Goal: Task Accomplishment & Management: Manage account settings

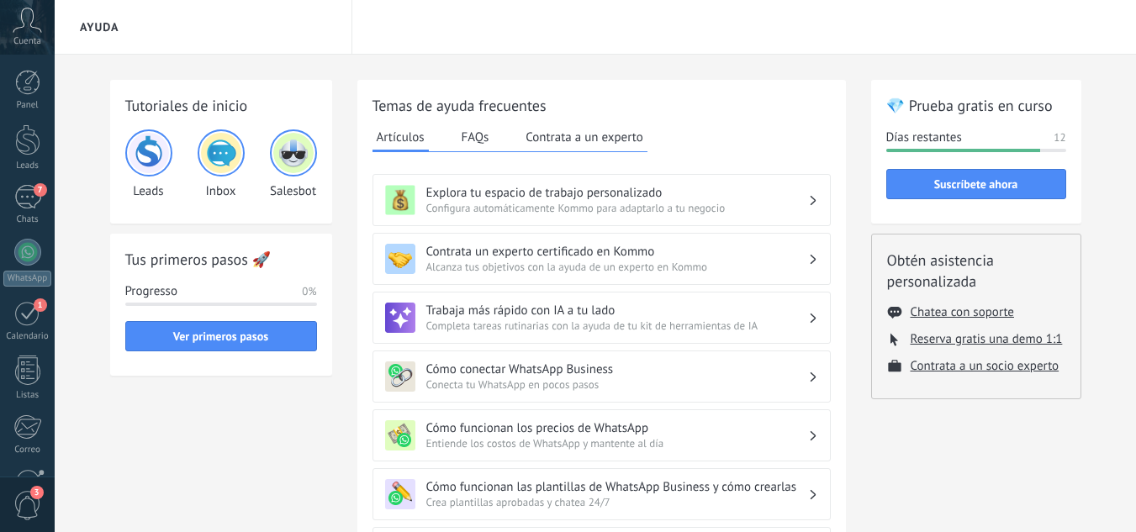
click at [30, 524] on div at bounding box center [27, 538] width 29 height 29
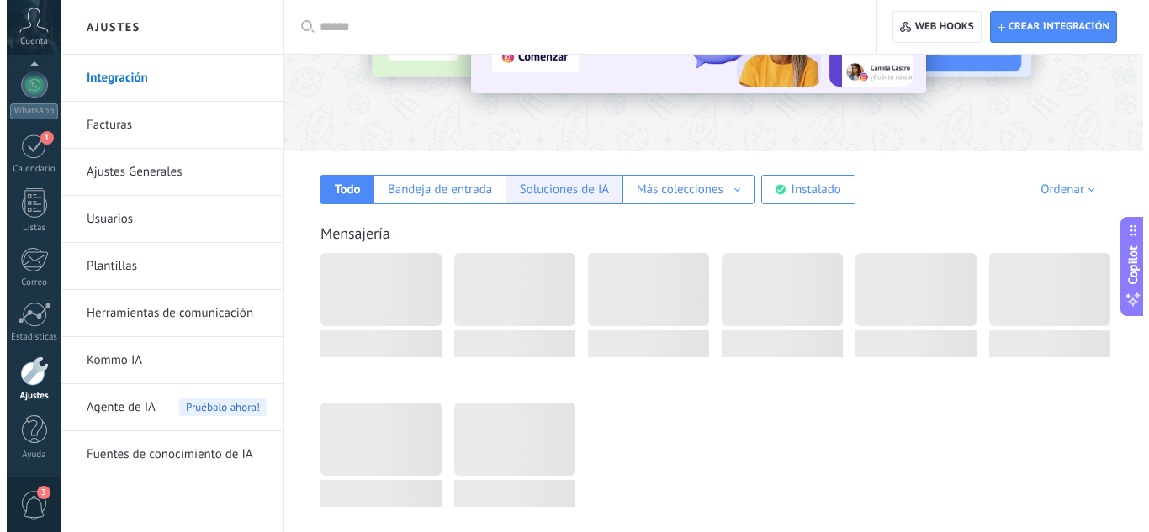
scroll to position [168, 0]
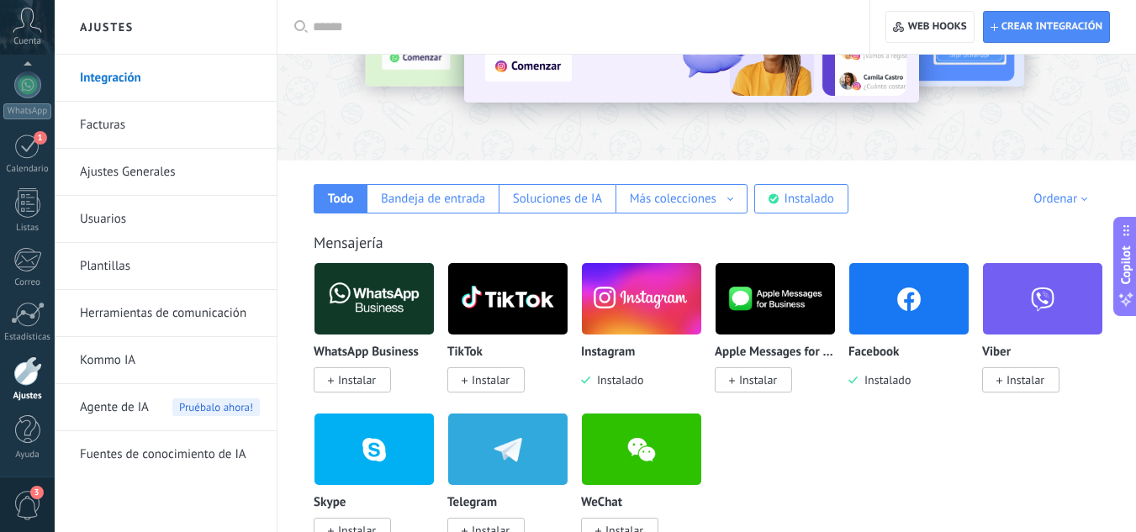
click at [638, 296] on img at bounding box center [641, 299] width 119 height 82
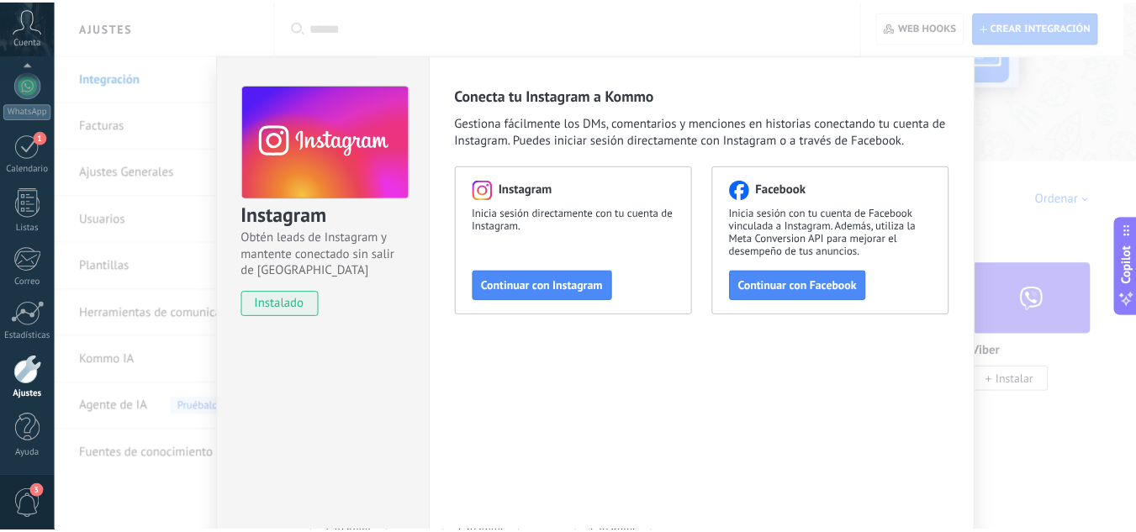
scroll to position [0, 0]
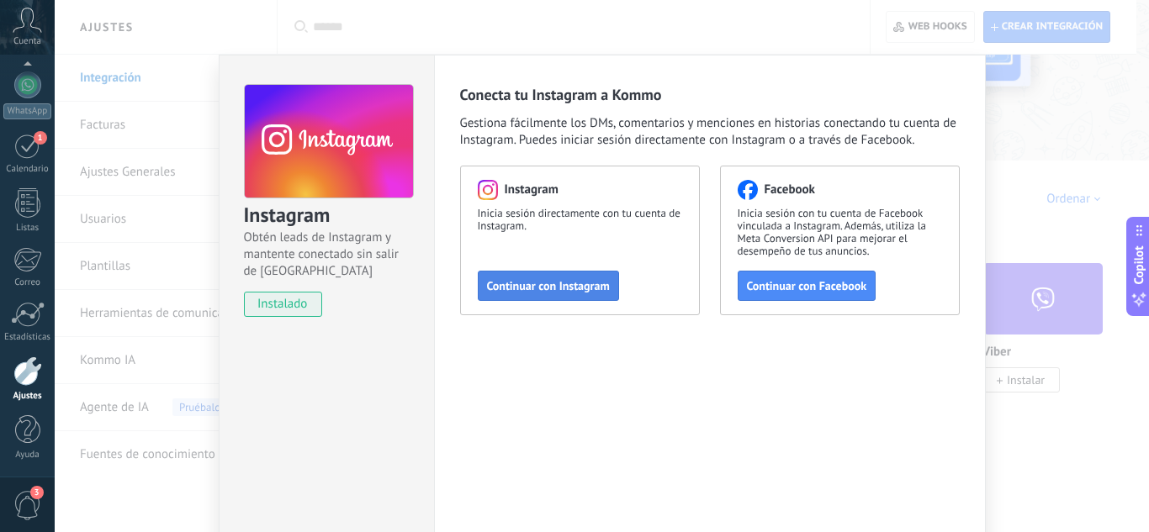
click at [585, 284] on span "Continuar con Instagram" at bounding box center [548, 286] width 123 height 12
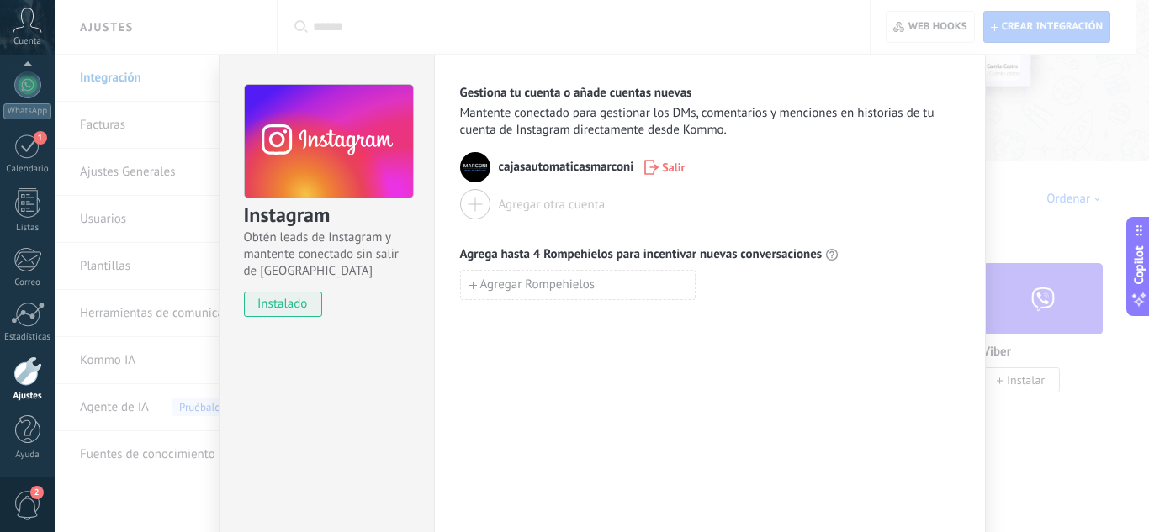
click at [32, 377] on div at bounding box center [27, 371] width 29 height 29
click at [13, 309] on div at bounding box center [28, 314] width 34 height 25
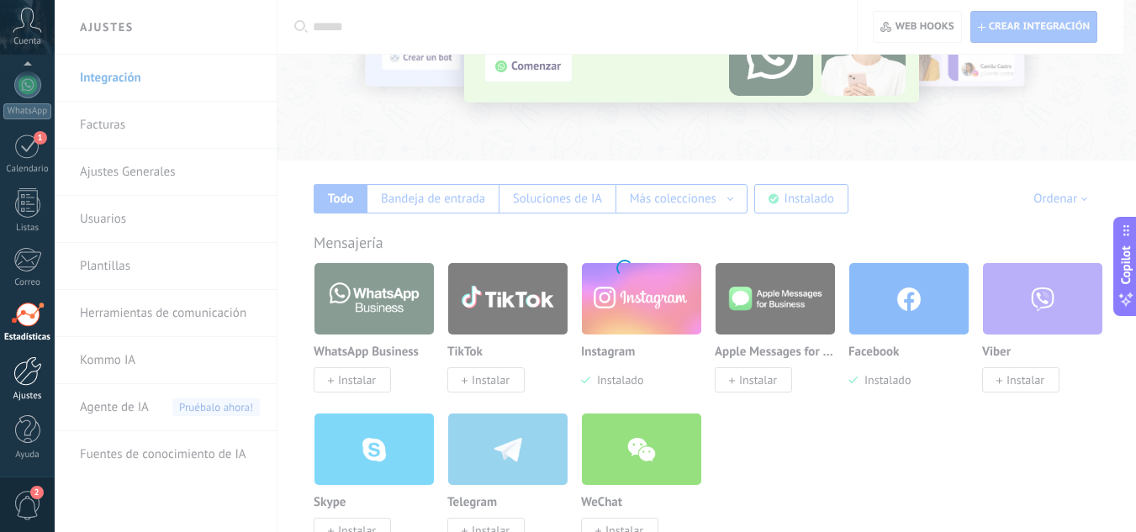
click at [34, 372] on div at bounding box center [27, 371] width 29 height 29
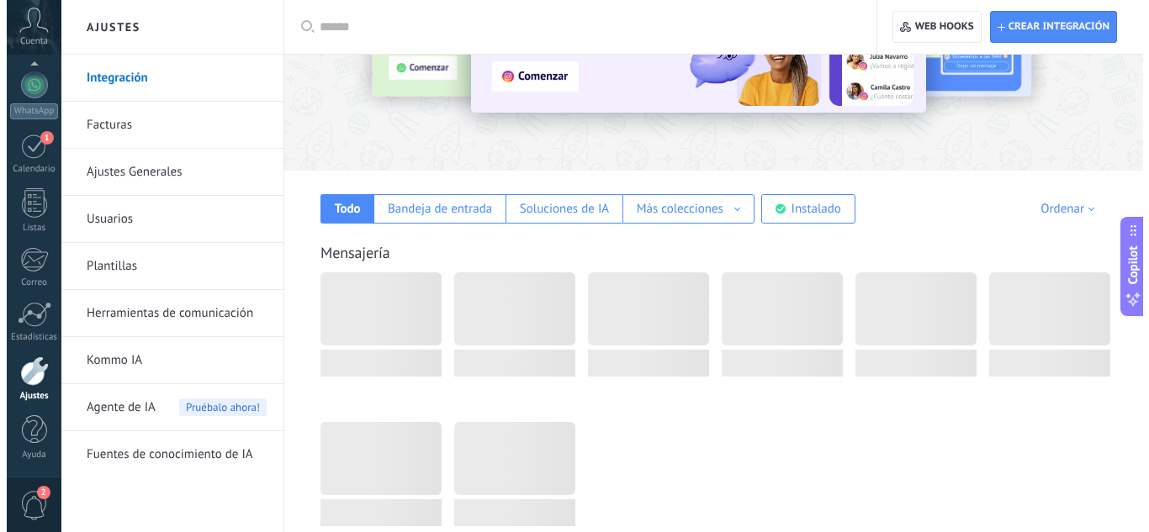
scroll to position [168, 0]
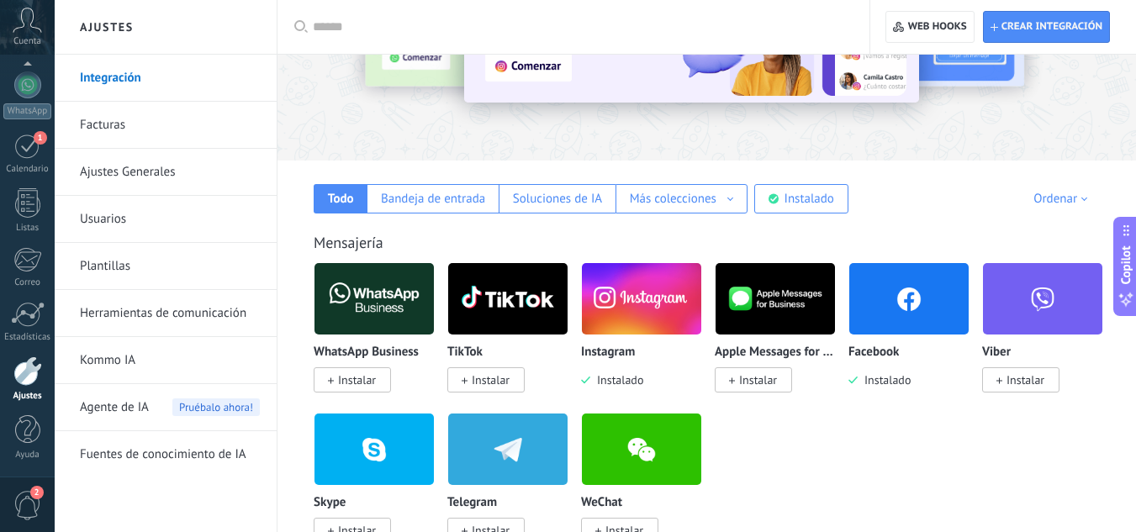
click at [535, 297] on img at bounding box center [507, 299] width 119 height 82
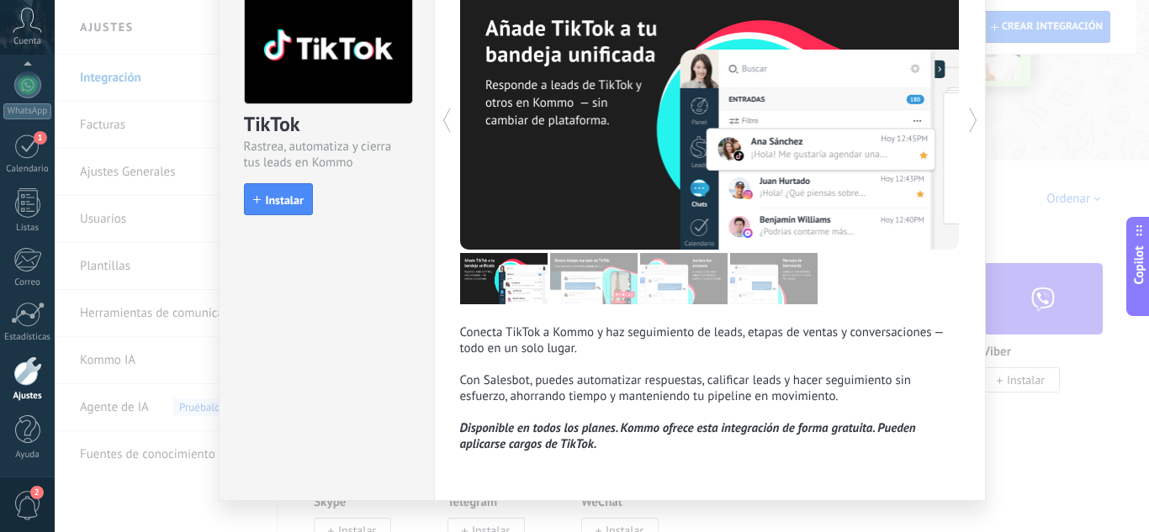
scroll to position [126, 0]
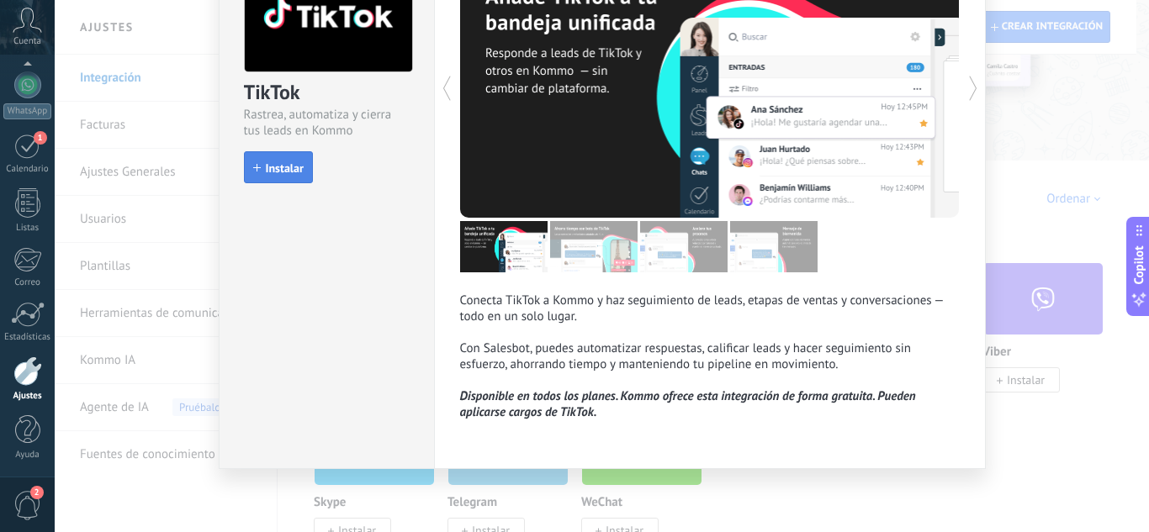
click at [272, 174] on span "Instalar" at bounding box center [285, 168] width 38 height 12
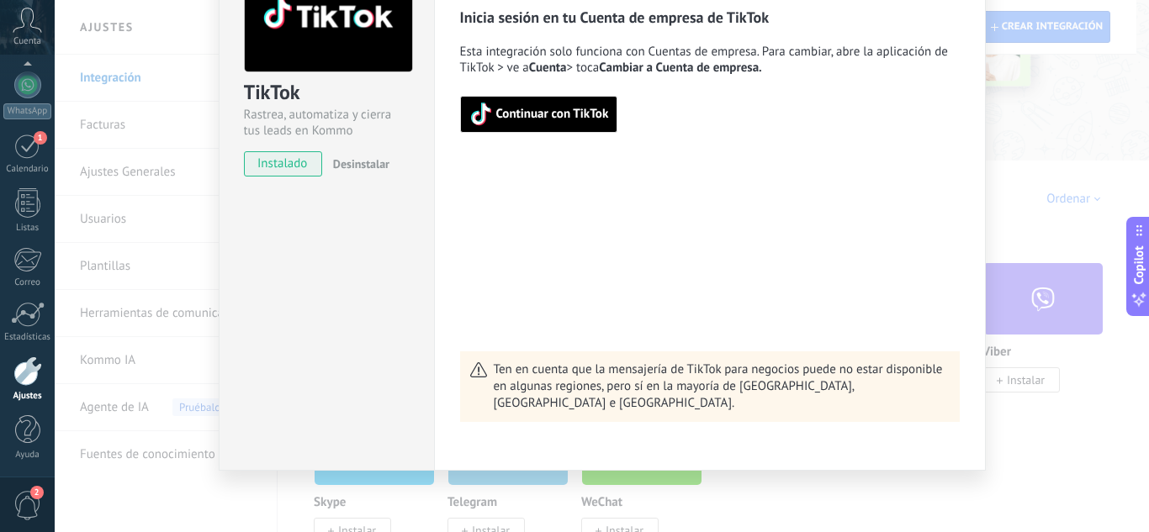
click at [560, 119] on span "Continuar con TikTok" at bounding box center [552, 114] width 113 height 12
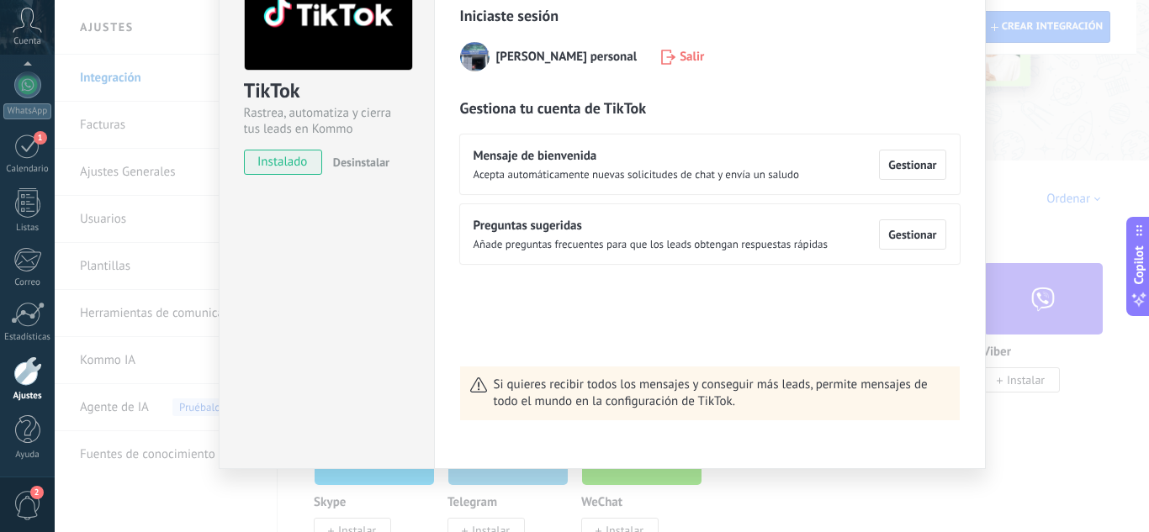
scroll to position [0, 0]
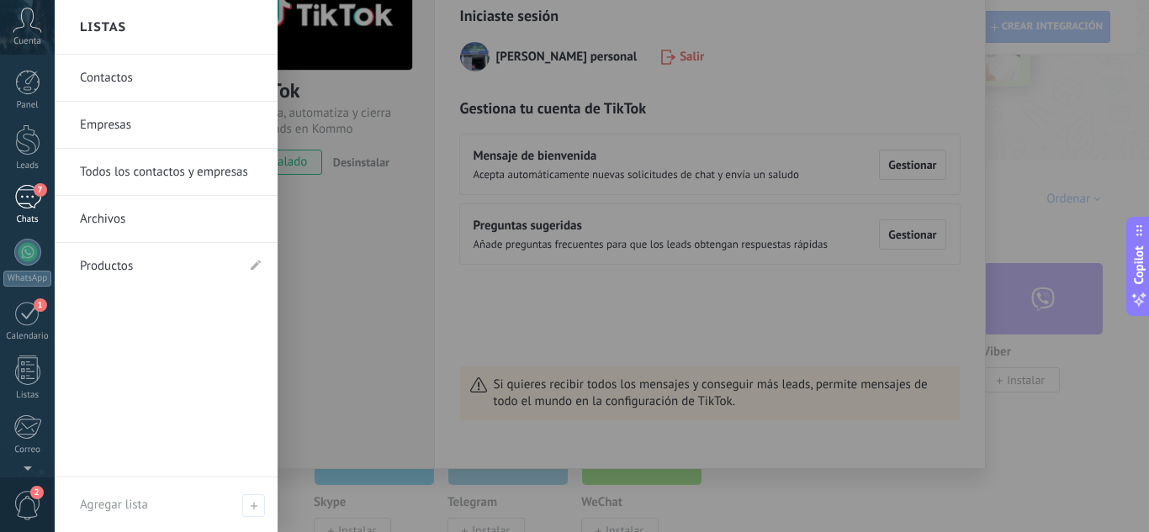
click at [21, 203] on div "7" at bounding box center [27, 197] width 27 height 24
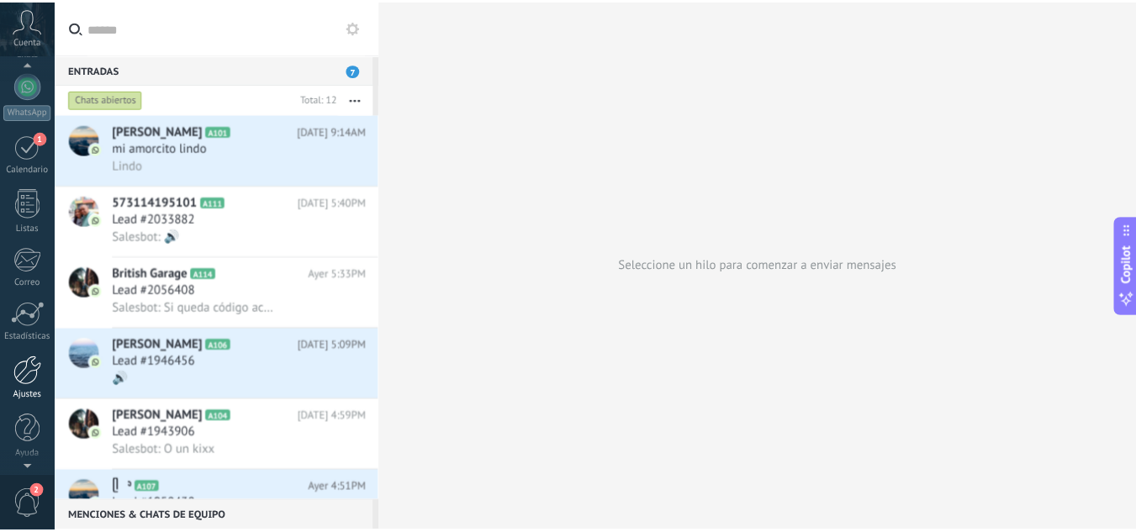
scroll to position [167, 0]
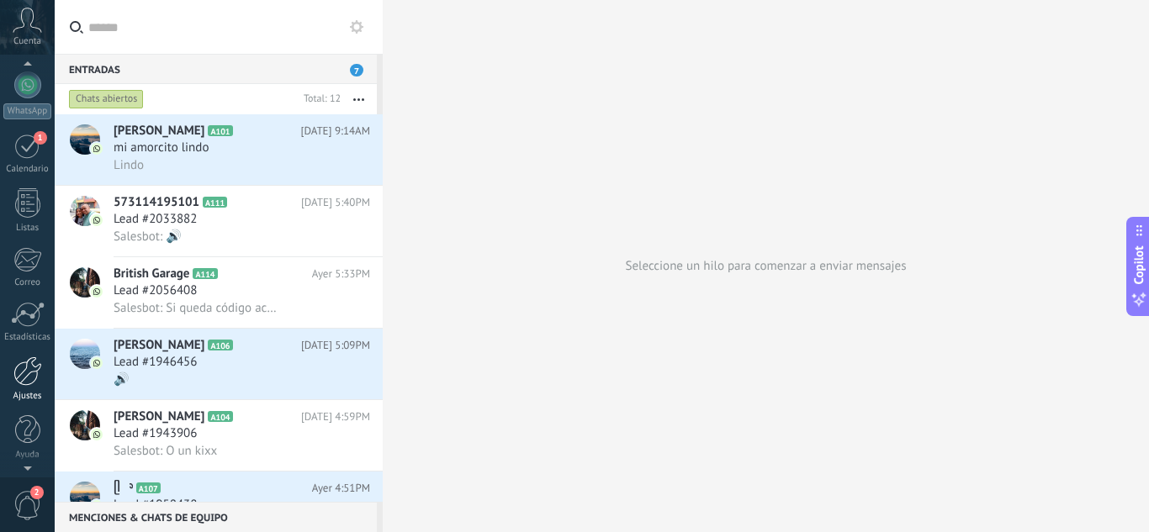
click at [27, 383] on div at bounding box center [27, 371] width 29 height 29
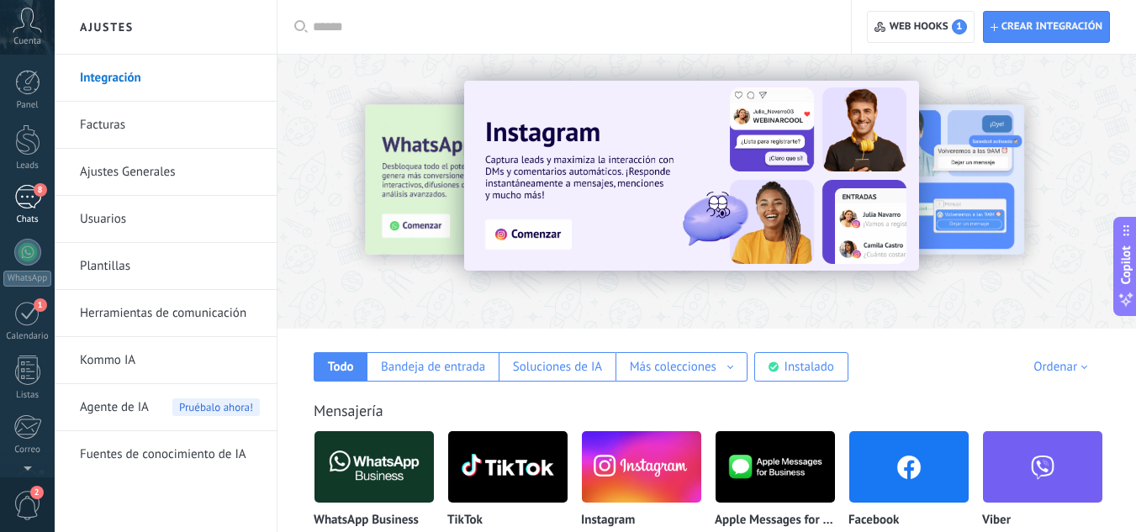
click at [28, 192] on div "8" at bounding box center [27, 197] width 27 height 24
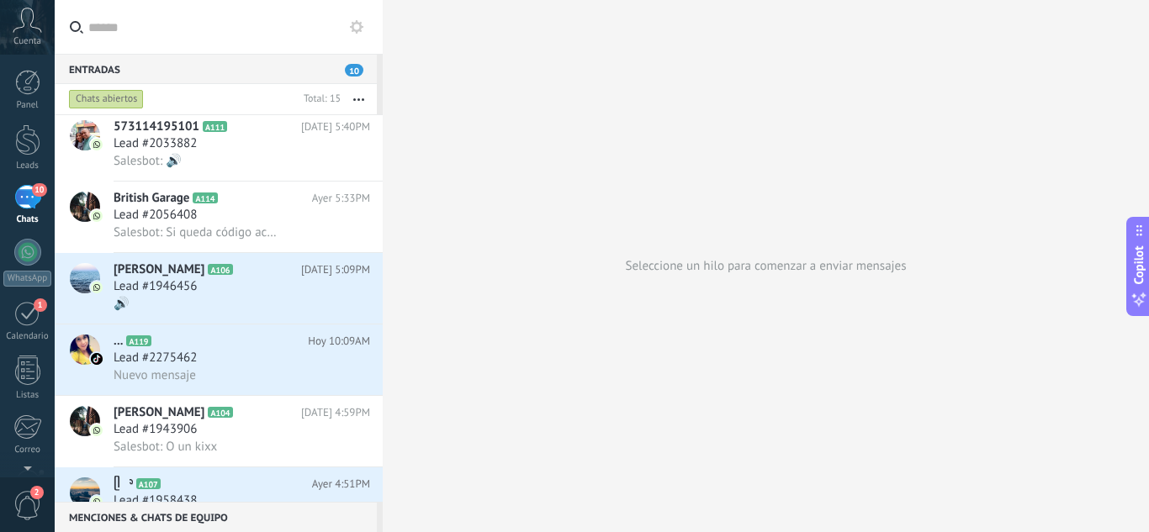
scroll to position [253, 0]
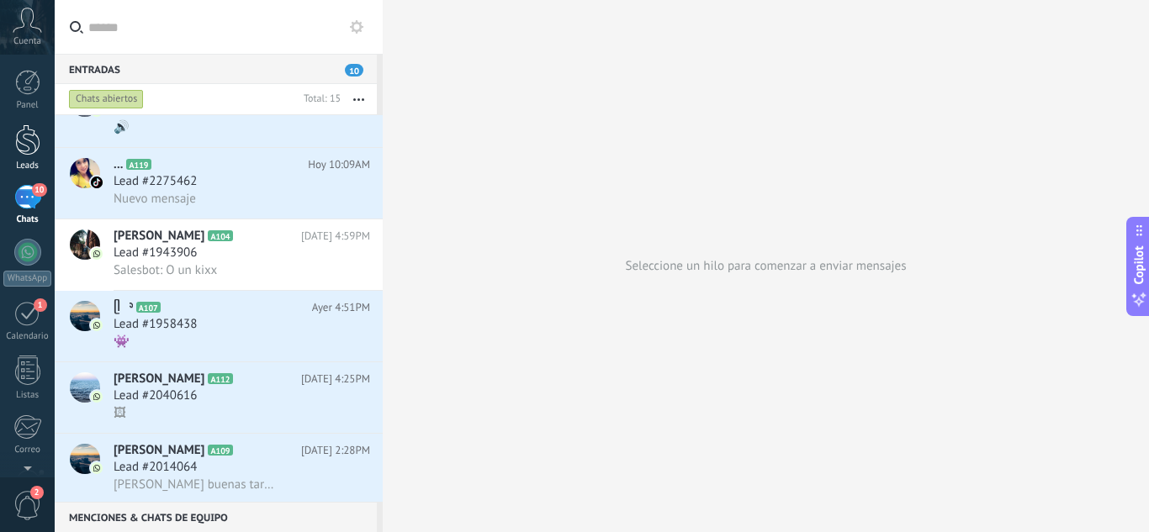
click at [18, 151] on div at bounding box center [27, 139] width 25 height 31
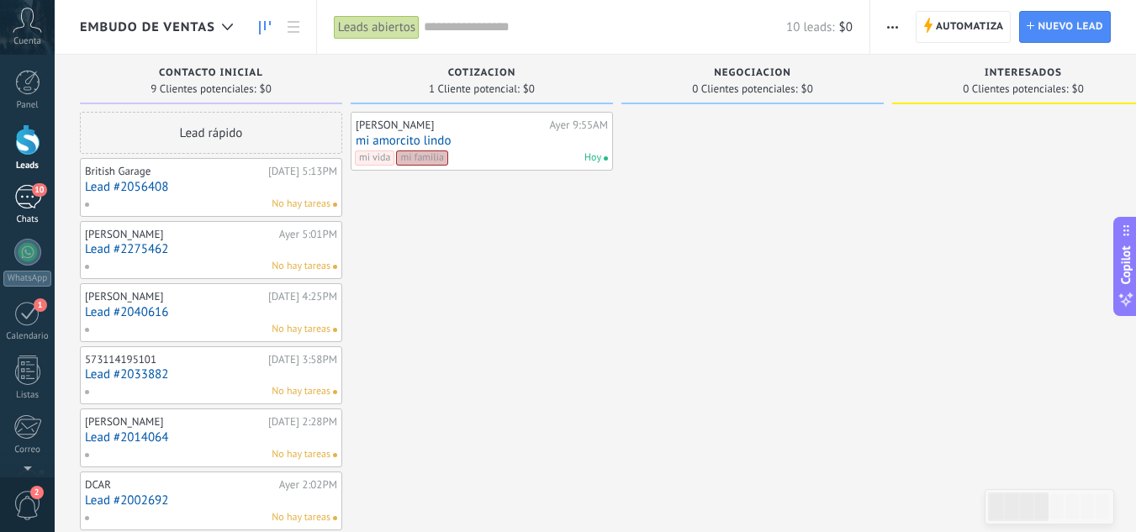
click at [29, 198] on div "10" at bounding box center [27, 197] width 27 height 24
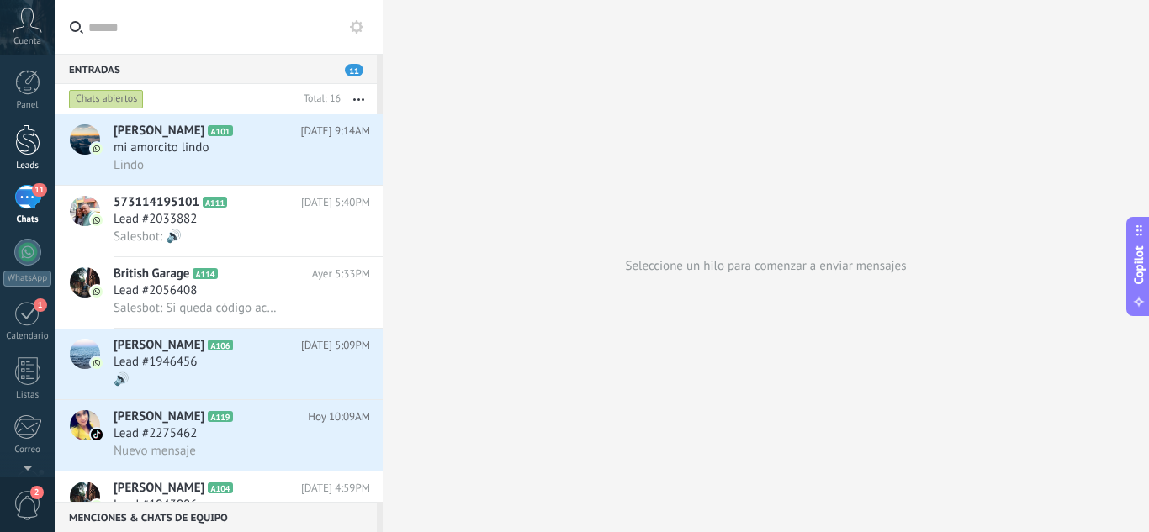
click at [24, 151] on div at bounding box center [27, 139] width 25 height 31
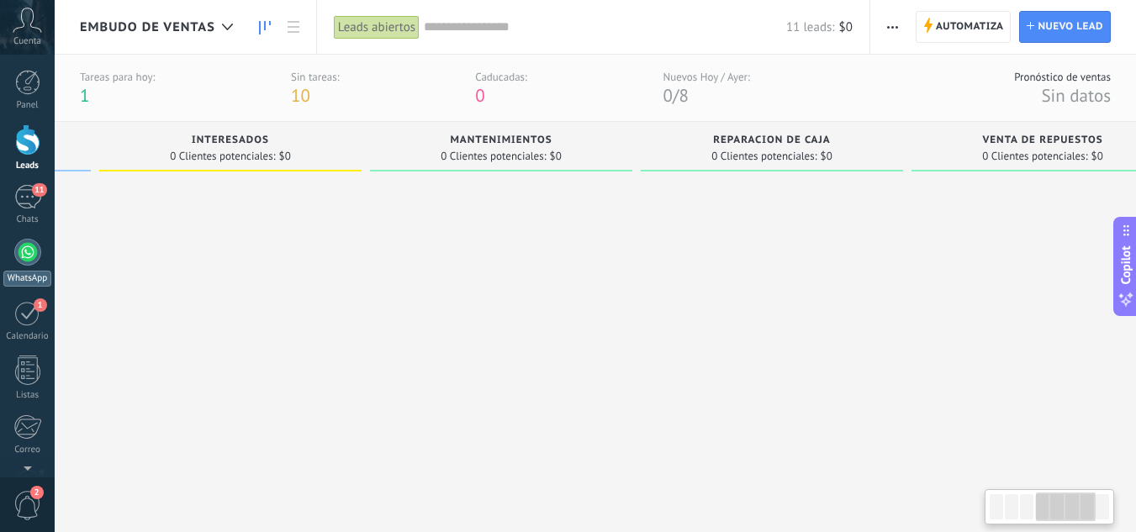
scroll to position [0, 864]
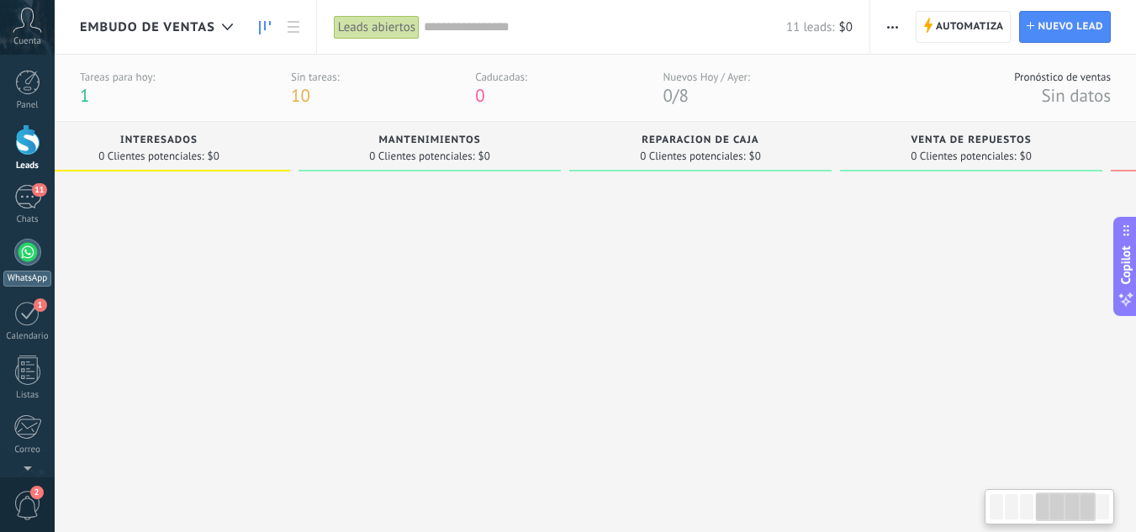
drag, startPoint x: 935, startPoint y: 317, endPoint x: 13, endPoint y: 262, distance: 924.0
click at [13, 262] on body ".abccls-1,.abccls-2{fill-rule:evenodd}.abccls-2{fill:#fff} .abfcls-1{fill:none}…" at bounding box center [568, 266] width 1136 height 532
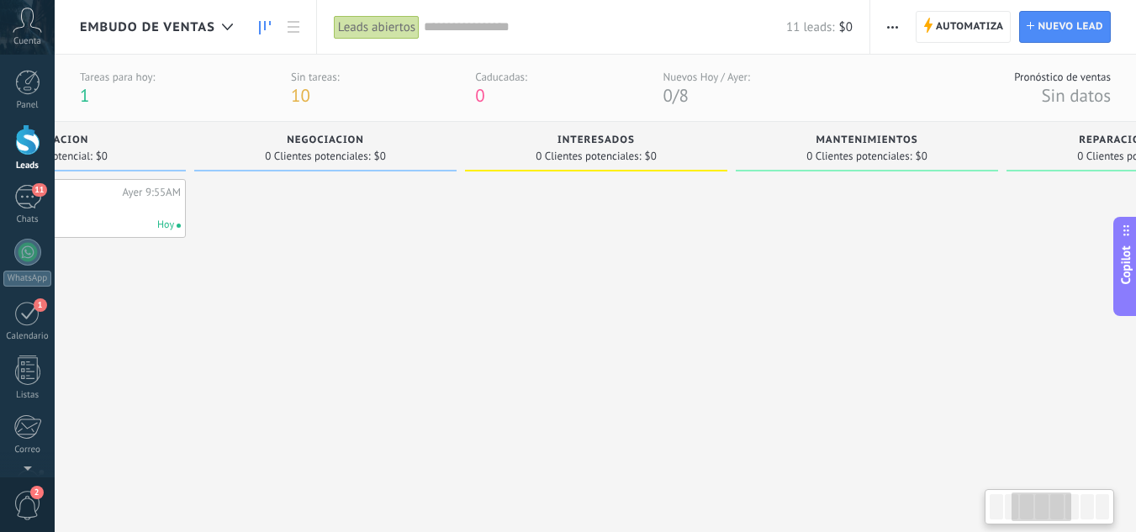
drag, startPoint x: 1086, startPoint y: 217, endPoint x: 954, endPoint y: 268, distance: 141.6
click at [1057, 269] on div "contacto inicial 10 Clientes potenciales: $0 Lead rápido British Garage Ayer 5:…" at bounding box center [744, 485] width 2183 height 726
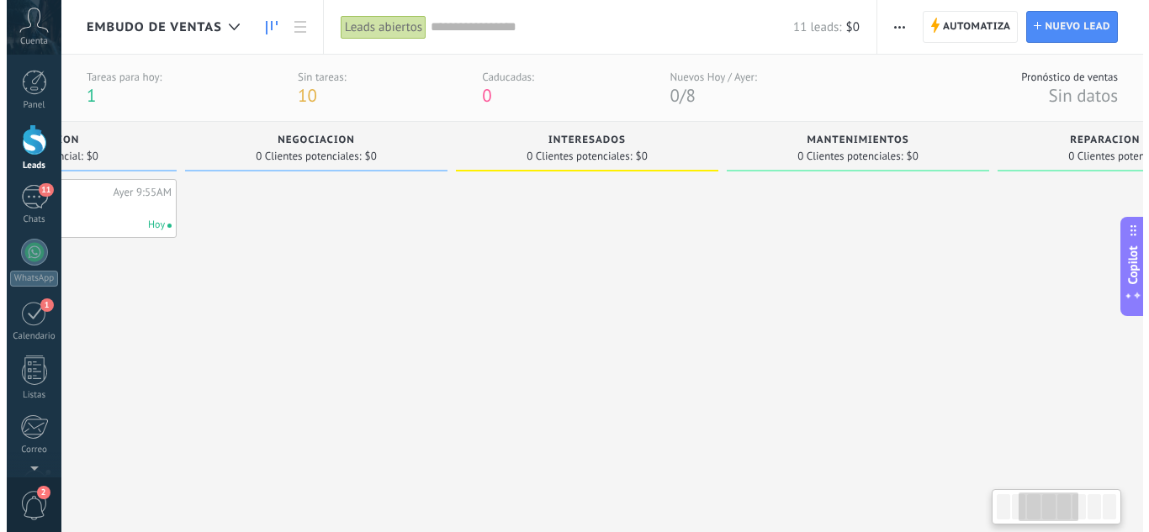
scroll to position [0, 6]
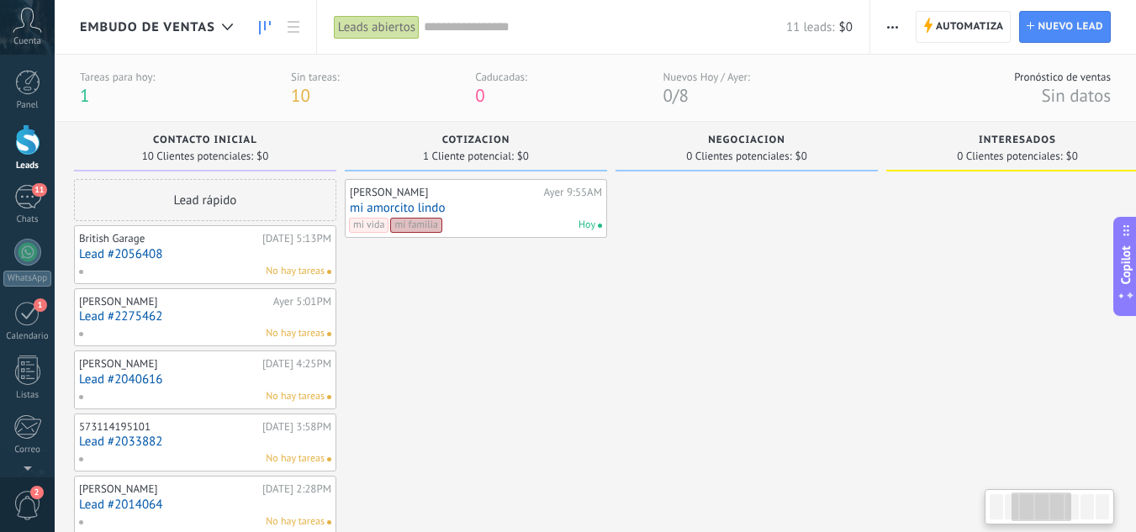
drag, startPoint x: 701, startPoint y: 303, endPoint x: 1124, endPoint y: 219, distance: 431.1
click at [1135, 231] on html ".abccls-1,.abccls-2{fill-rule:evenodd}.abccls-2{fill:#fff} .abfcls-1{fill:none}…" at bounding box center [568, 266] width 1136 height 532
click at [891, 24] on span "button" at bounding box center [892, 27] width 11 height 32
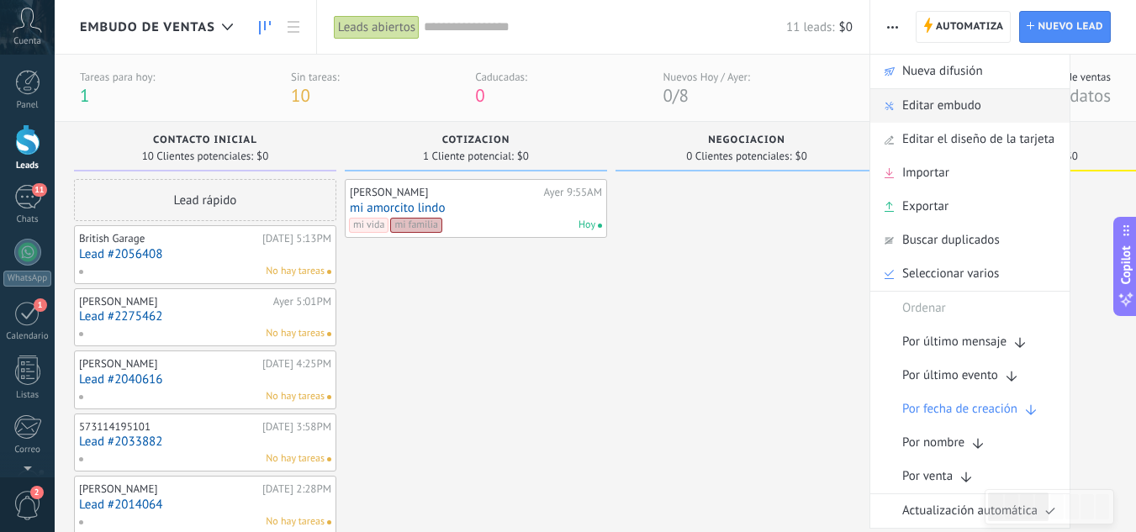
click at [938, 99] on span "Editar embudo" at bounding box center [941, 106] width 79 height 34
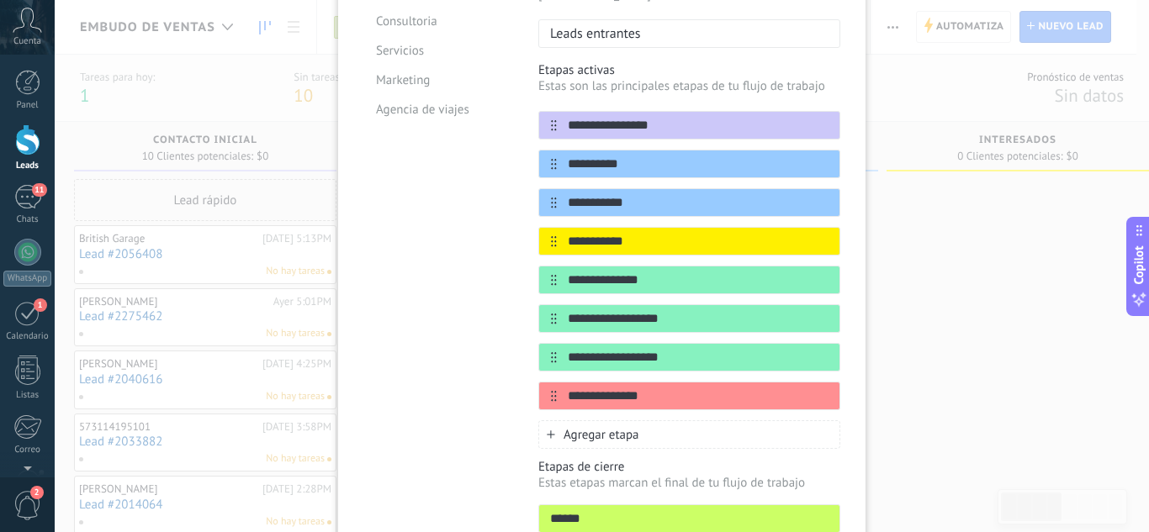
scroll to position [366, 0]
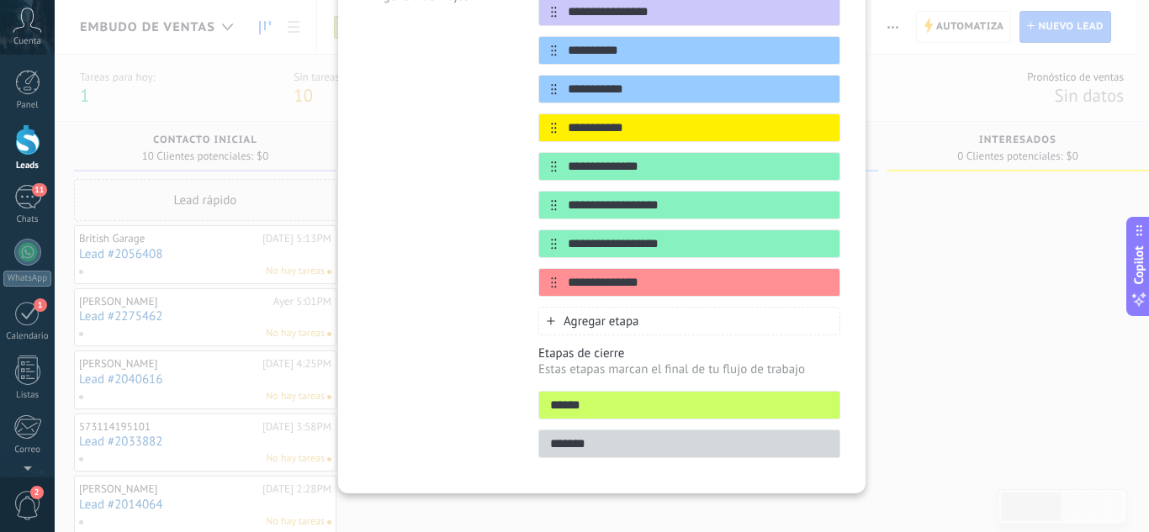
drag, startPoint x: 271, startPoint y: 185, endPoint x: 285, endPoint y: 195, distance: 17.5
click at [273, 186] on div "**********" at bounding box center [602, 266] width 1094 height 532
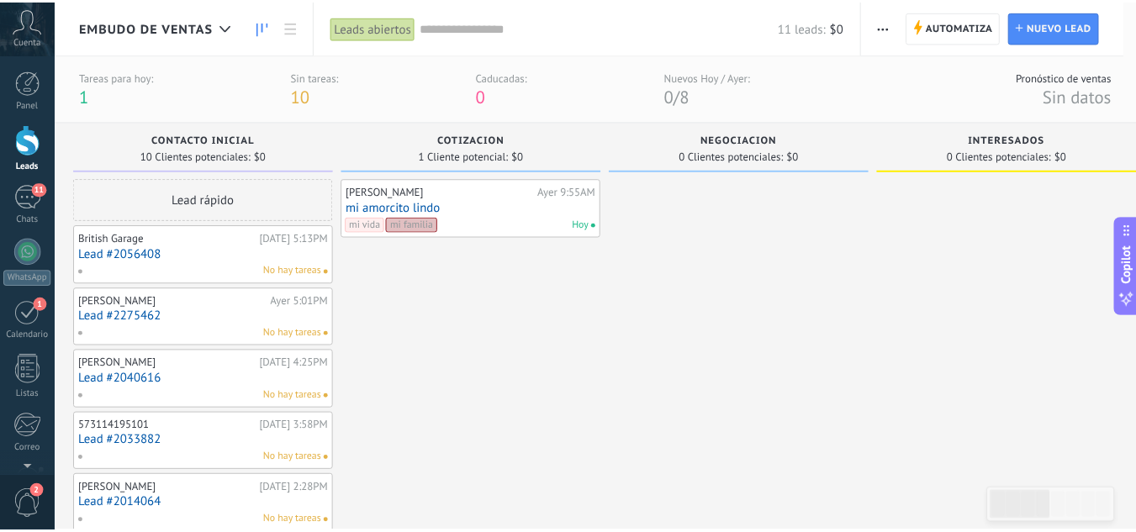
scroll to position [0, 0]
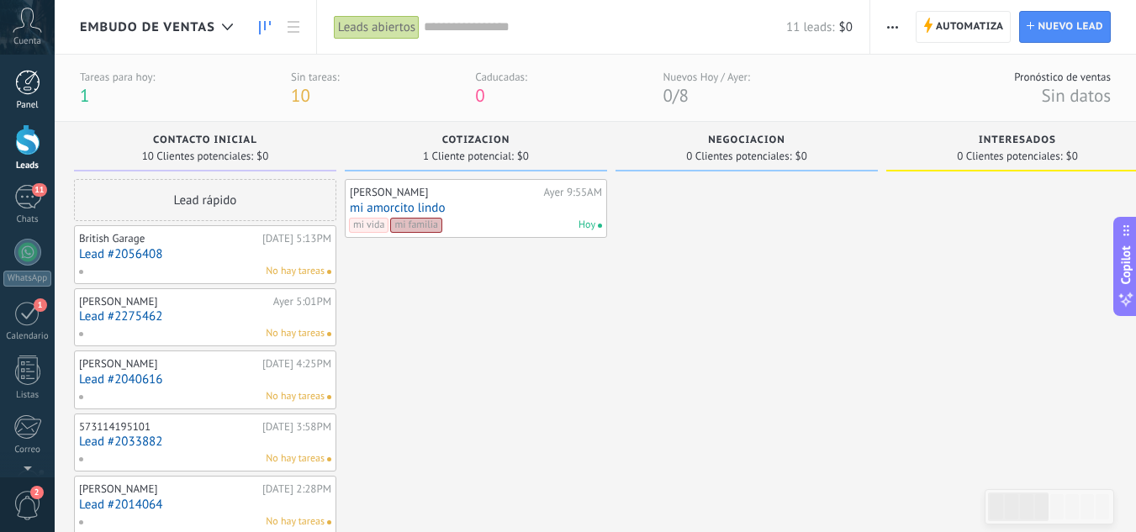
click at [34, 81] on div at bounding box center [27, 82] width 25 height 25
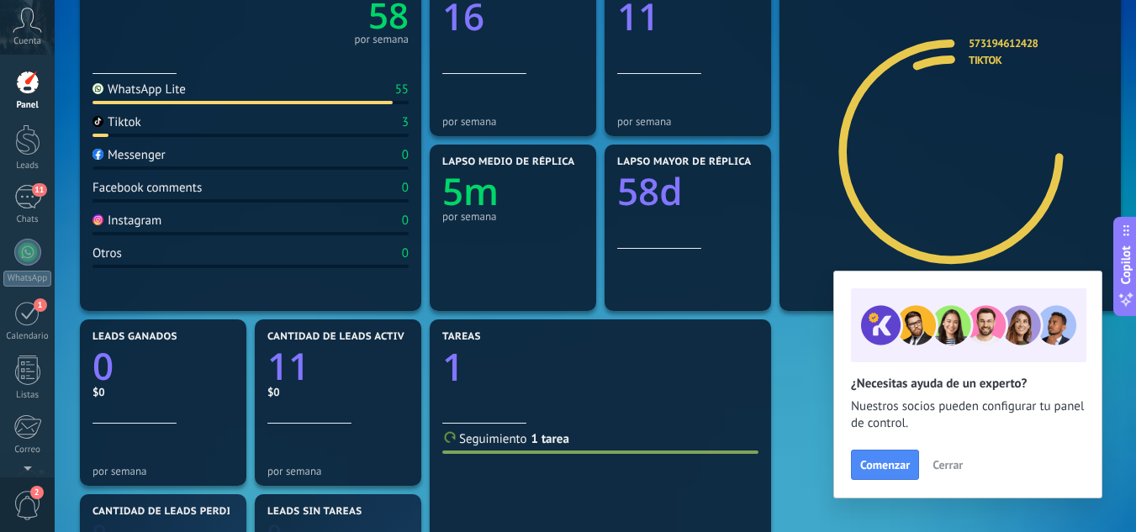
scroll to position [252, 0]
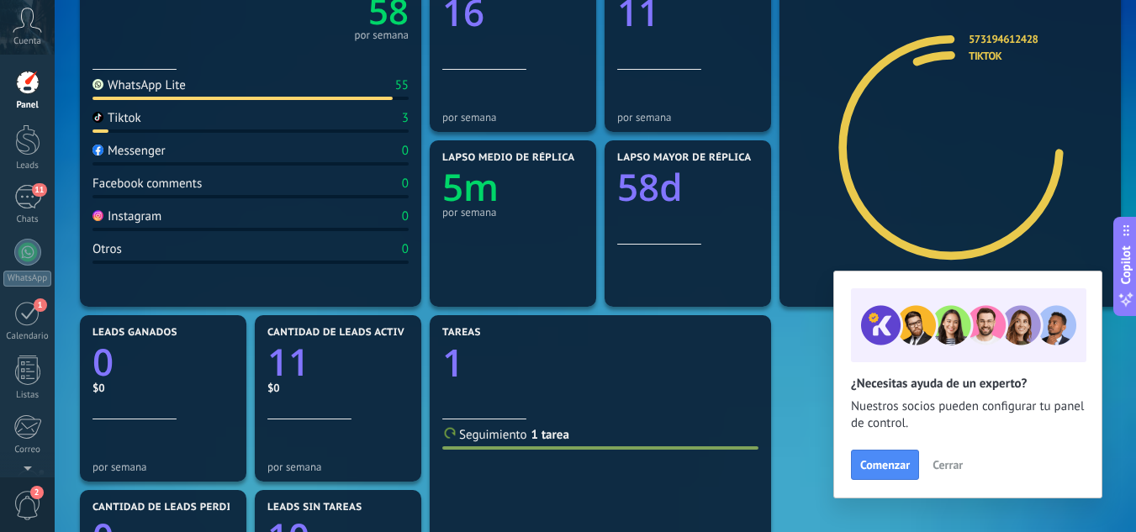
click at [956, 462] on span "Cerrar" at bounding box center [947, 465] width 30 height 12
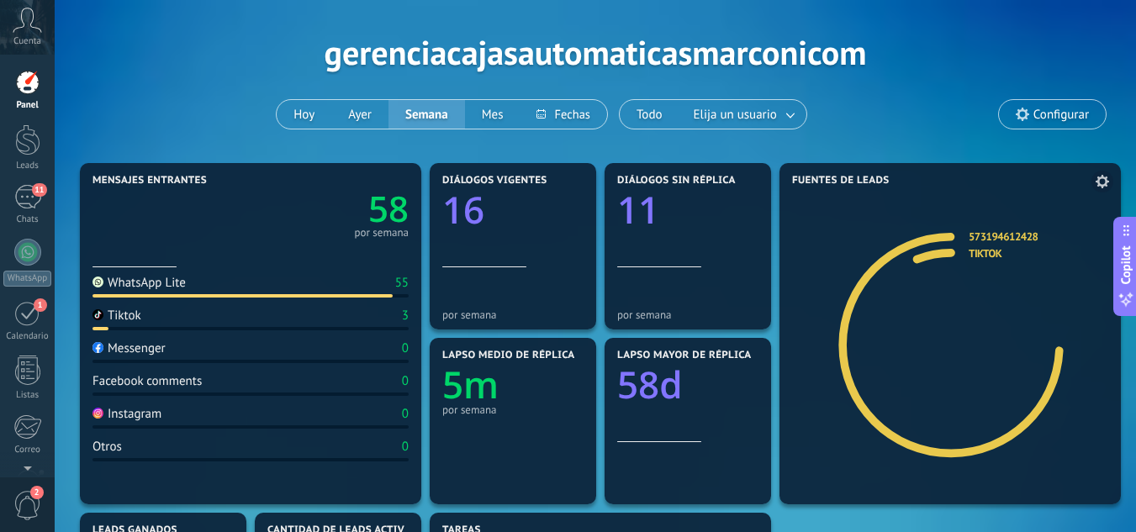
scroll to position [84, 0]
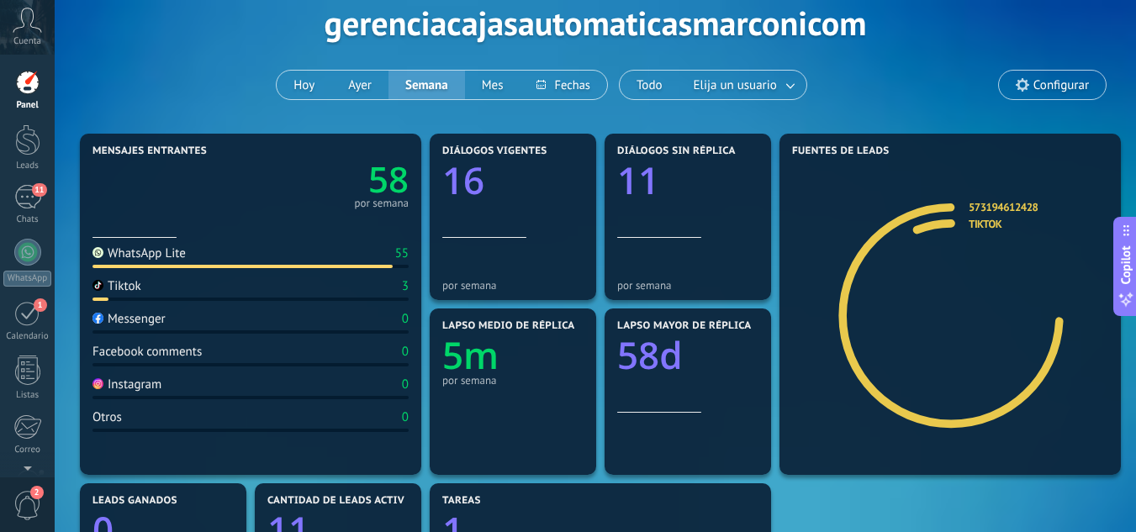
click at [256, 292] on div "Tiktok 3" at bounding box center [250, 289] width 316 height 23
click at [347, 260] on div "WhatsApp Lite 55" at bounding box center [250, 257] width 316 height 23
click at [390, 180] on text "58" at bounding box center [388, 180] width 40 height 48
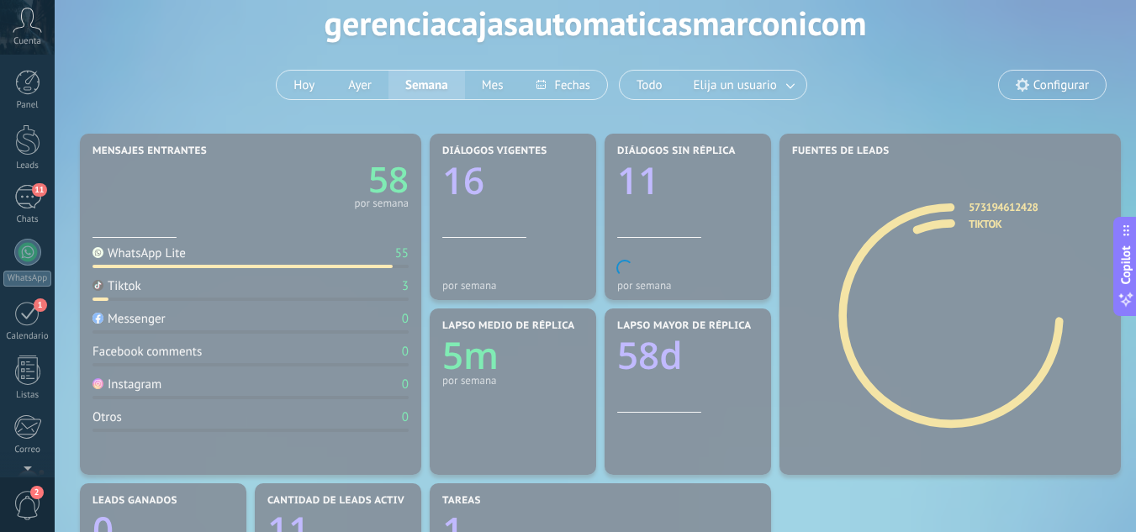
click at [390, 180] on body ".abccls-1,.abccls-2{fill-rule:evenodd}.abccls-2{fill:#fff} .abfcls-1{fill:none}…" at bounding box center [568, 182] width 1136 height 532
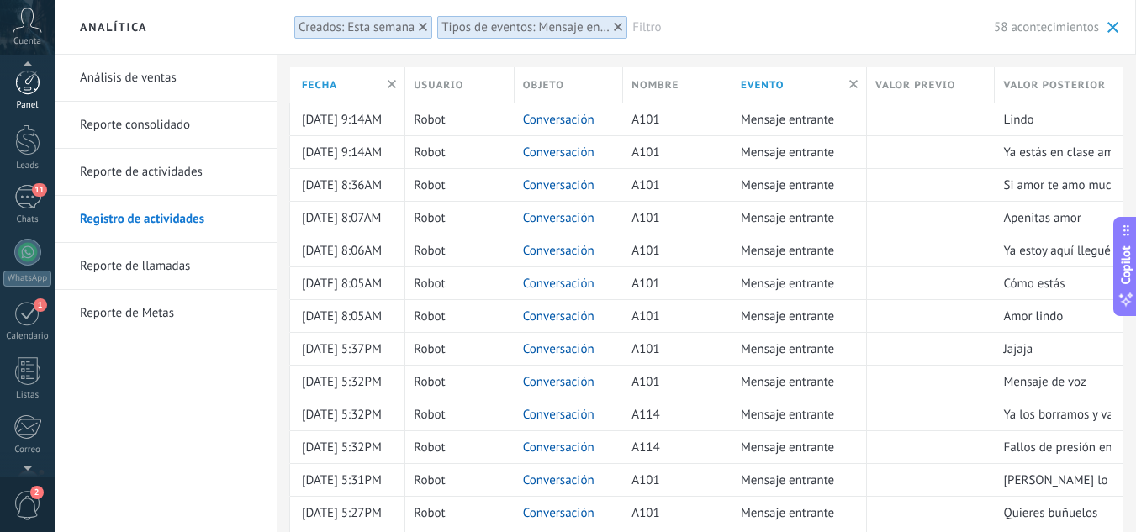
click at [28, 88] on div at bounding box center [27, 82] width 25 height 25
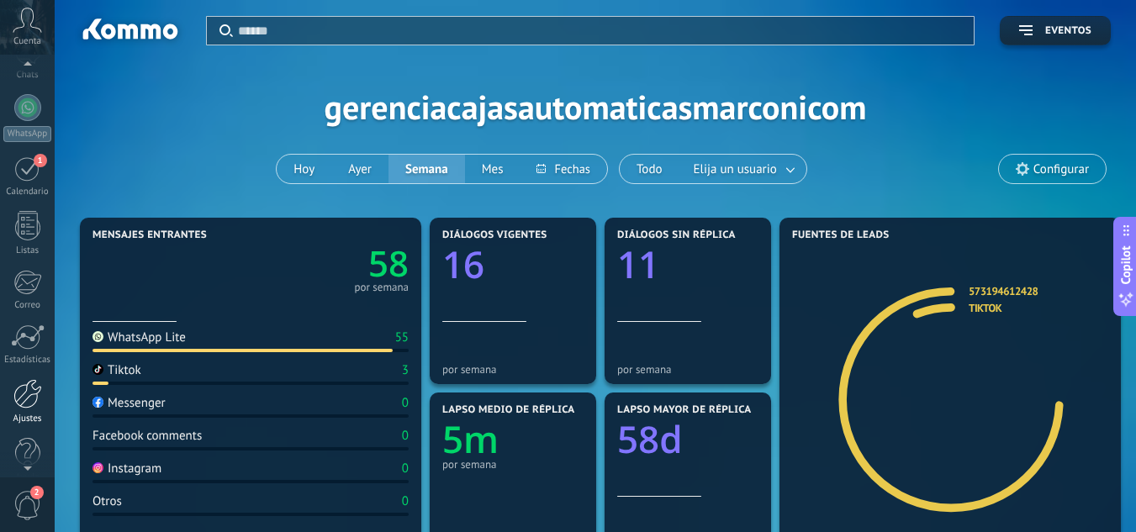
click at [17, 409] on link "Ajustes" at bounding box center [27, 401] width 55 height 45
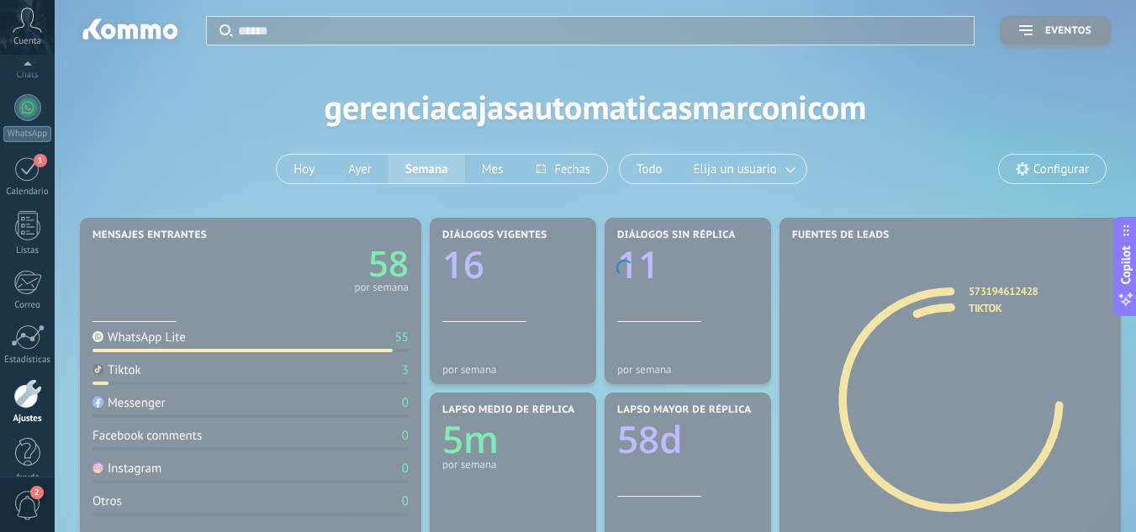
scroll to position [167, 0]
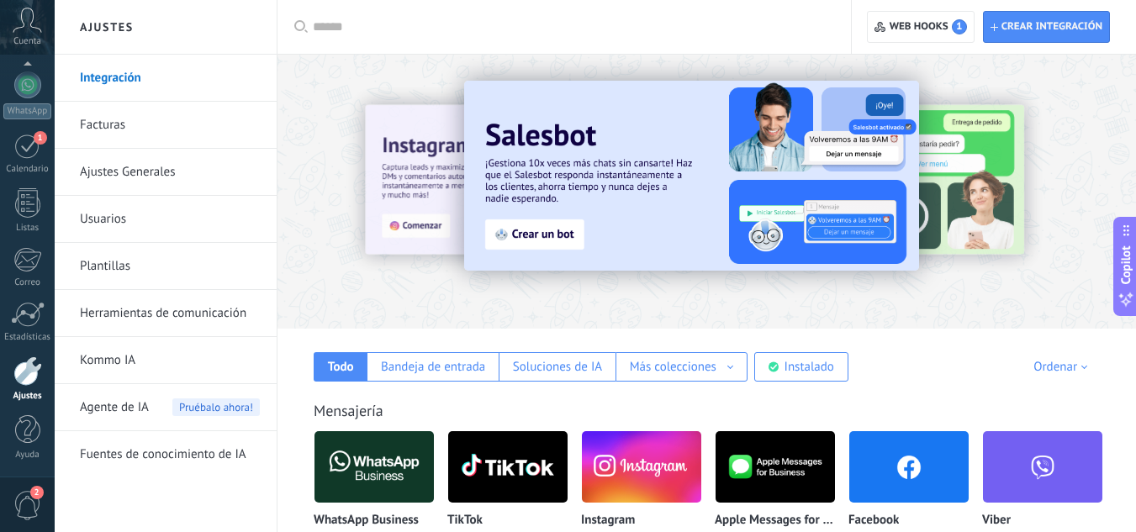
click at [149, 257] on link "Plantillas" at bounding box center [170, 266] width 180 height 47
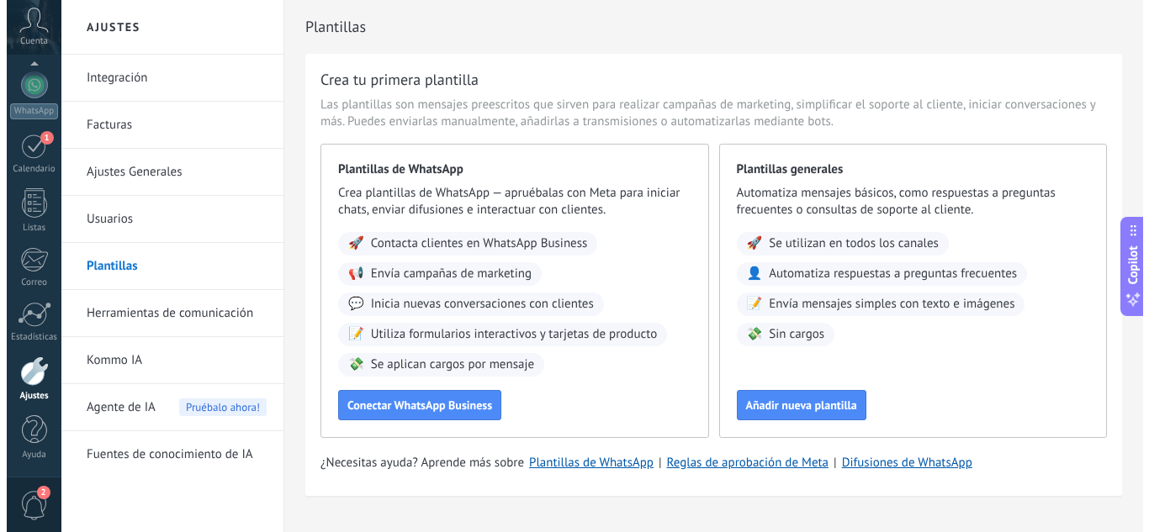
scroll to position [35, 0]
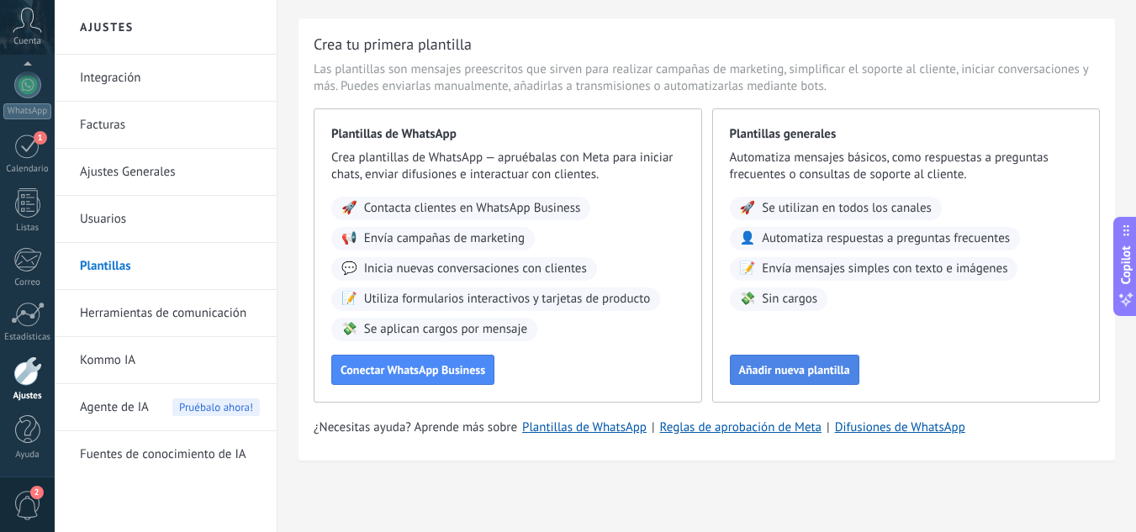
click at [803, 375] on span "Añadir nueva plantilla" at bounding box center [794, 370] width 111 height 12
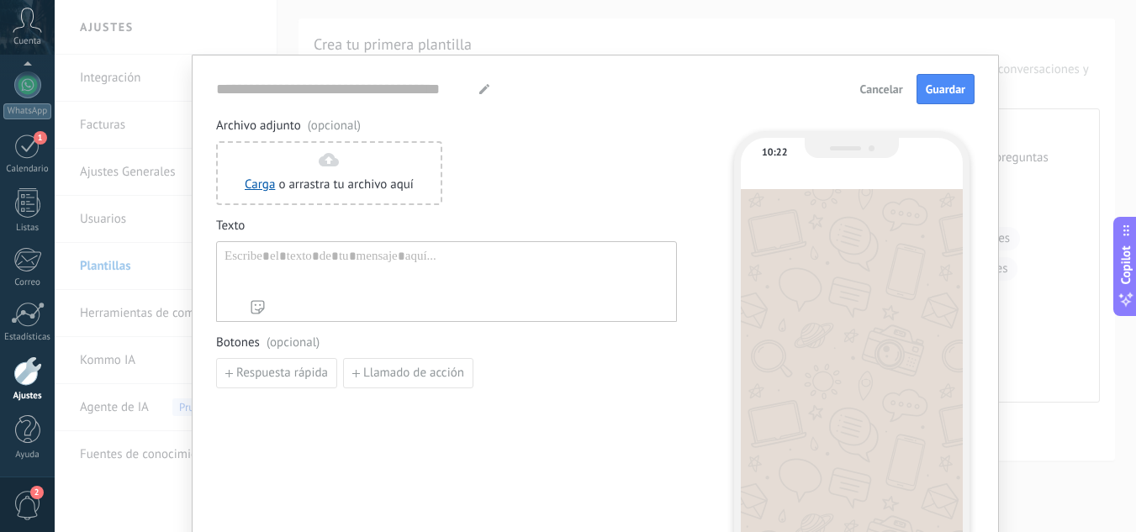
type input "**********"
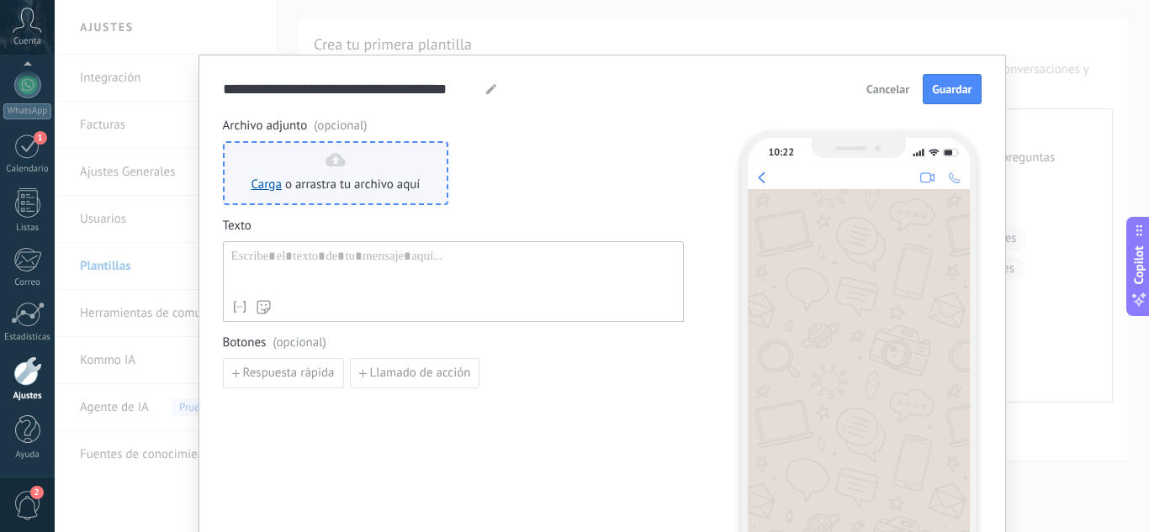
click at [361, 183] on span "o arrastra tu archivo aquí" at bounding box center [352, 185] width 135 height 17
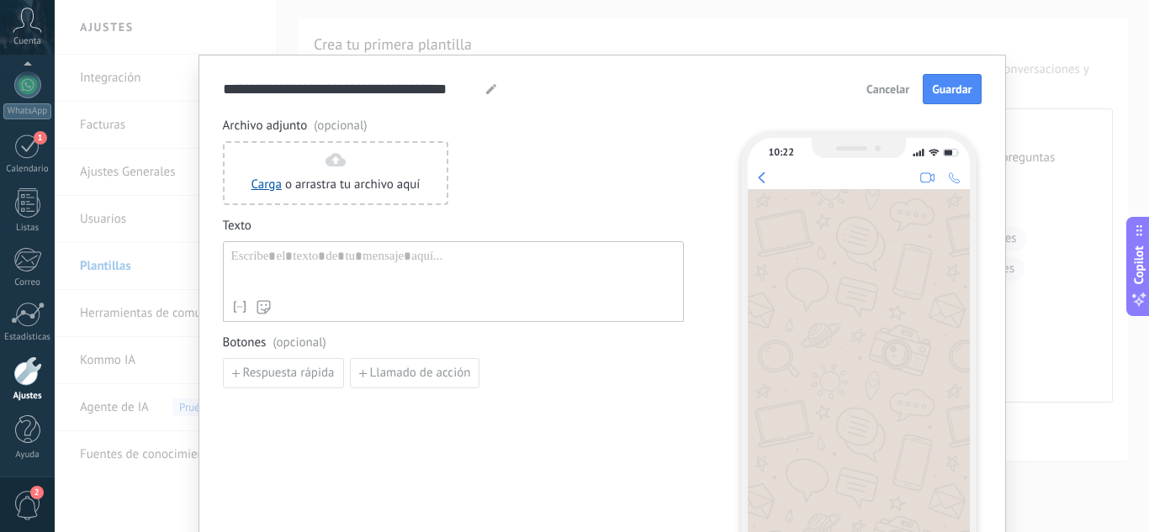
click at [288, 267] on div at bounding box center [453, 270] width 444 height 43
paste div
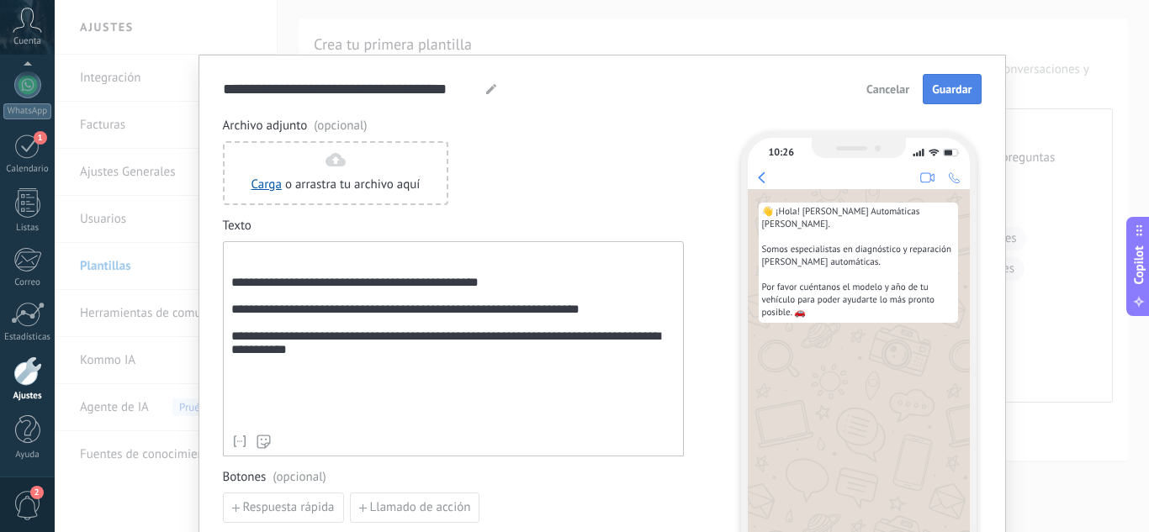
click at [961, 88] on span "Guardar" at bounding box center [952, 89] width 40 height 12
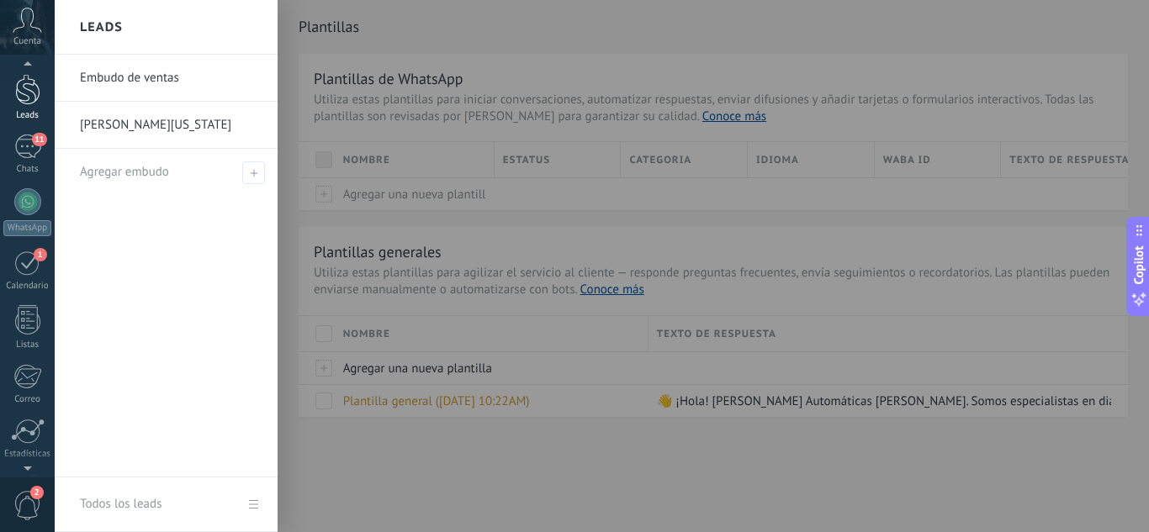
scroll to position [0, 0]
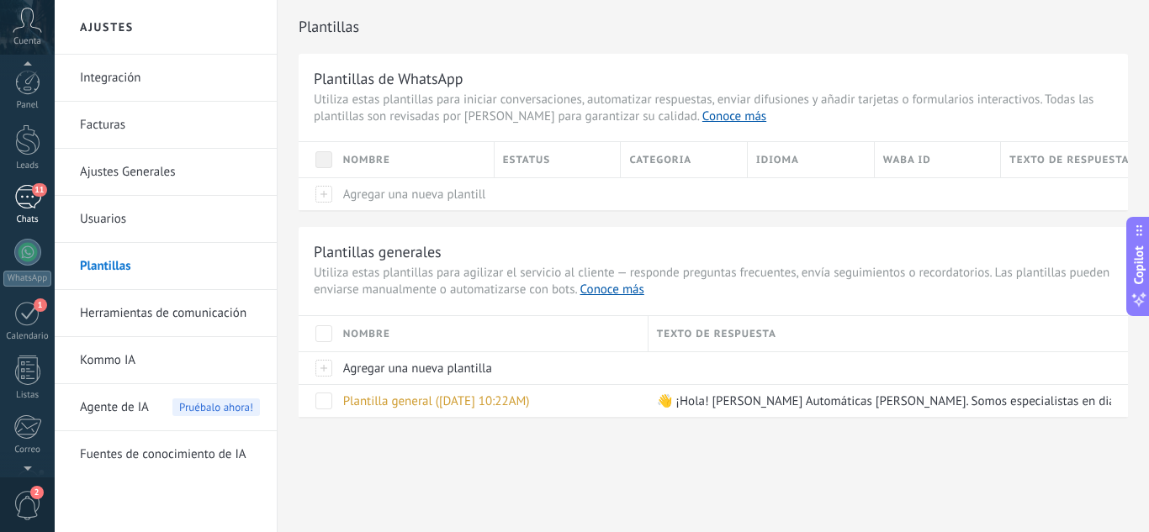
click at [33, 199] on div "11" at bounding box center [27, 197] width 27 height 24
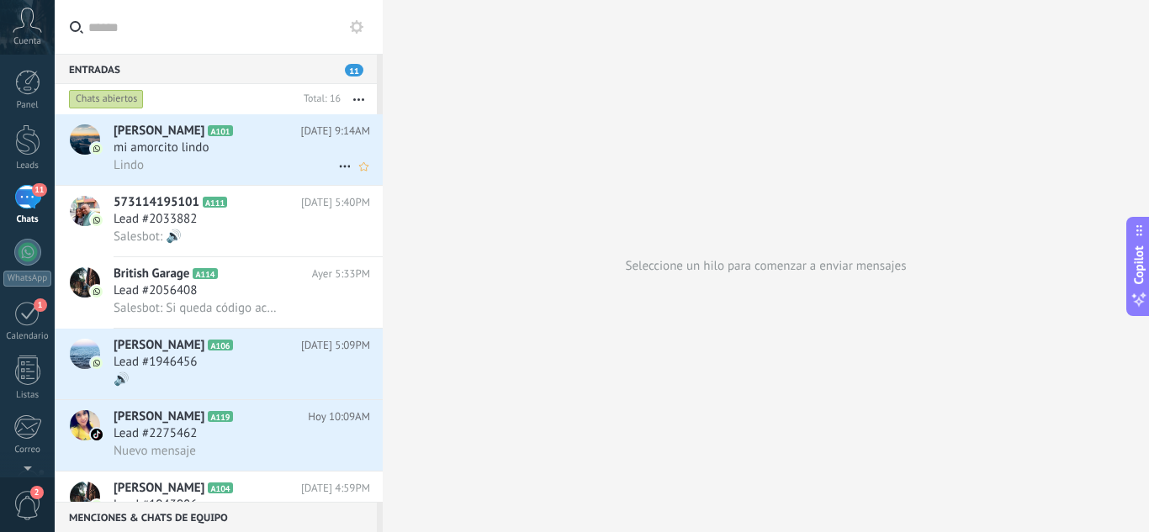
click at [256, 167] on div "Lindo" at bounding box center [242, 165] width 256 height 18
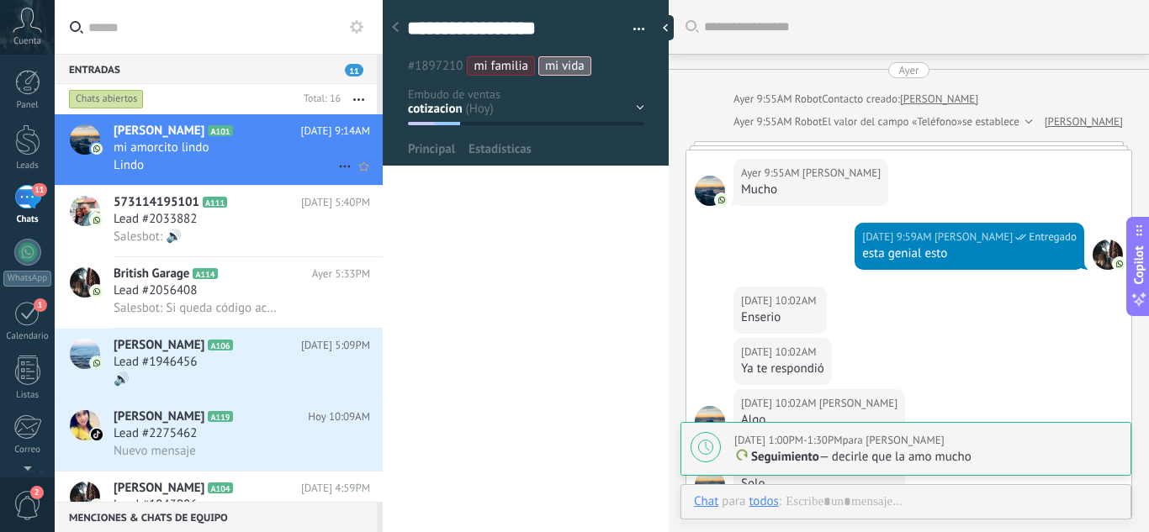
scroll to position [2190, 0]
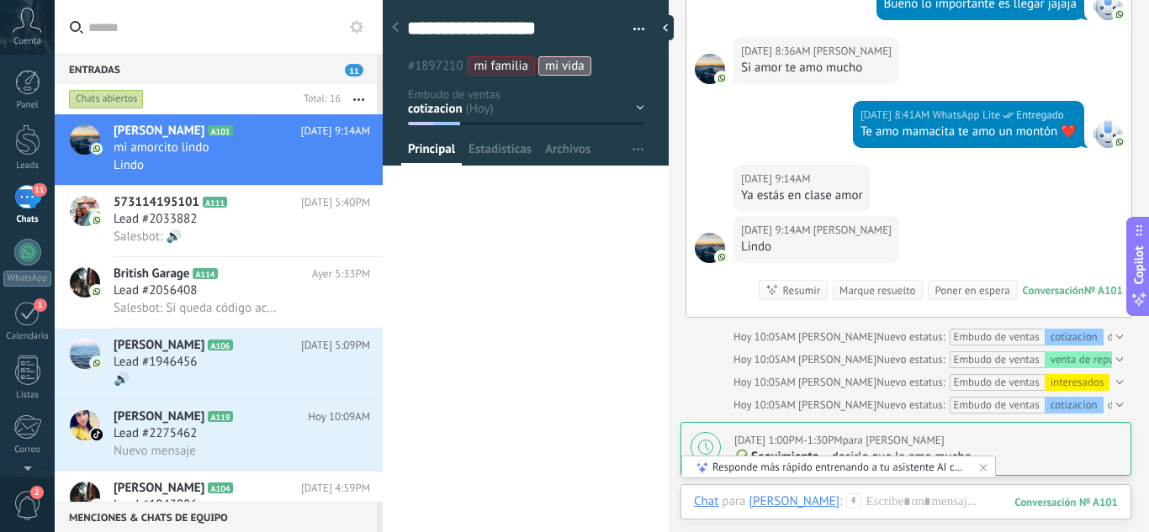
click at [847, 502] on use at bounding box center [854, 501] width 14 height 14
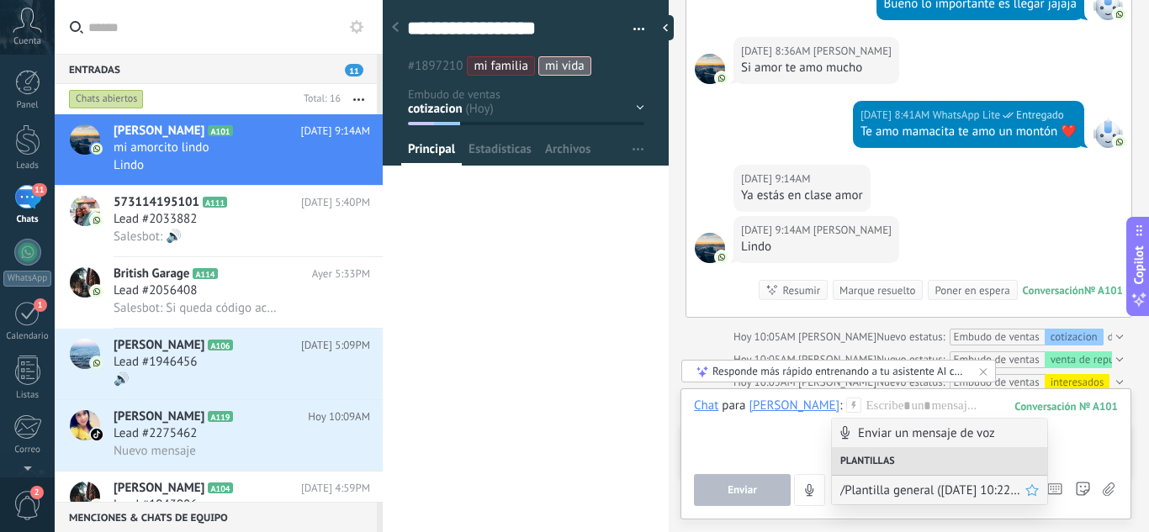
click at [919, 483] on span "/Plantilla general (19.09.2025 10:22AM)" at bounding box center [932, 491] width 185 height 16
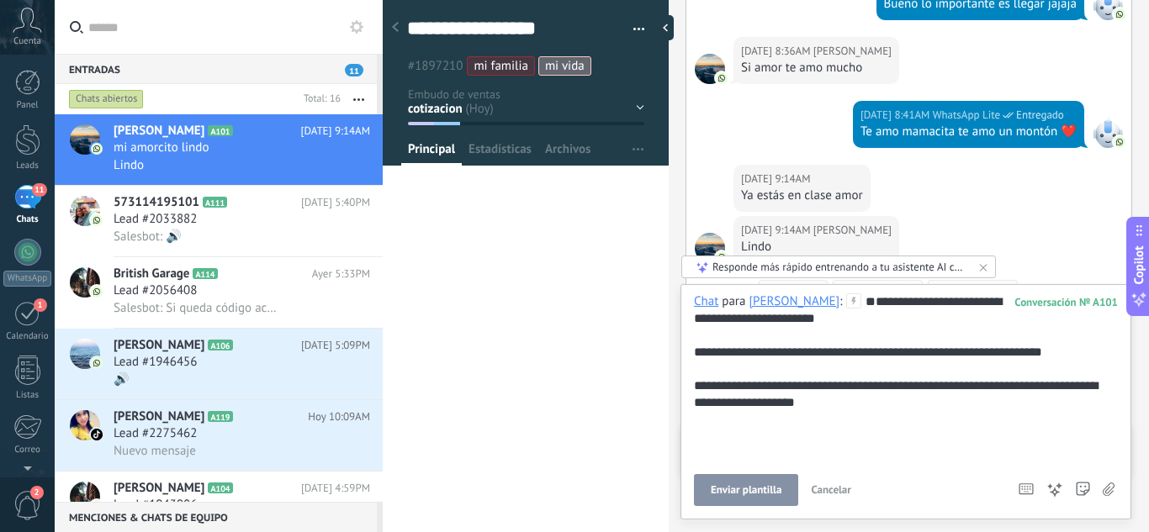
click at [776, 493] on span "Enviar plantilla" at bounding box center [746, 490] width 71 height 12
type textarea "**********"
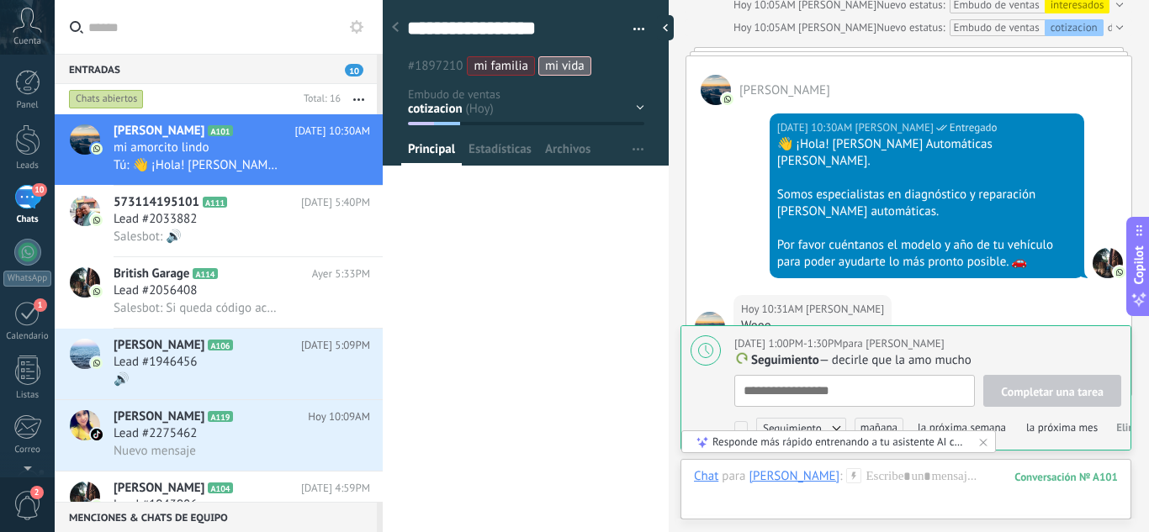
scroll to position [2802, 0]
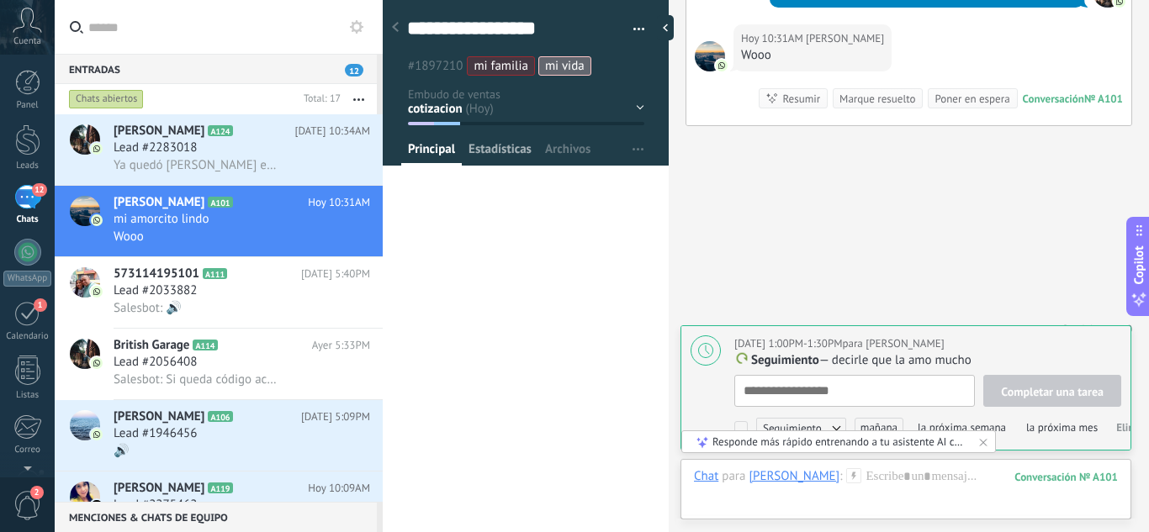
click at [522, 152] on span "Estadísticas" at bounding box center [499, 153] width 63 height 24
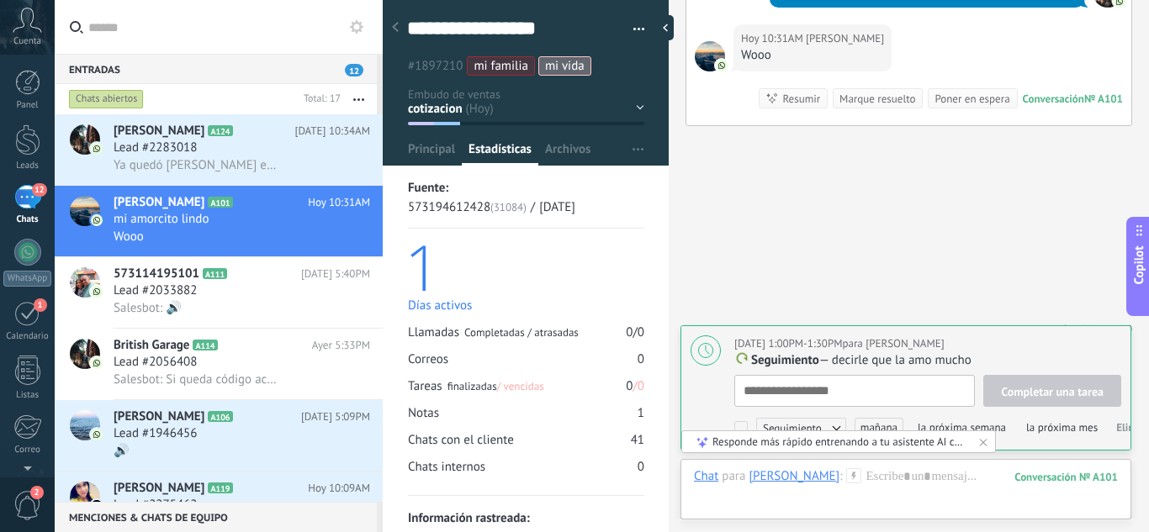
scroll to position [53, 0]
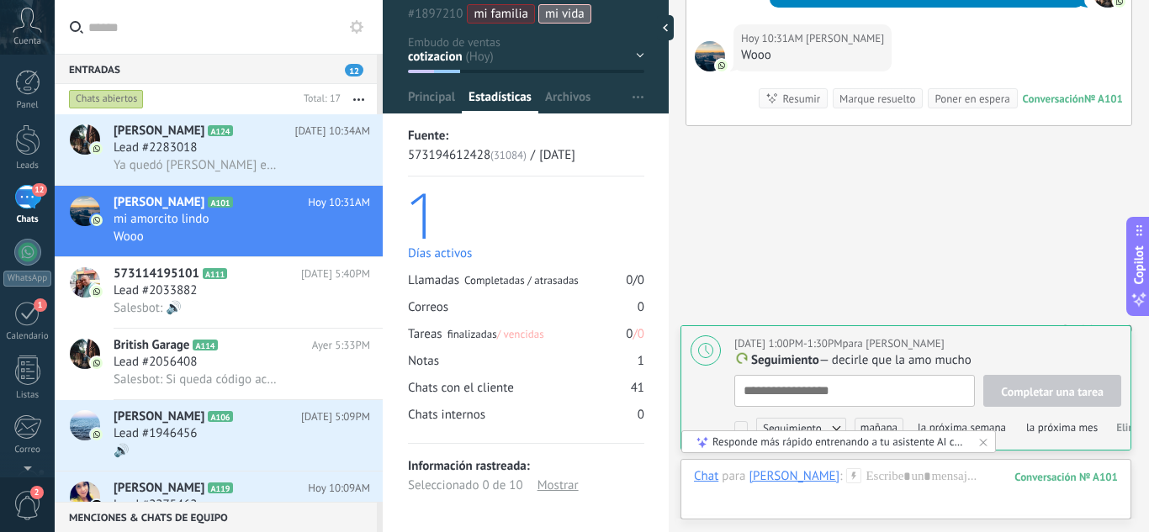
click at [523, 338] on span "/ vencidas" at bounding box center [520, 334] width 47 height 14
click at [551, 92] on span "Archivos" at bounding box center [567, 101] width 45 height 24
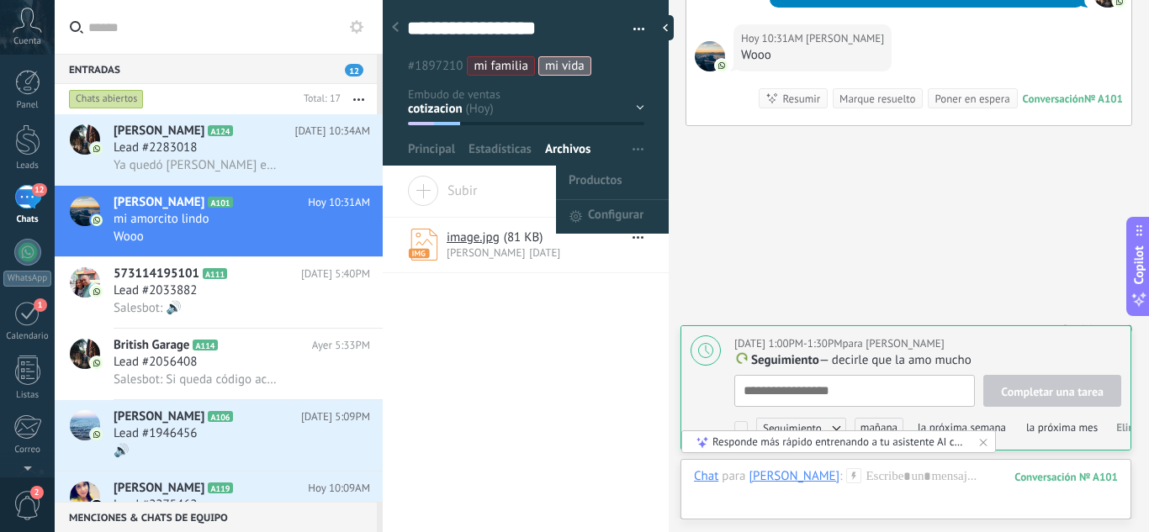
click at [636, 145] on span "button" at bounding box center [637, 150] width 11 height 32
click at [614, 219] on span "Configurar" at bounding box center [615, 217] width 55 height 34
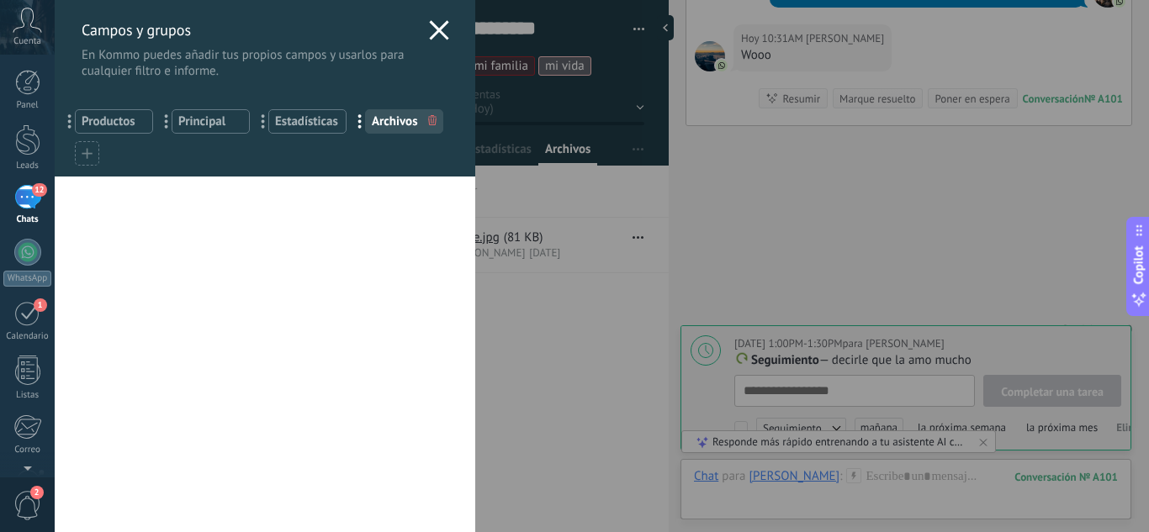
click at [129, 120] on span "Productos" at bounding box center [114, 122] width 65 height 16
click at [429, 33] on use at bounding box center [438, 29] width 19 height 19
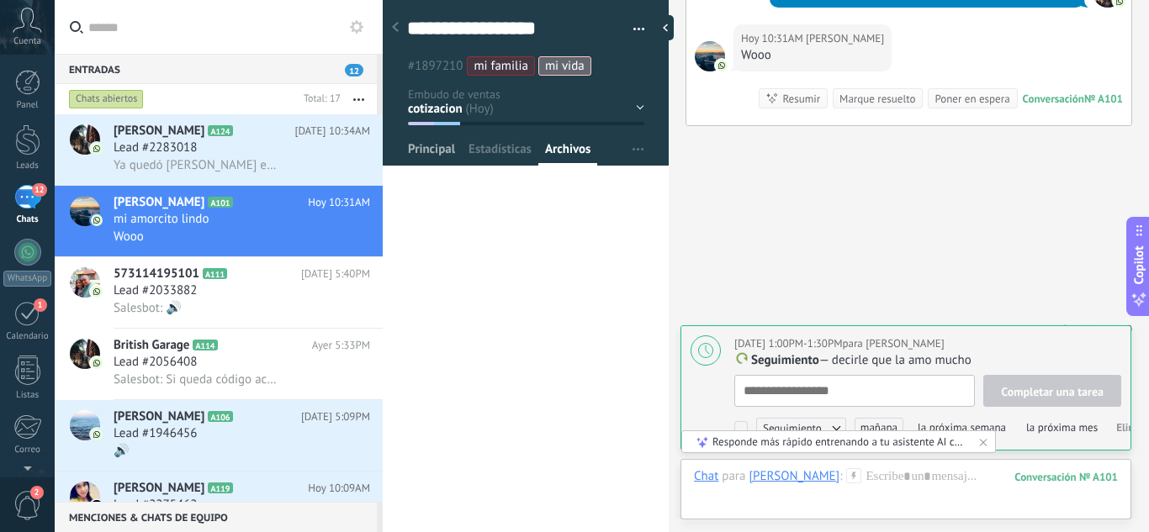
click at [436, 143] on span "Principal" at bounding box center [431, 153] width 47 height 24
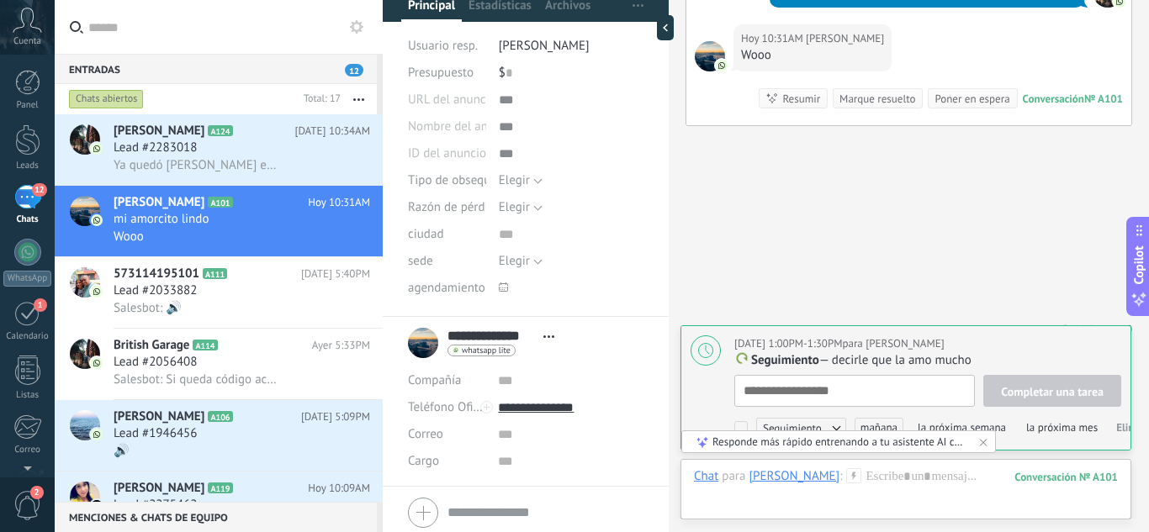
scroll to position [120, 0]
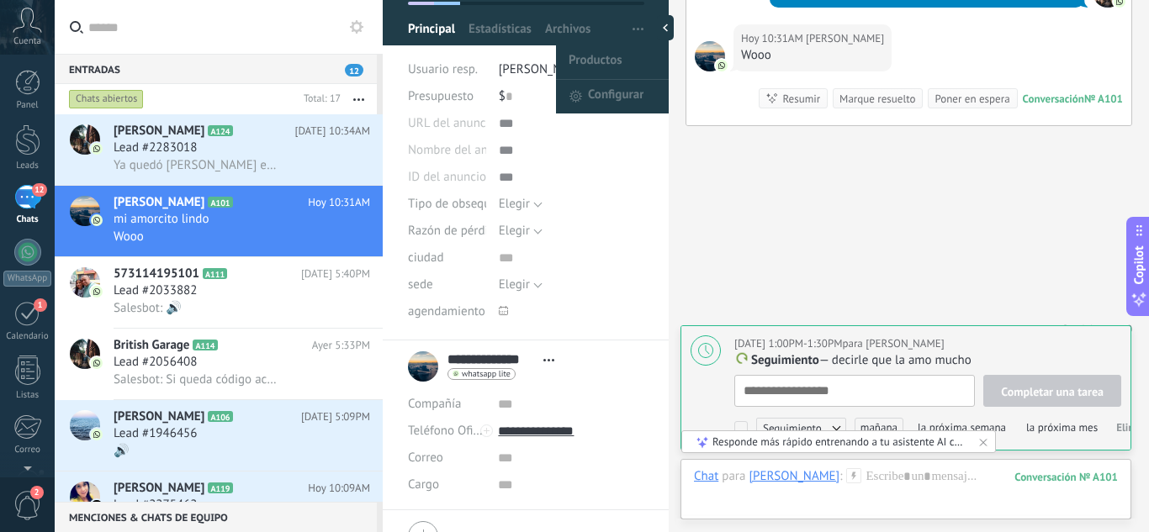
click at [634, 30] on span "button" at bounding box center [637, 29] width 11 height 32
click at [622, 61] on li "Productos" at bounding box center [613, 62] width 114 height 34
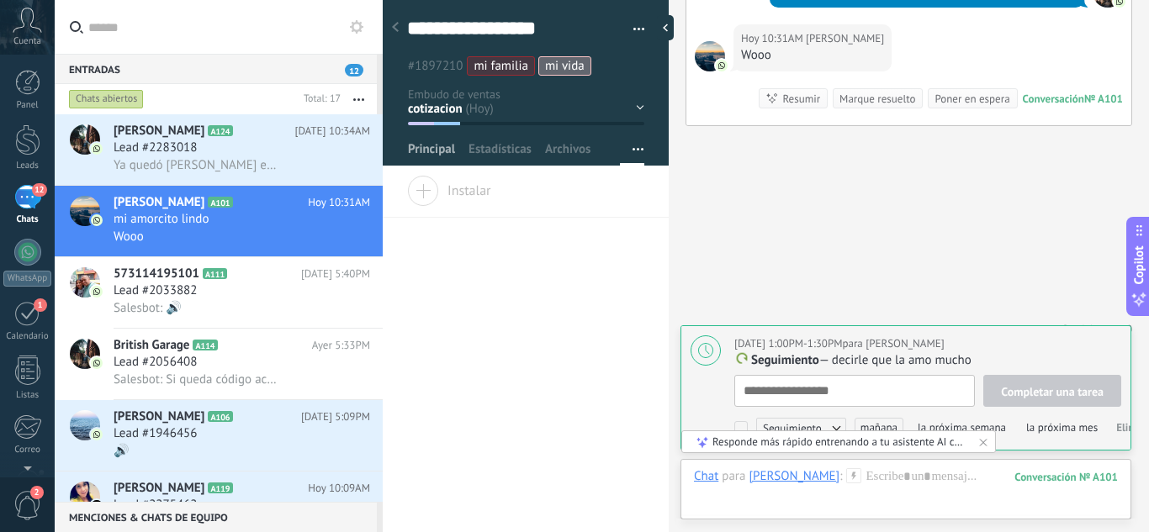
click at [440, 147] on span "Principal" at bounding box center [431, 153] width 47 height 24
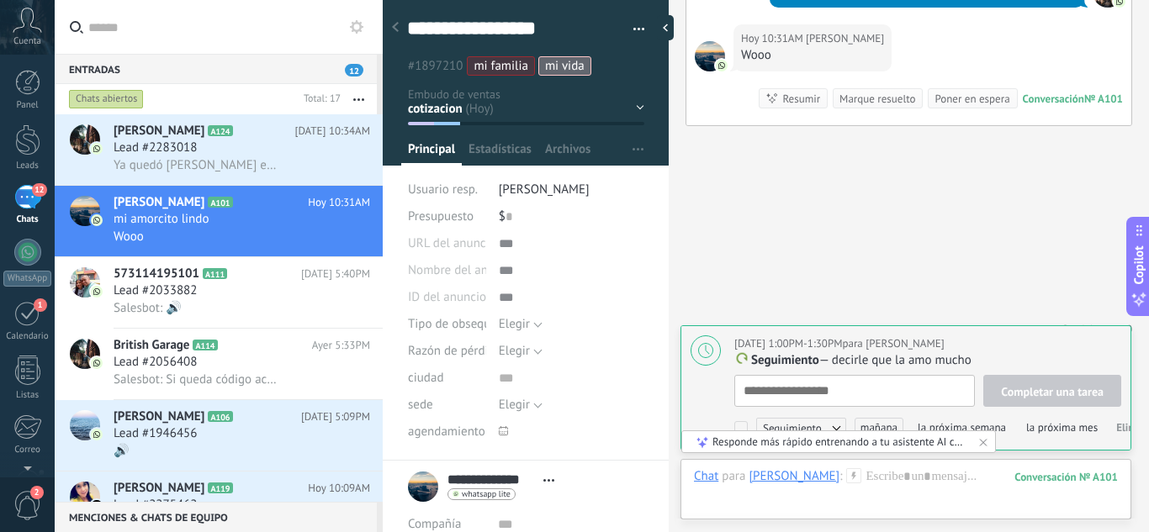
click at [631, 24] on button "button" at bounding box center [633, 29] width 24 height 25
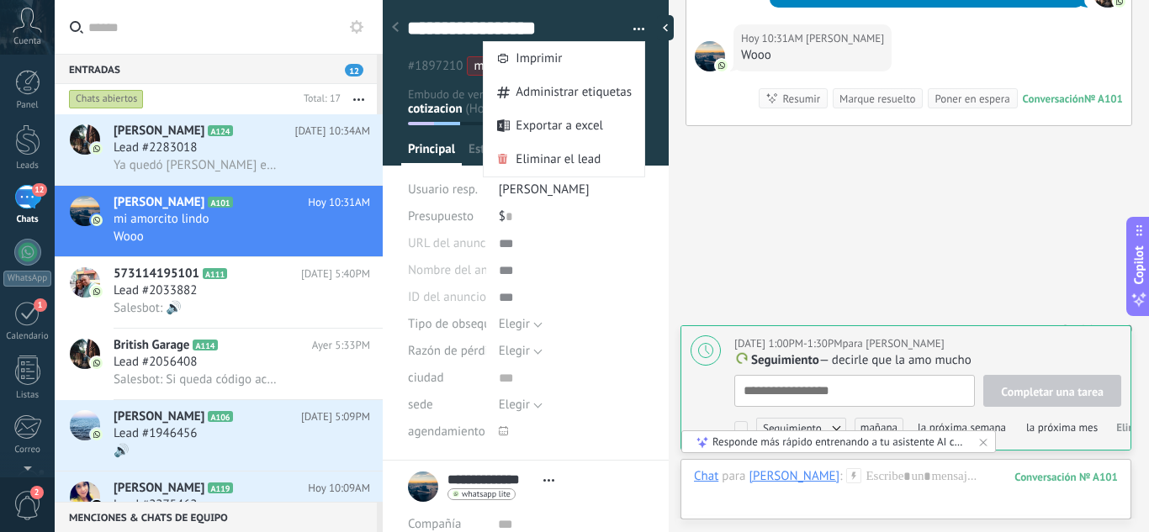
click at [566, 230] on div "Pasar Copiar" at bounding box center [571, 243] width 145 height 27
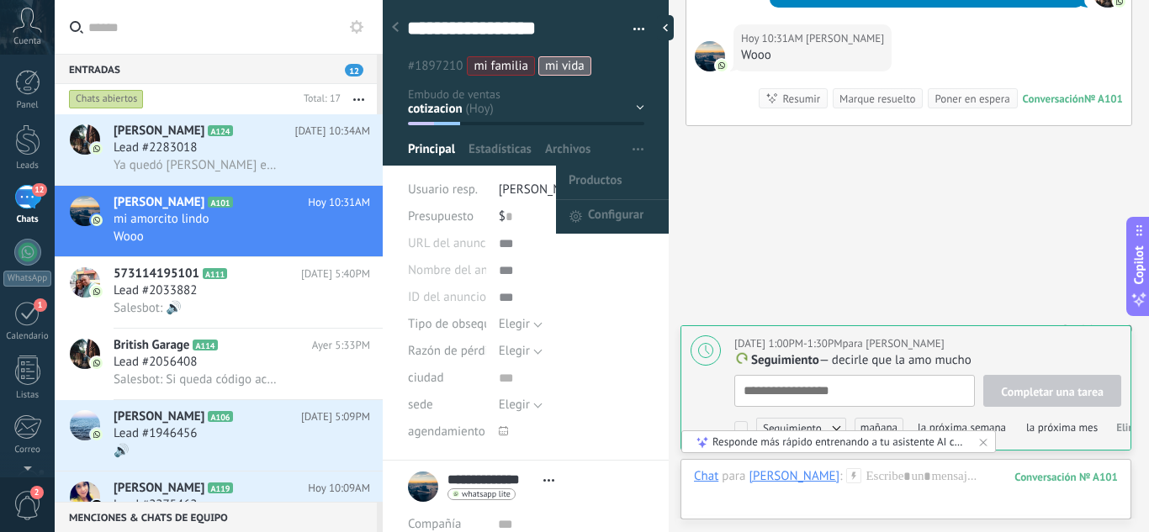
click at [626, 148] on button "button" at bounding box center [638, 150] width 24 height 32
click at [618, 211] on span "Configurar" at bounding box center [615, 217] width 55 height 34
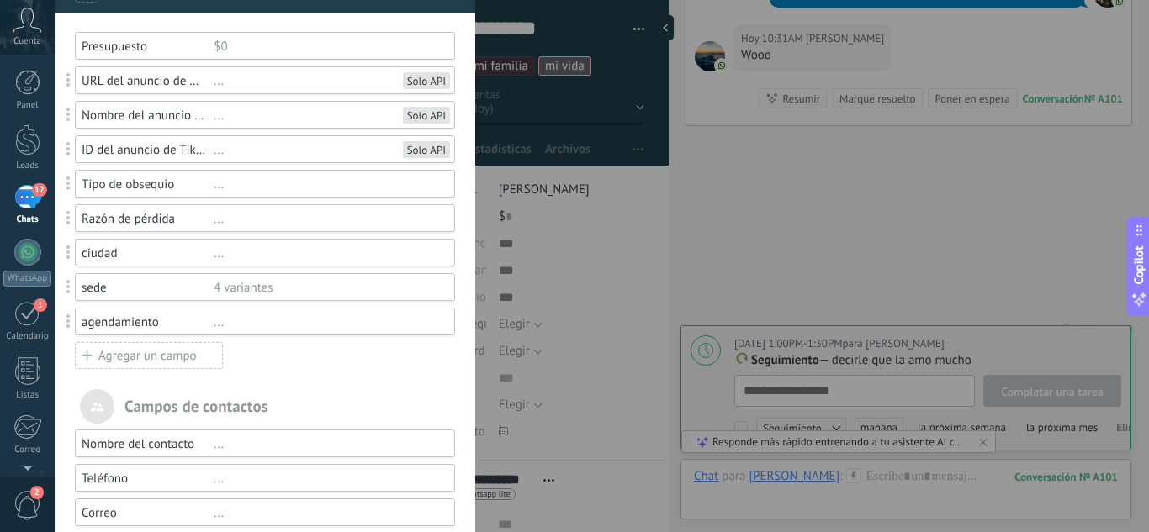
scroll to position [168, 0]
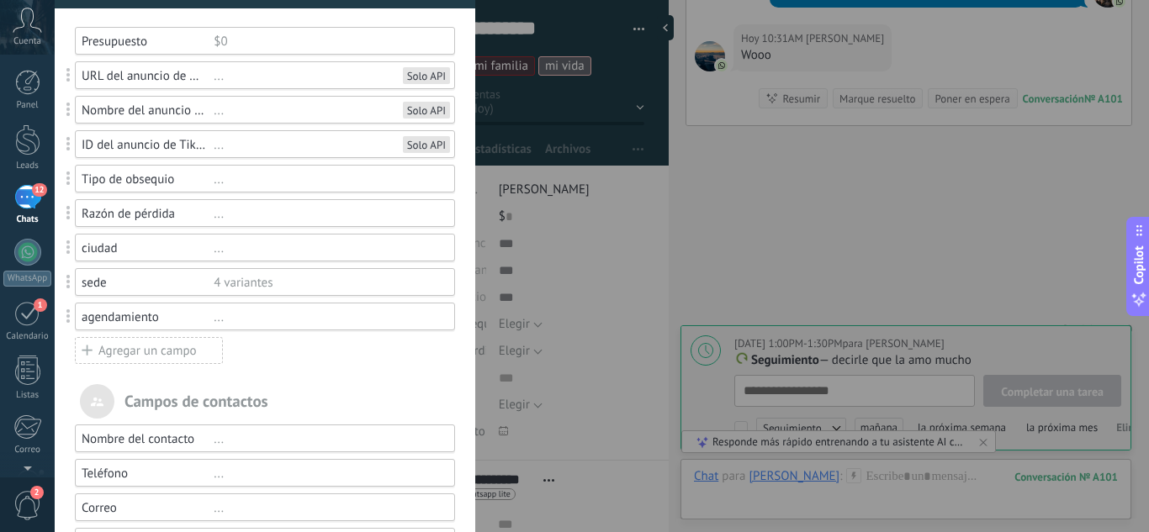
click at [578, 143] on div "Campos y grupos En Kommo puedes añadir tus propios campos y usarlos para cualqu…" at bounding box center [602, 266] width 1094 height 532
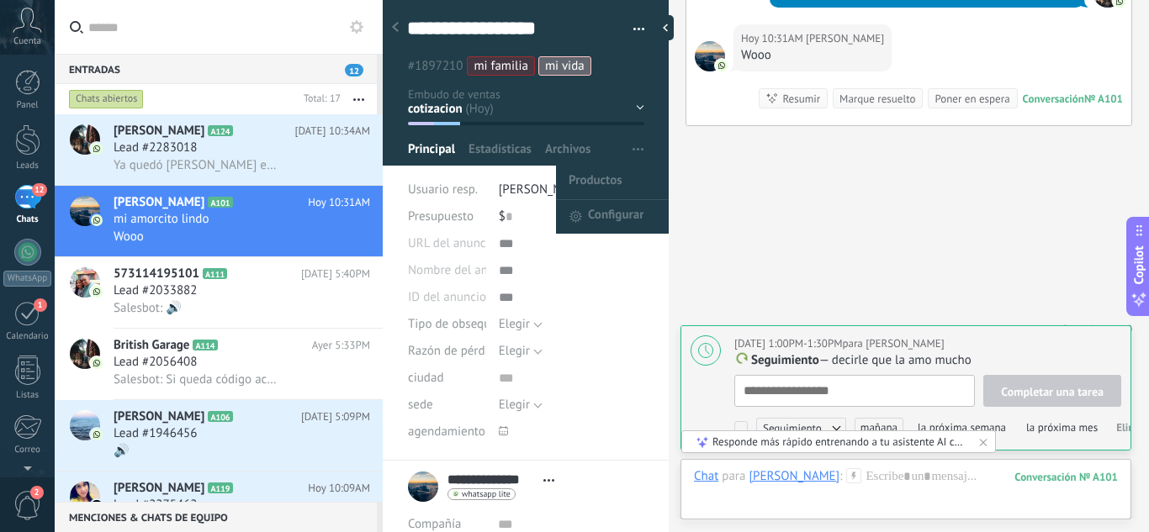
click at [632, 146] on span "button" at bounding box center [637, 150] width 11 height 32
click at [621, 219] on span "Configurar" at bounding box center [615, 217] width 55 height 34
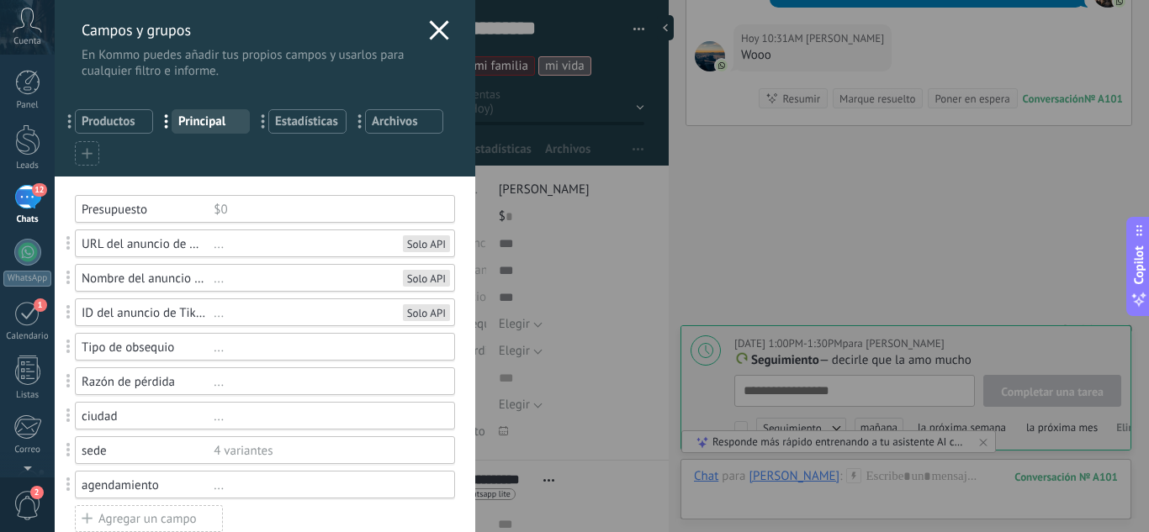
scroll to position [84, 0]
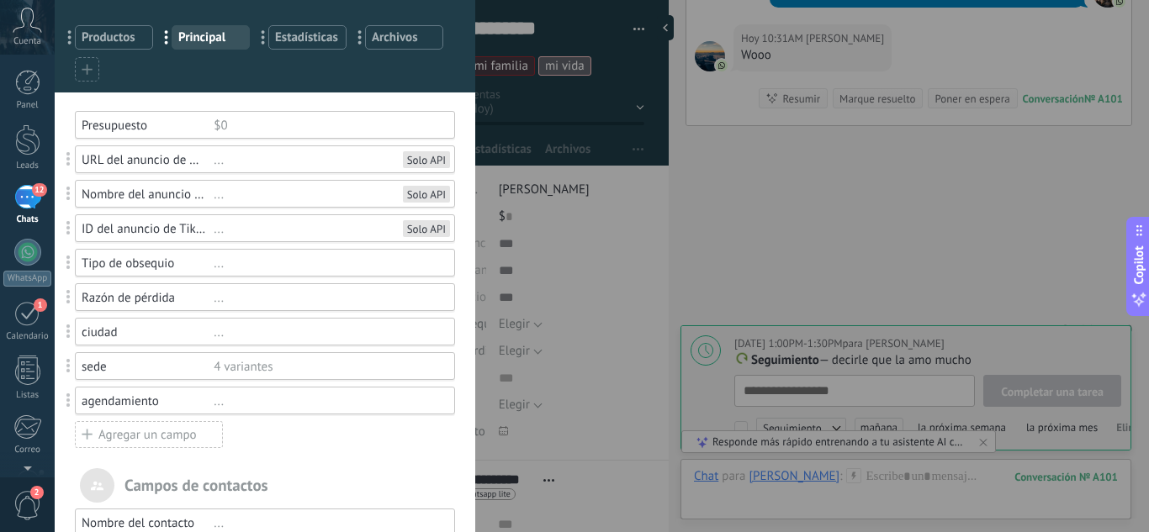
click at [145, 433] on div "Agregar un campo" at bounding box center [149, 434] width 148 height 27
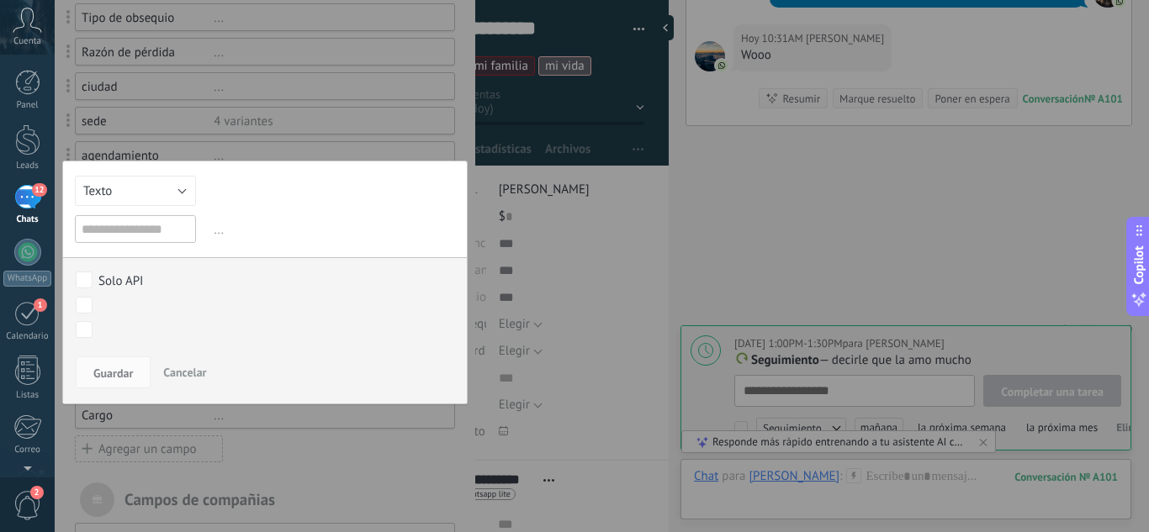
scroll to position [336, 0]
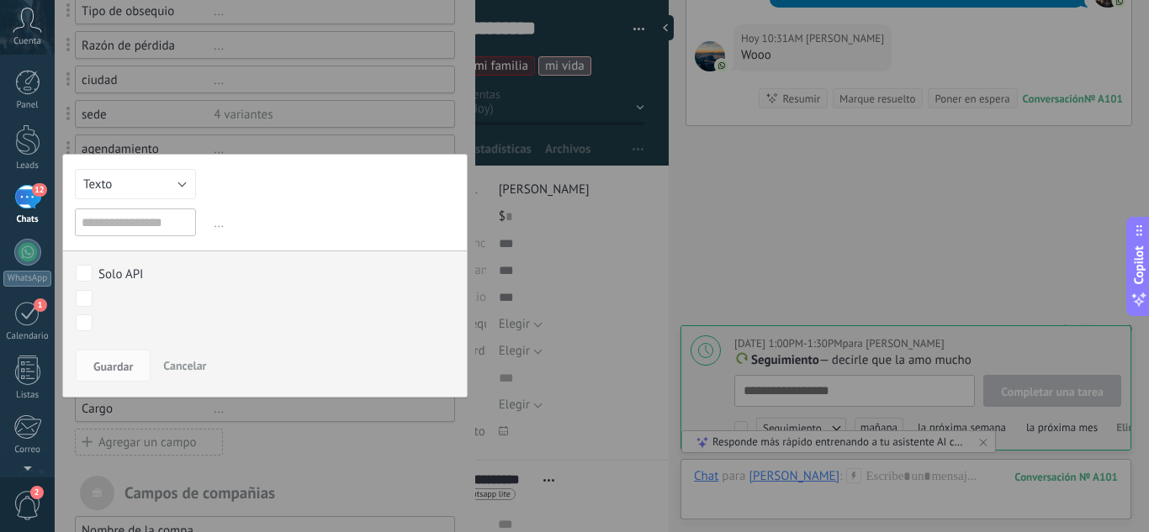
click at [147, 228] on input "text" at bounding box center [135, 223] width 121 height 28
click at [178, 189] on button "Texto" at bounding box center [135, 184] width 121 height 30
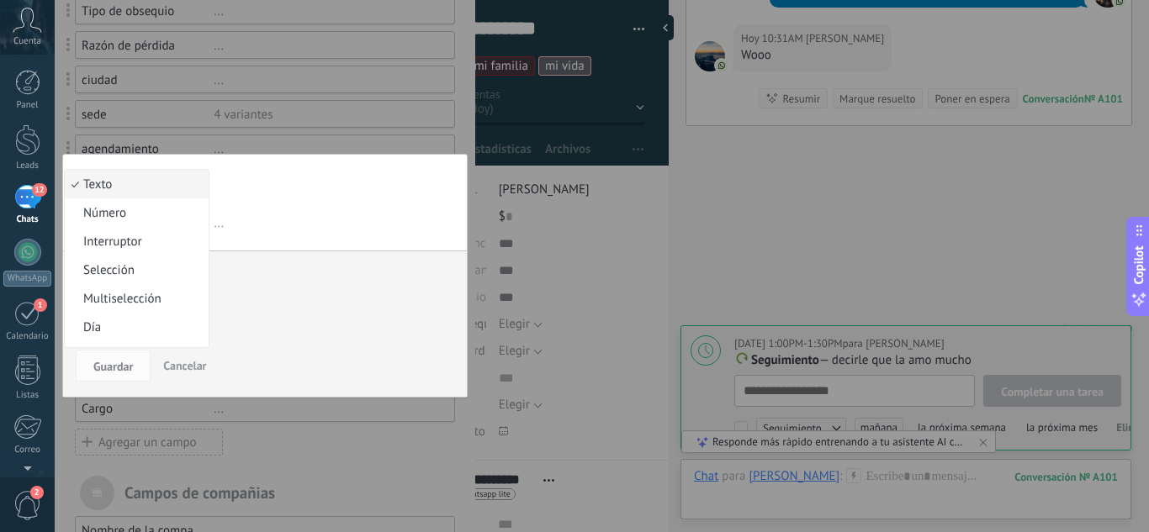
click at [178, 183] on span "Texto" at bounding box center [134, 185] width 139 height 16
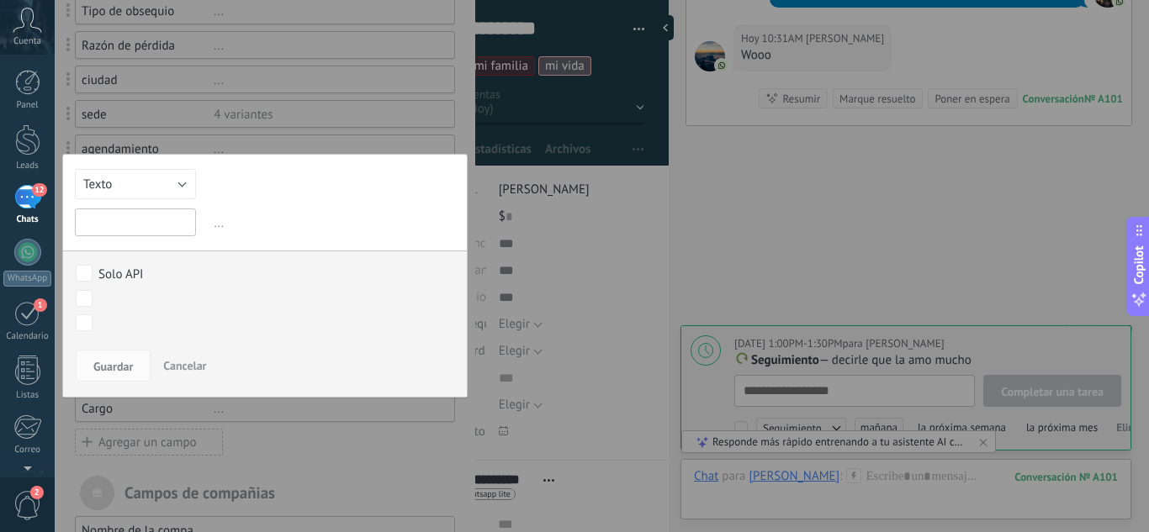
click at [172, 225] on input "text" at bounding box center [135, 223] width 121 height 28
type input "**********"
click at [110, 367] on span "Guardar" at bounding box center [113, 367] width 40 height 12
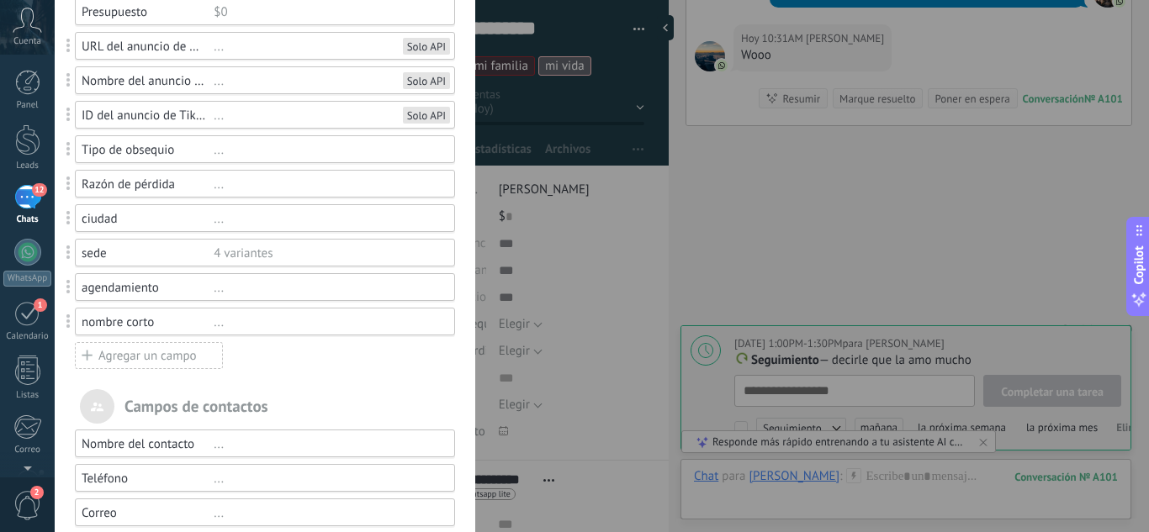
scroll to position [168, 0]
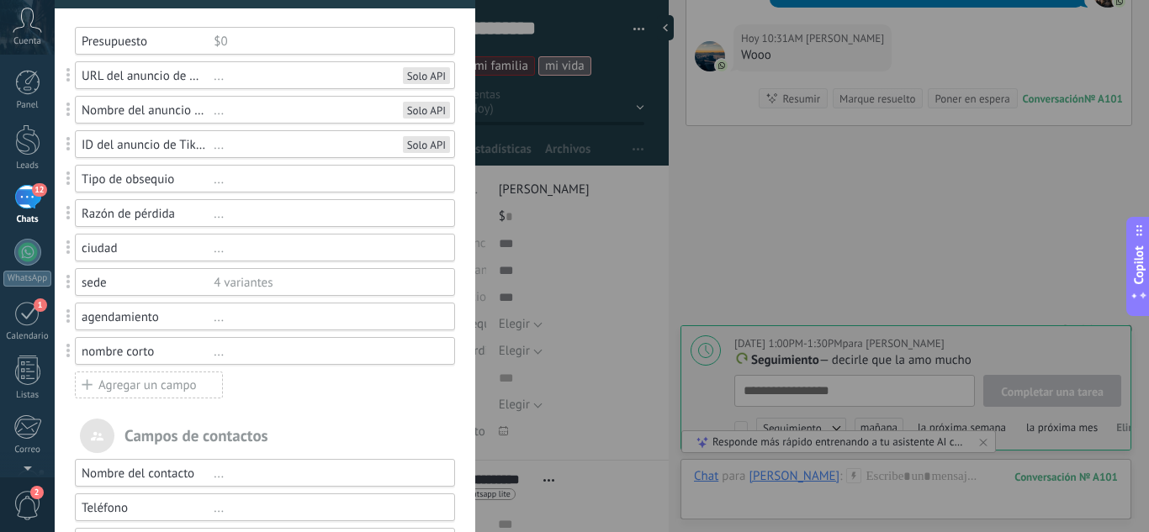
click at [173, 388] on div "Agregar un campo" at bounding box center [149, 385] width 148 height 27
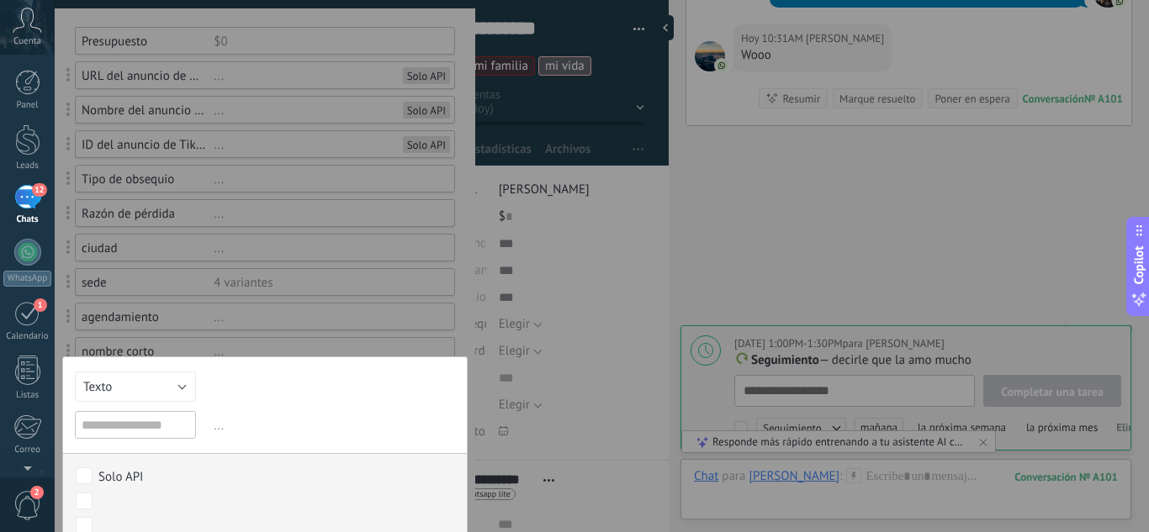
scroll to position [336, 0]
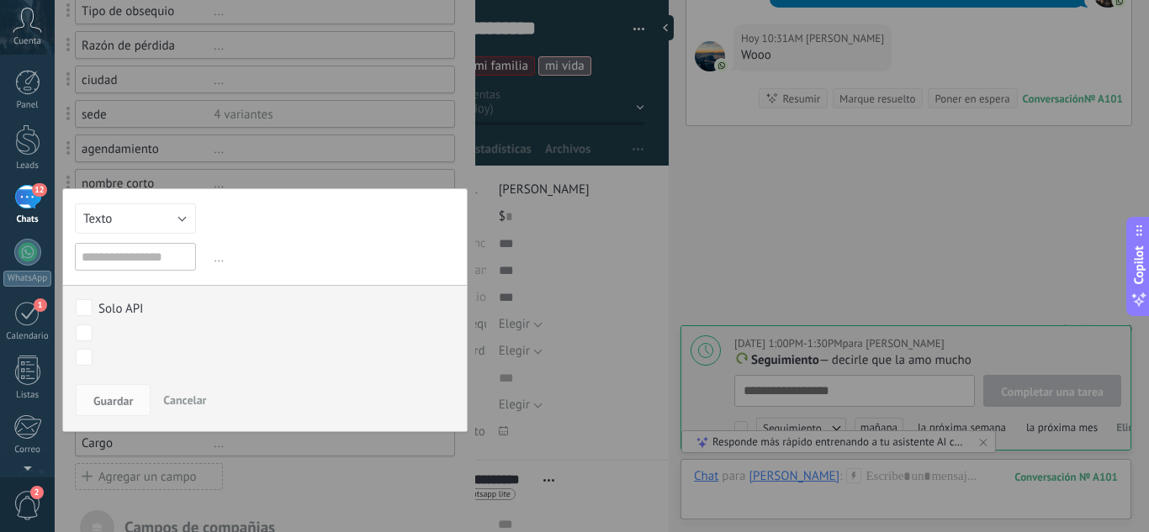
click at [125, 261] on input "text" at bounding box center [135, 257] width 121 height 28
click at [187, 216] on button "Texto" at bounding box center [135, 218] width 121 height 30
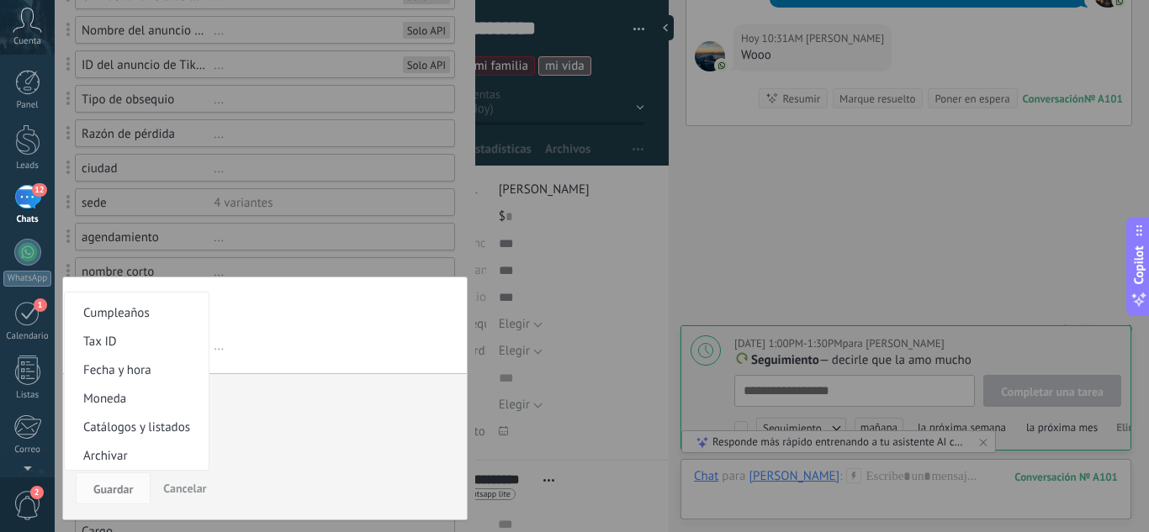
scroll to position [246, 0]
click at [367, 271] on div at bounding box center [265, 312] width 420 height 1117
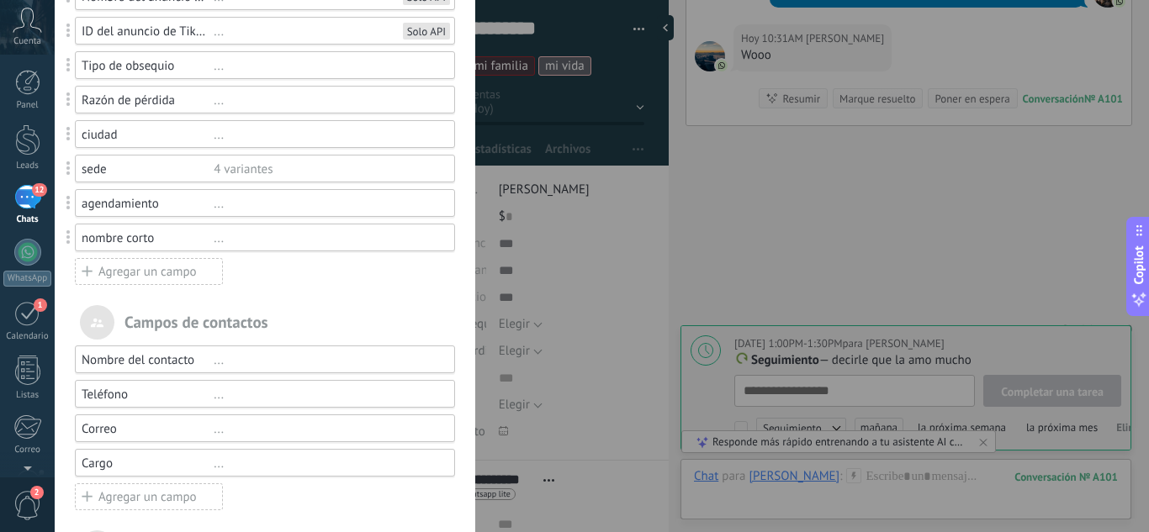
scroll to position [548, 0]
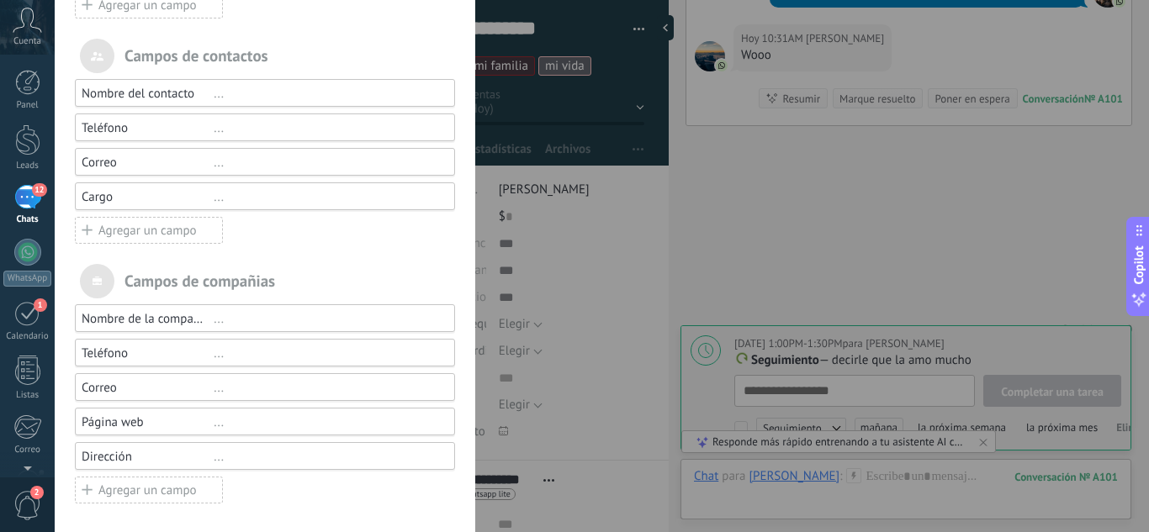
drag, startPoint x: 687, startPoint y: 214, endPoint x: 660, endPoint y: 221, distance: 28.0
click at [660, 221] on div "Campos y grupos En Kommo puedes añadir tus propios campos y usarlos para cualqu…" at bounding box center [602, 266] width 1094 height 532
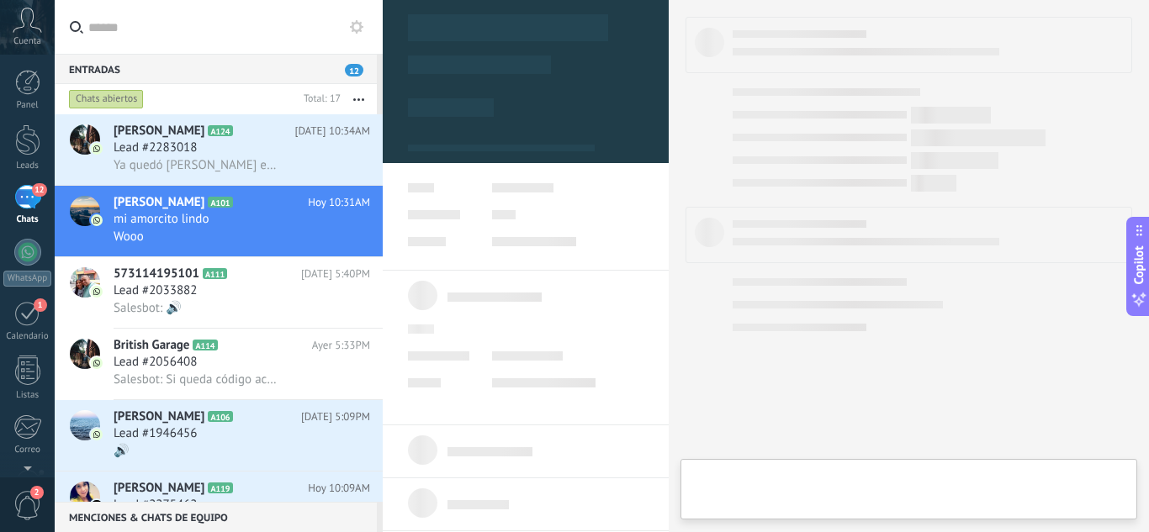
click at [650, 223] on div at bounding box center [526, 292] width 286 height 584
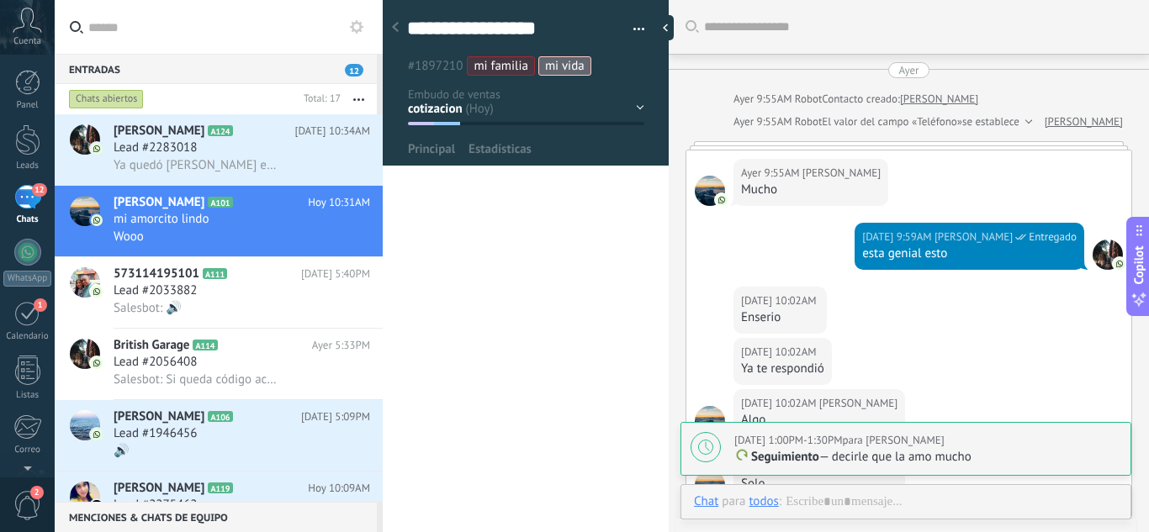
type textarea "**********"
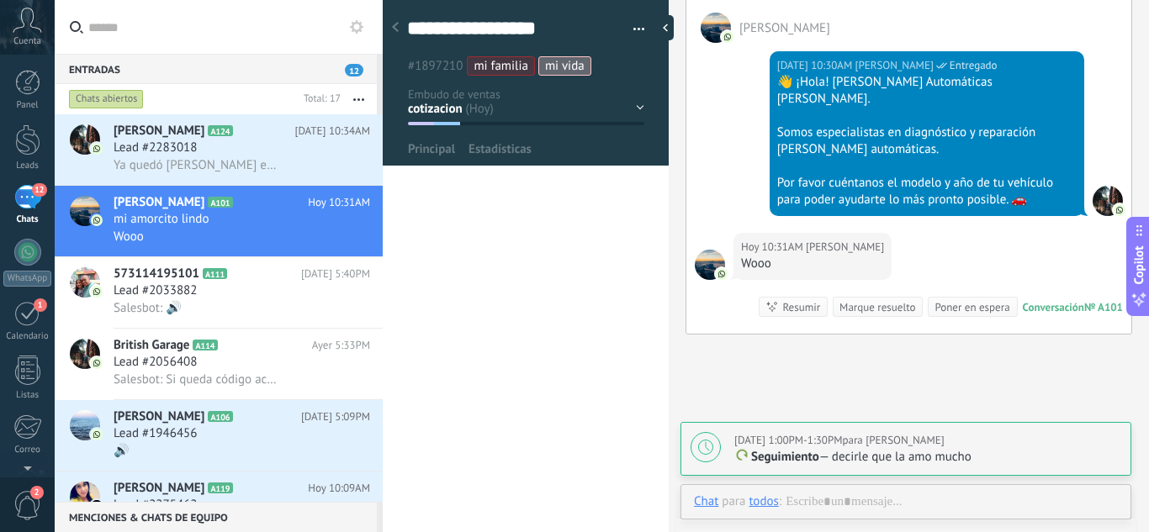
scroll to position [25, 0]
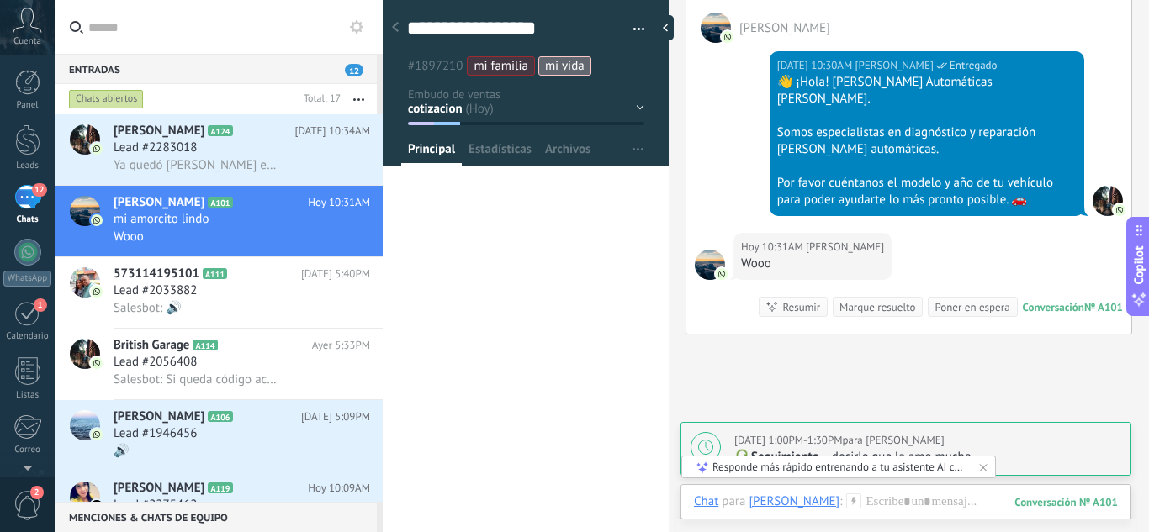
click at [438, 151] on span "Principal" at bounding box center [431, 153] width 47 height 24
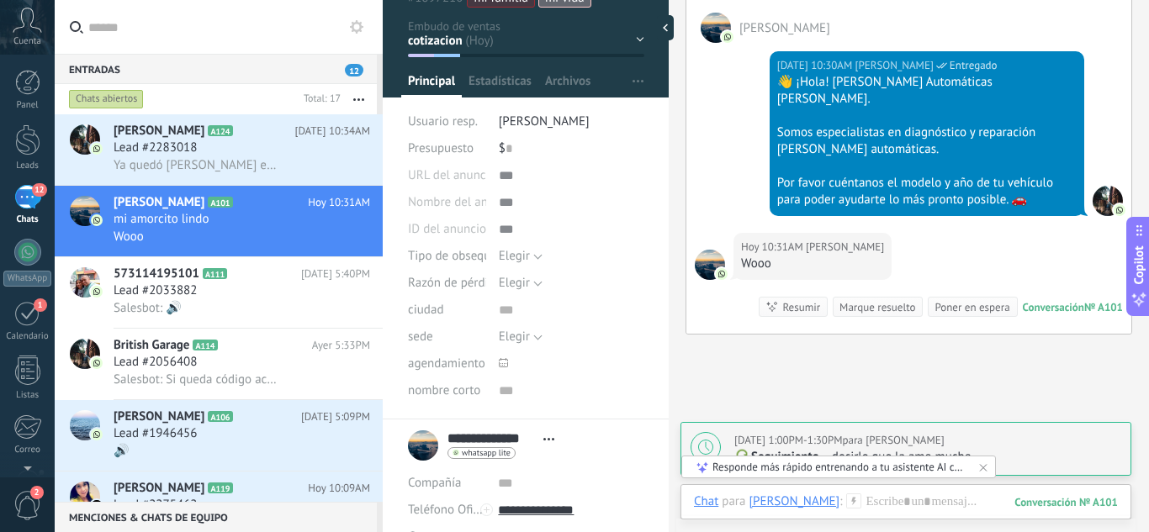
scroll to position [84, 0]
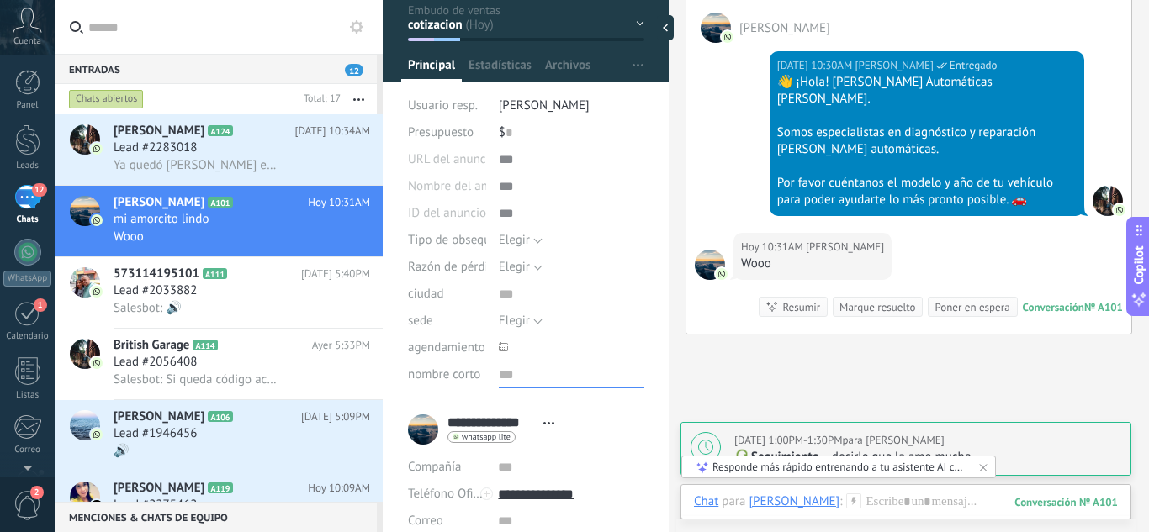
click at [506, 379] on input "text" at bounding box center [571, 375] width 145 height 27
type input "*"
type input "****"
click at [433, 507] on span "Guardar" at bounding box center [437, 506] width 40 height 12
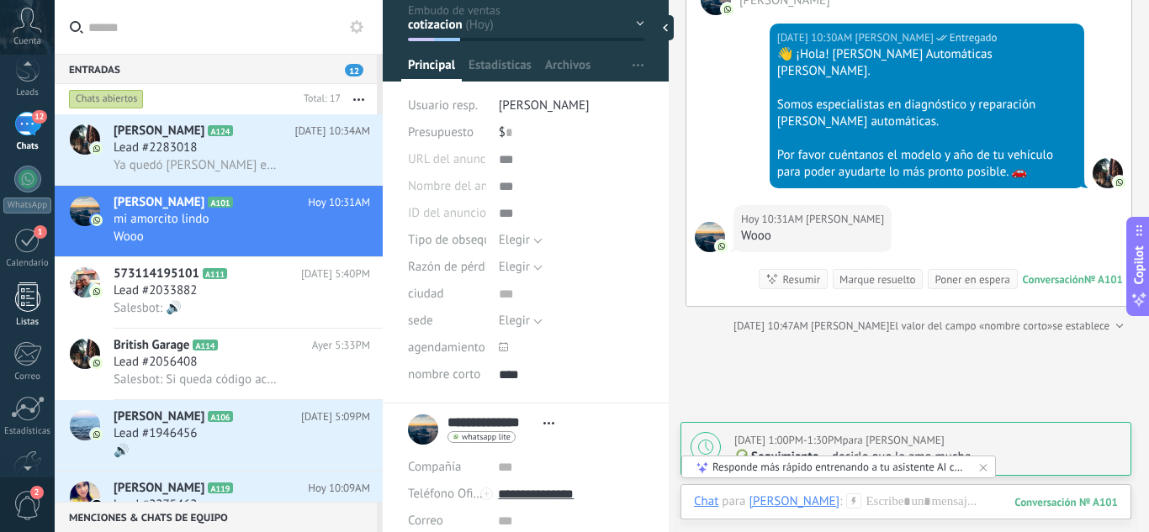
scroll to position [167, 0]
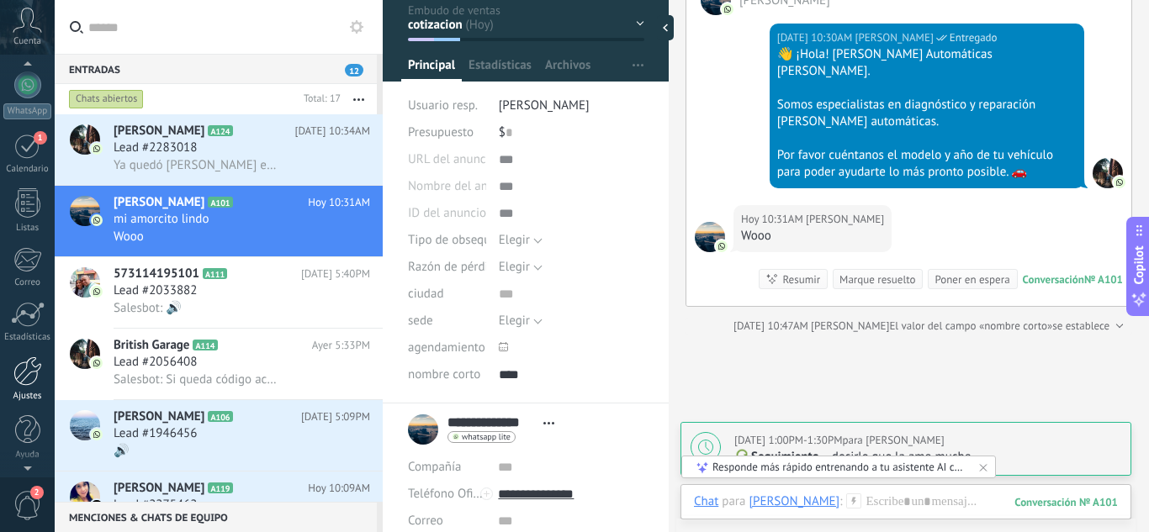
click at [24, 378] on div at bounding box center [27, 371] width 29 height 29
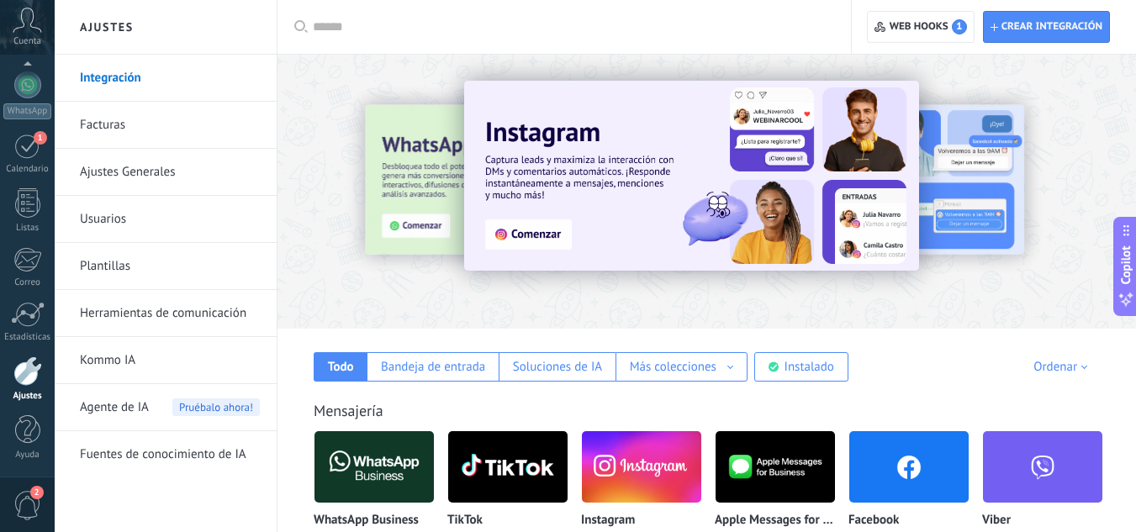
click at [146, 267] on link "Plantillas" at bounding box center [170, 266] width 180 height 47
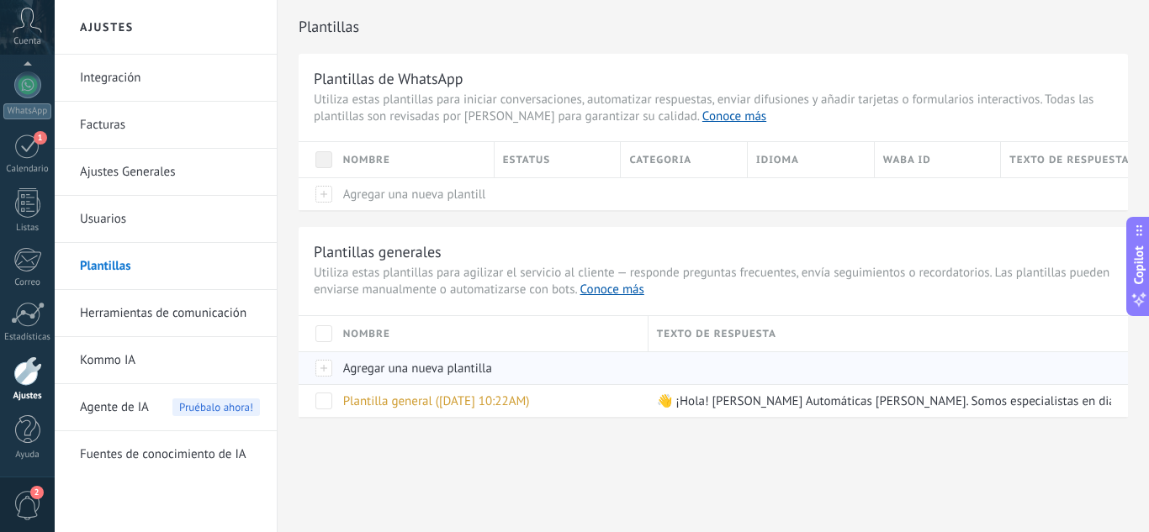
click at [363, 362] on span "Agregar una nueva plantilla" at bounding box center [417, 369] width 149 height 16
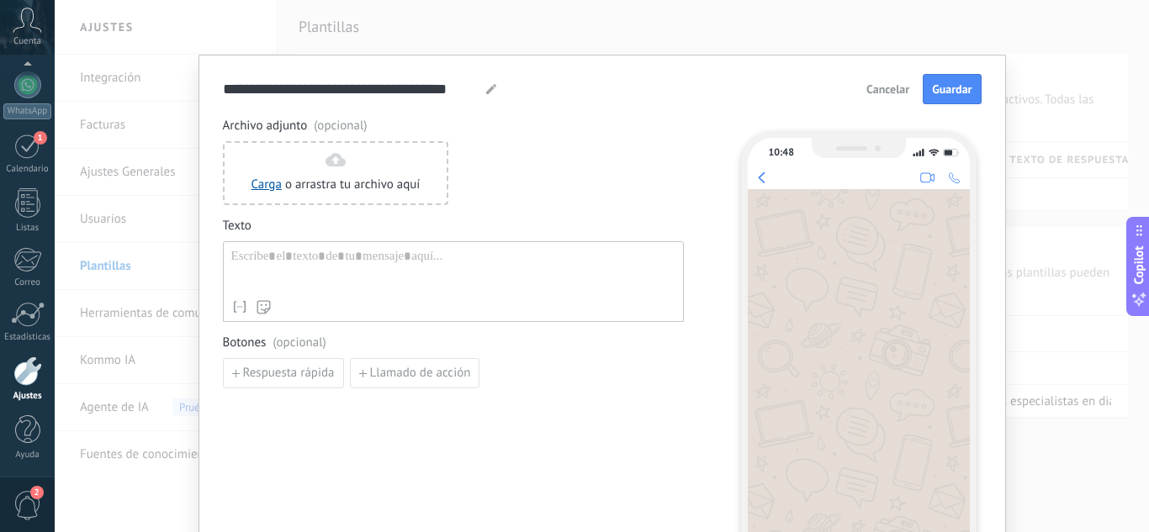
click at [327, 264] on div at bounding box center [453, 270] width 444 height 43
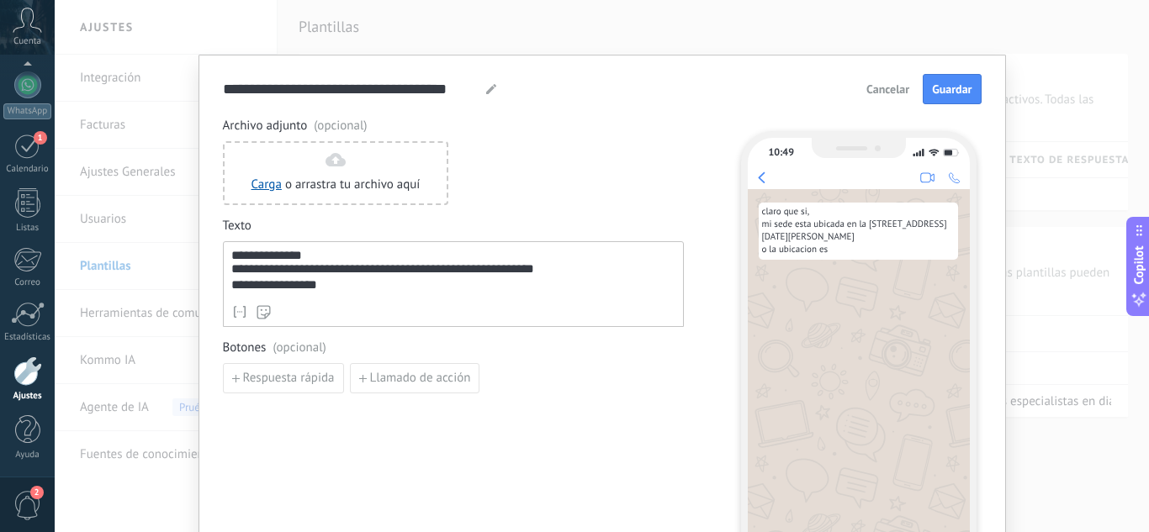
click at [302, 258] on div "**********" at bounding box center [453, 273] width 444 height 48
click at [338, 297] on div "**********" at bounding box center [453, 284] width 461 height 86
click at [341, 290] on div "**********" at bounding box center [453, 286] width 444 height 16
click at [330, 289] on div "**********" at bounding box center [453, 286] width 444 height 16
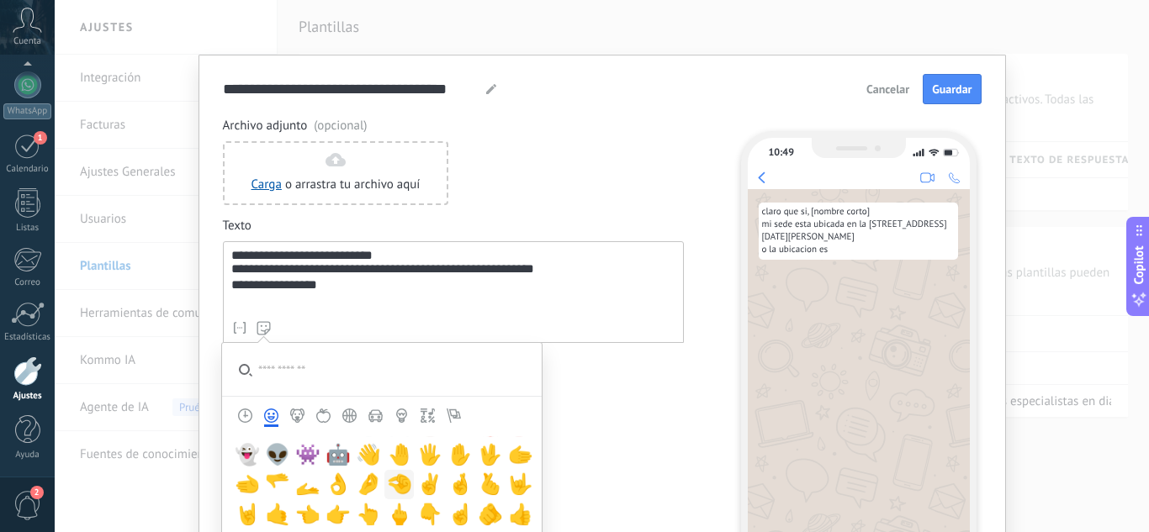
scroll to position [420, 0]
click at [419, 516] on span "👇" at bounding box center [429, 516] width 25 height 24
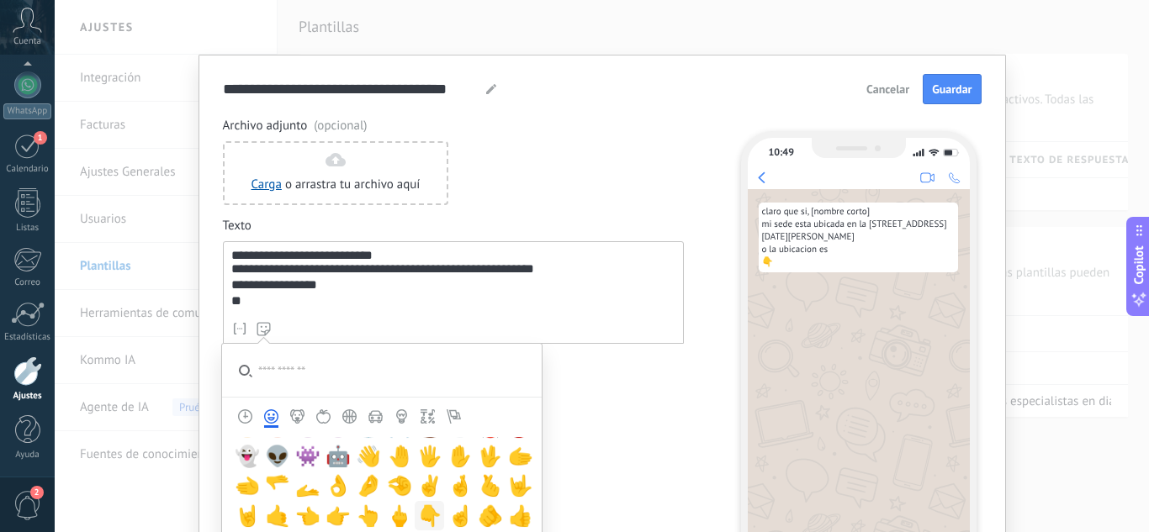
click at [419, 516] on span "👇" at bounding box center [429, 516] width 25 height 24
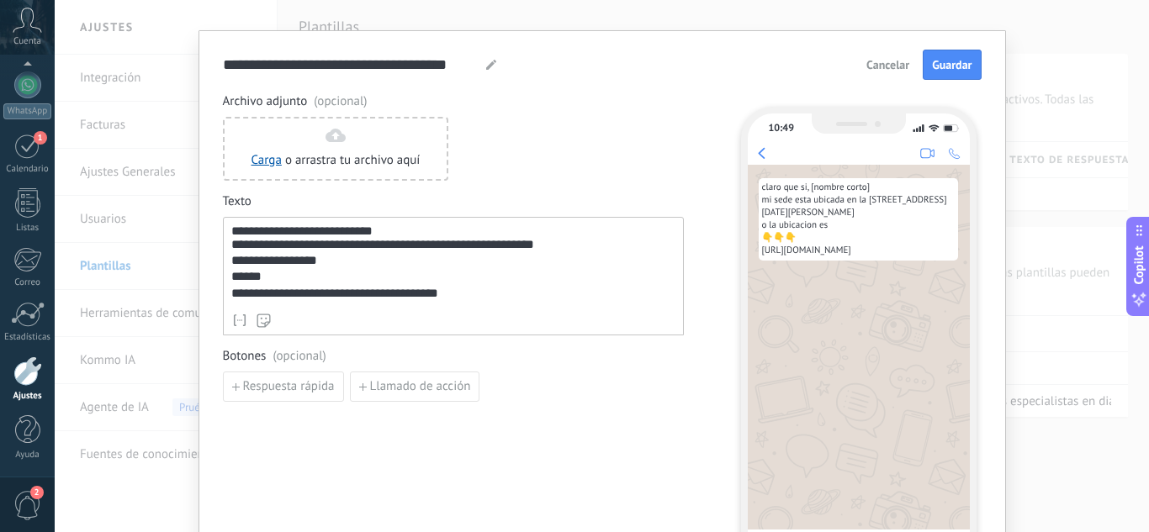
scroll to position [0, 0]
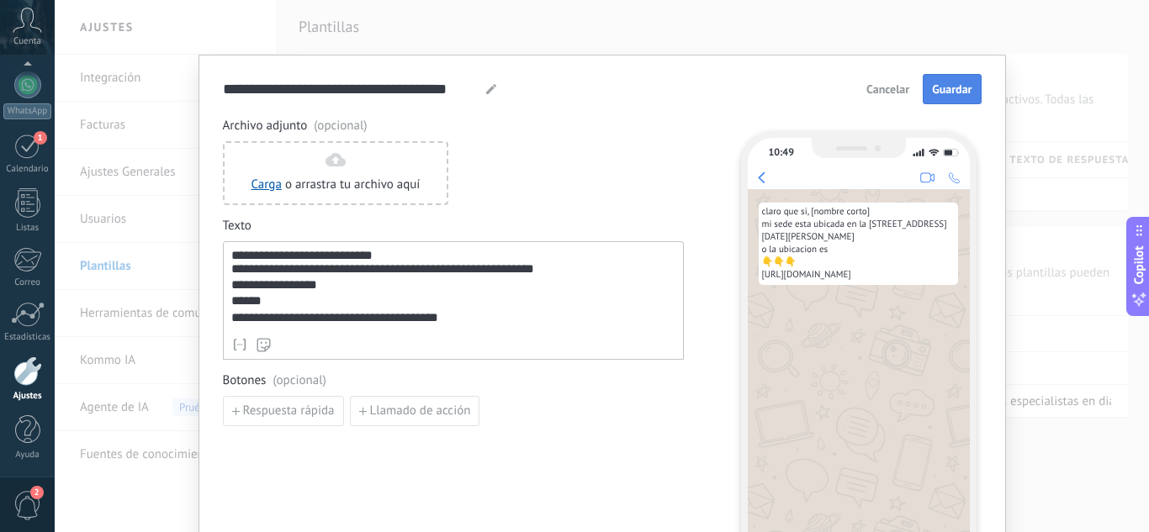
click at [932, 83] on span "Guardar" at bounding box center [952, 89] width 40 height 12
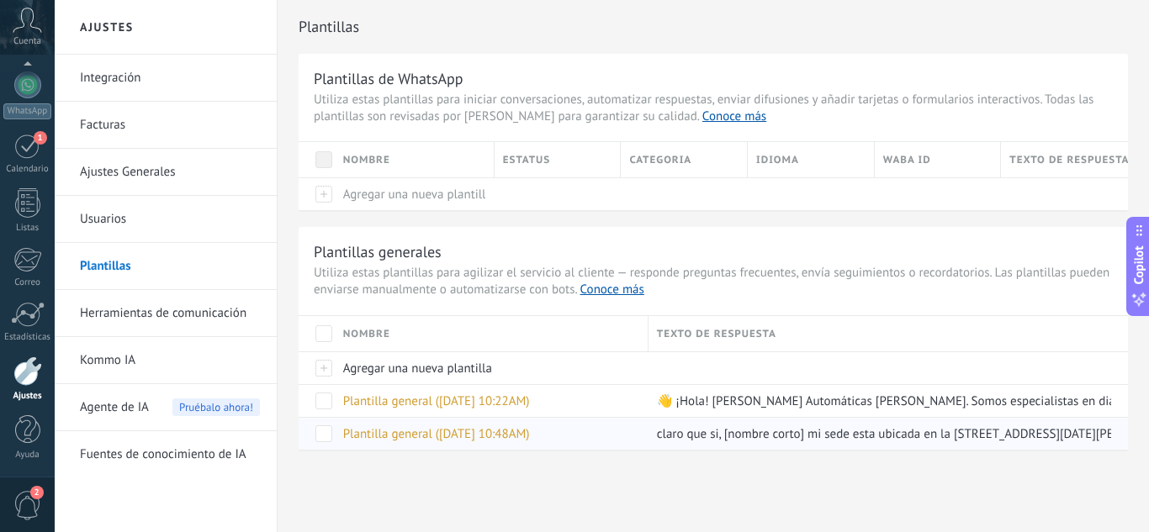
click at [647, 436] on div "Plantilla general (19.09.2025 10:48AM)" at bounding box center [492, 433] width 314 height 33
click at [569, 429] on div "Plantilla general (19.09.2025 10:48AM)" at bounding box center [487, 434] width 305 height 32
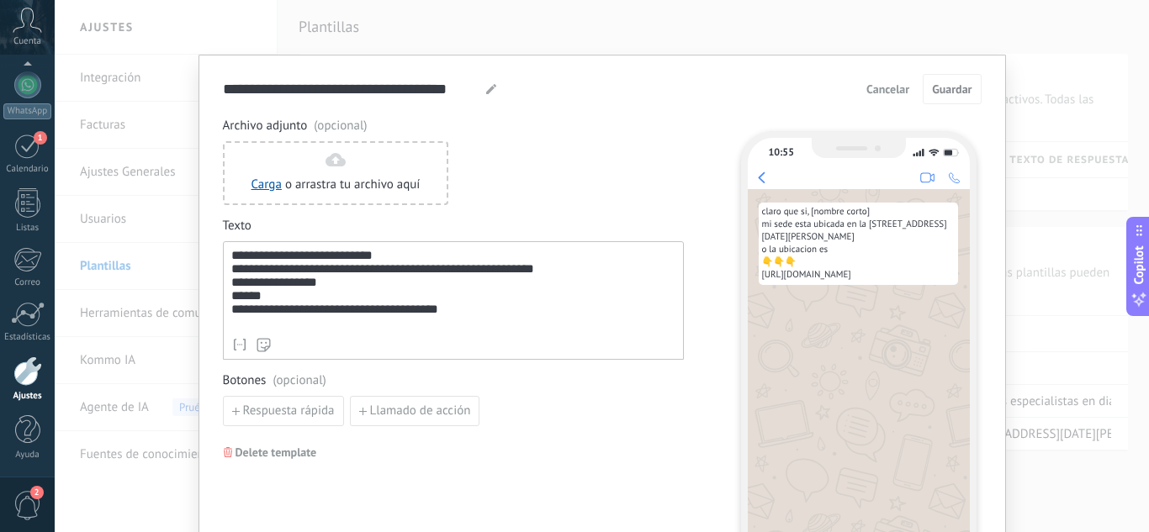
click at [486, 92] on use at bounding box center [491, 89] width 10 height 10
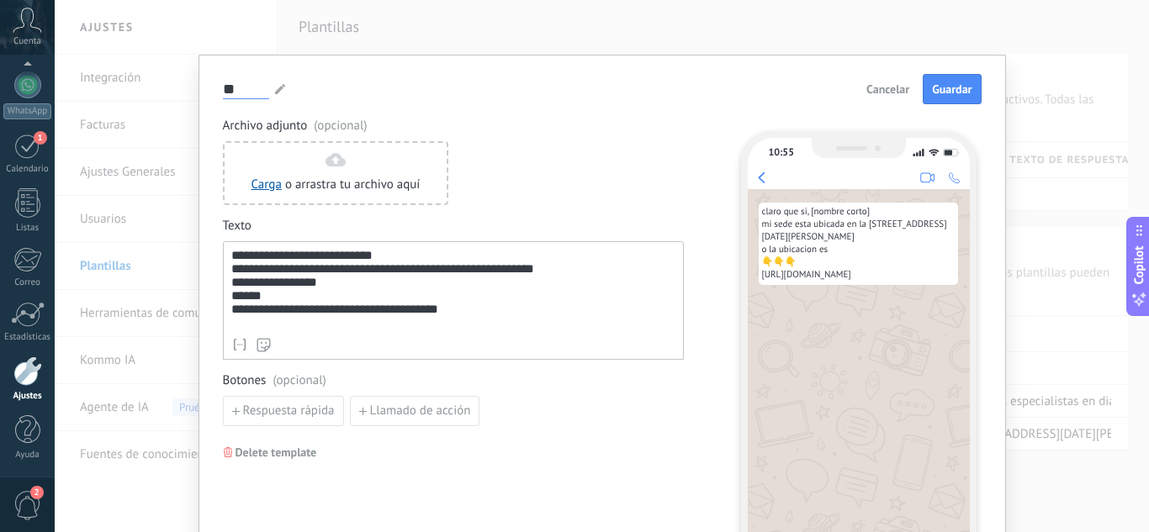
type input "*"
type input "**********"
click at [959, 87] on span "Guardar" at bounding box center [952, 89] width 40 height 12
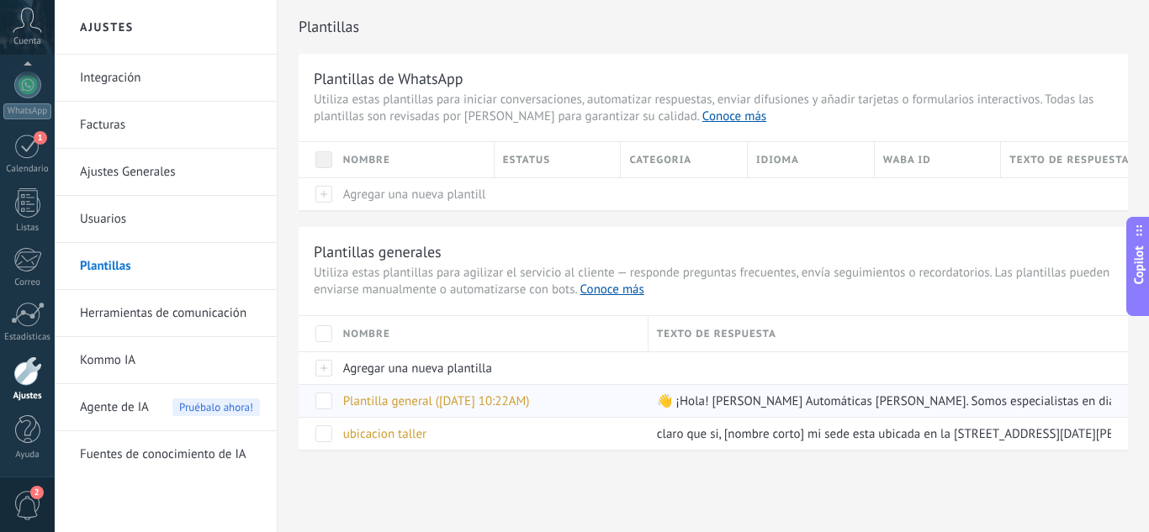
click at [504, 402] on span "Plantilla general (19.09.2025 10:22AM)" at bounding box center [436, 402] width 187 height 16
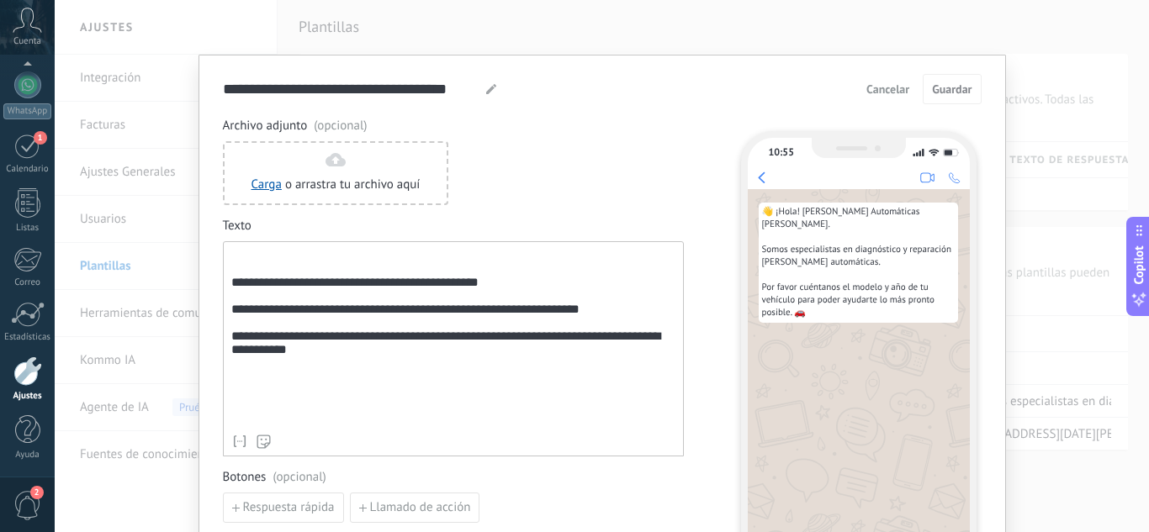
click at [494, 81] on div at bounding box center [490, 89] width 13 height 20
click at [486, 91] on use at bounding box center [491, 89] width 10 height 10
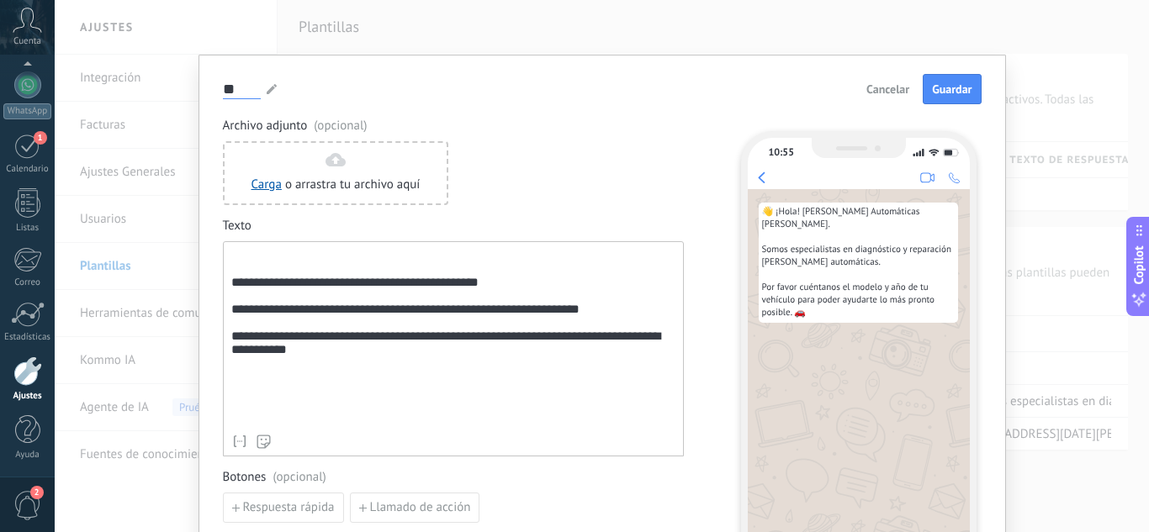
type input "*"
type input "**********"
click at [955, 97] on button "Guardar" at bounding box center [951, 89] width 58 height 30
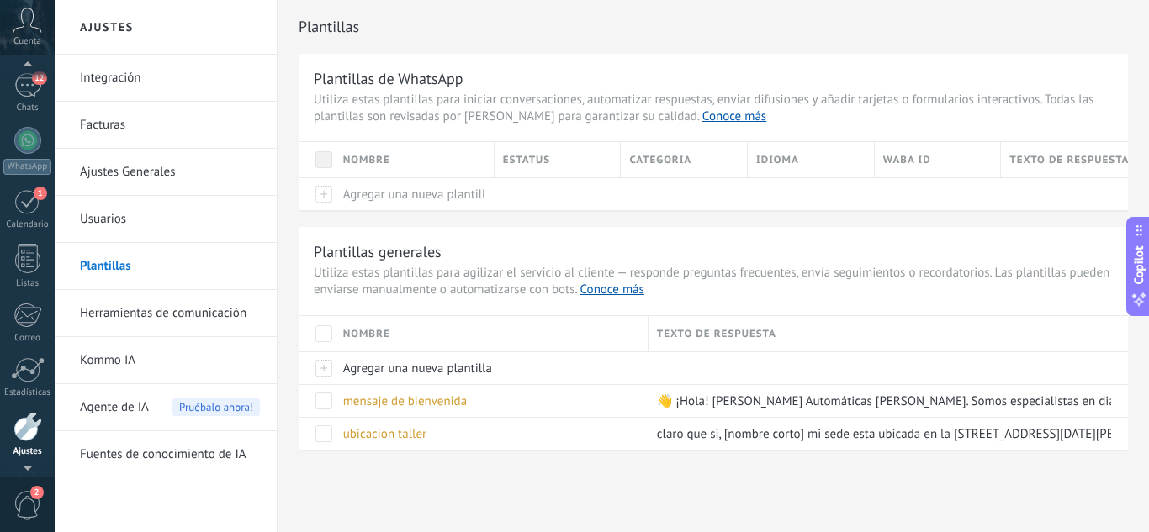
scroll to position [84, 0]
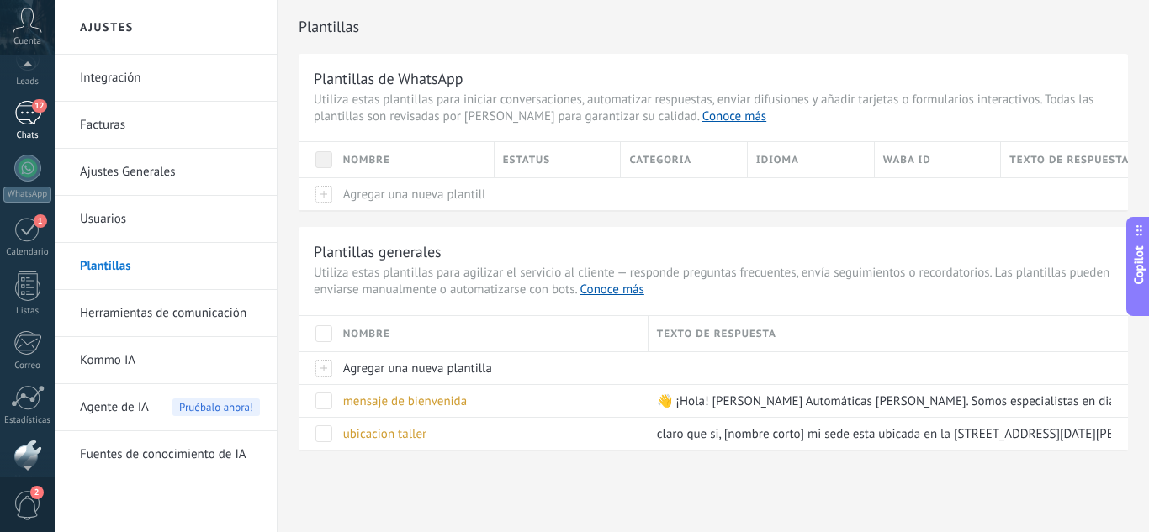
click at [24, 108] on div "12" at bounding box center [27, 113] width 27 height 24
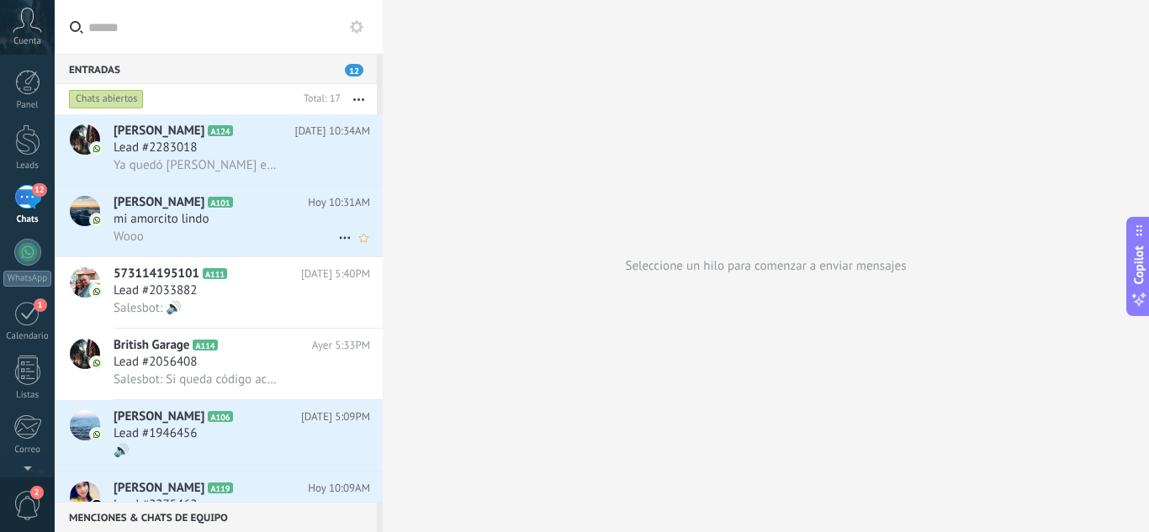
click at [177, 229] on div "Wooo" at bounding box center [242, 237] width 256 height 18
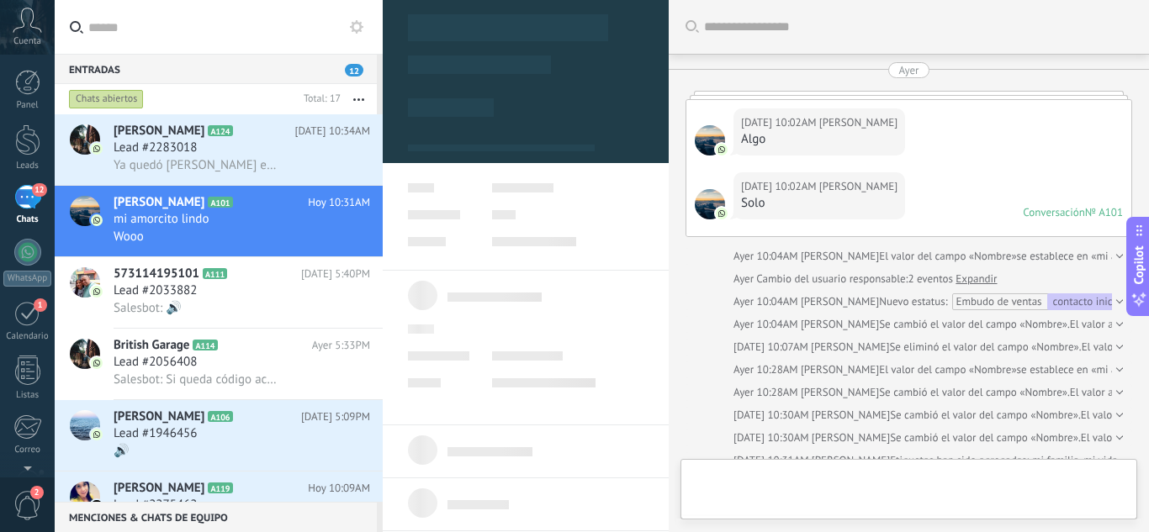
type textarea "**********"
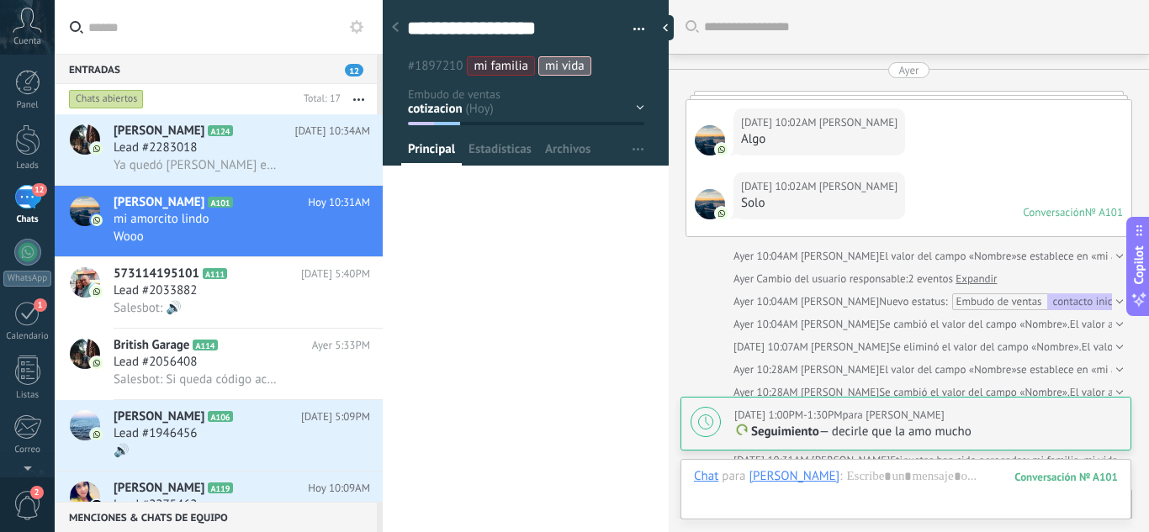
scroll to position [2490, 0]
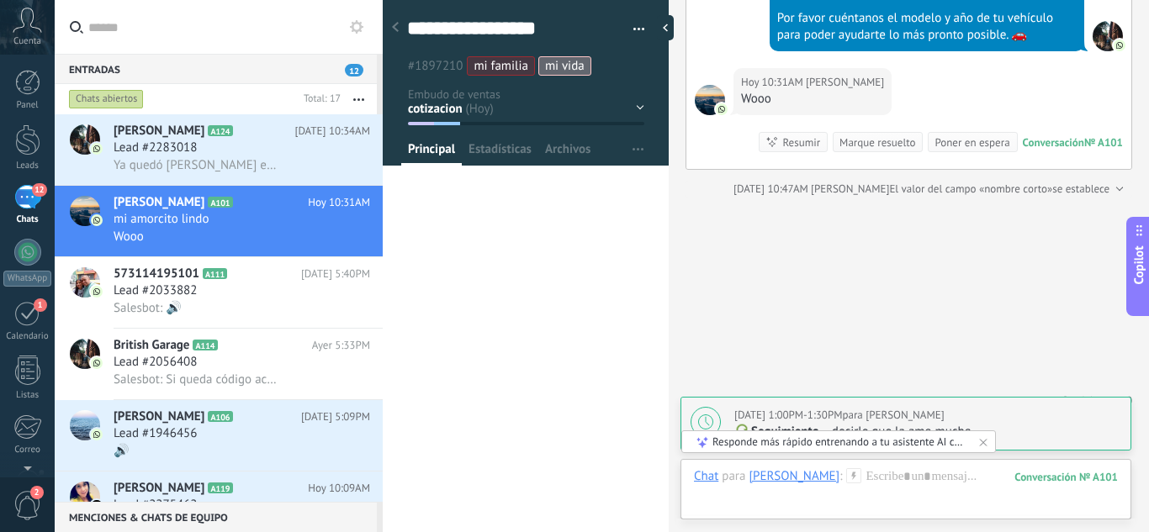
click at [846, 481] on icon at bounding box center [853, 475] width 15 height 15
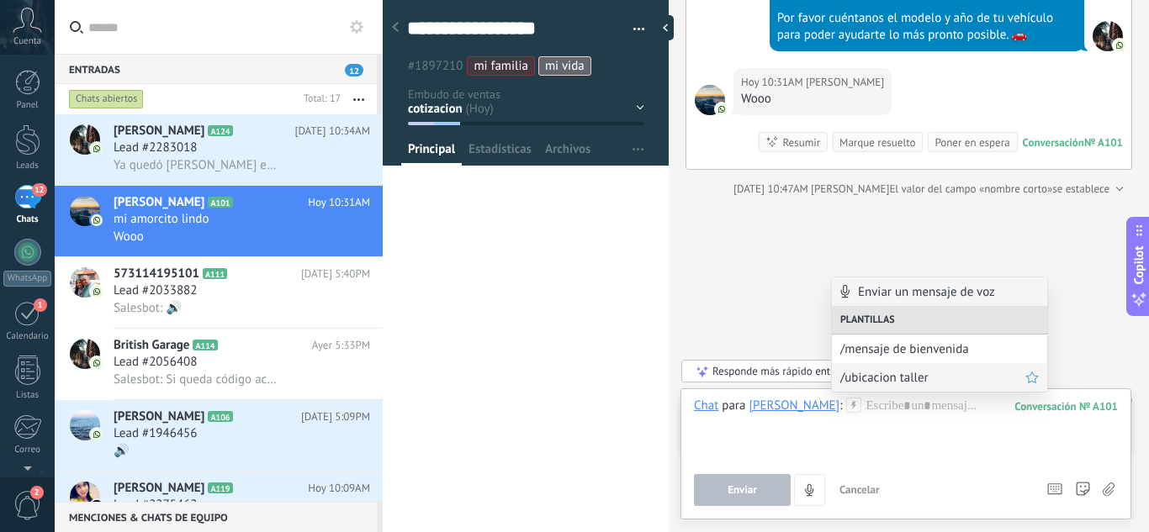
click at [892, 378] on span "/ubicacion taller" at bounding box center [932, 378] width 185 height 16
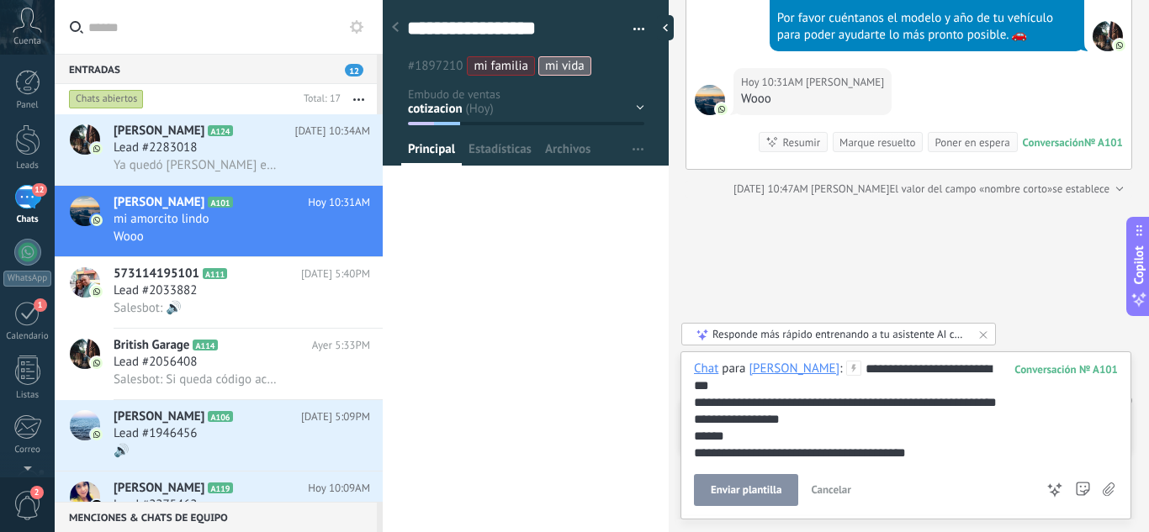
click at [765, 483] on button "Enviar plantilla" at bounding box center [746, 490] width 104 height 32
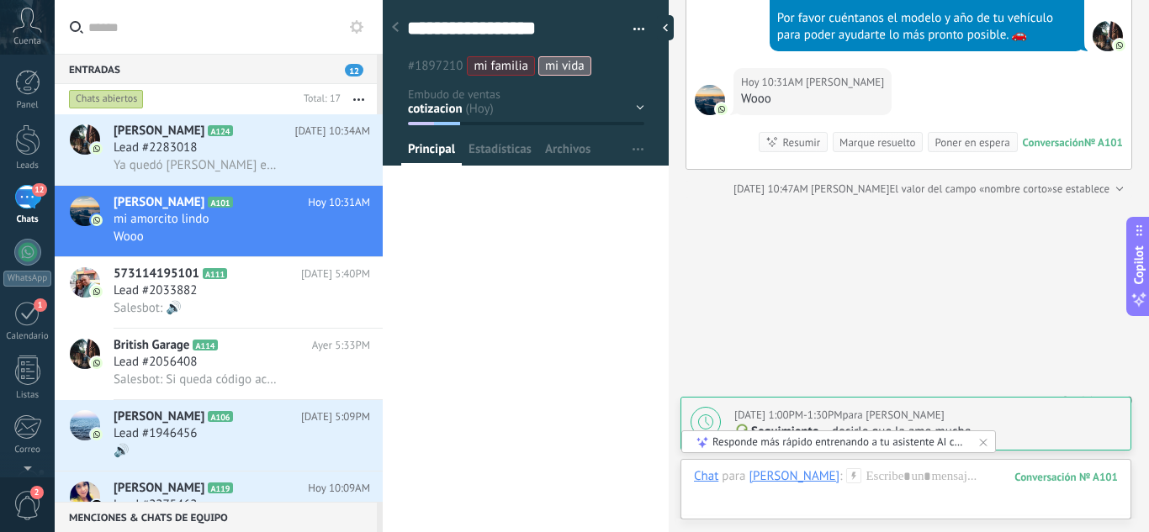
type textarea "**********"
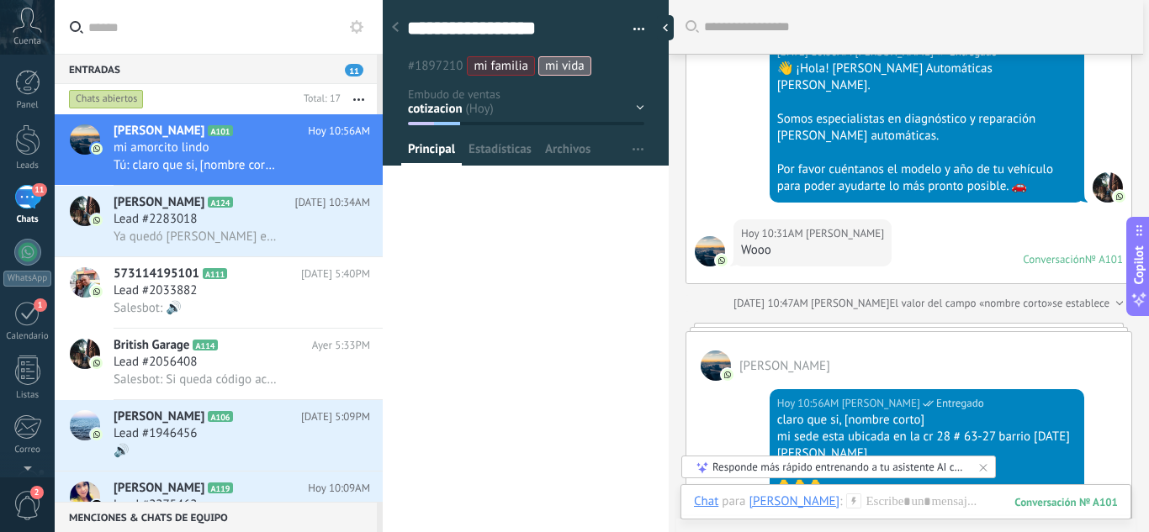
scroll to position [2177, 0]
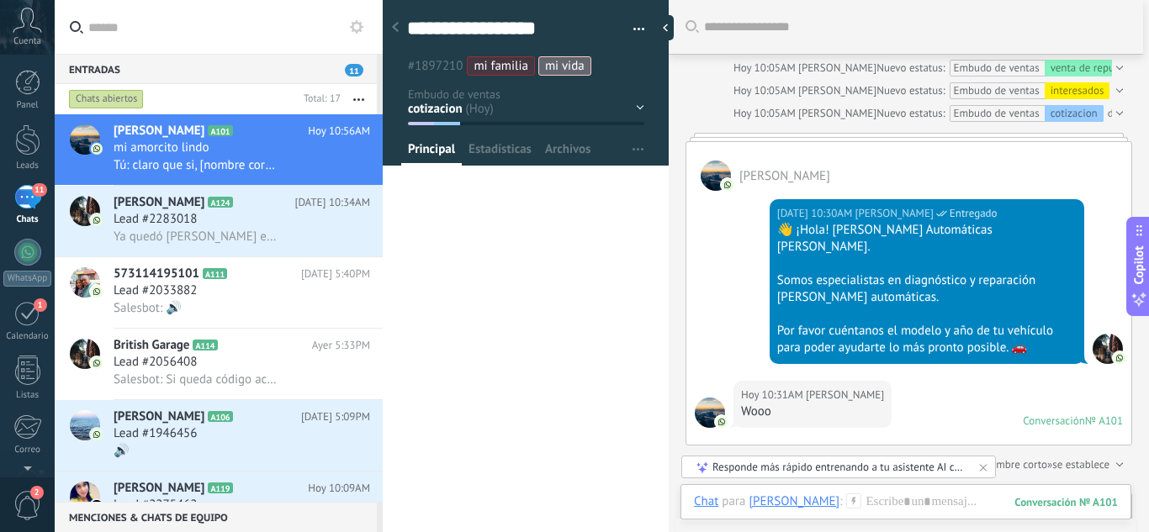
click at [433, 152] on span "Principal" at bounding box center [431, 153] width 47 height 24
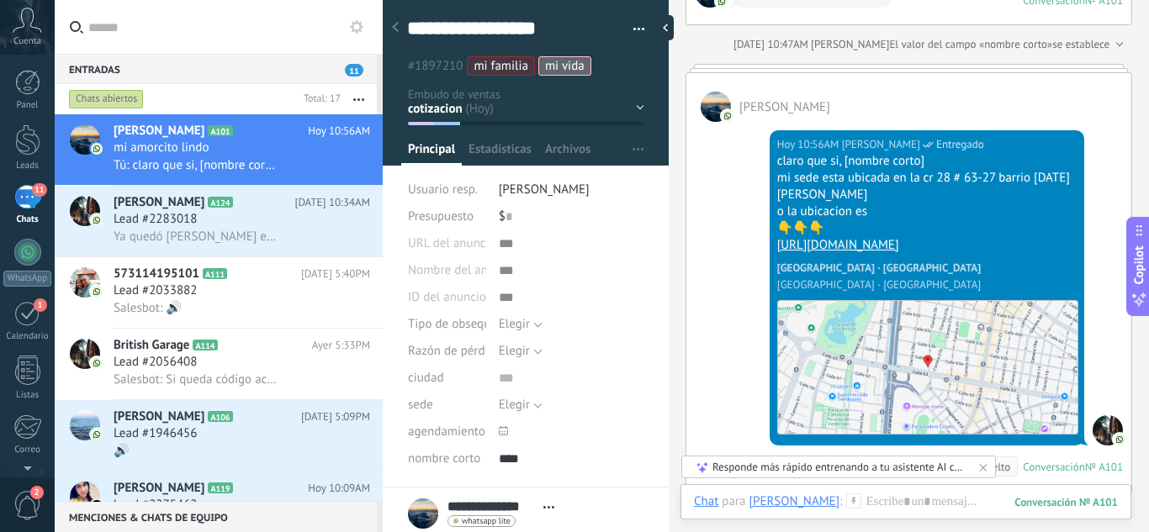
scroll to position [84, 0]
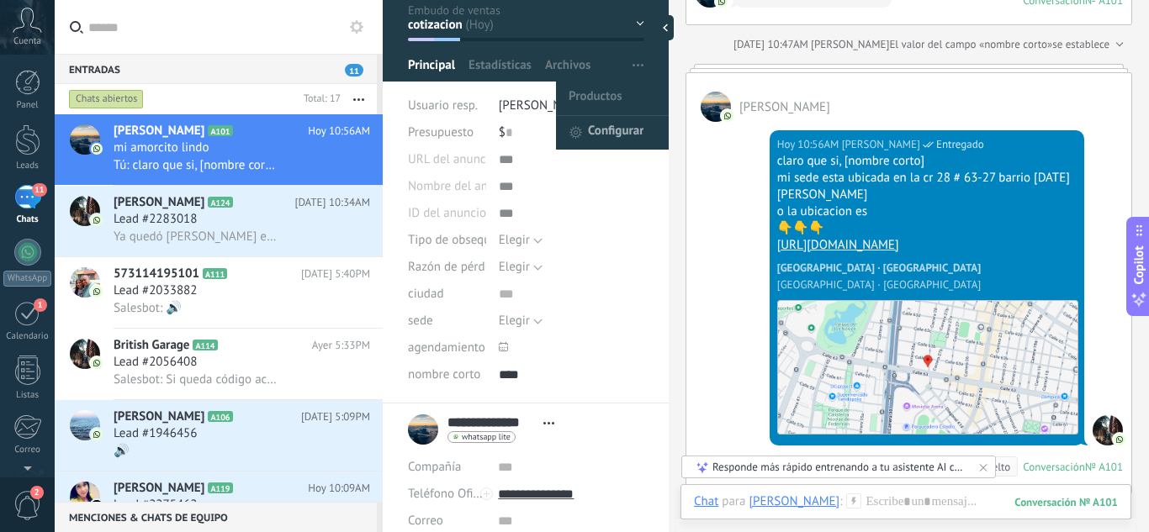
click at [620, 124] on span "Configurar" at bounding box center [615, 133] width 55 height 34
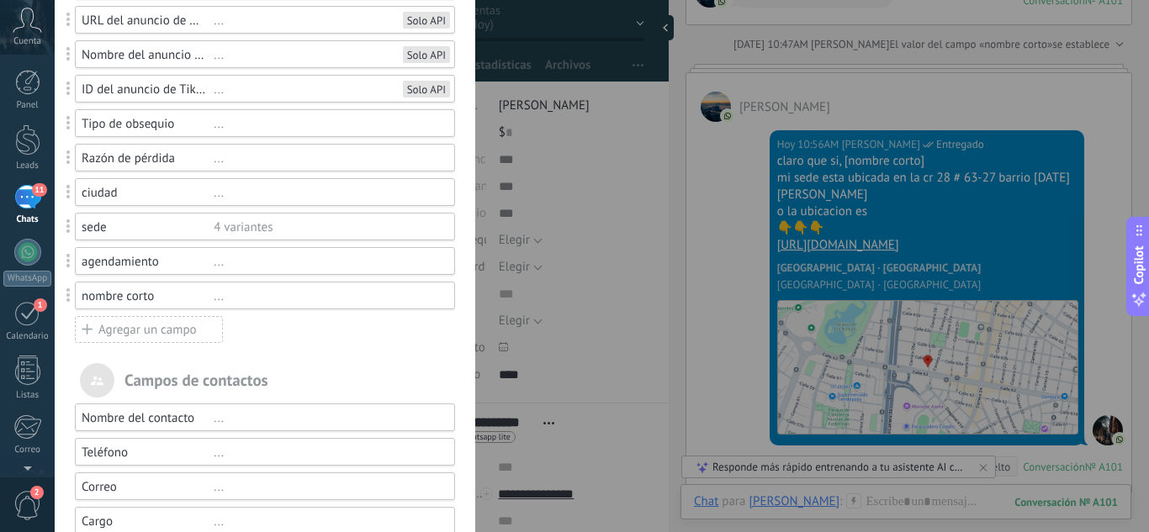
scroll to position [336, 0]
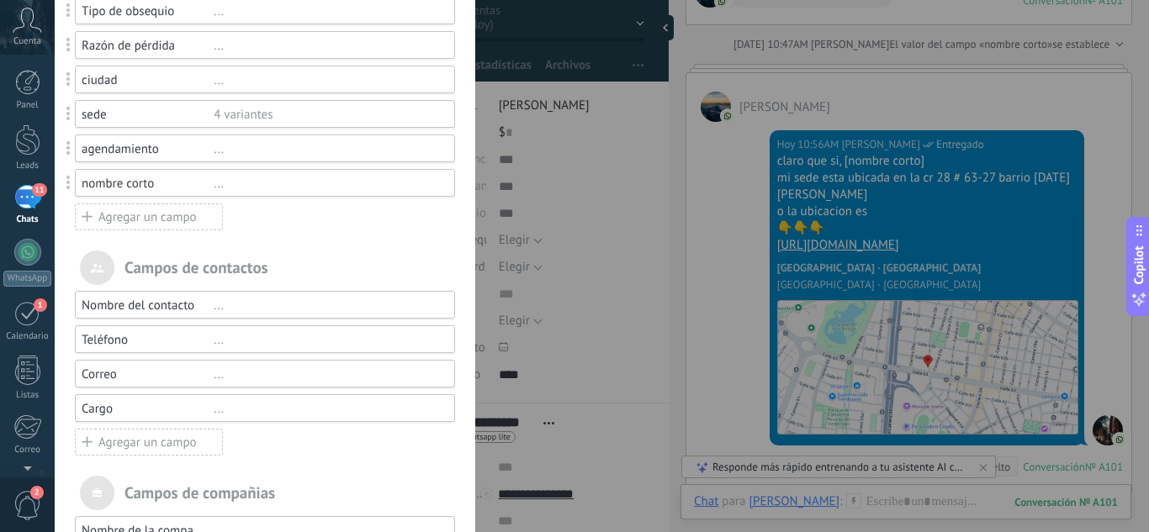
drag, startPoint x: 29, startPoint y: 401, endPoint x: 15, endPoint y: 404, distance: 14.7
click at [55, 400] on div "Campos y grupos En Kommo puedes añadir tus propios campos y usarlos para cualqu…" at bounding box center [602, 266] width 1094 height 532
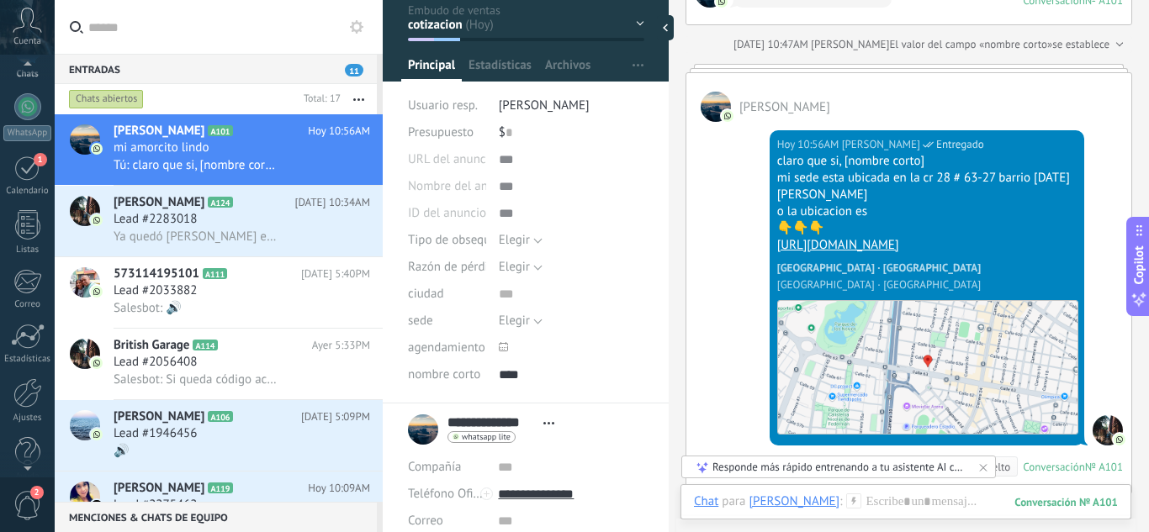
scroll to position [167, 0]
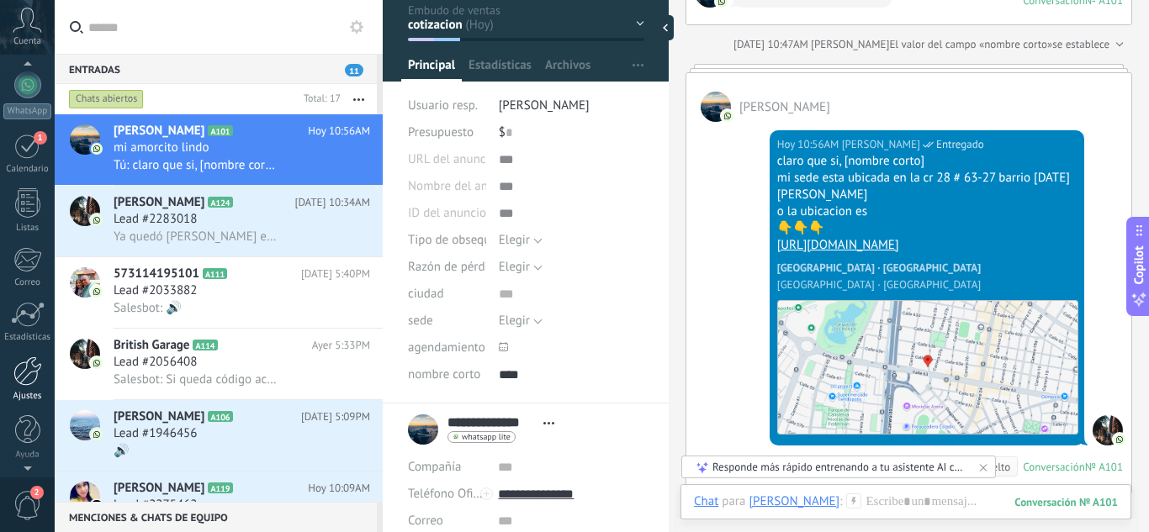
click at [29, 378] on div at bounding box center [27, 371] width 29 height 29
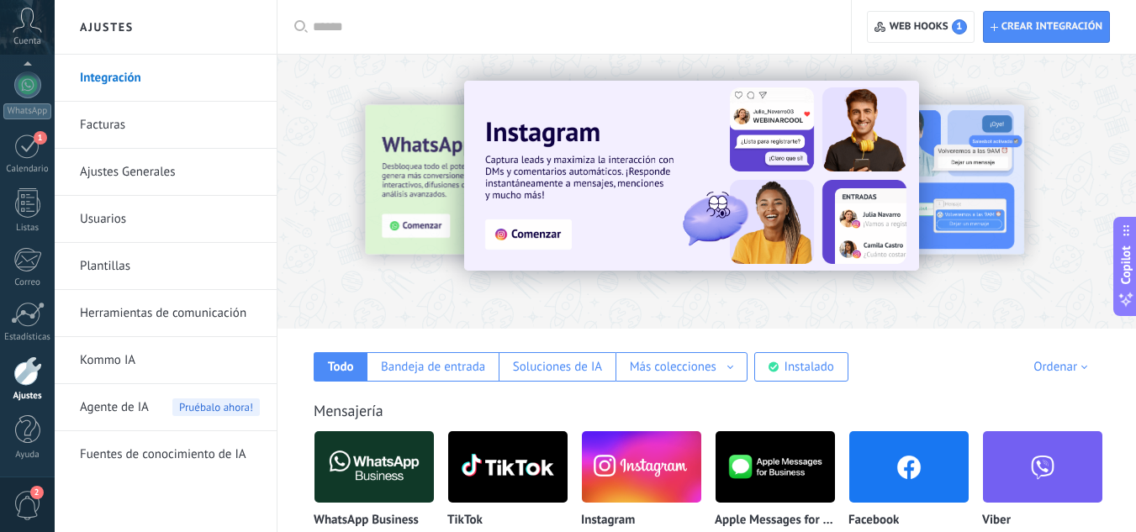
click at [136, 272] on link "Plantillas" at bounding box center [170, 266] width 180 height 47
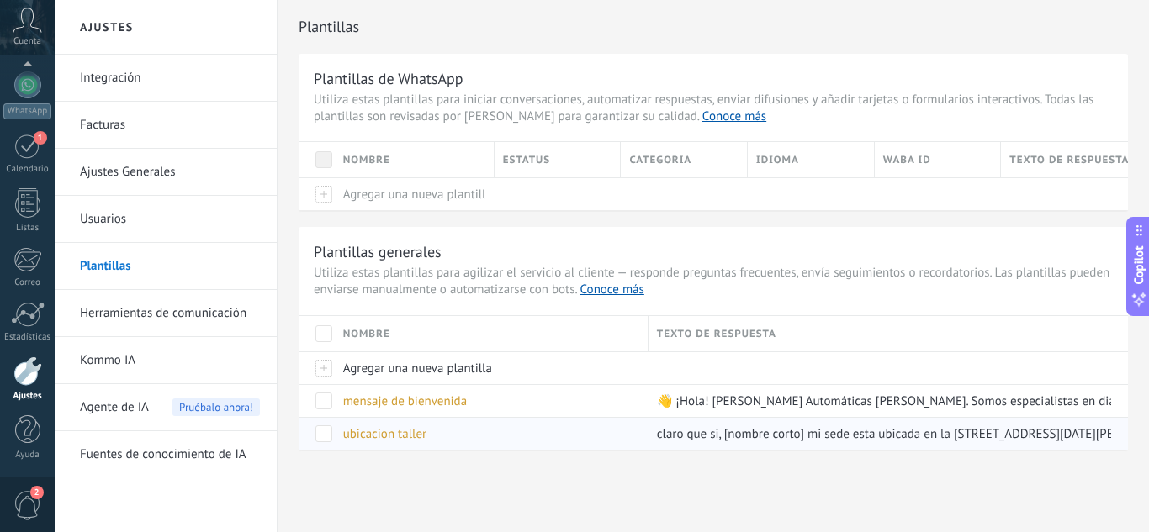
click at [538, 439] on div "ubicacion taller" at bounding box center [487, 434] width 305 height 32
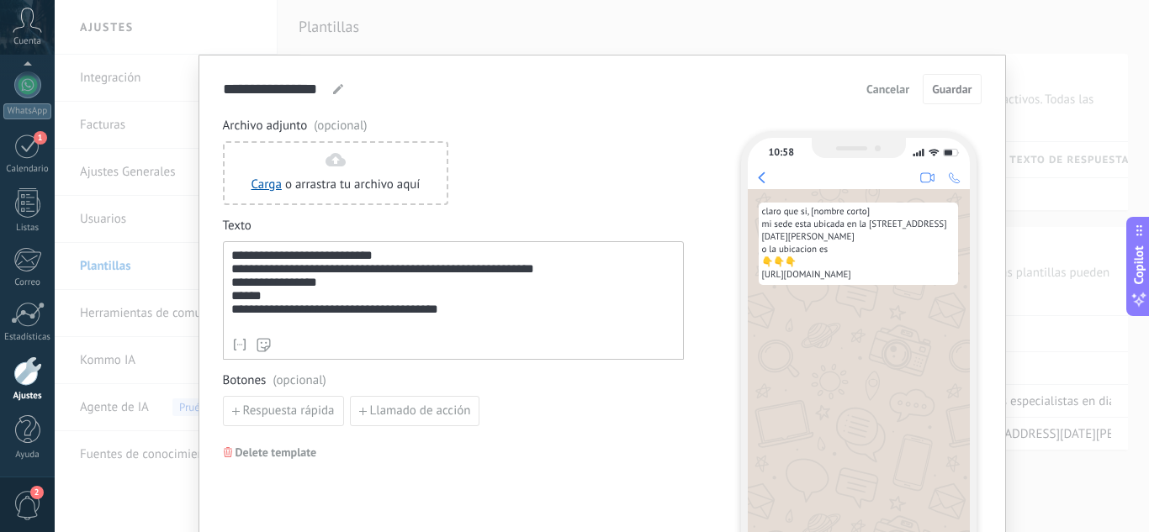
click at [400, 265] on div "**********" at bounding box center [453, 289] width 444 height 81
click at [395, 255] on div "**********" at bounding box center [453, 289] width 444 height 81
click at [943, 87] on span "Guardar" at bounding box center [952, 89] width 40 height 12
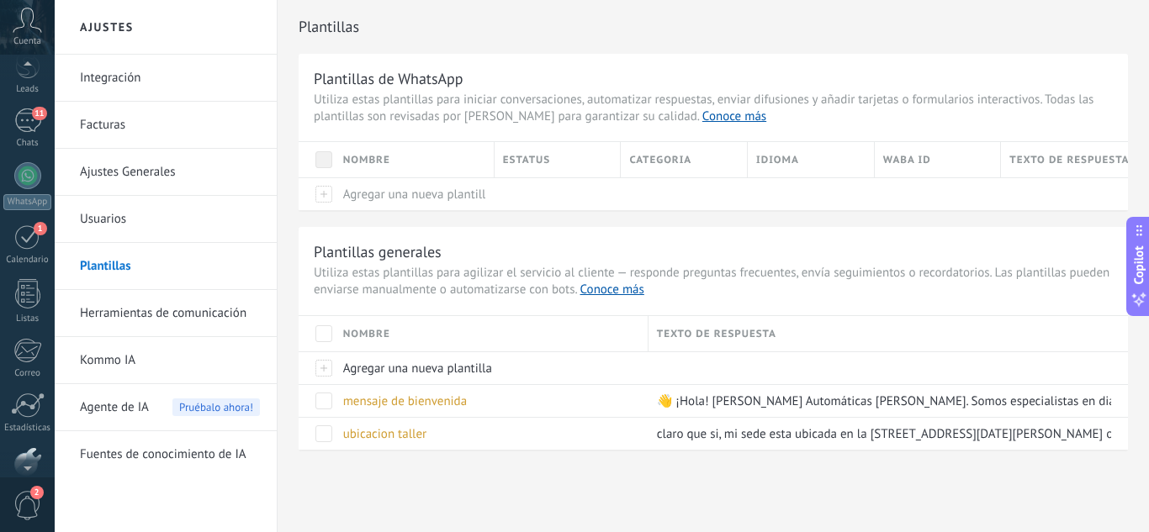
scroll to position [167, 0]
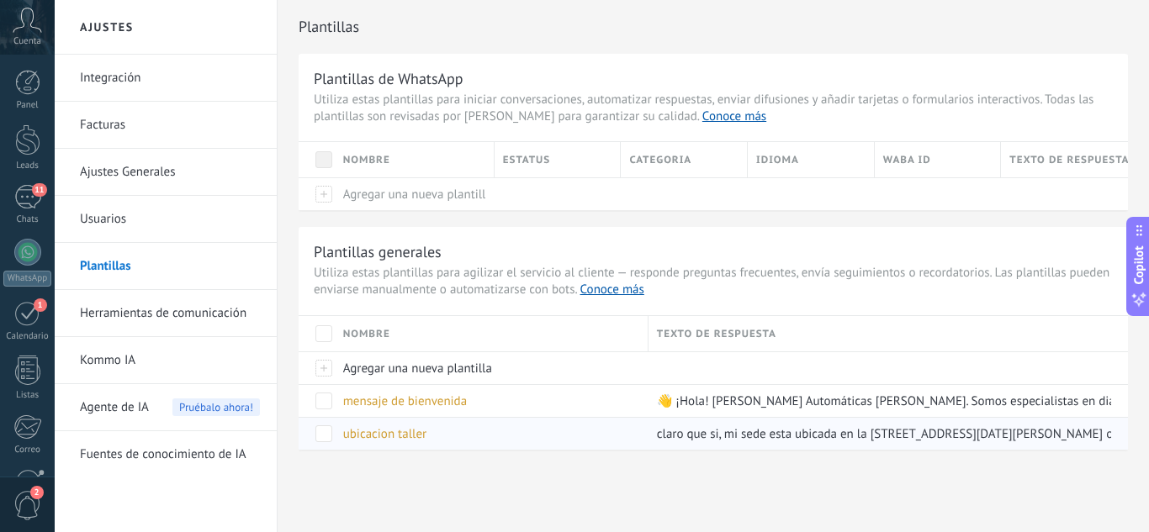
click at [404, 437] on span "ubicacion taller" at bounding box center [384, 434] width 83 height 16
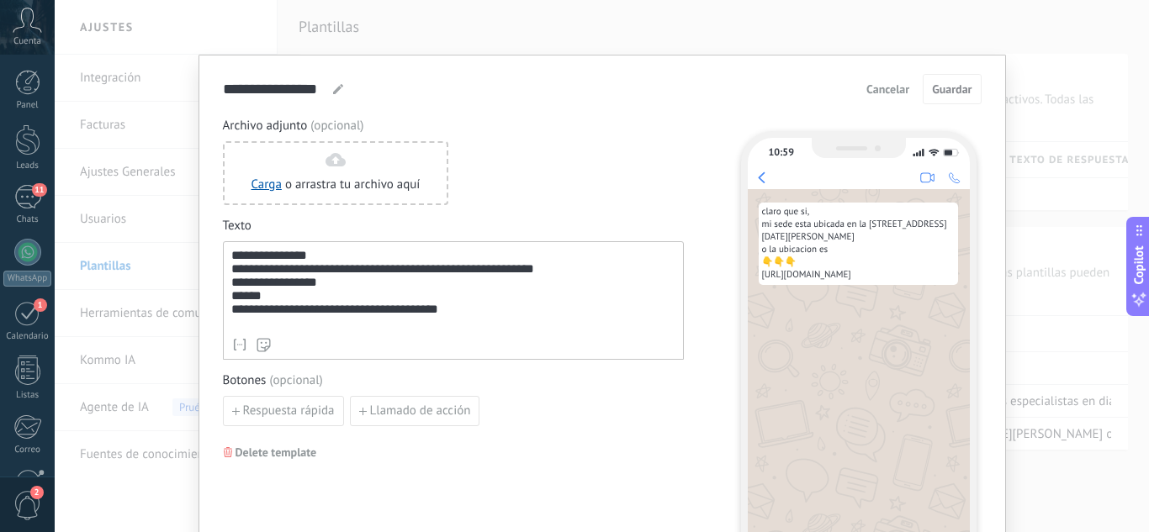
click at [304, 261] on div "**********" at bounding box center [453, 289] width 444 height 81
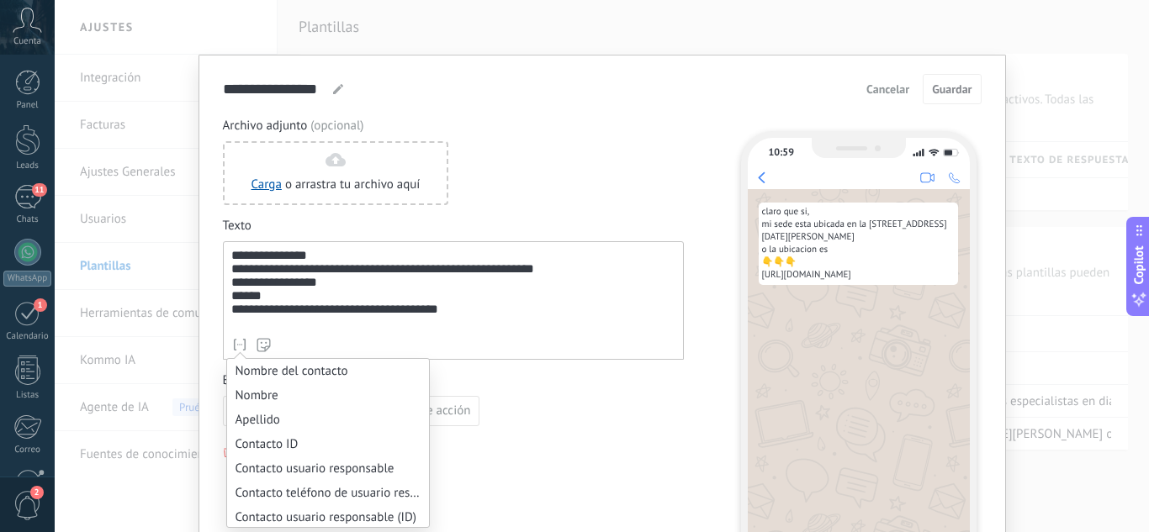
click at [236, 340] on icon at bounding box center [239, 344] width 17 height 17
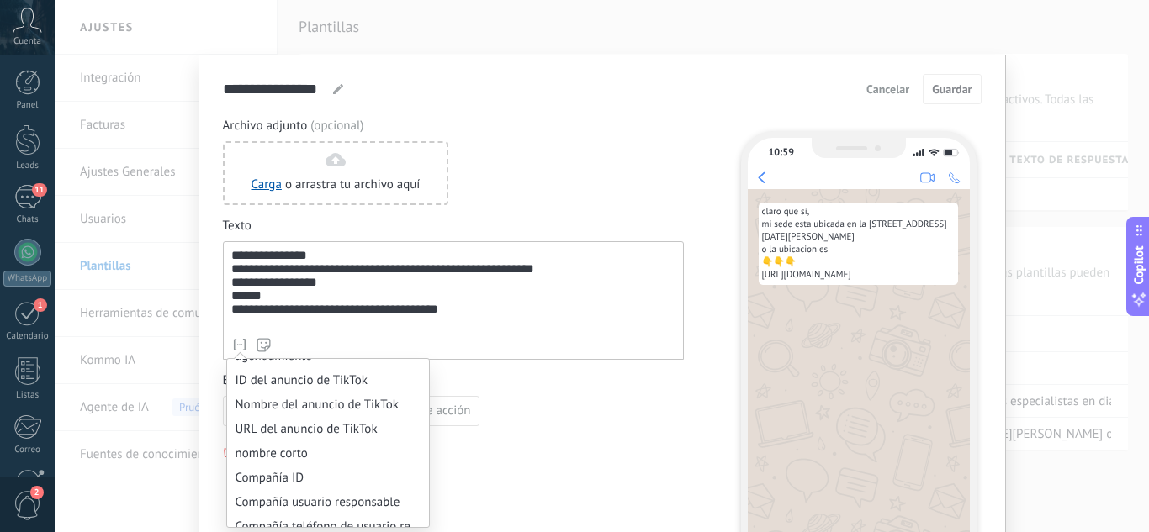
scroll to position [1177, 0]
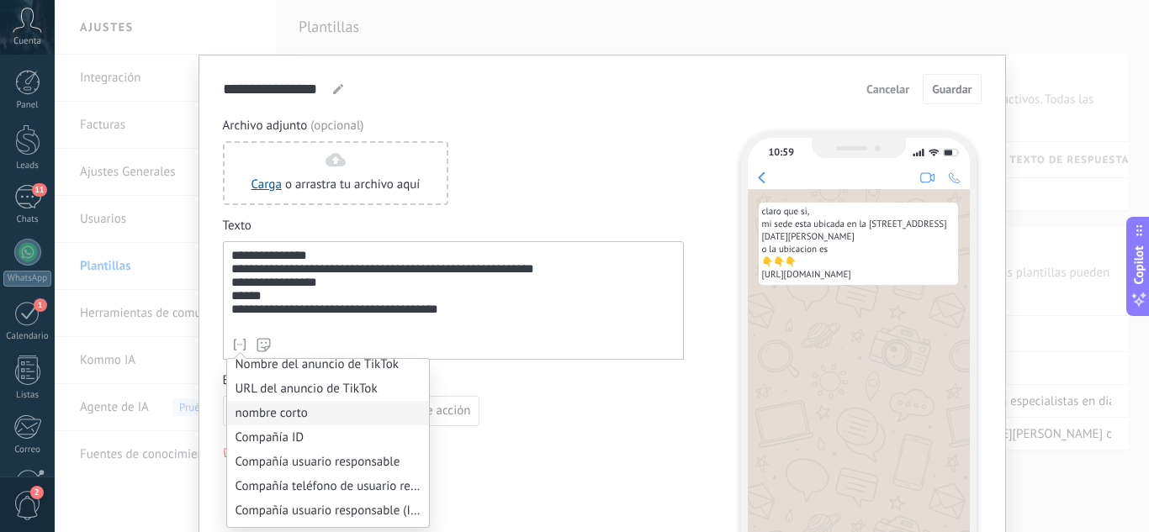
click at [282, 415] on li "nombre corto" at bounding box center [328, 413] width 202 height 24
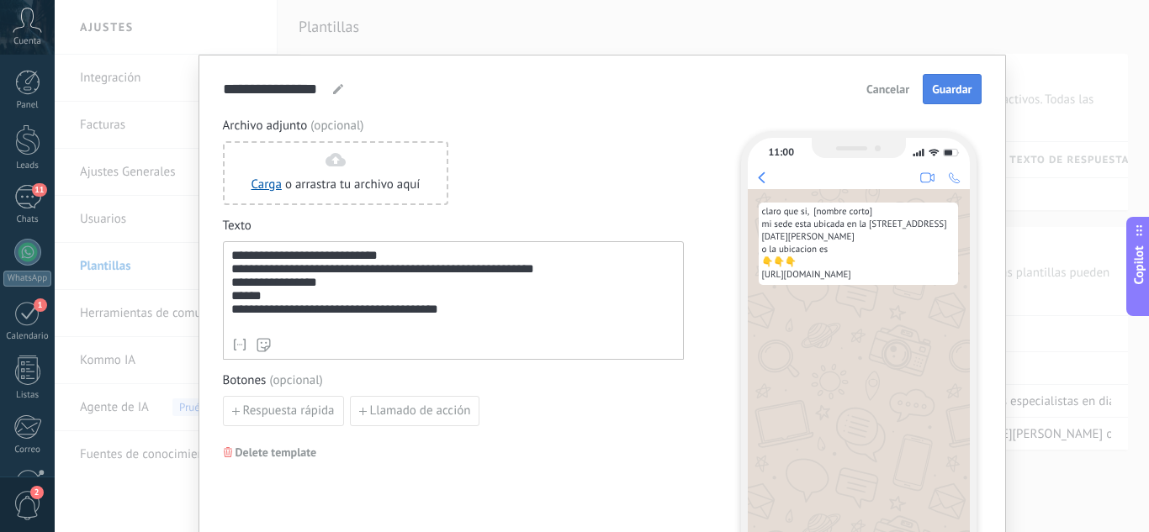
click at [943, 82] on button "Guardar" at bounding box center [951, 89] width 58 height 30
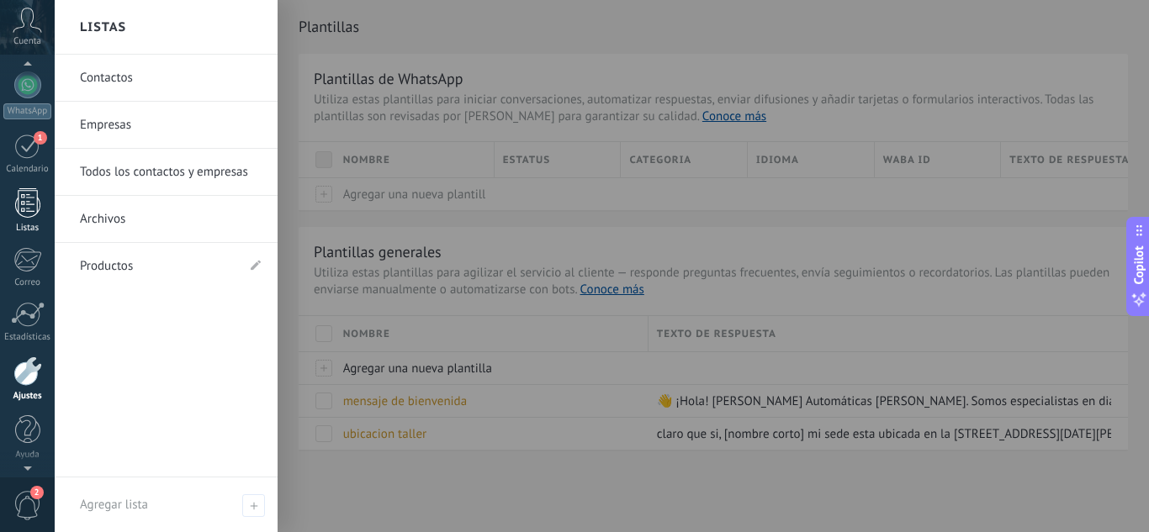
scroll to position [0, 0]
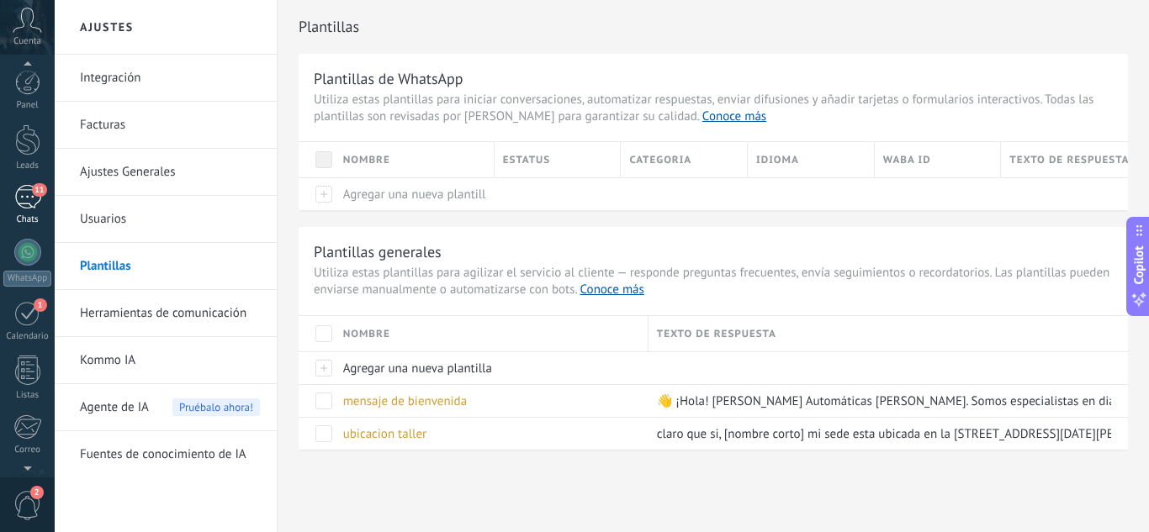
click at [24, 202] on div "11" at bounding box center [27, 197] width 27 height 24
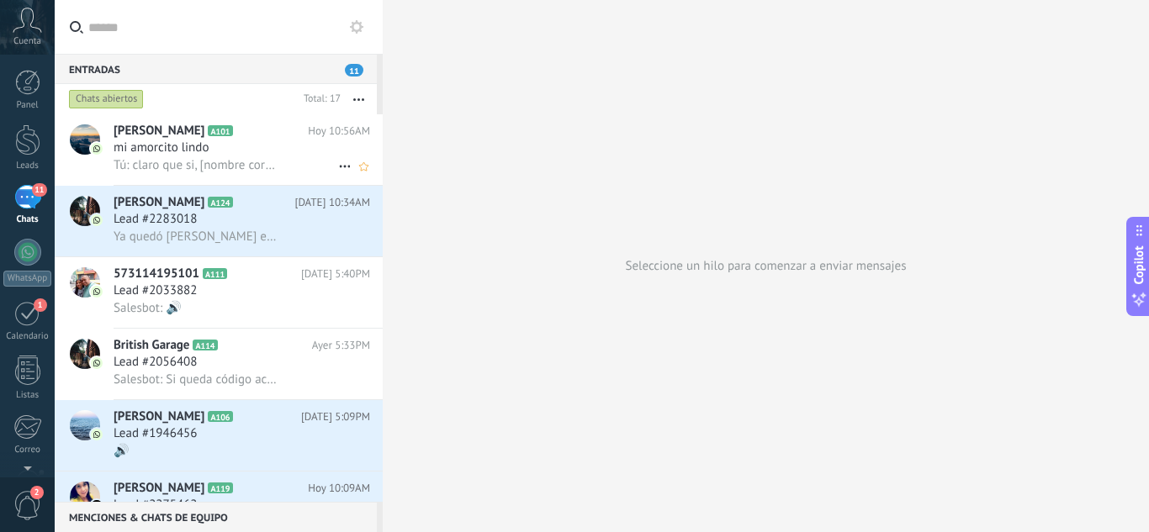
click at [251, 152] on div "mi amorcito lindo" at bounding box center [242, 148] width 256 height 17
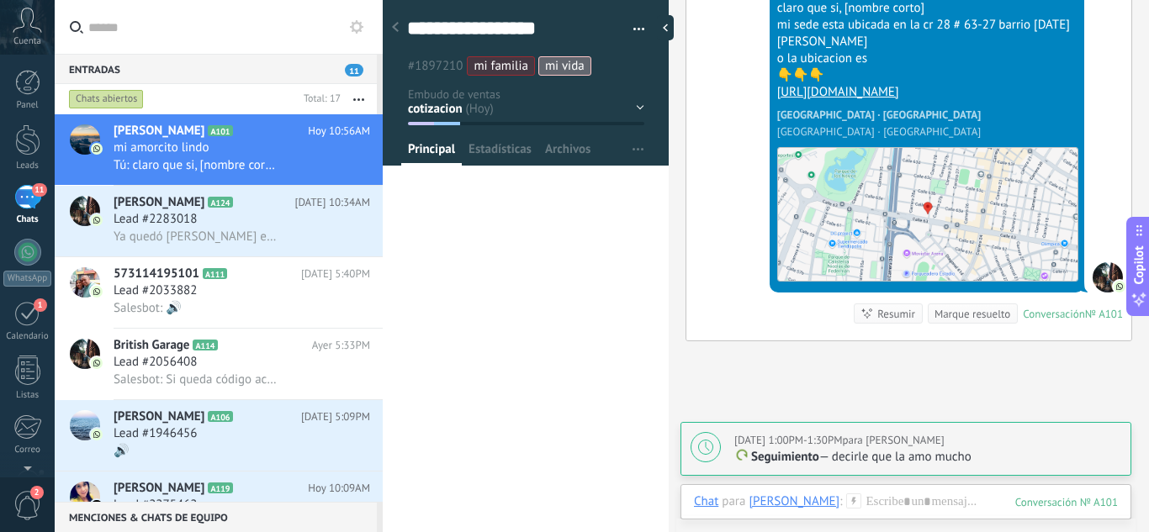
scroll to position [2573, 0]
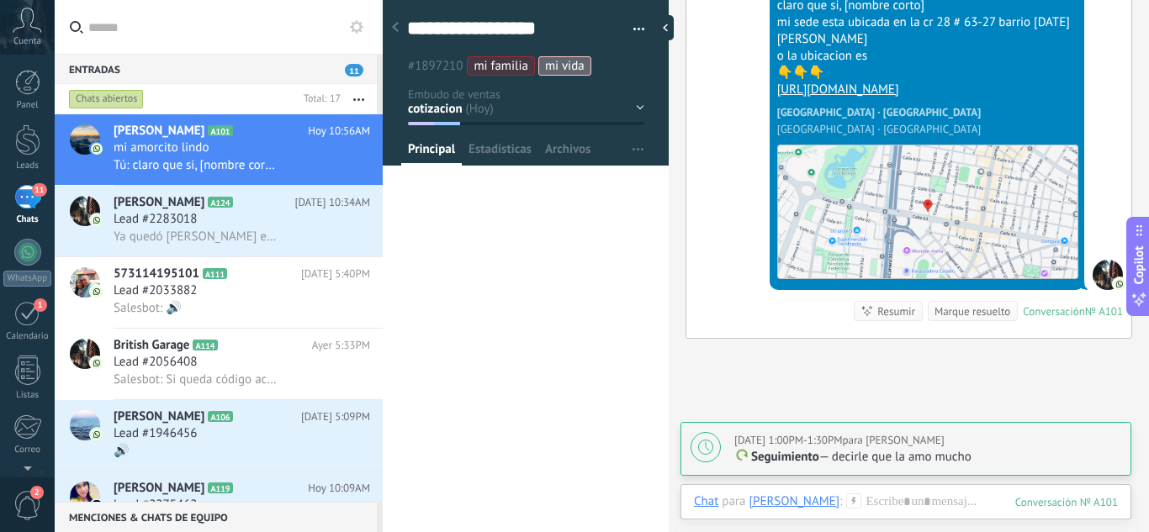
click at [846, 503] on icon at bounding box center [853, 501] width 15 height 15
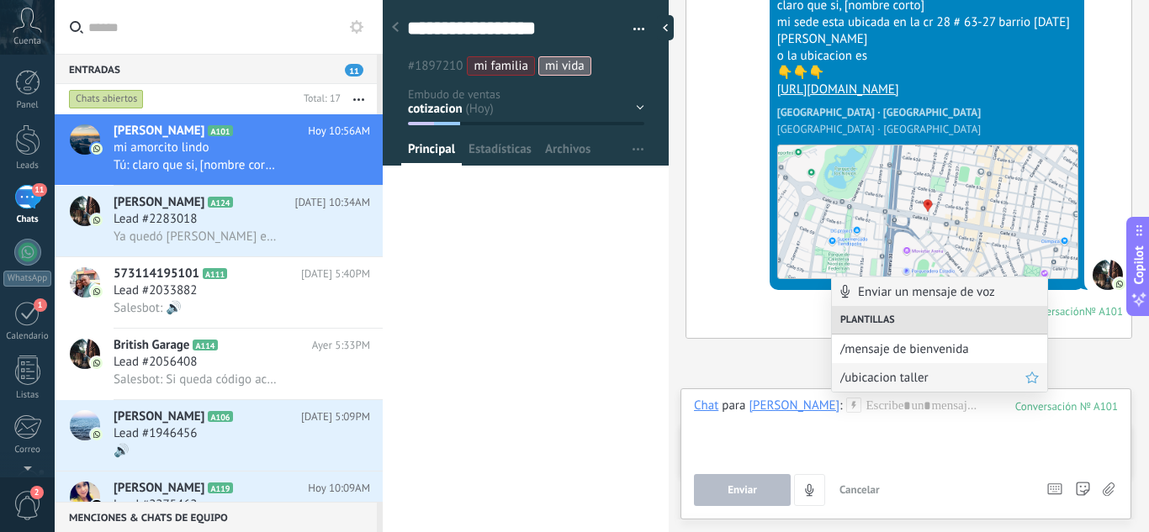
click at [887, 379] on span "/ubicacion taller" at bounding box center [932, 378] width 185 height 16
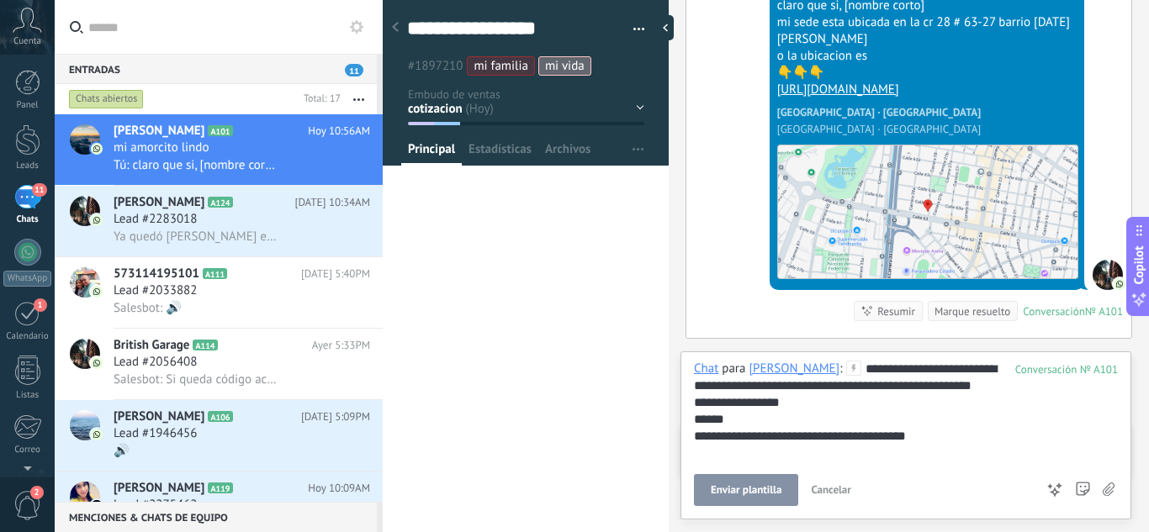
click at [736, 493] on span "Enviar plantilla" at bounding box center [746, 490] width 71 height 12
type textarea "**********"
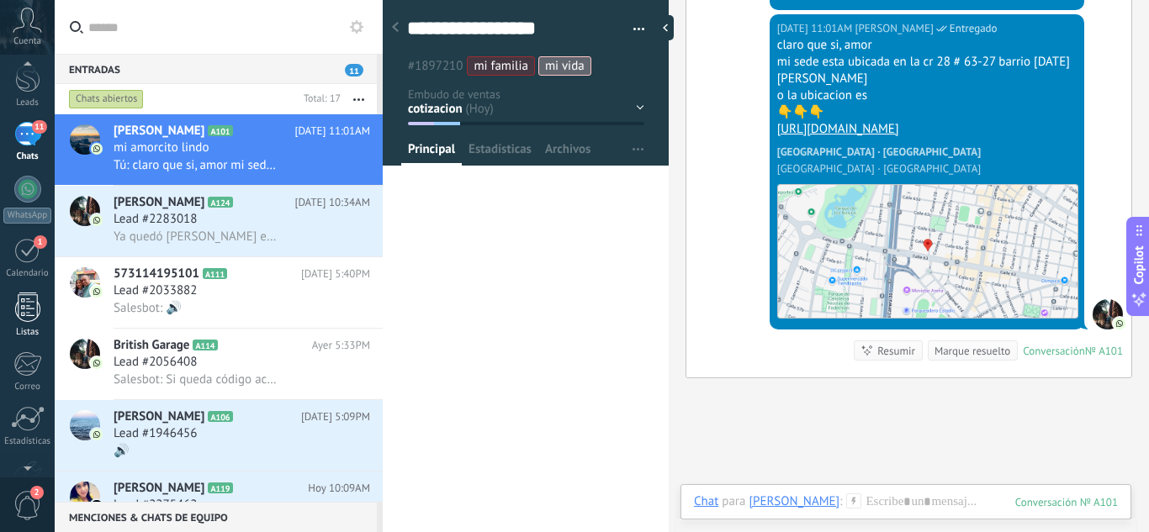
scroll to position [167, 0]
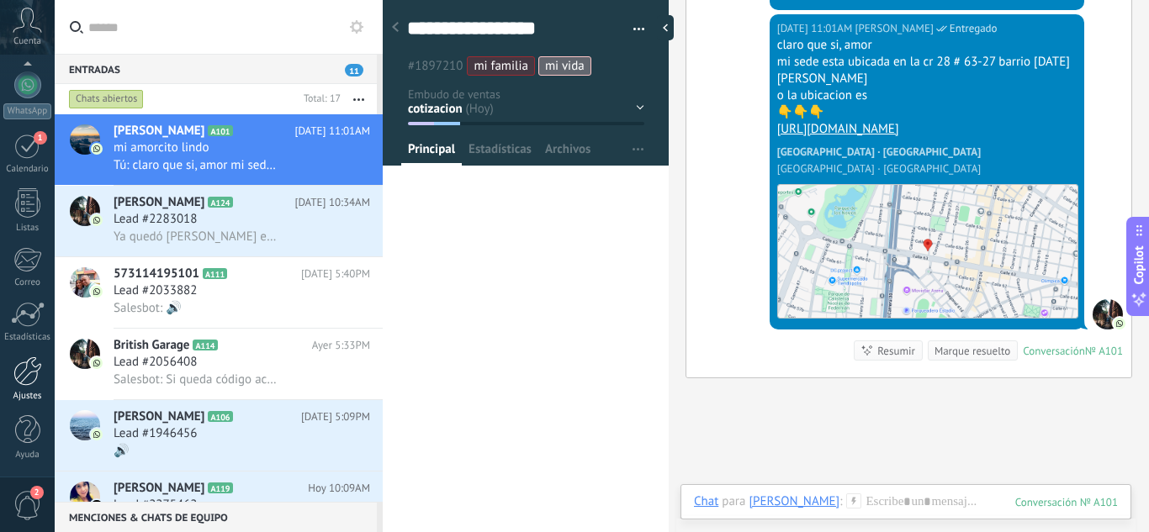
click at [28, 367] on div at bounding box center [27, 371] width 29 height 29
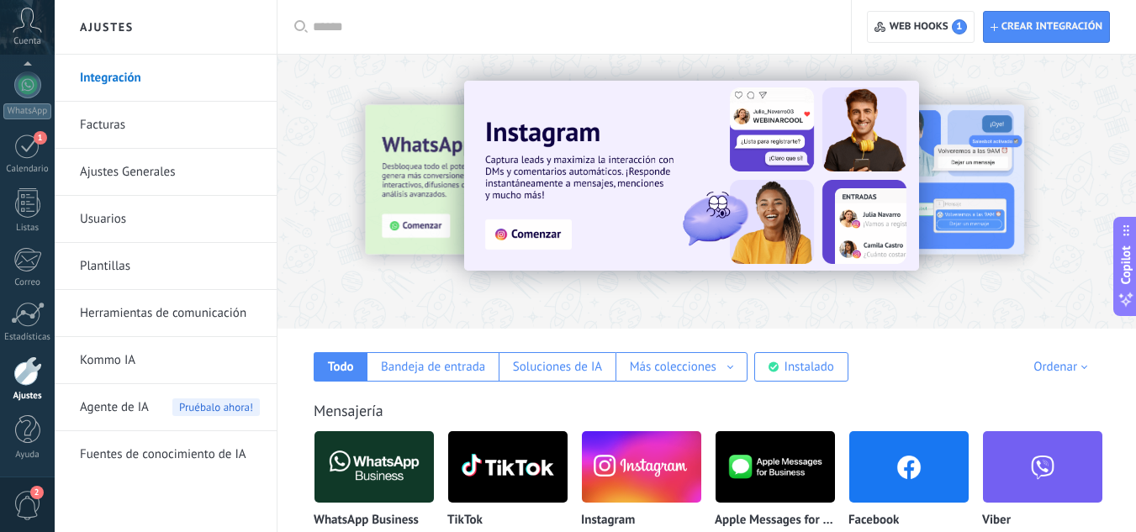
click at [129, 261] on link "Plantillas" at bounding box center [170, 266] width 180 height 47
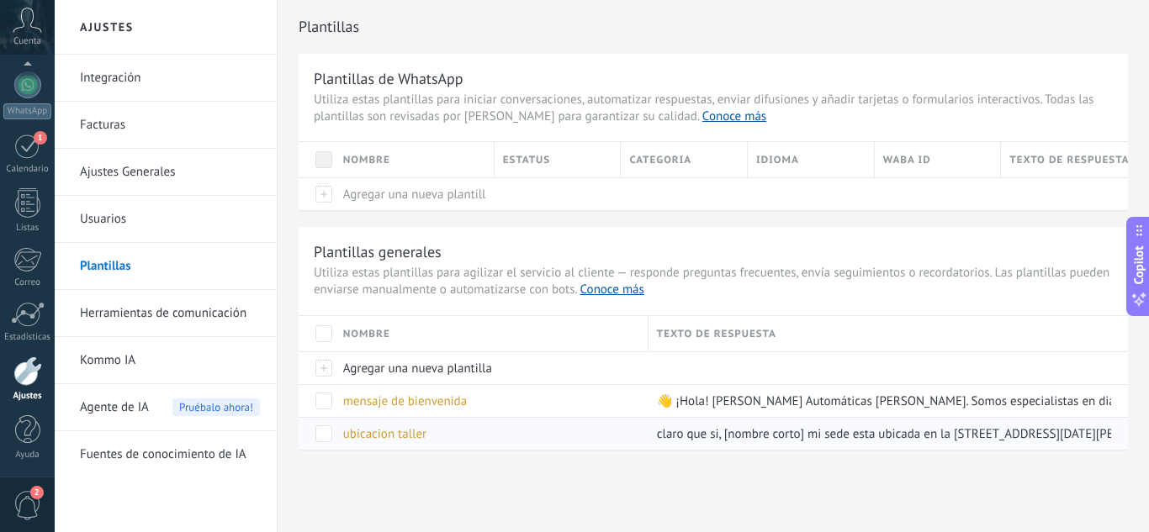
click at [522, 429] on div "ubicacion taller" at bounding box center [487, 434] width 305 height 32
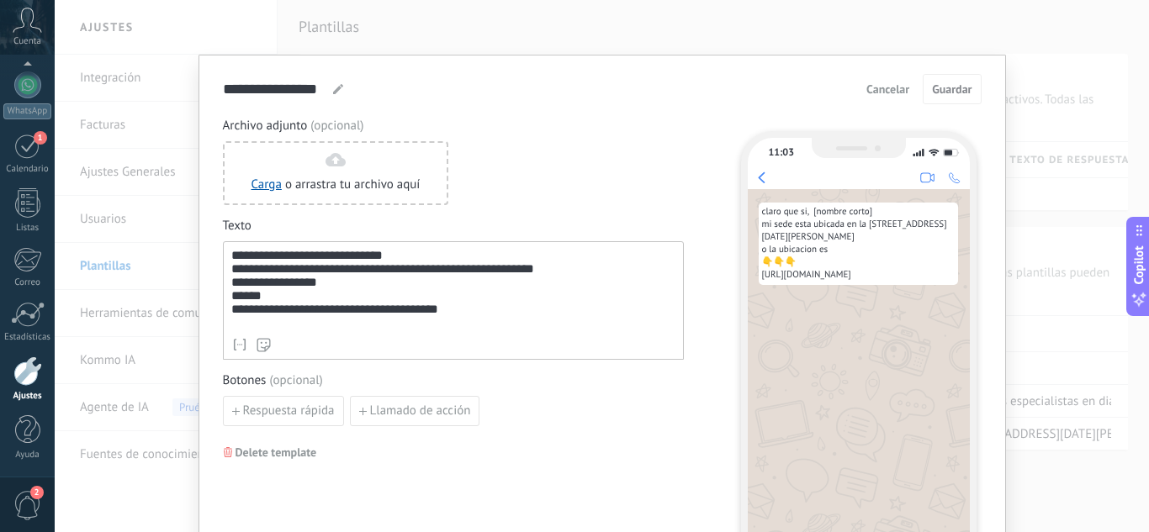
click at [485, 322] on div "**********" at bounding box center [453, 289] width 444 height 81
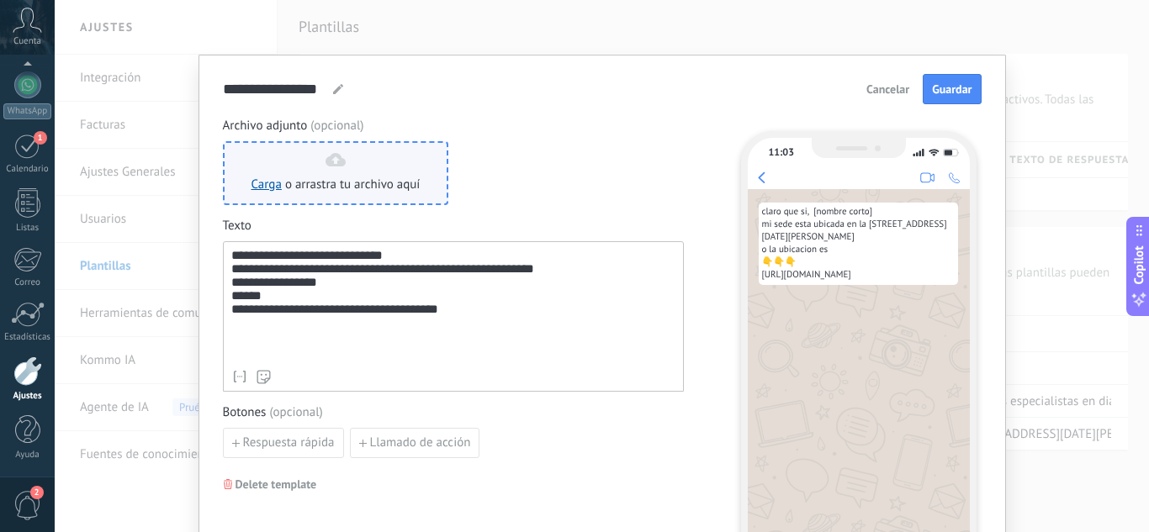
click at [319, 182] on span "o arrastra tu archivo aquí" at bounding box center [352, 185] width 135 height 17
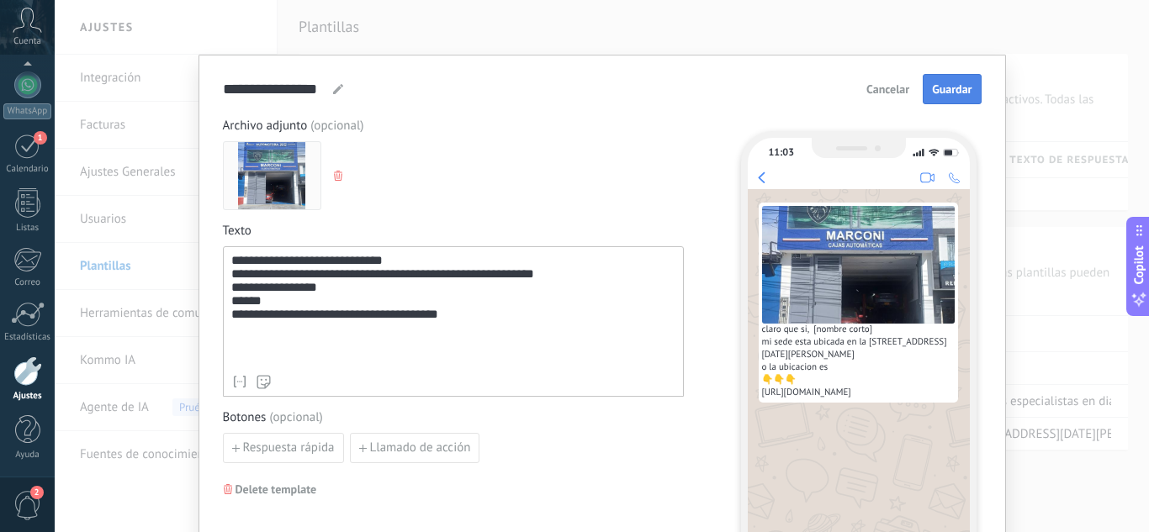
click at [958, 82] on button "Guardar" at bounding box center [951, 89] width 58 height 30
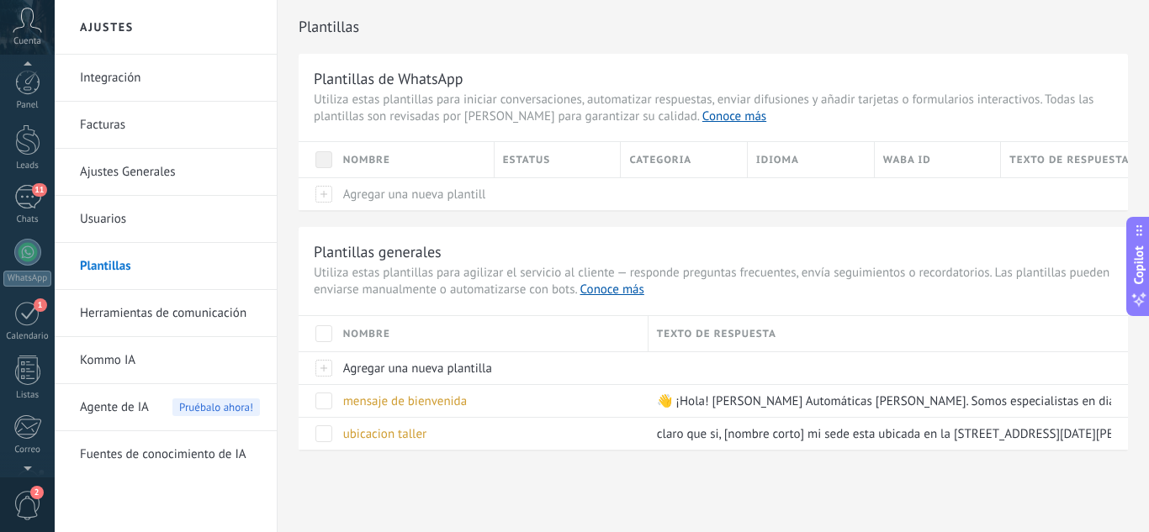
click at [25, 182] on div "Panel Leads 11 Chats WhatsApp Clientes 1" at bounding box center [27, 357] width 55 height 575
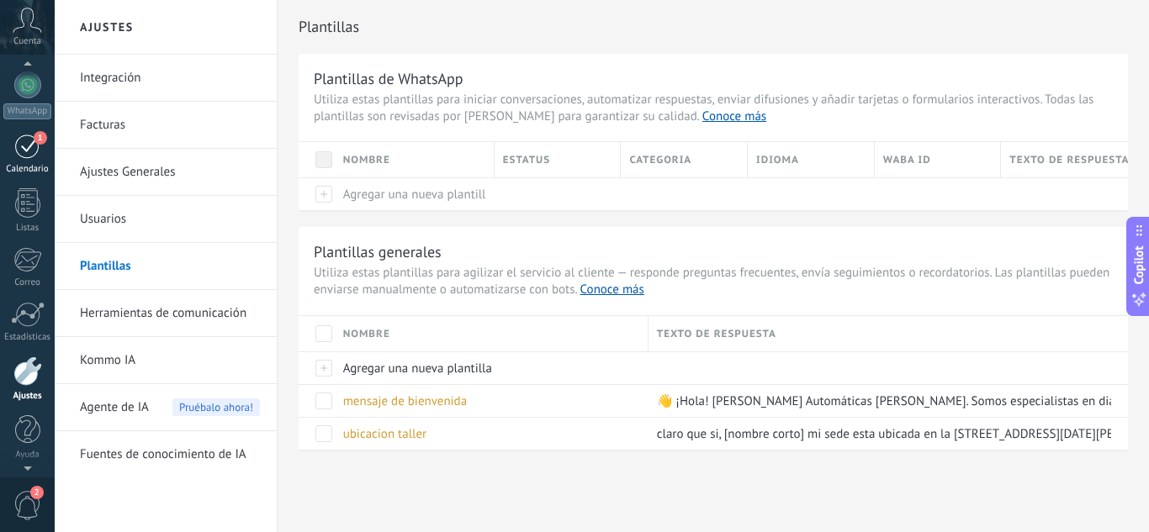
scroll to position [83, 0]
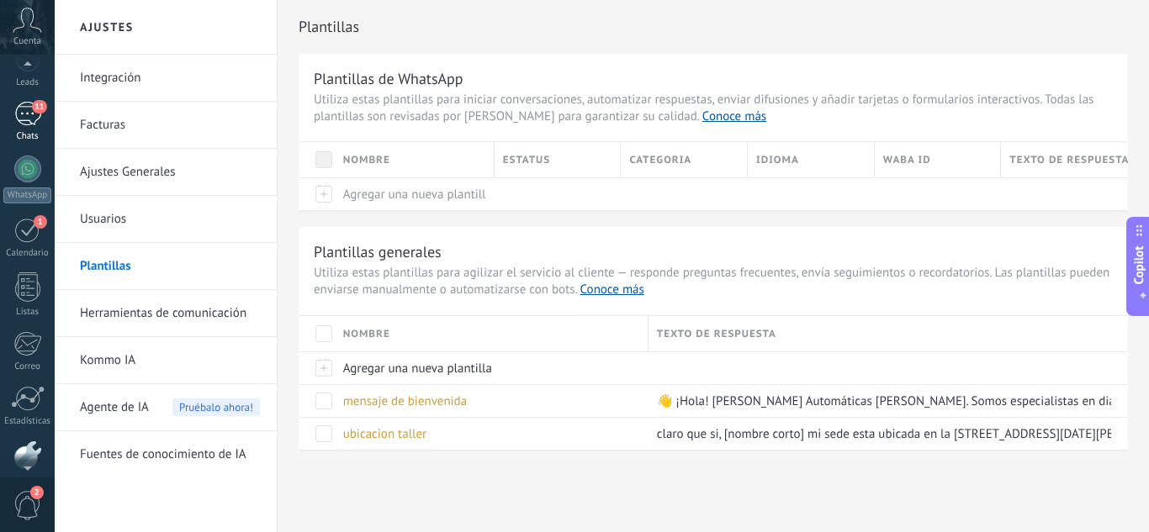
click at [30, 126] on link "11 Chats" at bounding box center [27, 122] width 55 height 40
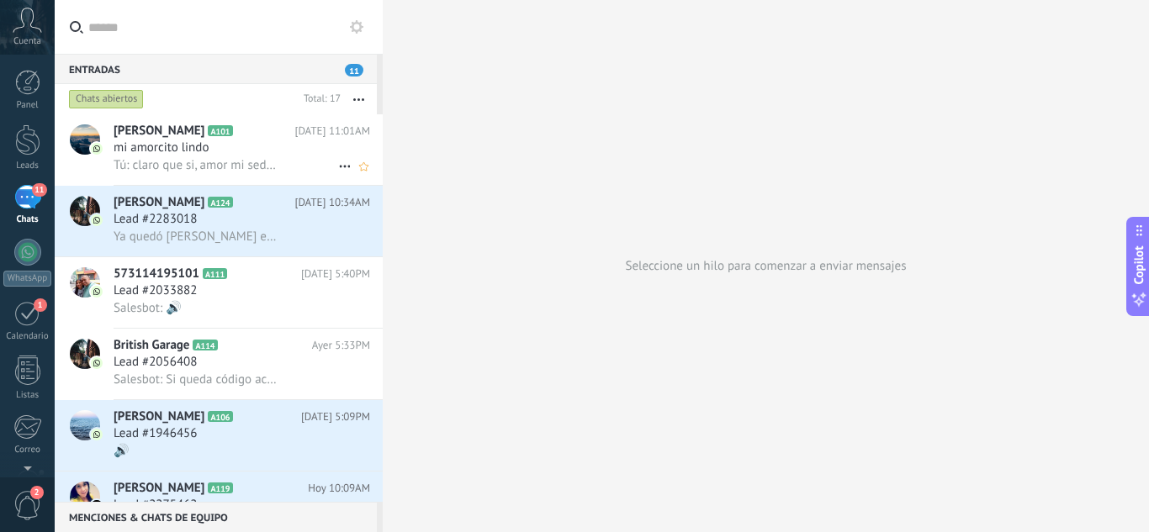
click at [242, 164] on span "Tú: claro que si, amor mi sede esta ubicada en la cr 28 # 63-27 barrio 7 de ago…" at bounding box center [196, 165] width 164 height 16
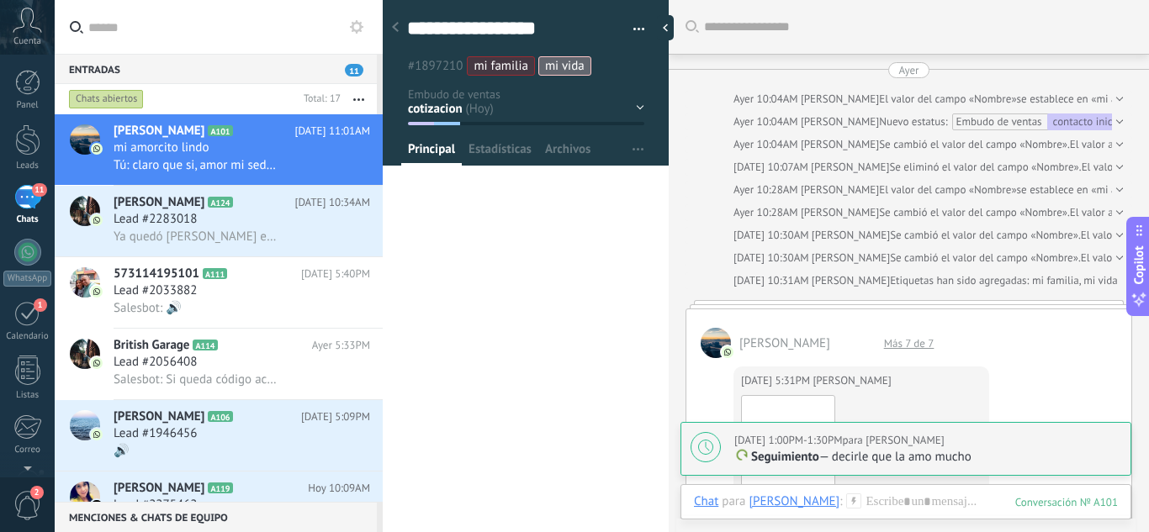
scroll to position [2489, 0]
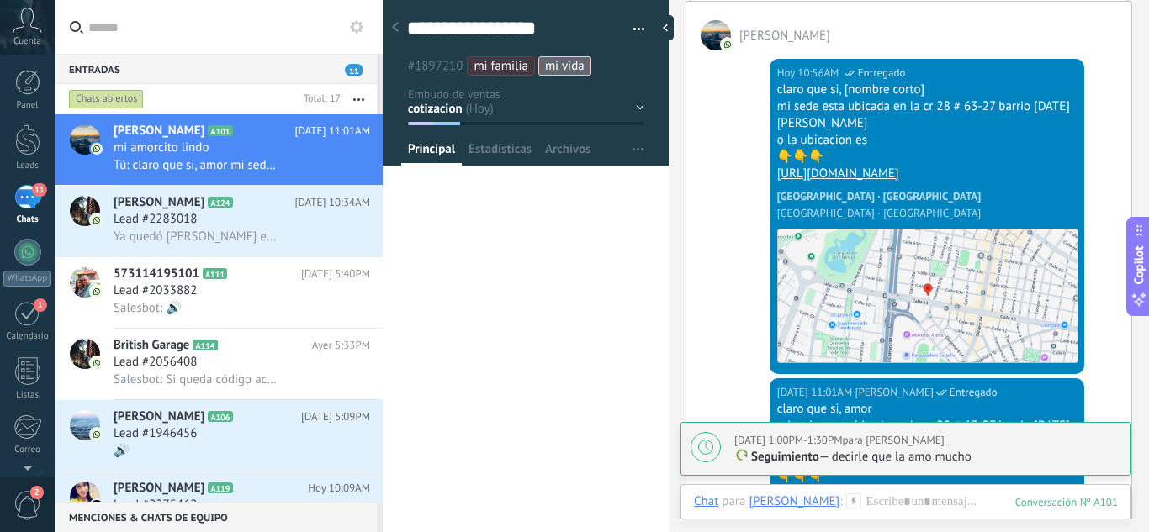
click at [846, 502] on icon at bounding box center [853, 501] width 15 height 15
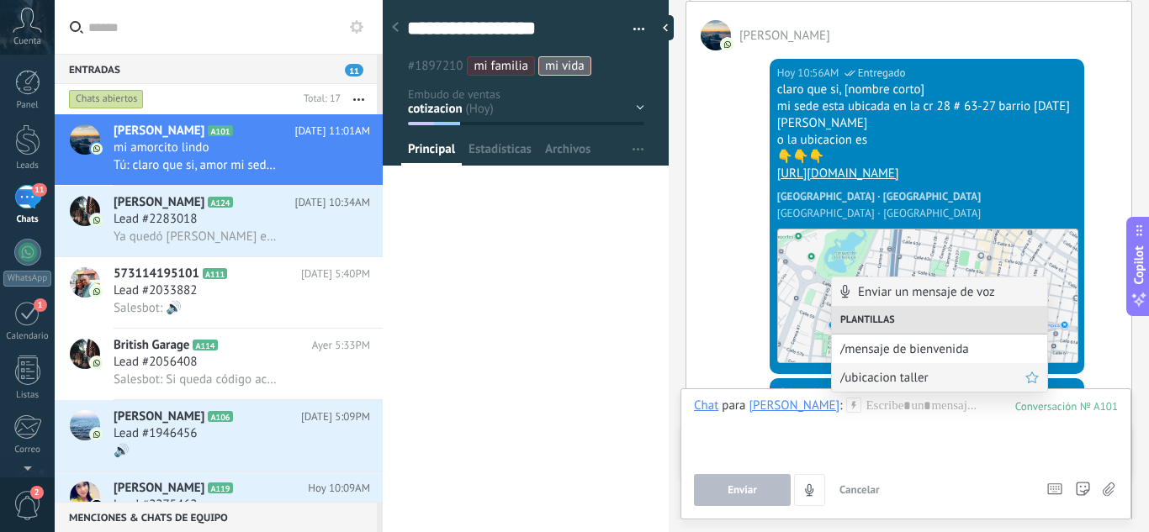
click at [890, 383] on span "/ubicacion taller" at bounding box center [932, 378] width 185 height 16
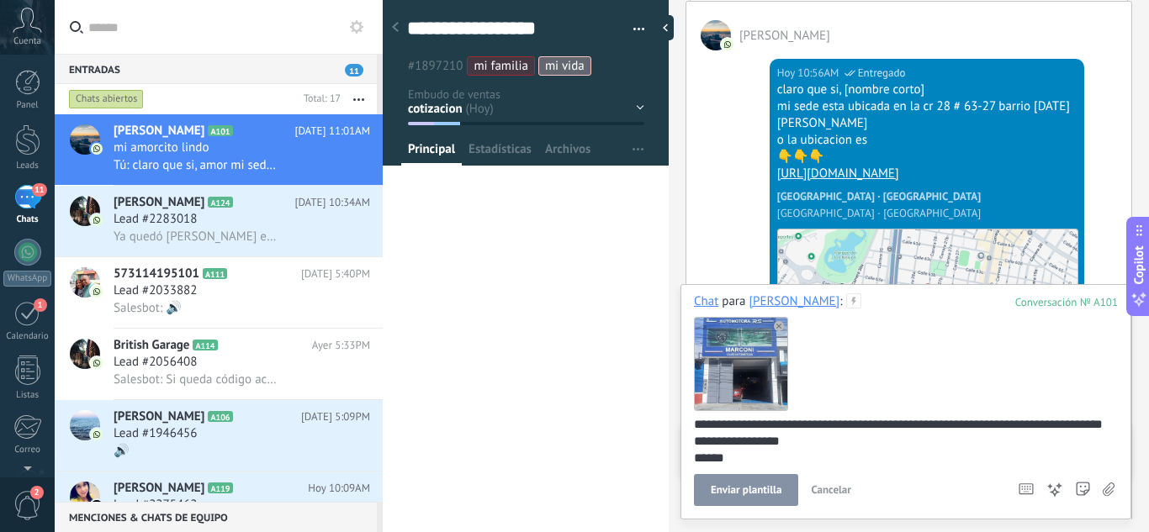
click at [718, 485] on span "Enviar plantilla" at bounding box center [746, 490] width 71 height 12
type textarea "**********"
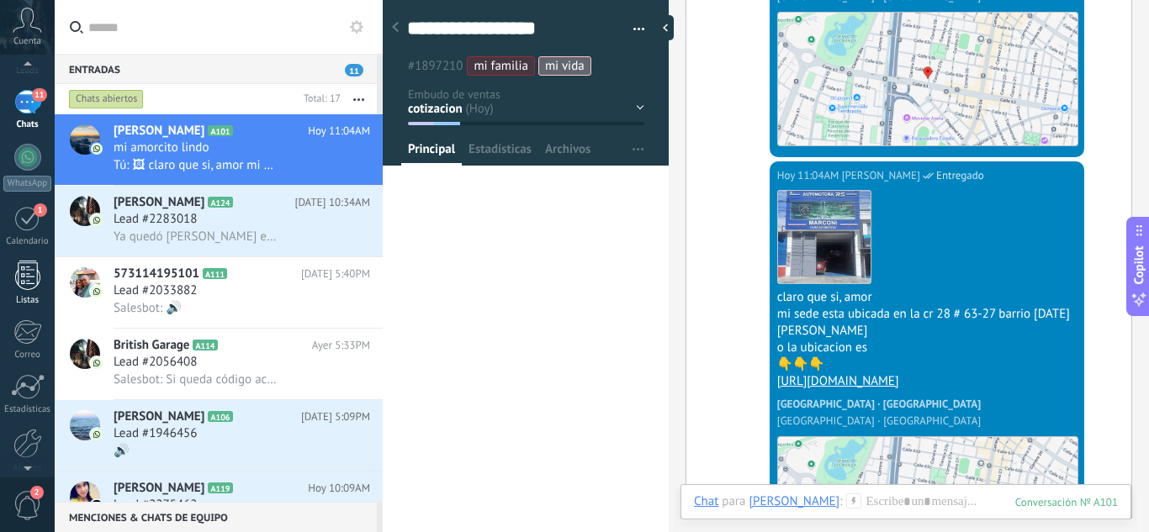
scroll to position [0, 0]
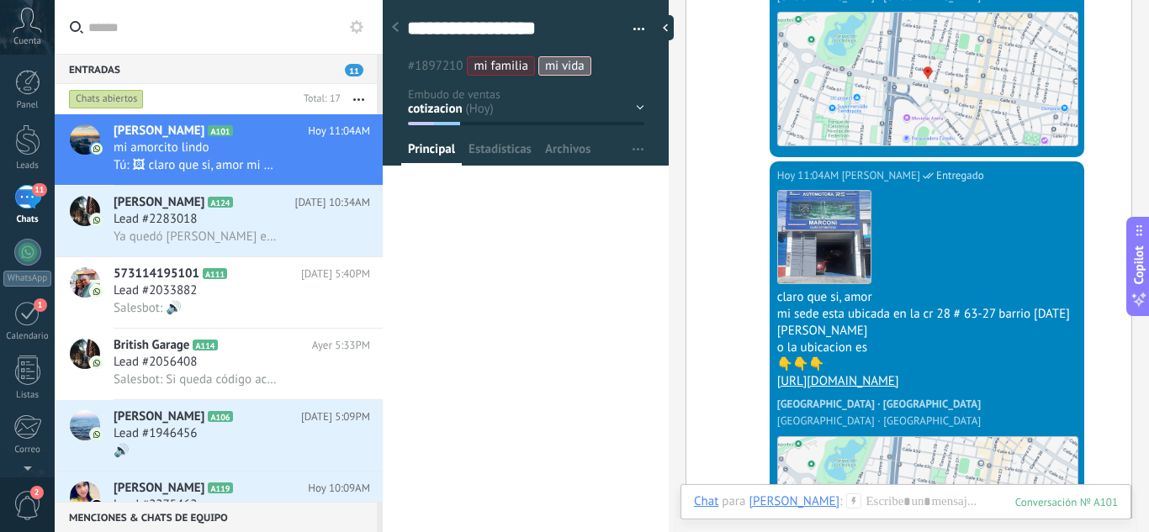
click at [24, 30] on icon at bounding box center [27, 20] width 29 height 25
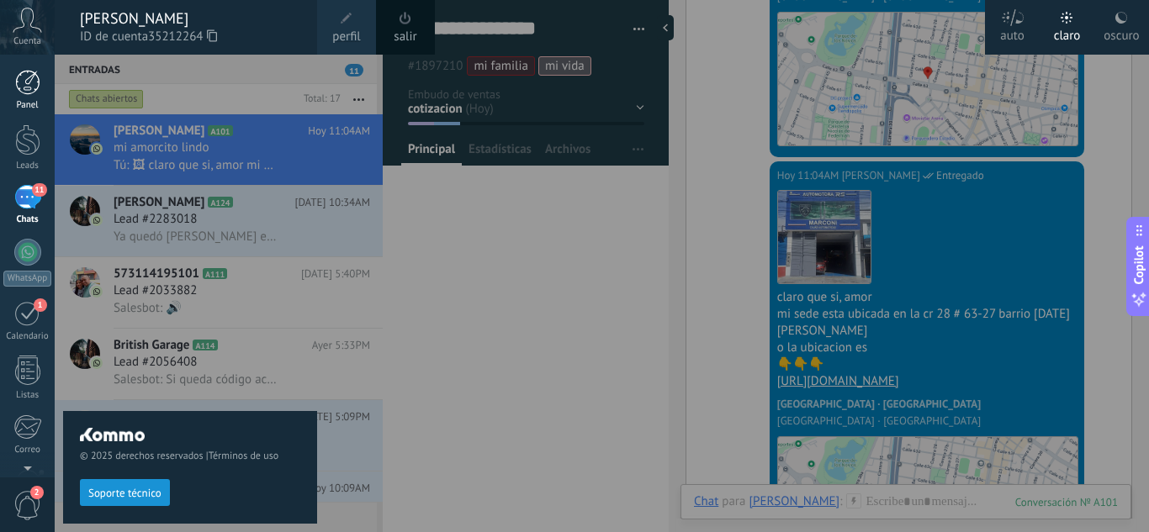
click at [28, 85] on div at bounding box center [27, 82] width 25 height 25
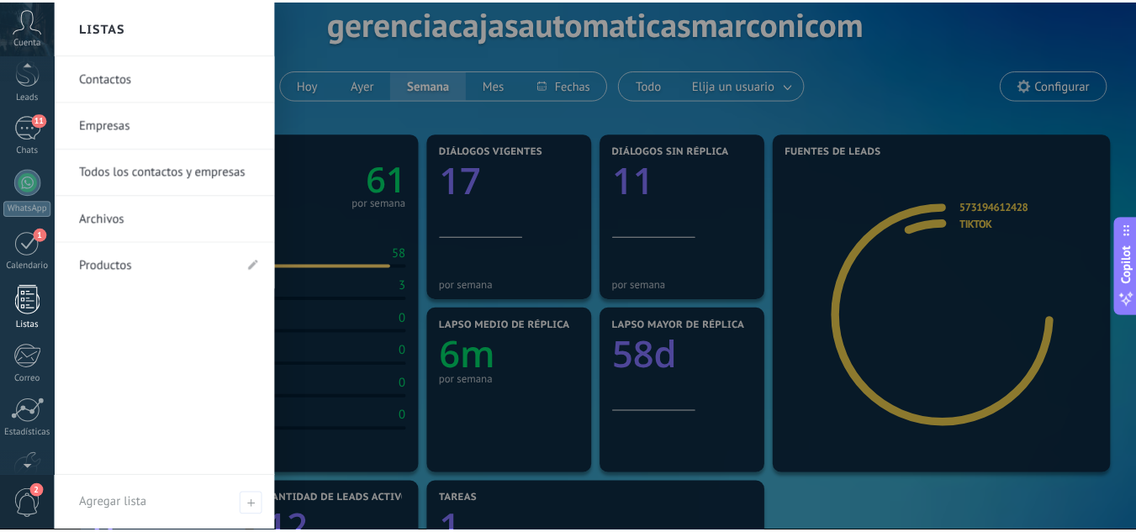
scroll to position [167, 0]
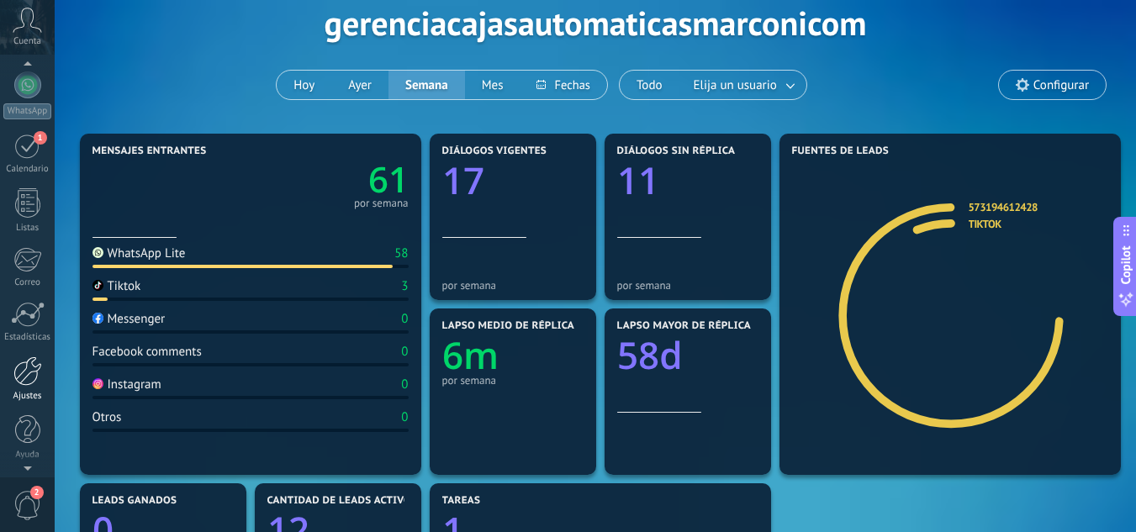
click at [27, 383] on div at bounding box center [27, 371] width 29 height 29
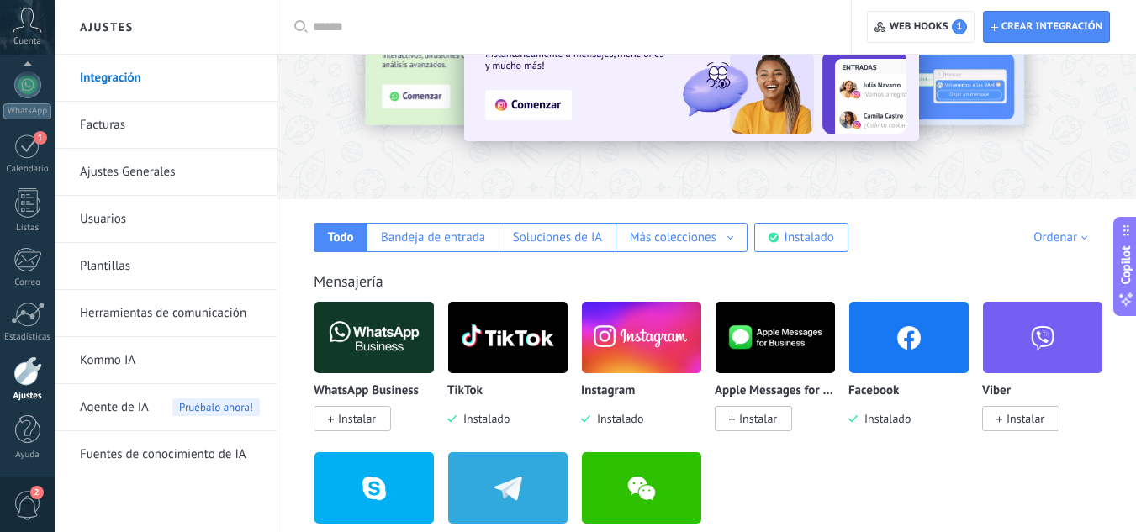
scroll to position [168, 0]
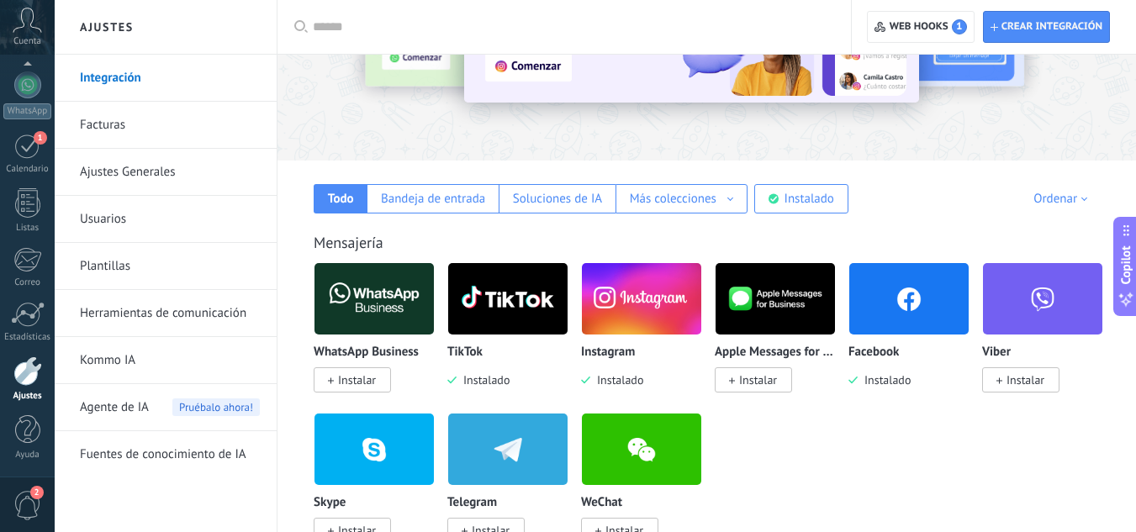
click at [124, 265] on link "Plantillas" at bounding box center [170, 266] width 180 height 47
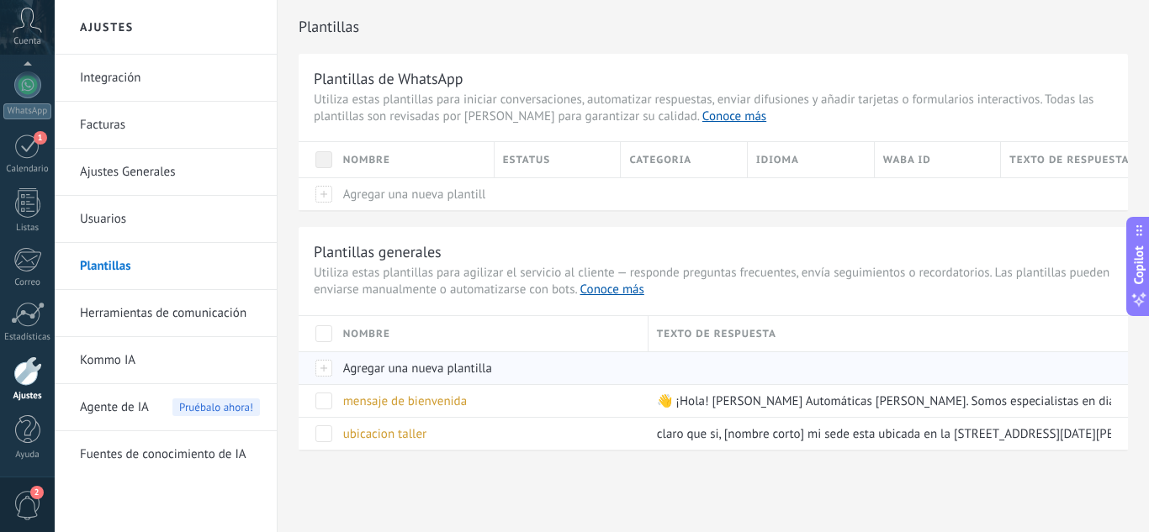
click at [324, 365] on div at bounding box center [316, 367] width 36 height 33
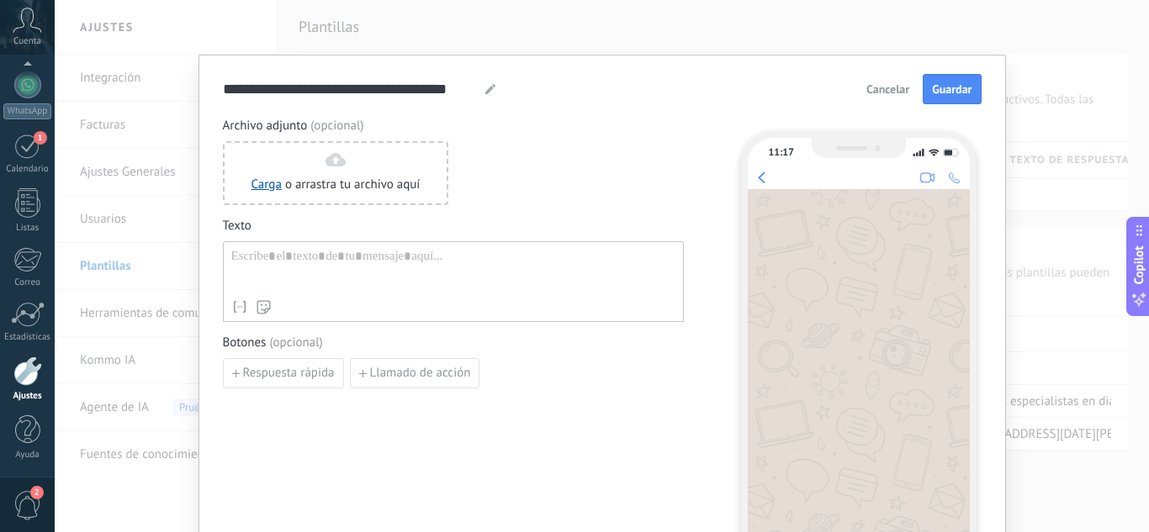
drag, startPoint x: 308, startPoint y: 256, endPoint x: 304, endPoint y: 272, distance: 16.5
click at [308, 257] on div at bounding box center [453, 270] width 444 height 43
drag, startPoint x: 473, startPoint y: 89, endPoint x: 130, endPoint y: 91, distance: 343.1
click at [124, 93] on div "**********" at bounding box center [602, 266] width 1094 height 532
type input "**********"
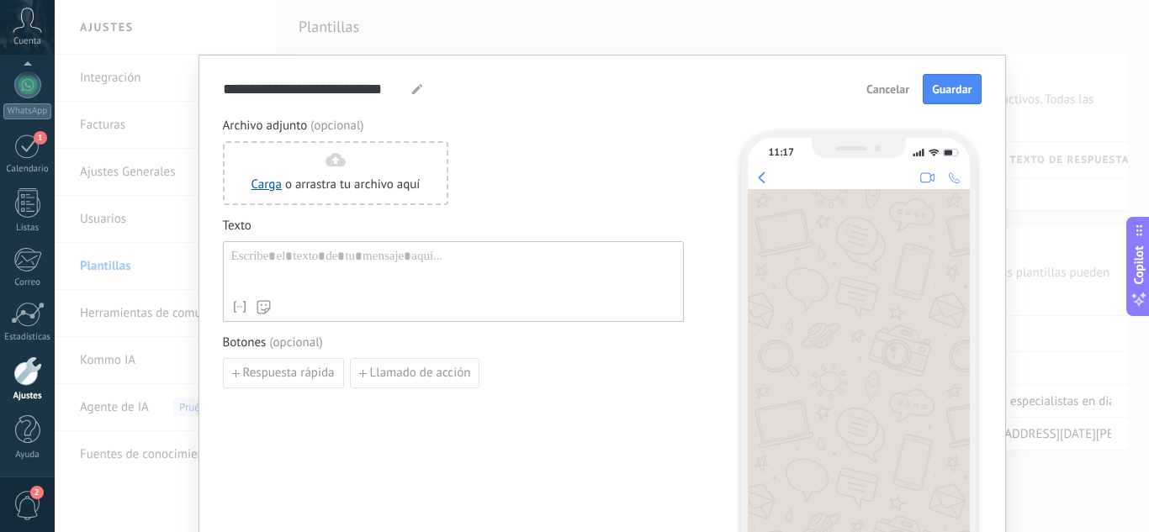
click at [487, 267] on div at bounding box center [453, 270] width 444 height 43
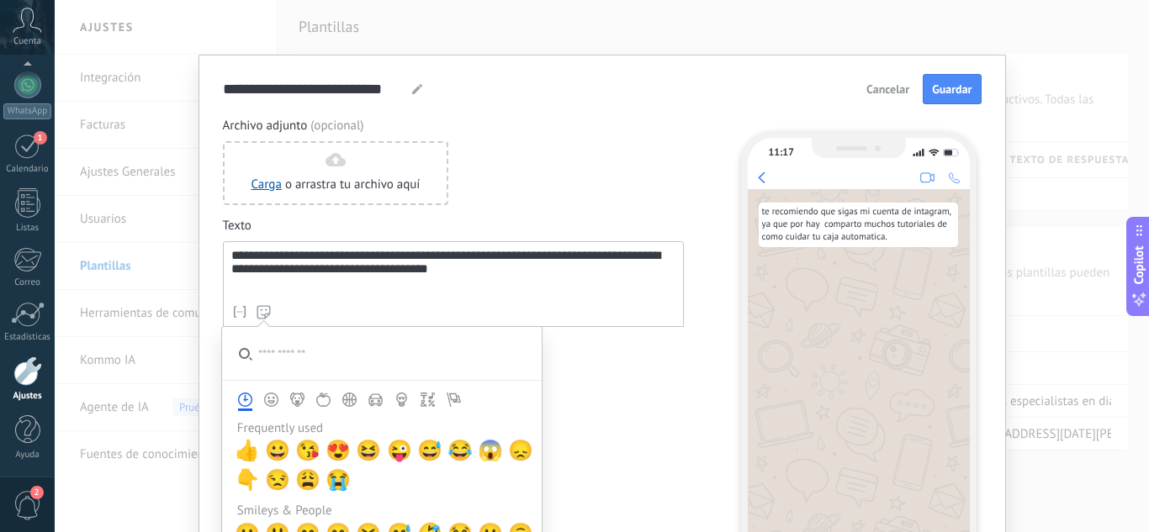
click at [256, 311] on icon at bounding box center [263, 312] width 14 height 14
click at [239, 480] on span "👇" at bounding box center [247, 480] width 25 height 24
click at [239, 480] on span "👇" at bounding box center [247, 481] width 25 height 24
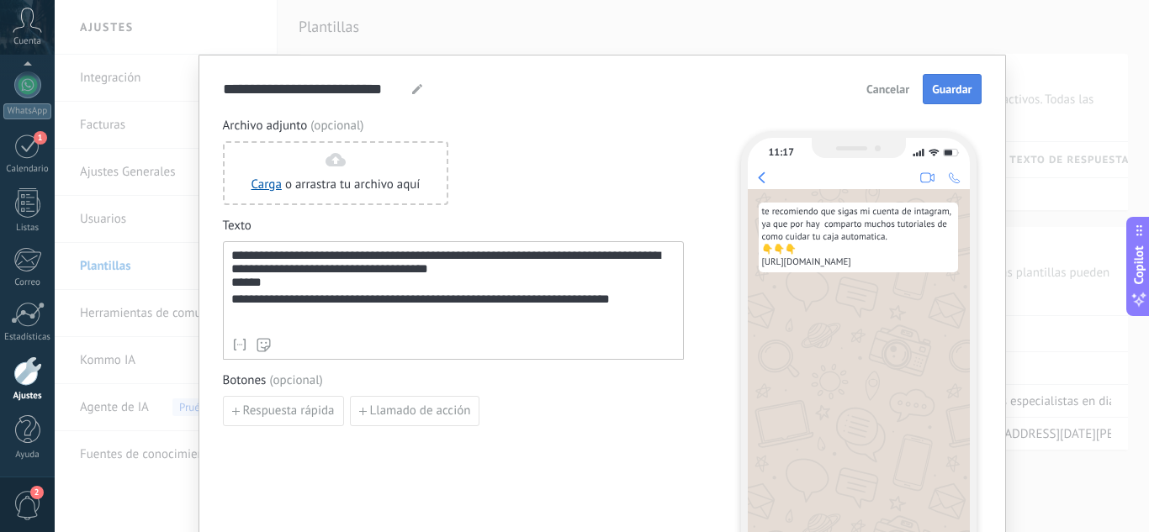
click at [958, 92] on span "Guardar" at bounding box center [952, 89] width 40 height 12
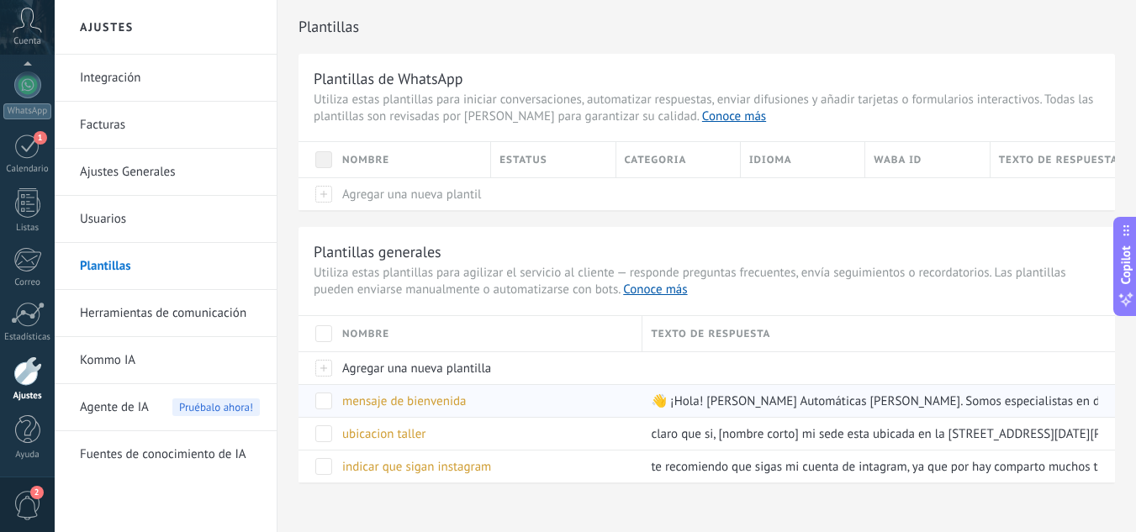
click at [399, 397] on span "mensaje de bienvenida" at bounding box center [404, 402] width 124 height 16
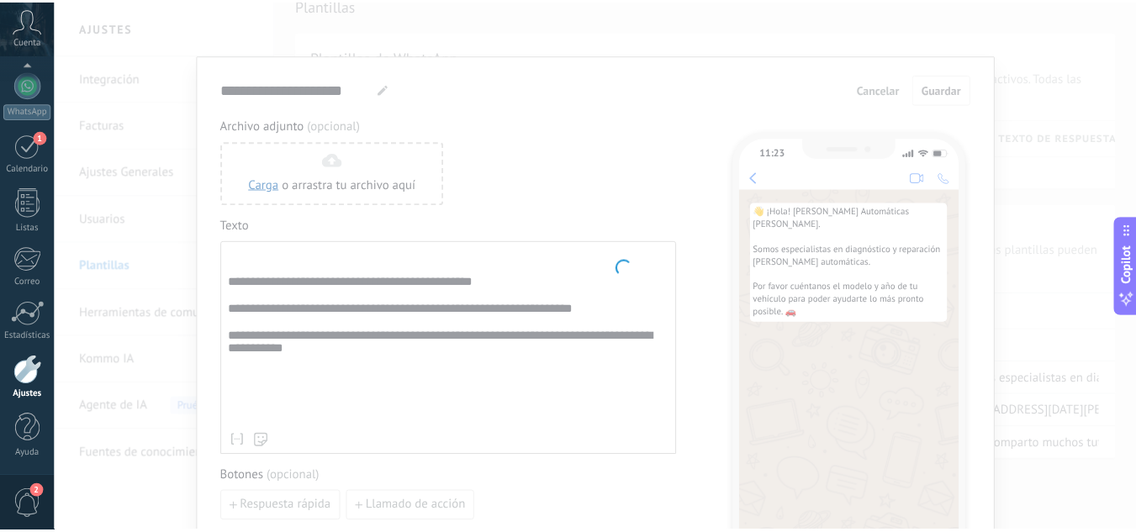
scroll to position [167, 0]
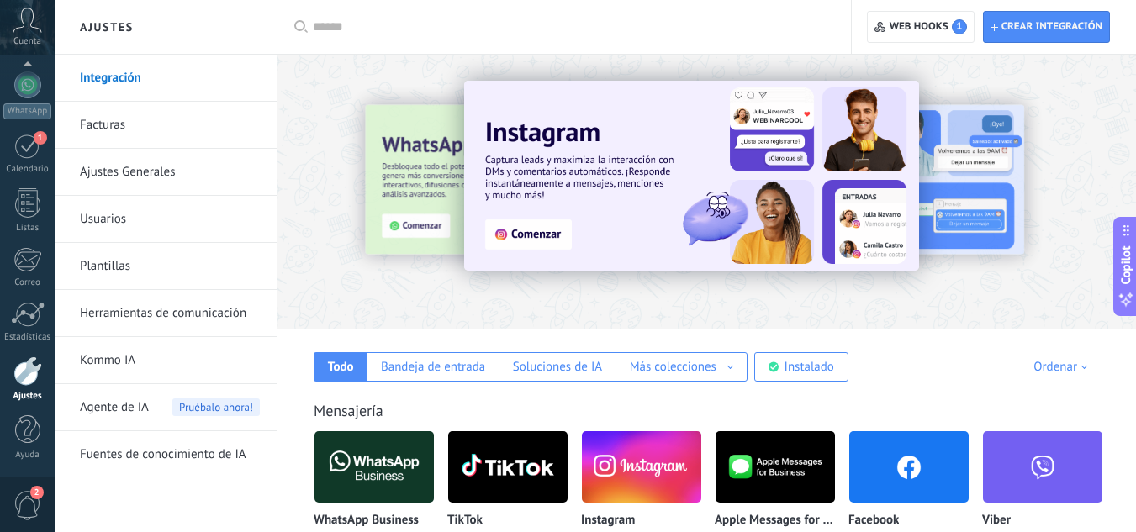
click at [114, 266] on link "Plantillas" at bounding box center [170, 266] width 180 height 47
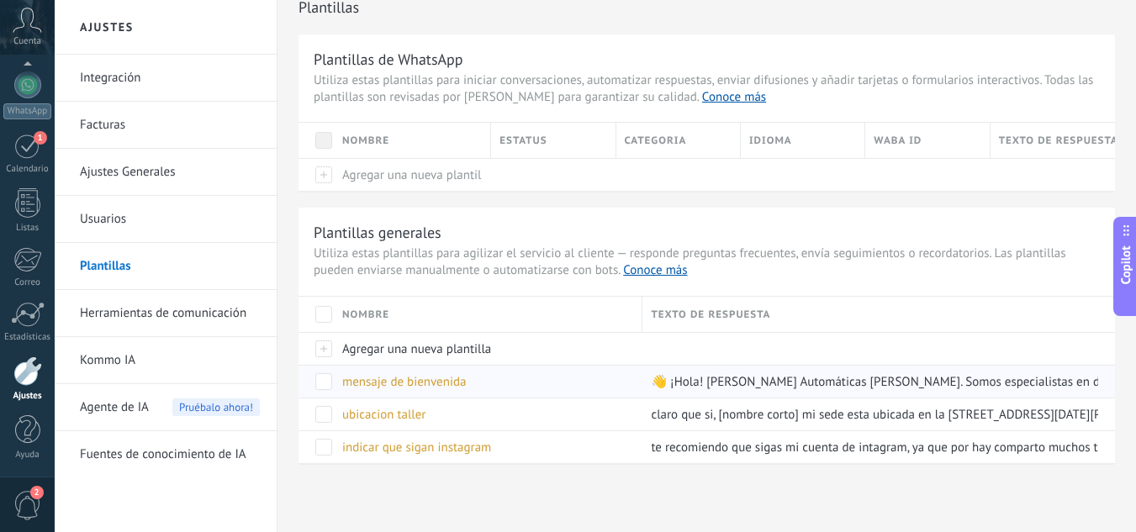
scroll to position [22, 0]
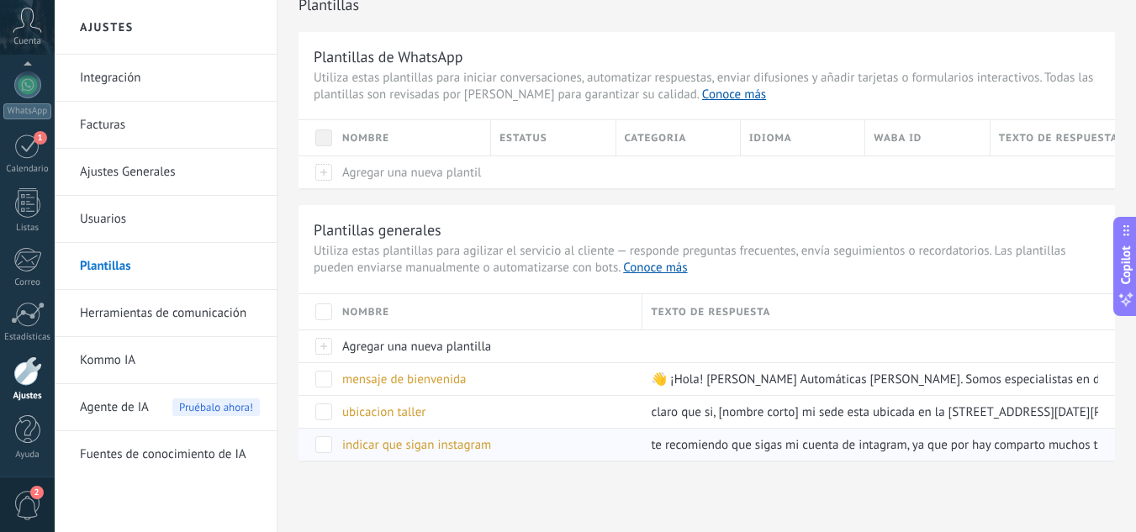
click at [431, 448] on span "indicar que sigan instagram" at bounding box center [416, 445] width 149 height 16
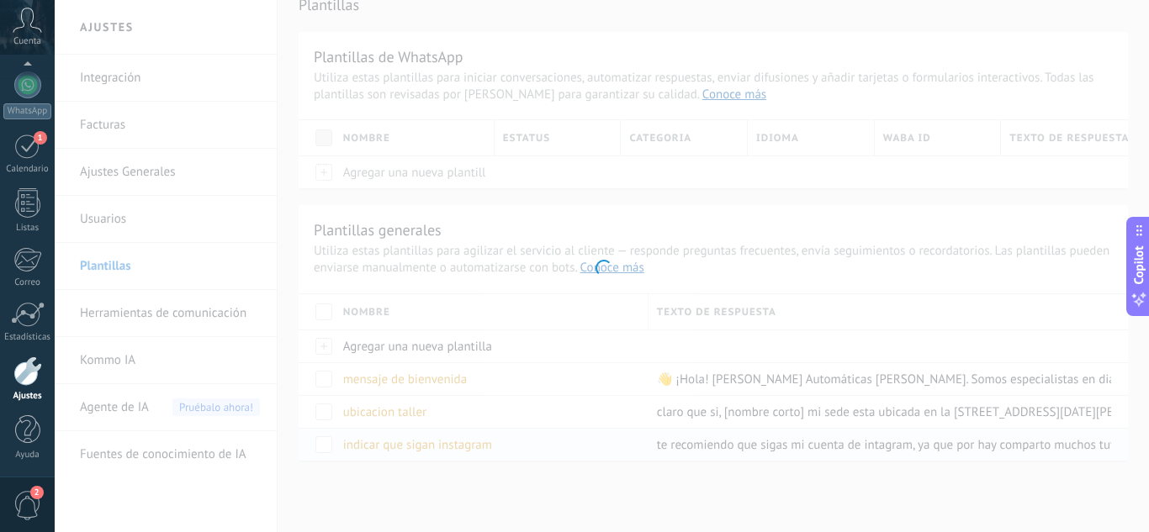
click at [431, 448] on div at bounding box center [602, 266] width 1094 height 532
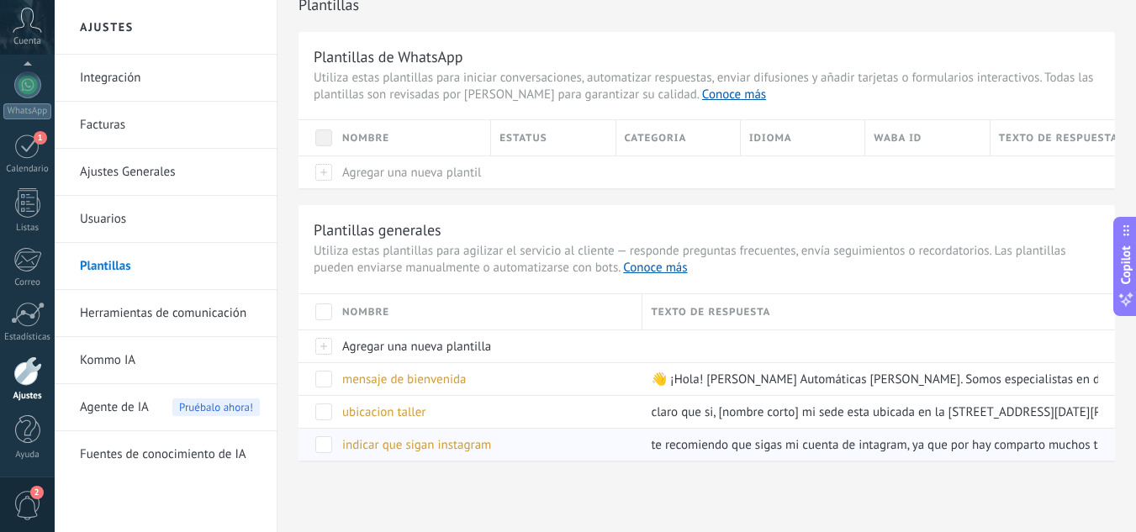
click at [440, 445] on span "indicar que sigan instagram" at bounding box center [416, 445] width 149 height 16
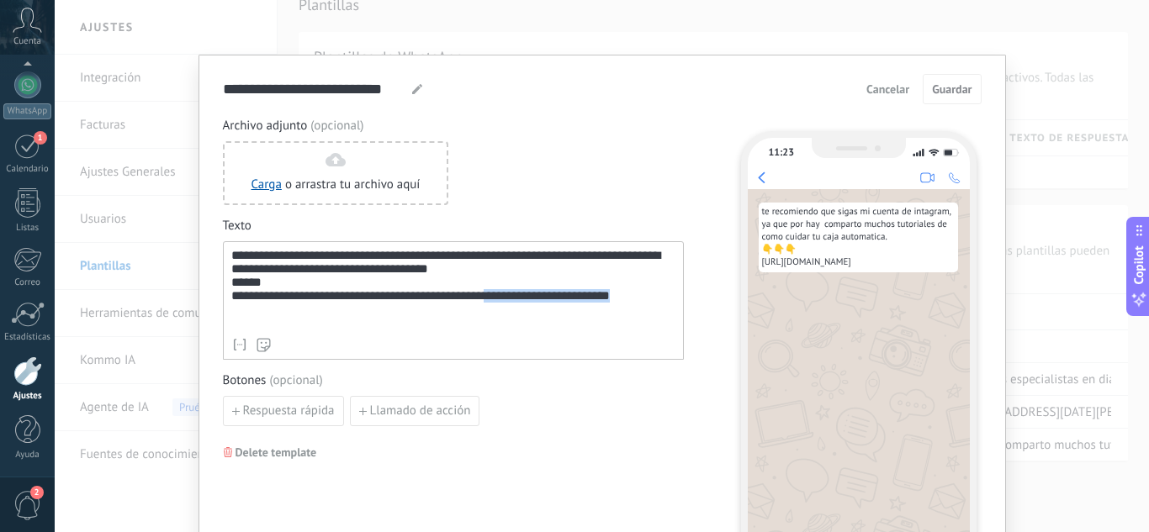
drag, startPoint x: 415, startPoint y: 328, endPoint x: 226, endPoint y: 325, distance: 189.2
click at [226, 325] on div "**********" at bounding box center [453, 300] width 461 height 119
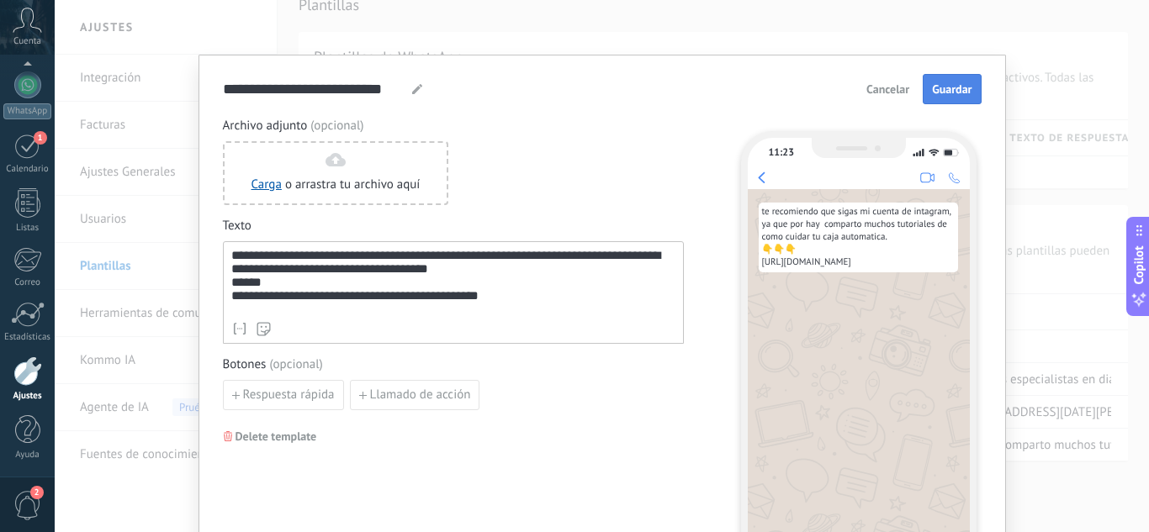
click at [939, 90] on span "Guardar" at bounding box center [952, 89] width 40 height 12
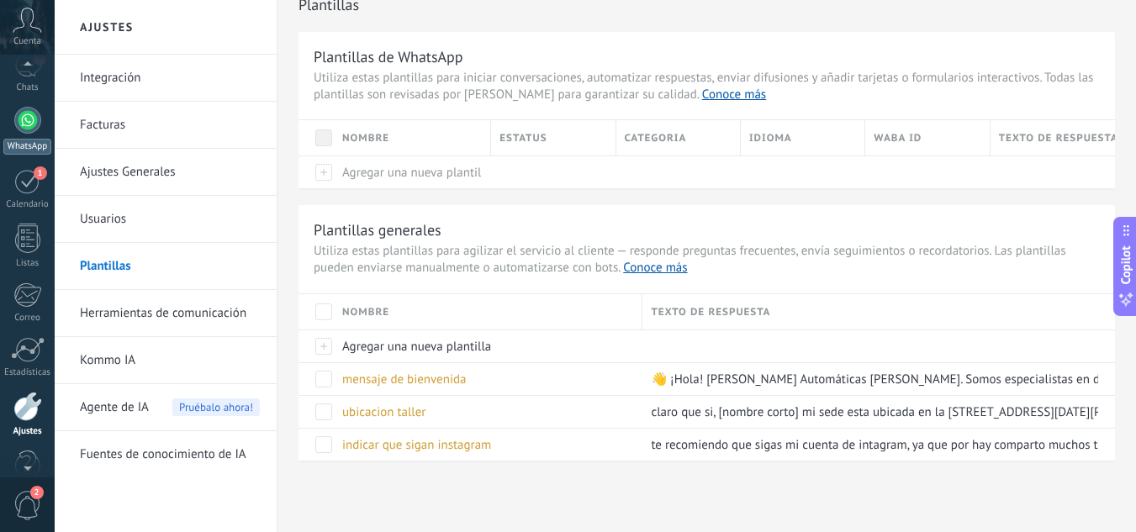
scroll to position [0, 0]
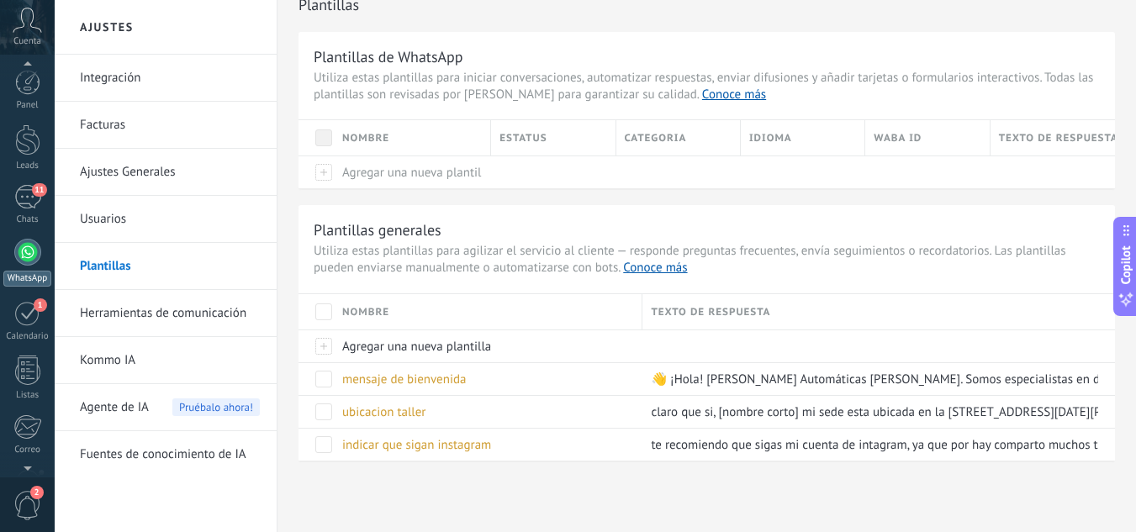
drag, startPoint x: 21, startPoint y: 212, endPoint x: 29, endPoint y: 263, distance: 51.8
click at [21, 213] on link "11 Chats" at bounding box center [27, 205] width 55 height 40
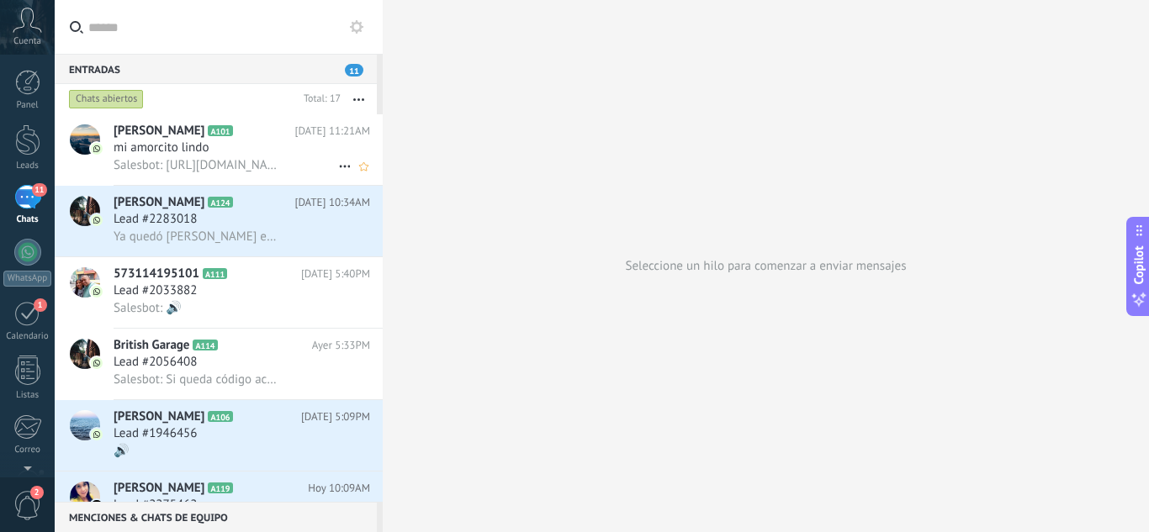
click at [223, 158] on span "Salesbot: https://www.instagram.com/cajasautomaticasmarconi?igsh=MWNnOTEzNzU2Zm…" at bounding box center [196, 165] width 164 height 16
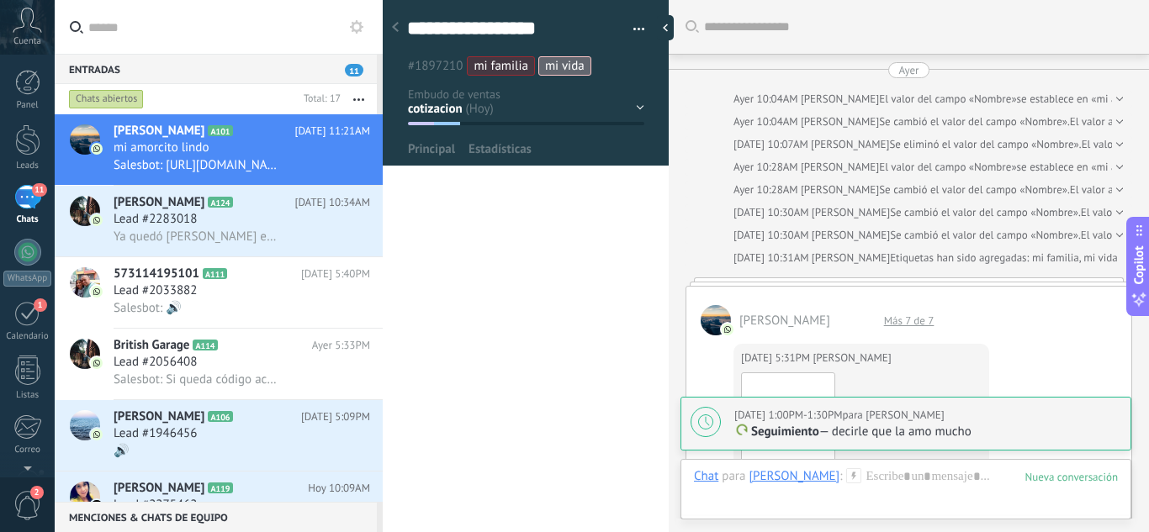
scroll to position [3373, 0]
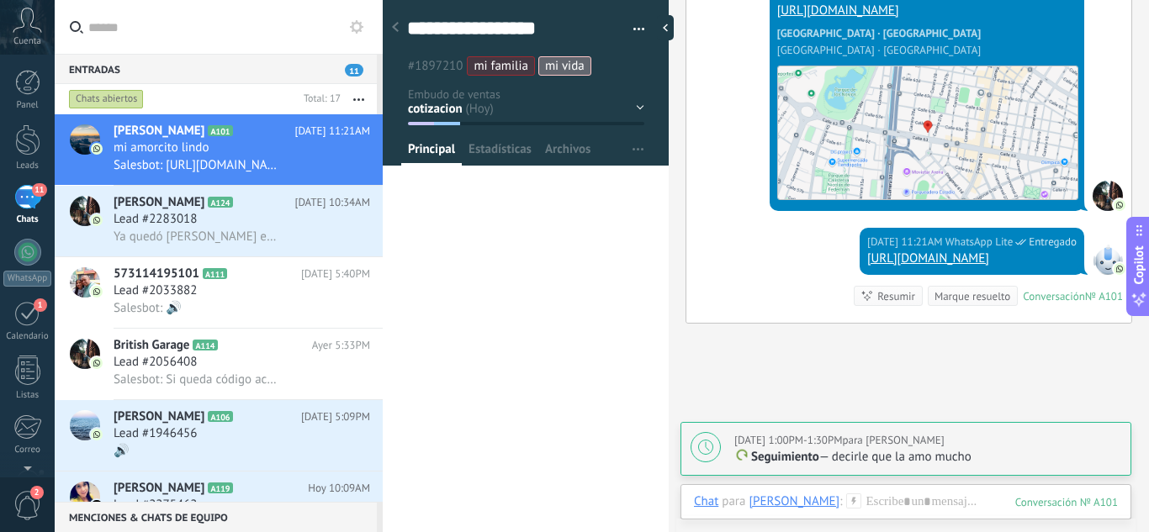
click at [847, 500] on use at bounding box center [854, 501] width 14 height 14
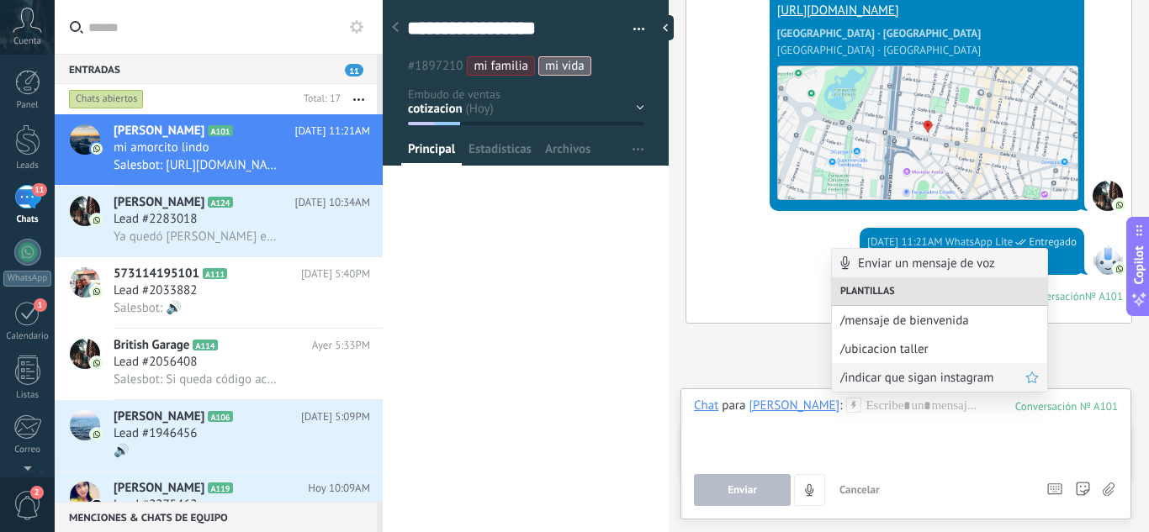
click at [906, 381] on span "/indicar que sigan instagram" at bounding box center [932, 378] width 185 height 16
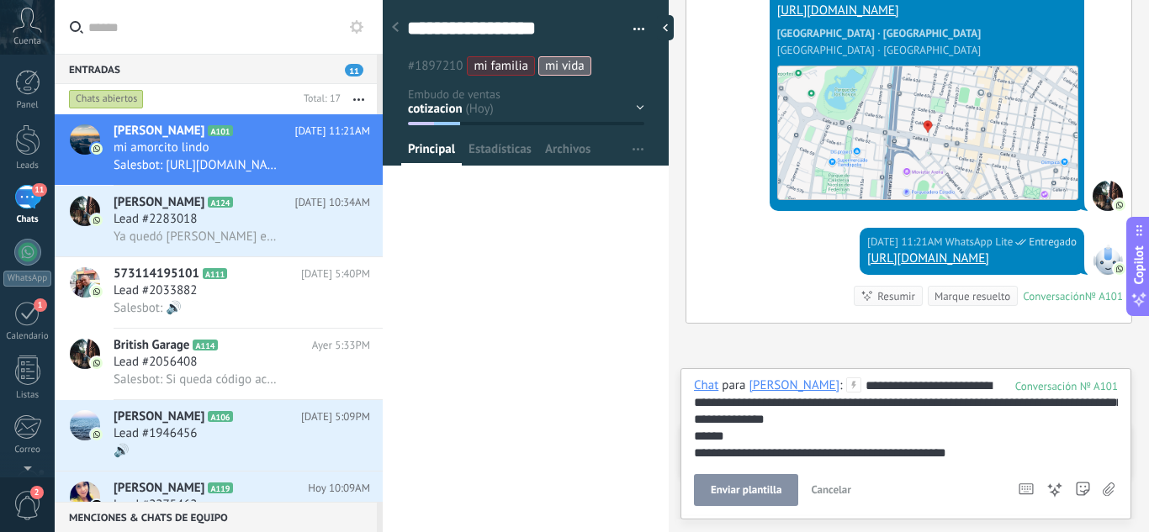
click at [751, 486] on span "Enviar plantilla" at bounding box center [746, 490] width 71 height 12
type textarea "**********"
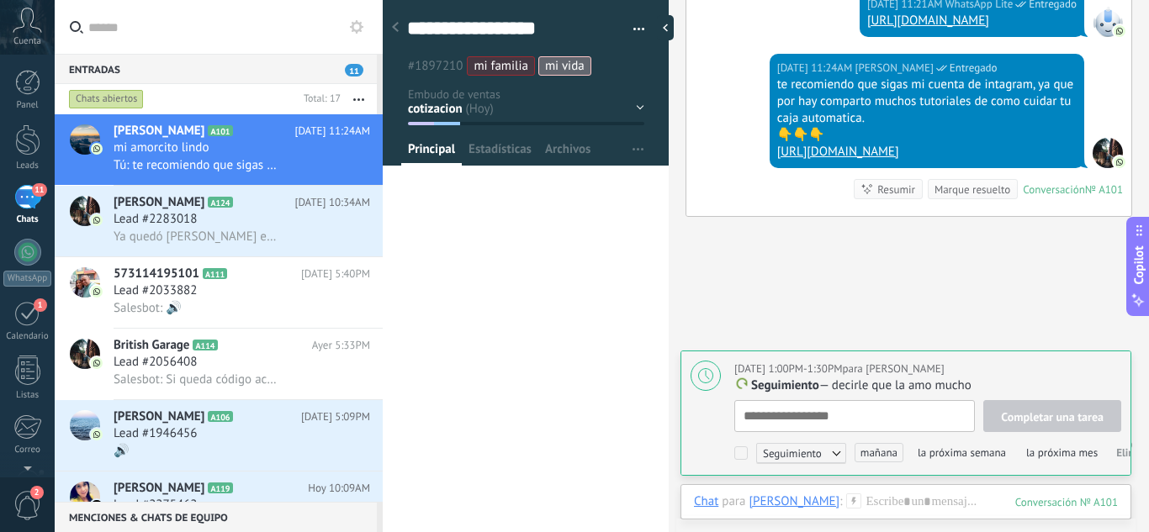
scroll to position [3467, 0]
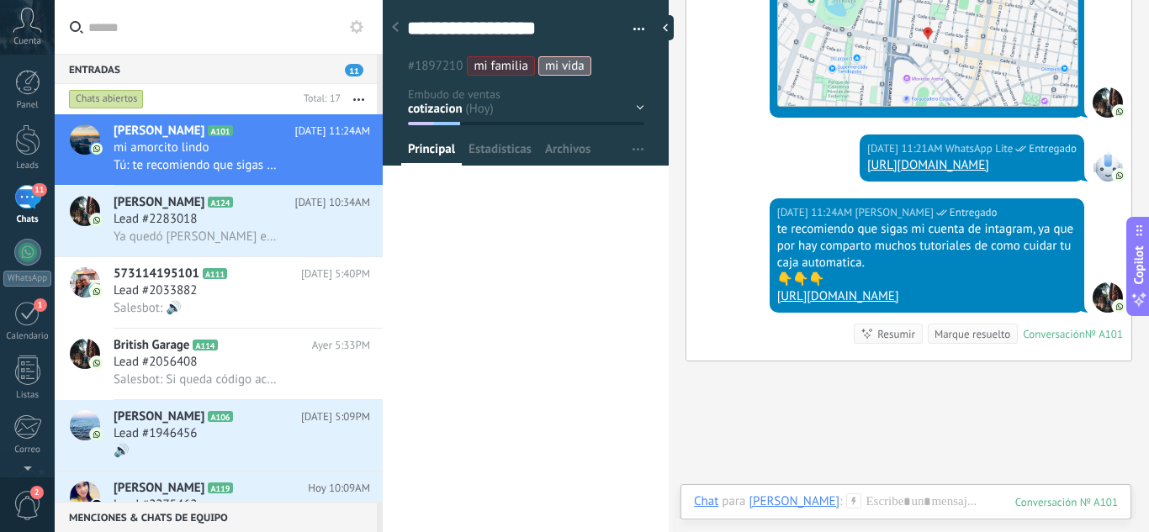
click at [899, 298] on link "[URL][DOMAIN_NAME]" at bounding box center [838, 296] width 122 height 16
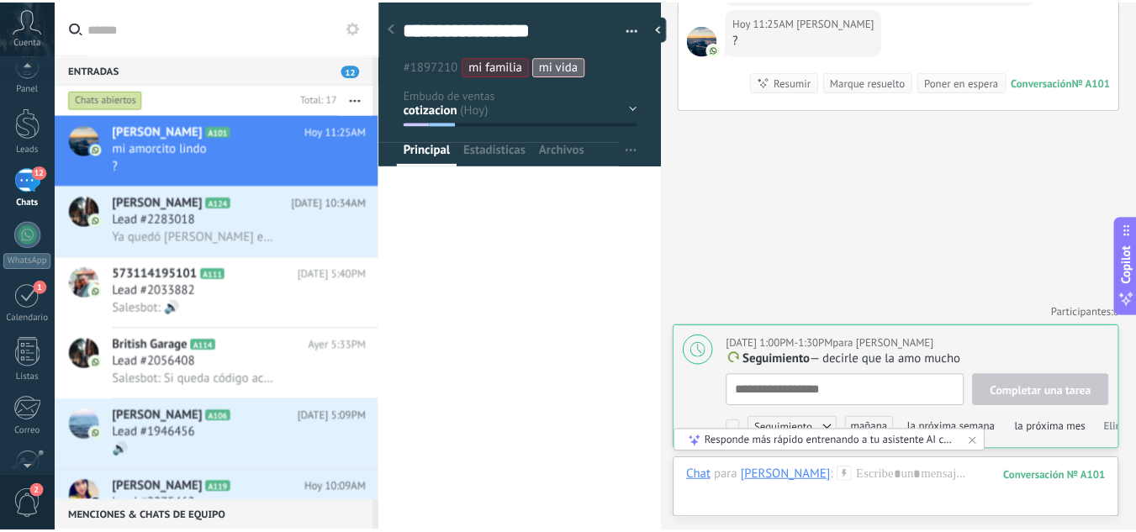
scroll to position [167, 0]
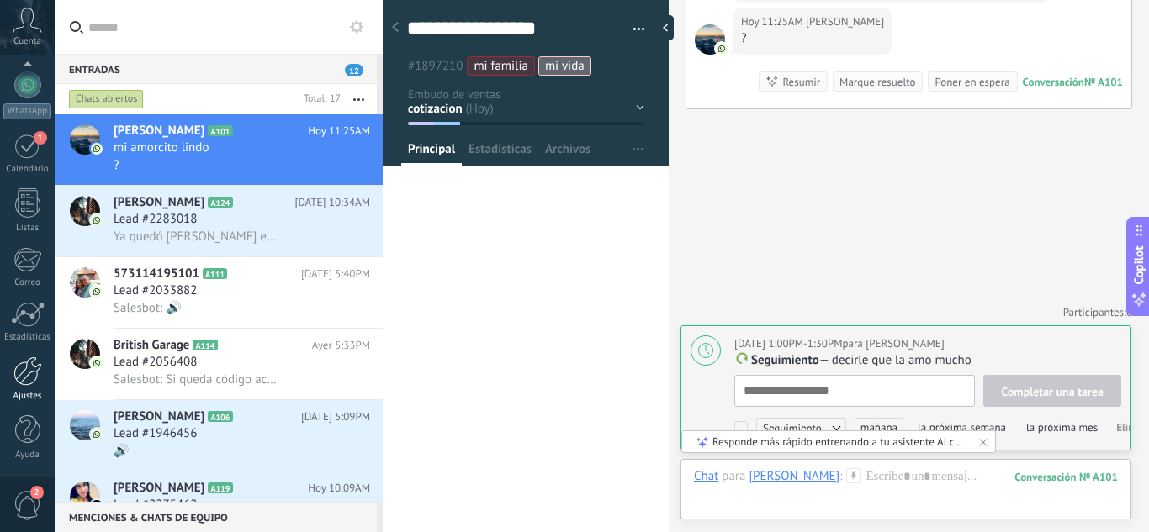
click at [19, 378] on div at bounding box center [27, 371] width 29 height 29
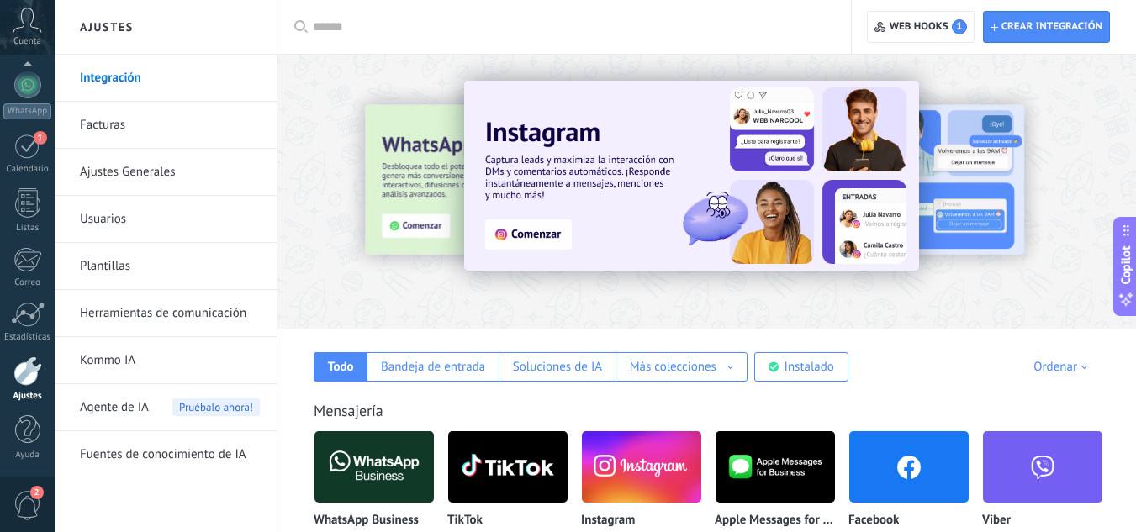
click at [170, 271] on link "Plantillas" at bounding box center [170, 266] width 180 height 47
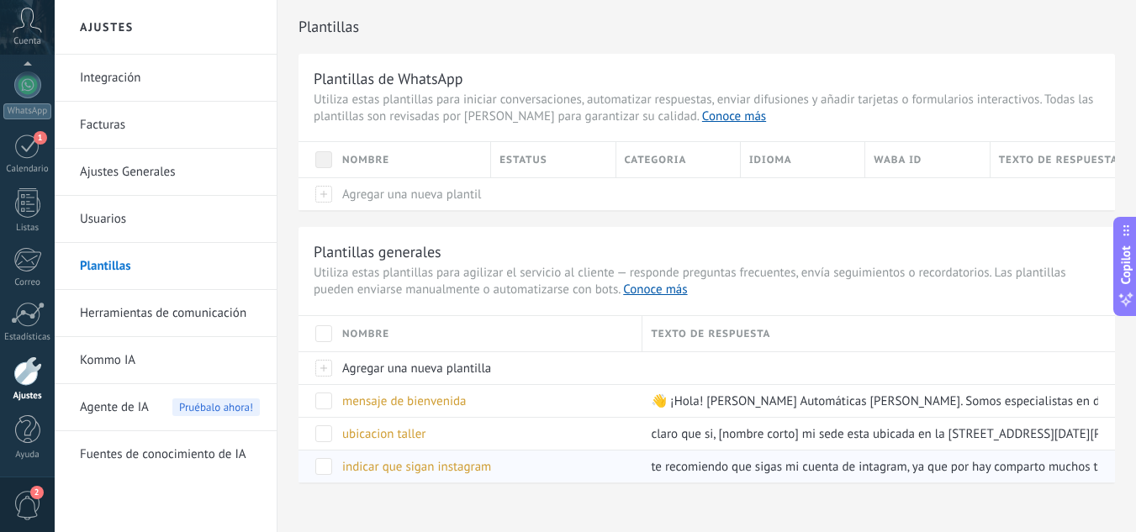
click at [417, 467] on span "indicar que sigan instagram" at bounding box center [416, 467] width 149 height 16
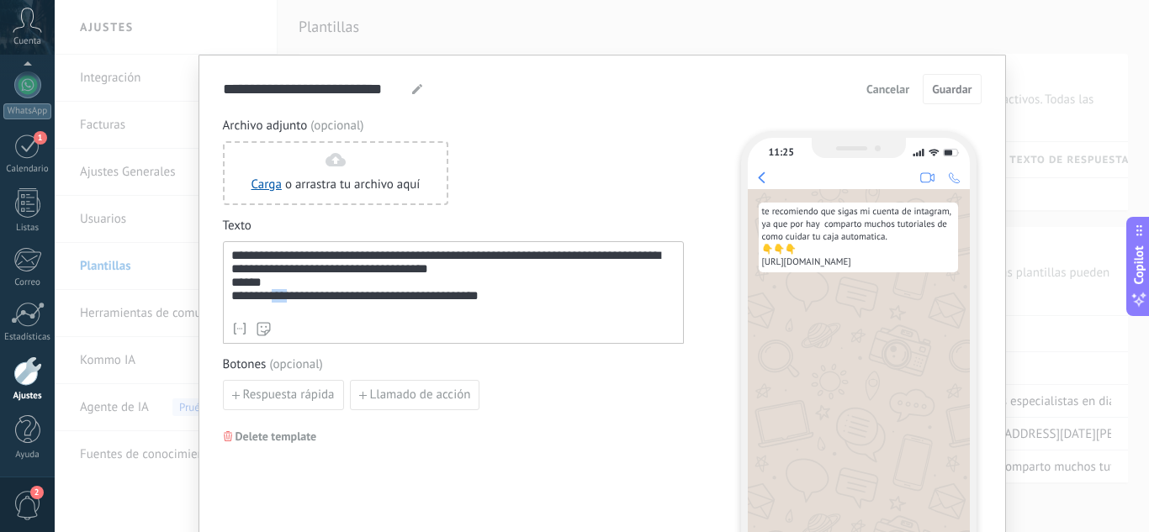
drag, startPoint x: 295, startPoint y: 307, endPoint x: 262, endPoint y: 305, distance: 32.8
click at [266, 304] on div "**********" at bounding box center [453, 281] width 444 height 65
click at [943, 83] on span "Guardar" at bounding box center [952, 89] width 40 height 12
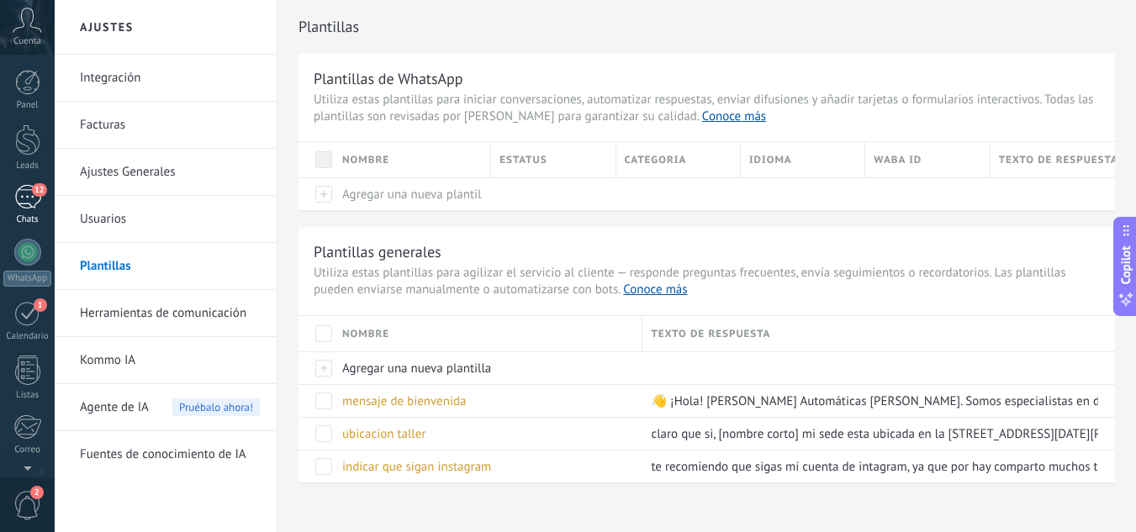
click at [18, 199] on div "12" at bounding box center [27, 197] width 27 height 24
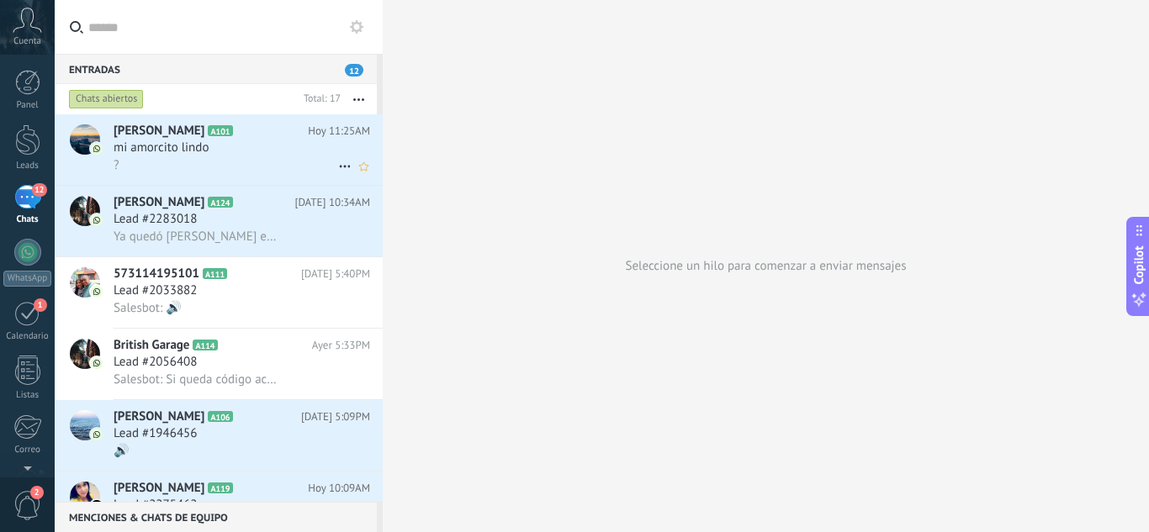
click at [230, 149] on div "mi amorcito lindo" at bounding box center [242, 148] width 256 height 17
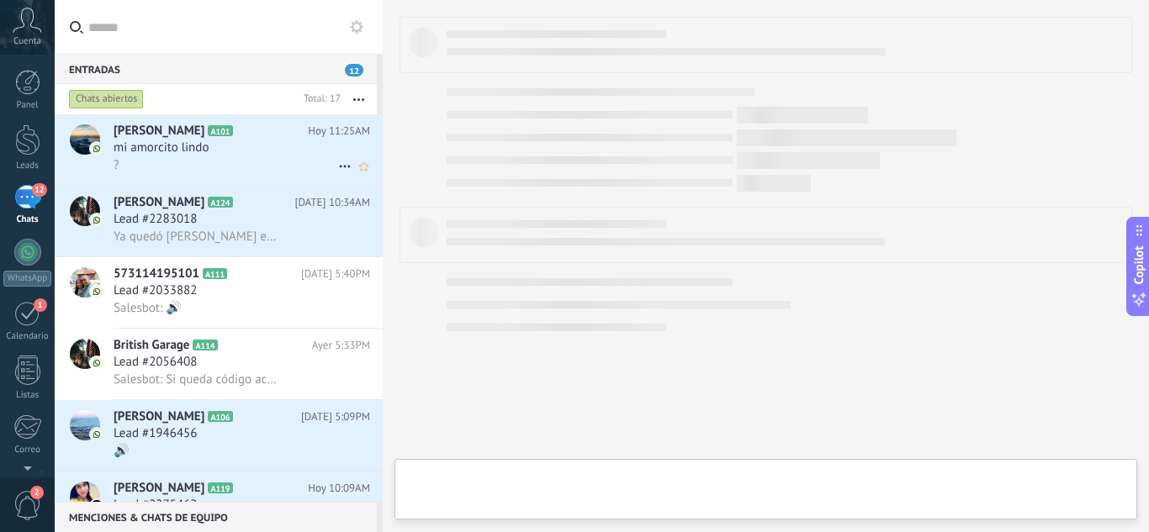
click at [230, 149] on div "mi amorcito lindo" at bounding box center [242, 148] width 256 height 17
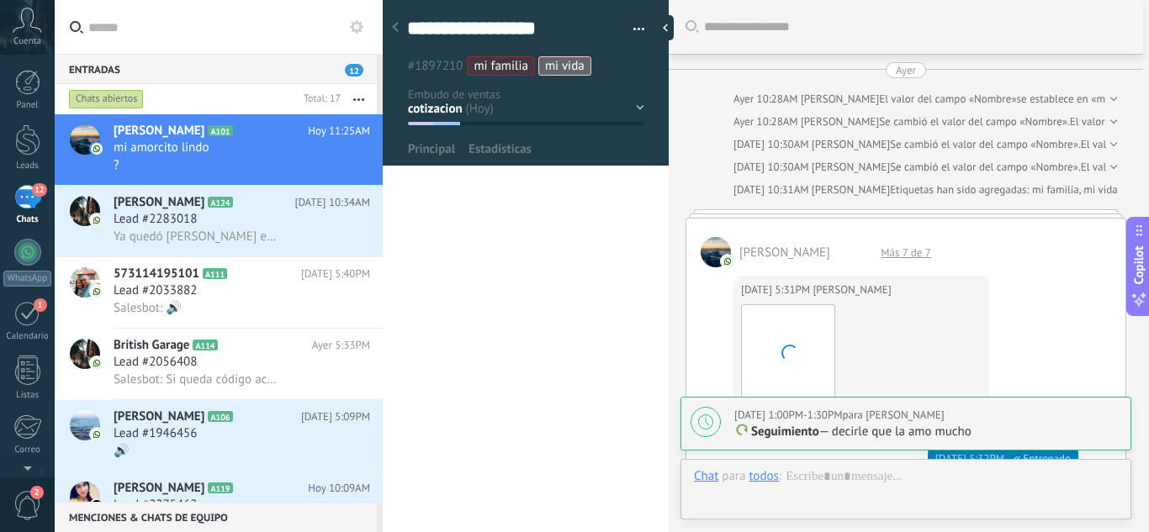
type textarea "**********"
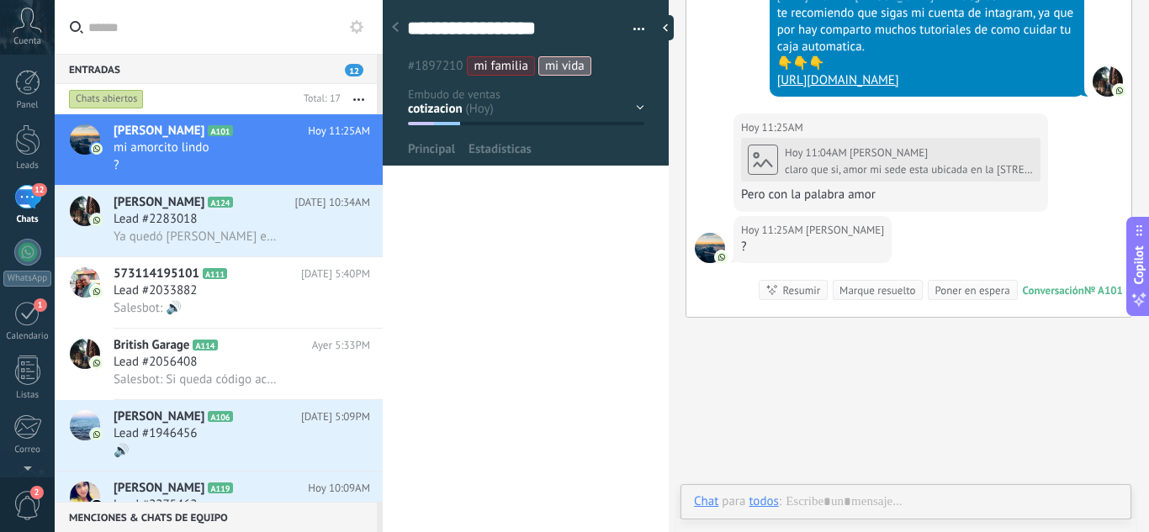
scroll to position [25, 0]
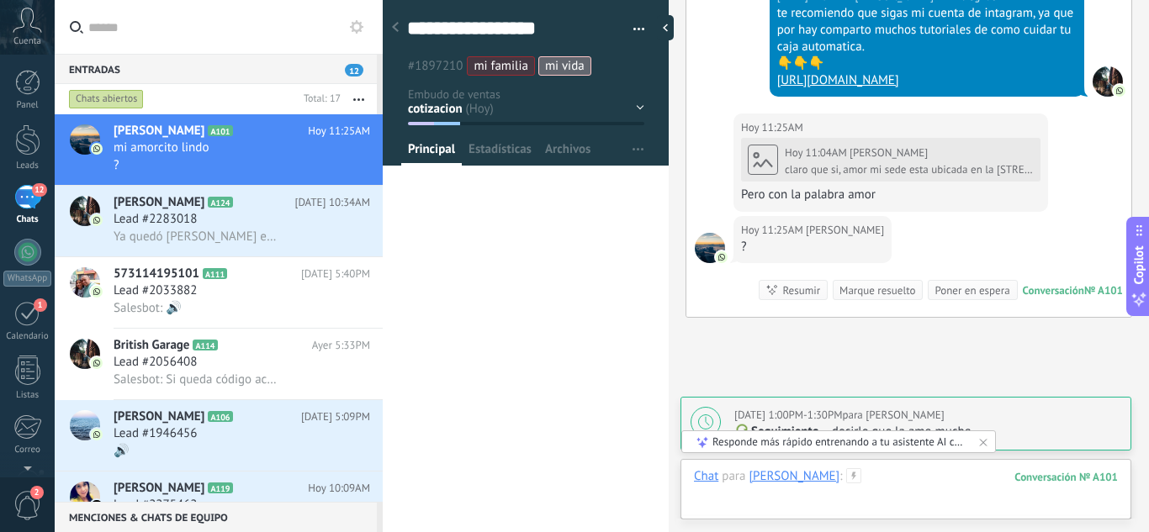
click at [740, 508] on div at bounding box center [906, 493] width 424 height 50
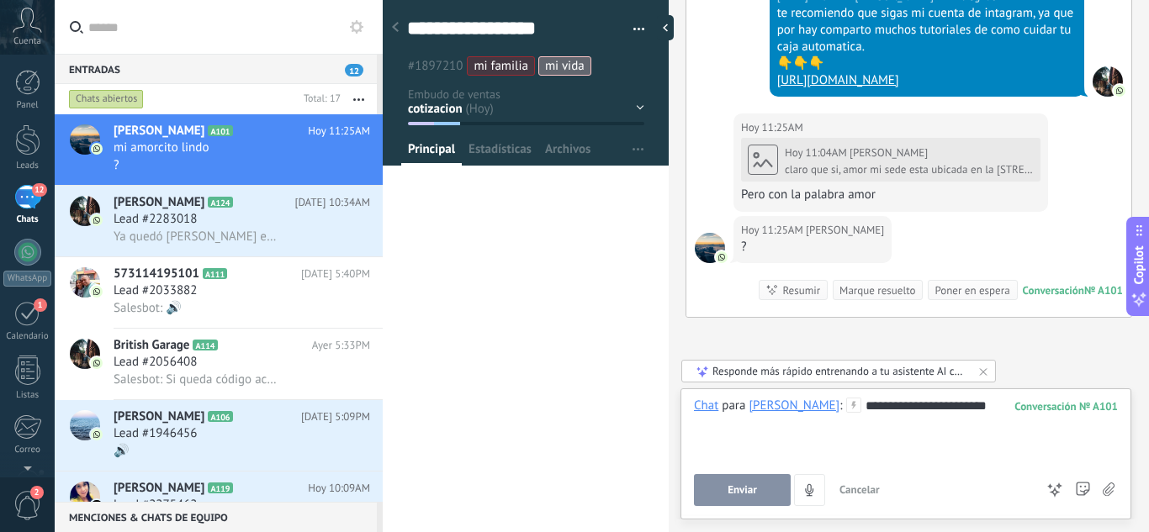
click at [737, 489] on span "Enviar" at bounding box center [741, 490] width 29 height 12
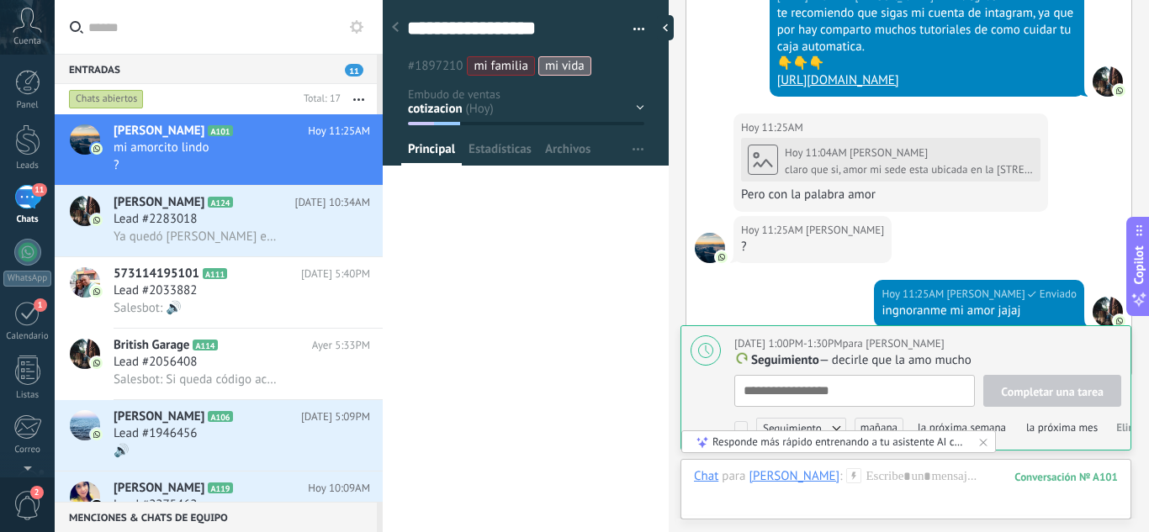
scroll to position [17, 0]
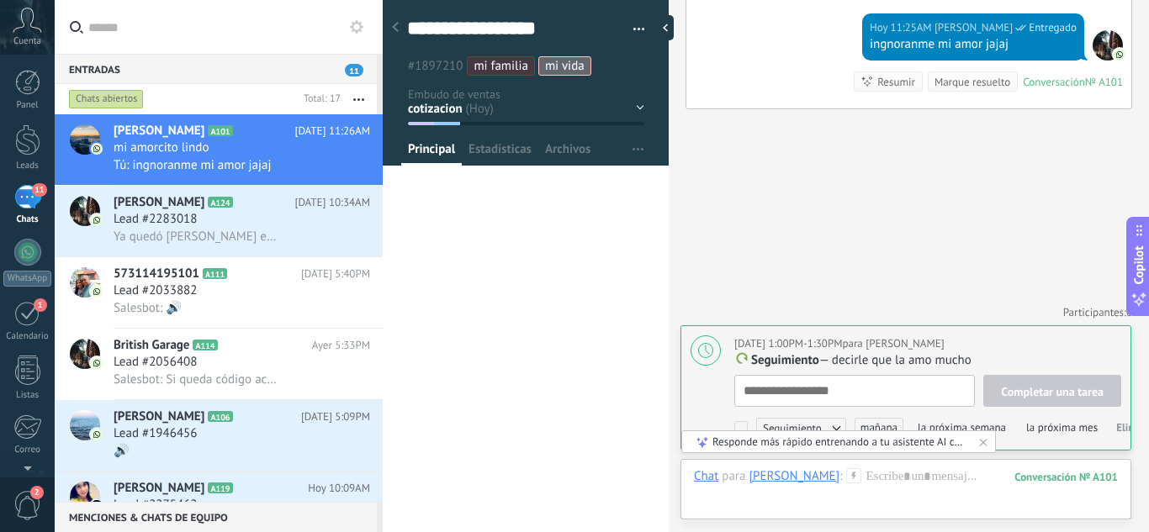
click at [847, 473] on use at bounding box center [854, 475] width 14 height 14
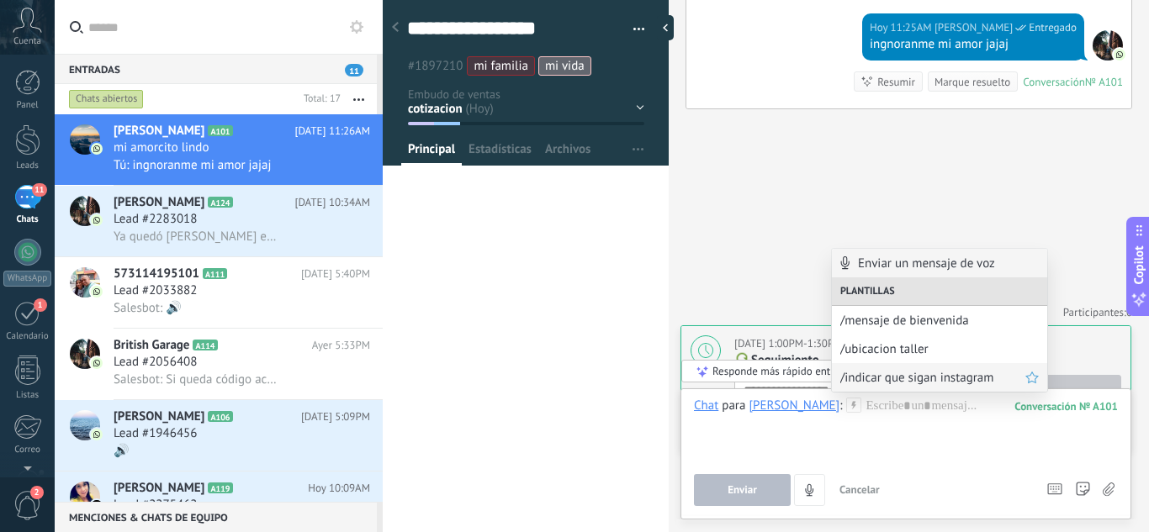
click at [911, 375] on span "/indicar que sigan instagram" at bounding box center [932, 378] width 185 height 16
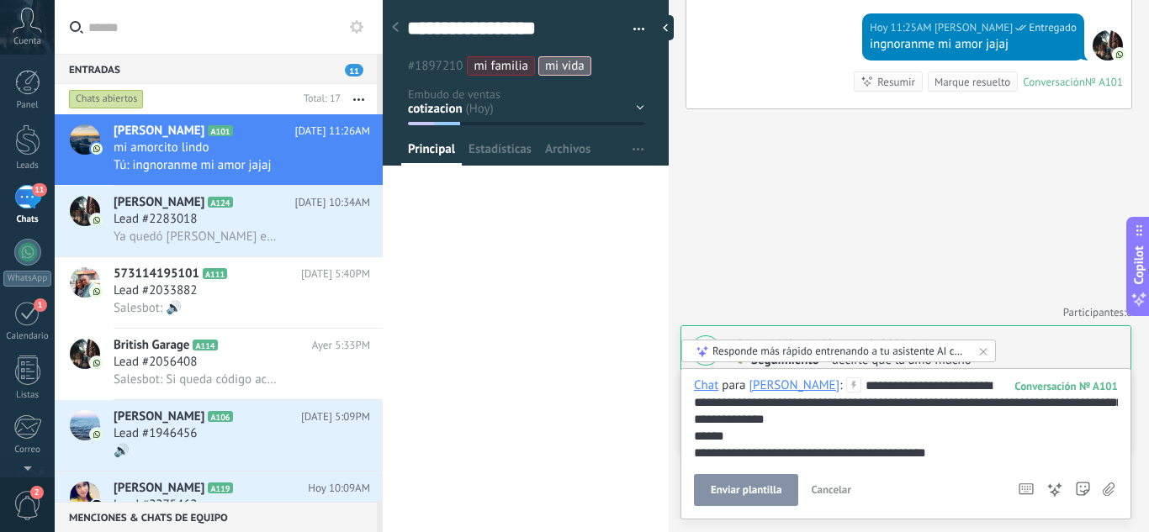
click at [770, 482] on button "Enviar plantilla" at bounding box center [746, 490] width 104 height 32
type textarea "**********"
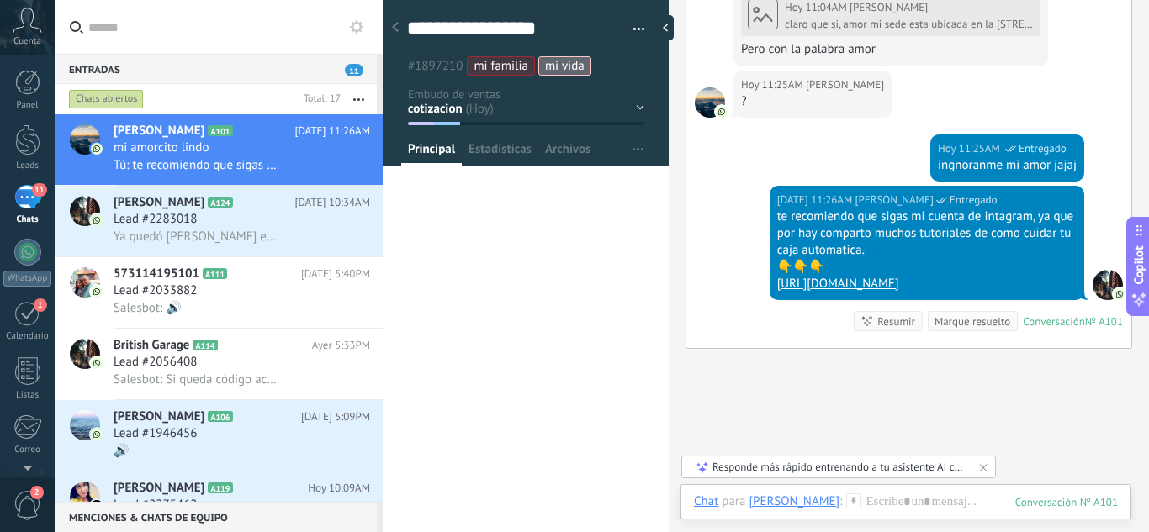
scroll to position [3748, 0]
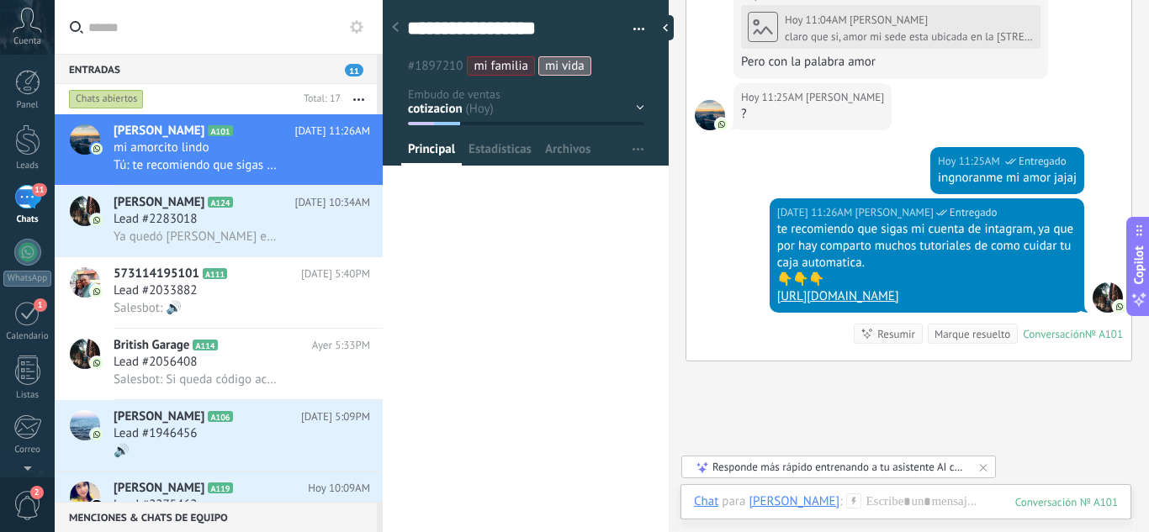
click at [899, 297] on link "[URL][DOMAIN_NAME]" at bounding box center [838, 296] width 122 height 16
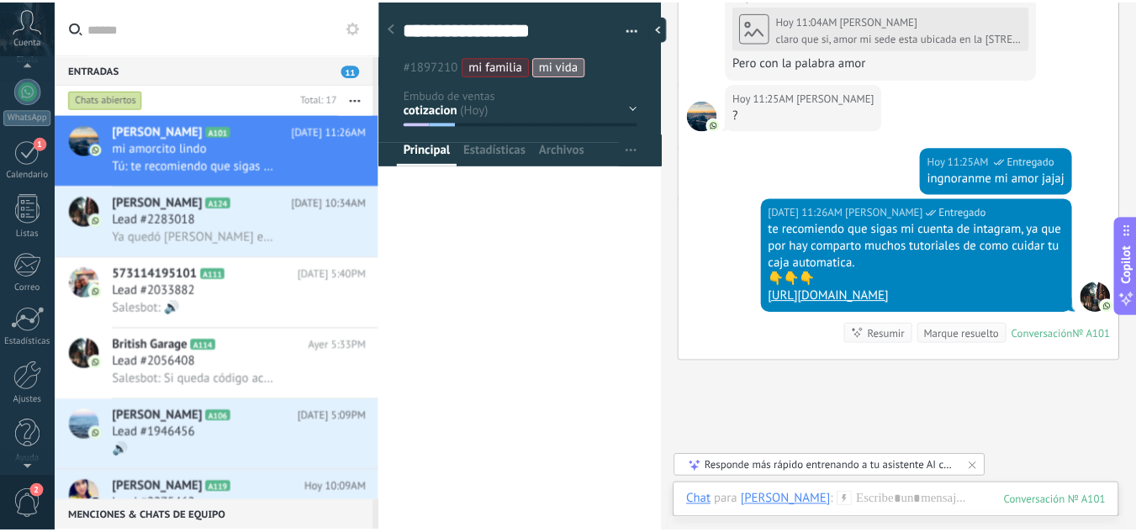
scroll to position [167, 0]
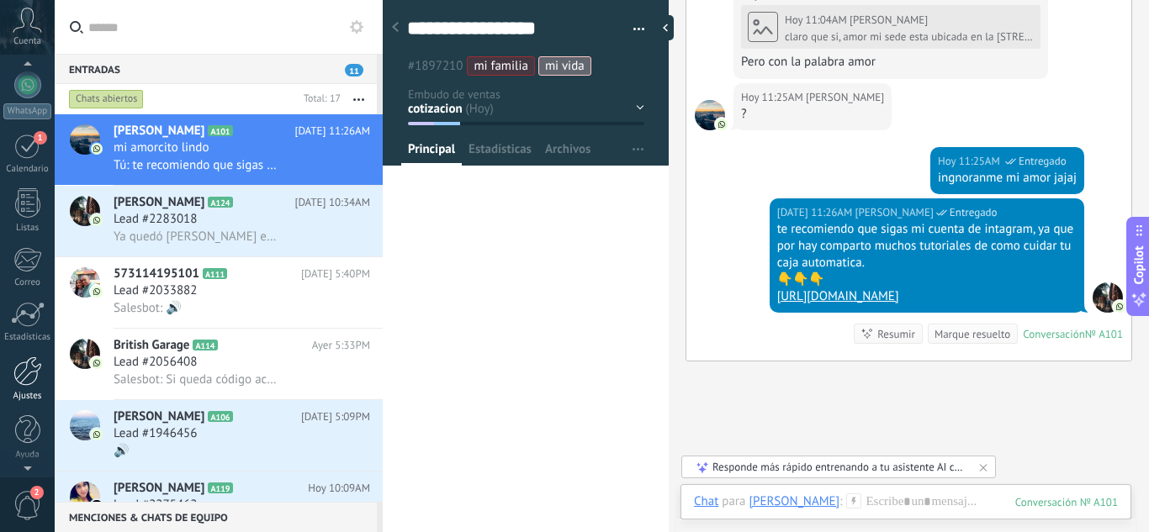
click at [29, 379] on div at bounding box center [27, 371] width 29 height 29
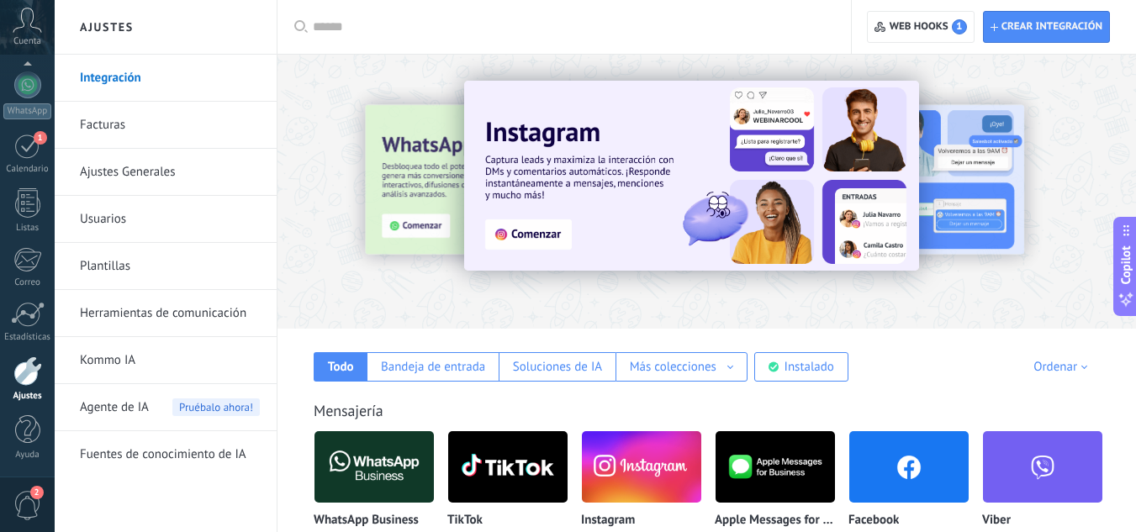
click at [178, 304] on link "Herramientas de comunicación" at bounding box center [170, 313] width 180 height 47
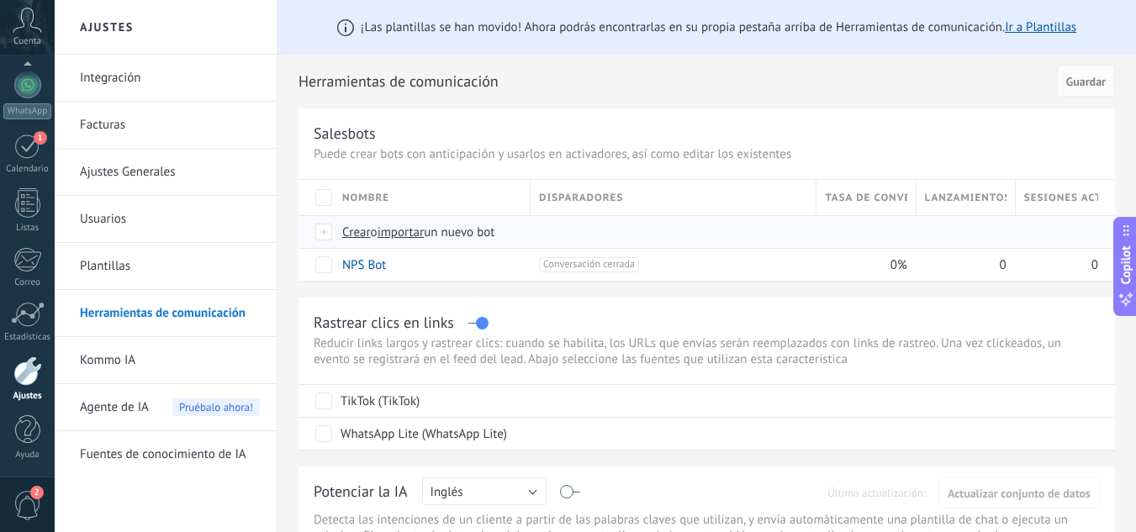
click at [367, 232] on span "Crear" at bounding box center [356, 233] width 29 height 16
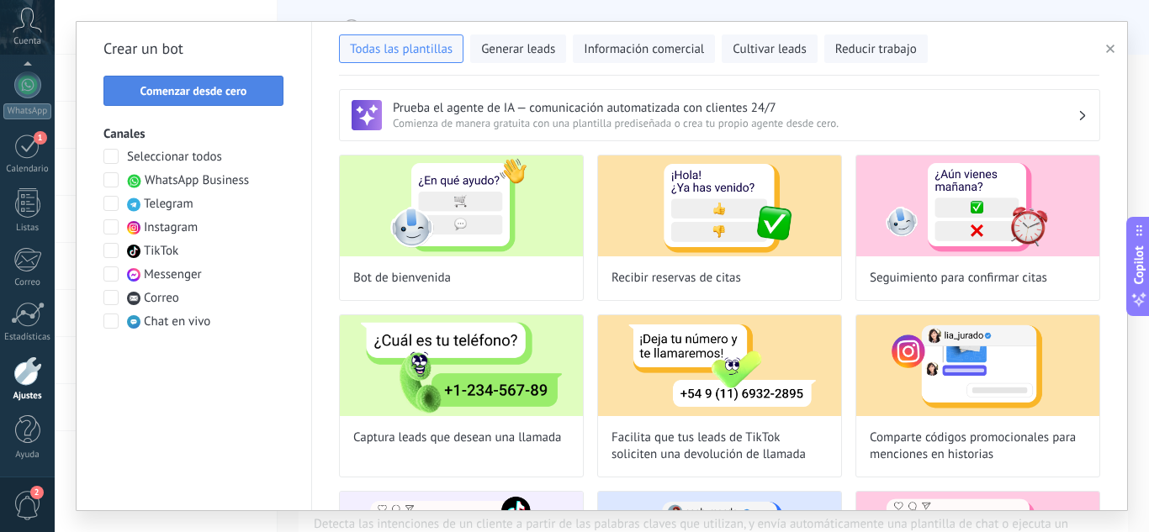
click at [232, 85] on span "Comenzar desde cero" at bounding box center [193, 91] width 107 height 12
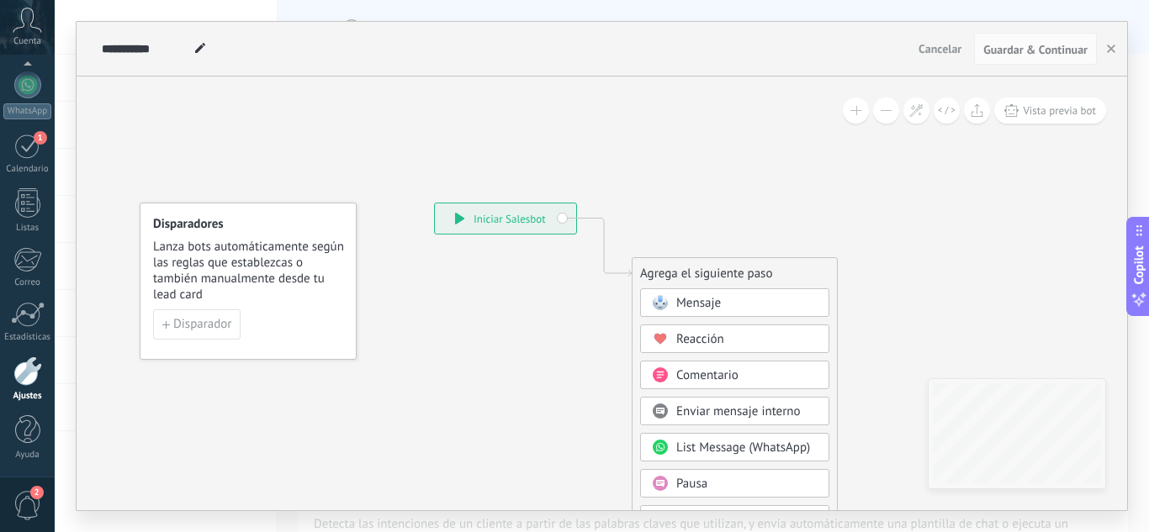
click at [362, 166] on icon at bounding box center [578, 507] width 1130 height 1450
drag, startPoint x: 190, startPoint y: 44, endPoint x: 141, endPoint y: 60, distance: 51.3
click at [74, 45] on div "**********" at bounding box center [602, 266] width 1094 height 532
click at [201, 52] on icon at bounding box center [200, 48] width 10 height 10
type input "*"
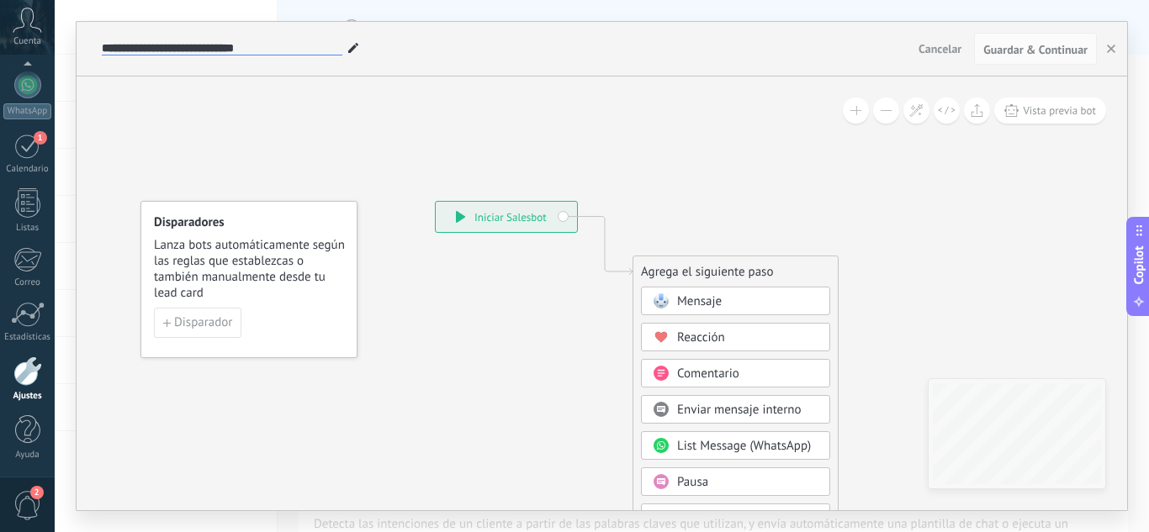
type input "**********"
click at [732, 295] on div "Mensaje" at bounding box center [747, 301] width 141 height 17
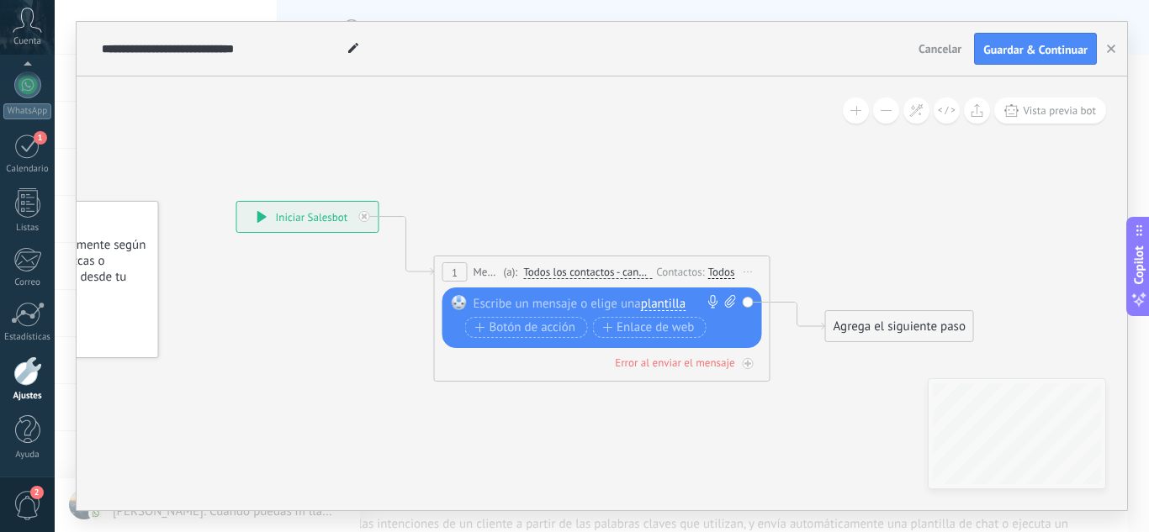
click at [573, 304] on div at bounding box center [598, 303] width 250 height 17
click at [676, 303] on span "plantilla" at bounding box center [663, 304] width 45 height 13
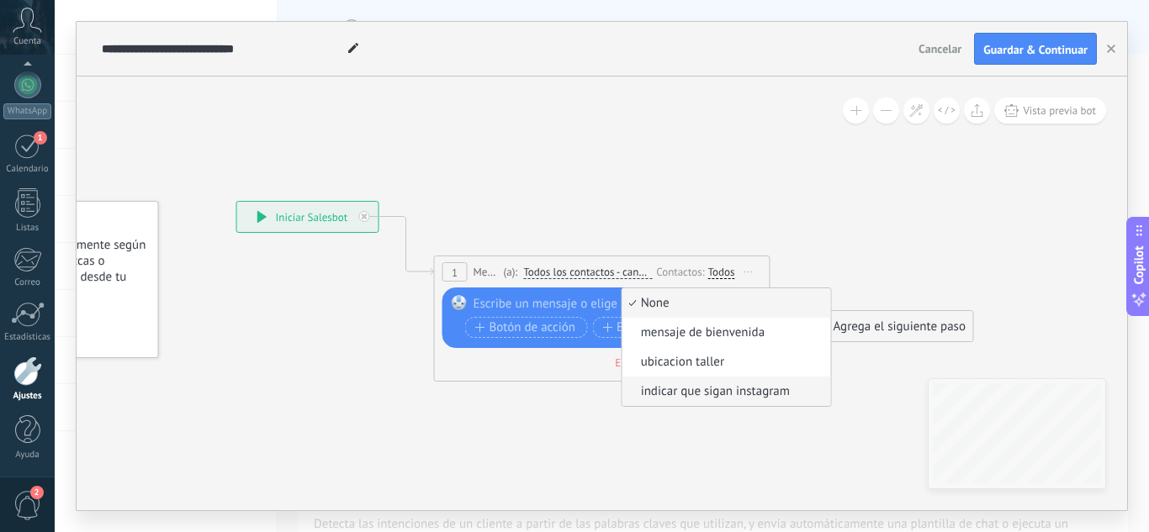
click at [718, 391] on span "indicar que sigan instagram" at bounding box center [723, 391] width 203 height 17
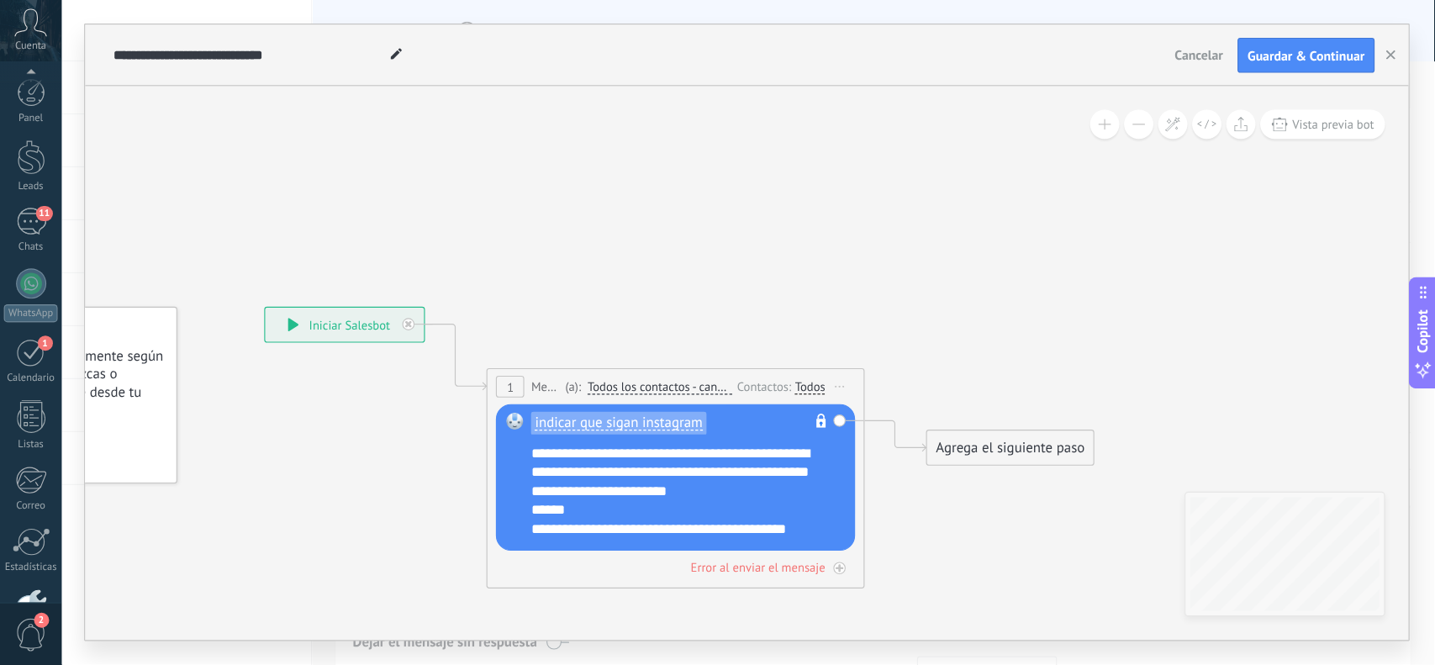
scroll to position [108, 0]
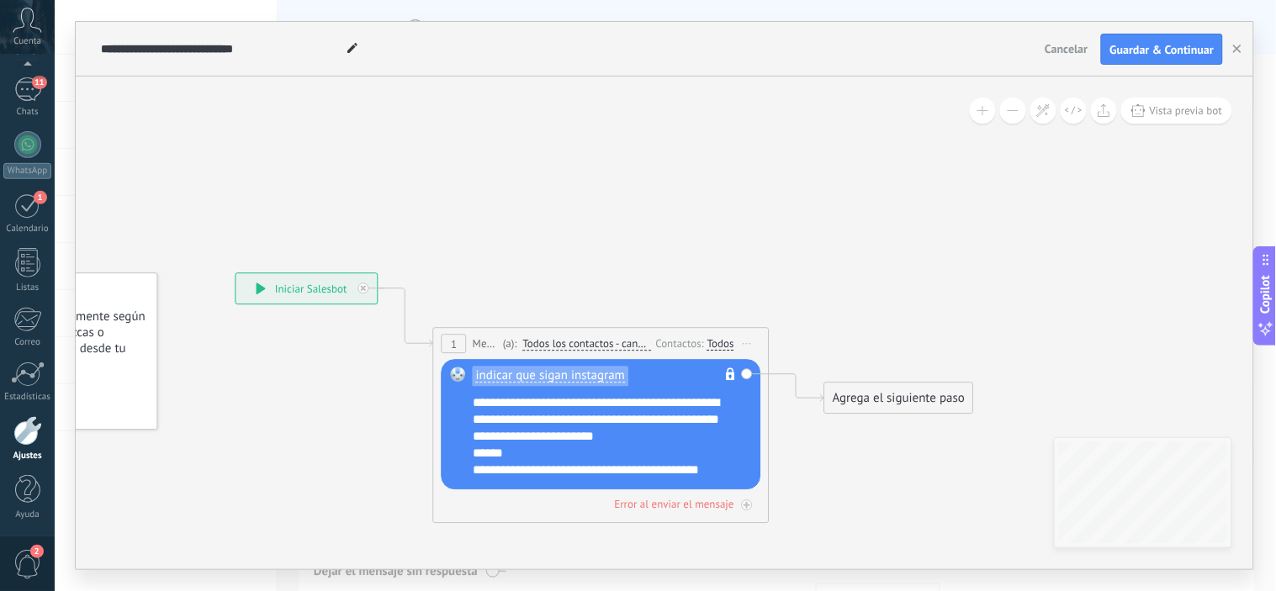
click at [903, 400] on div "Agrega el siguiente paso" at bounding box center [898, 399] width 147 height 28
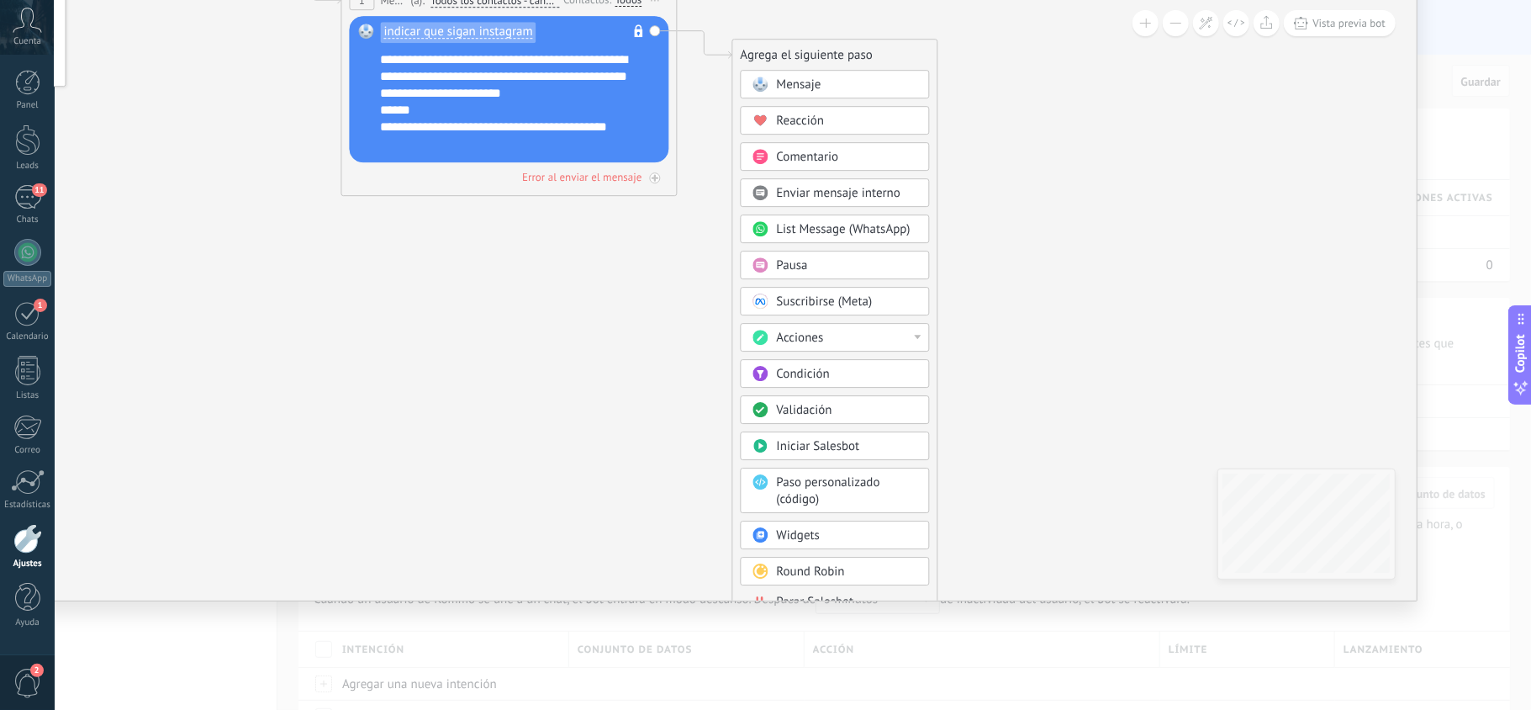
scroll to position [15, 0]
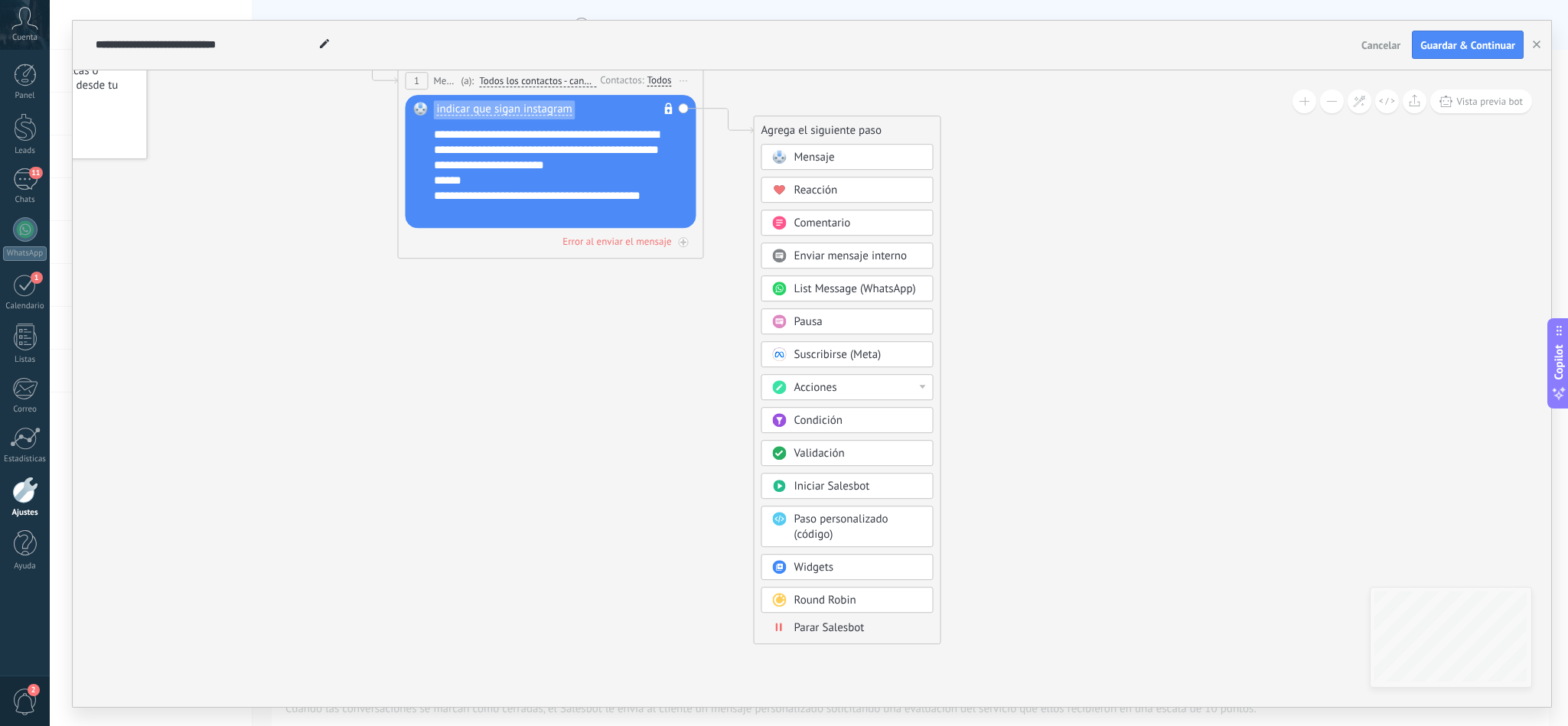
click at [822, 483] on span "Parar Salesbot" at bounding box center [829, 628] width 70 height 15
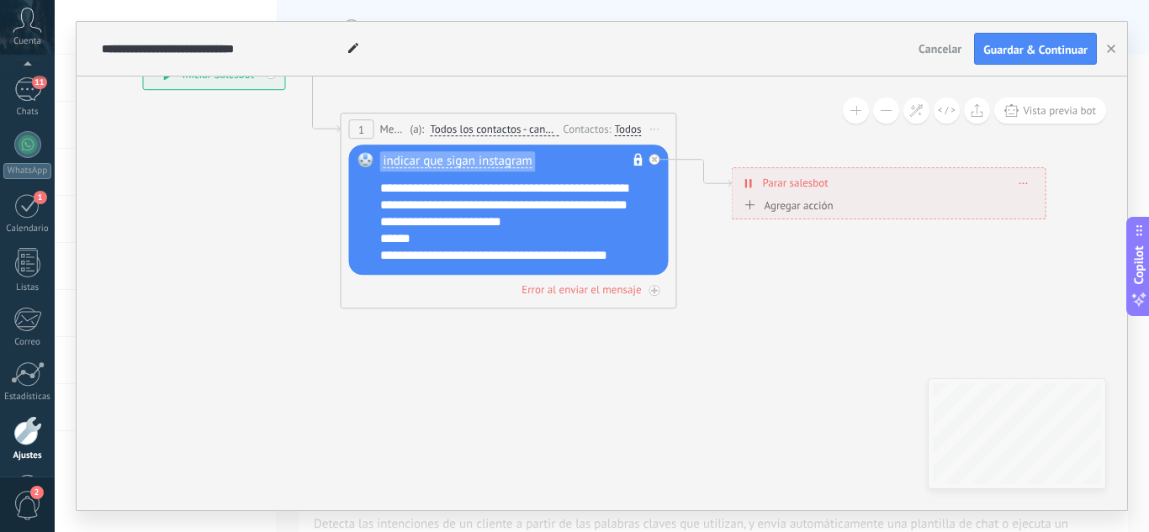
scroll to position [16, 0]
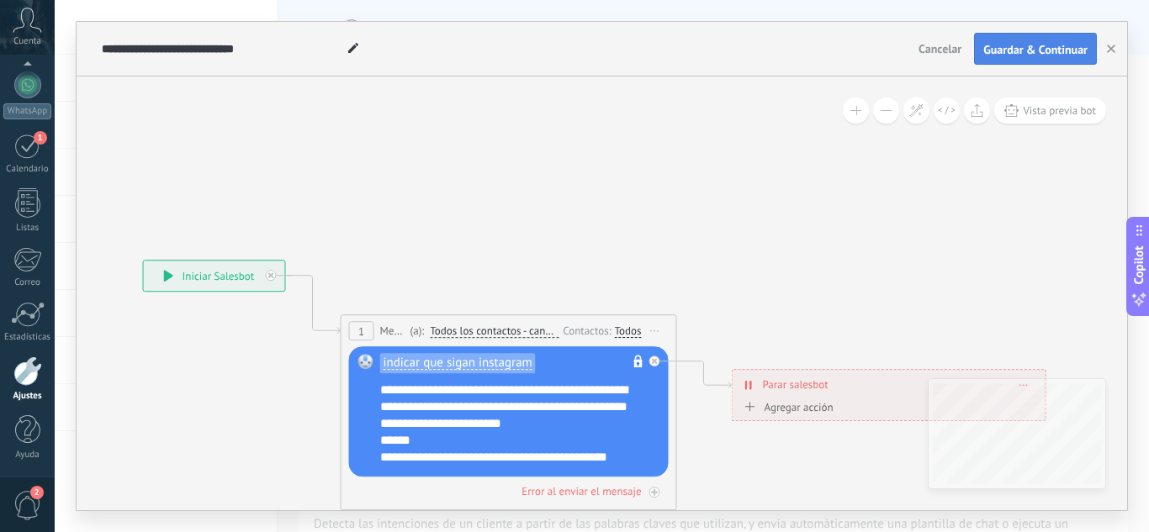
click at [1051, 44] on span "Guardar & Continuar" at bounding box center [1035, 50] width 104 height 12
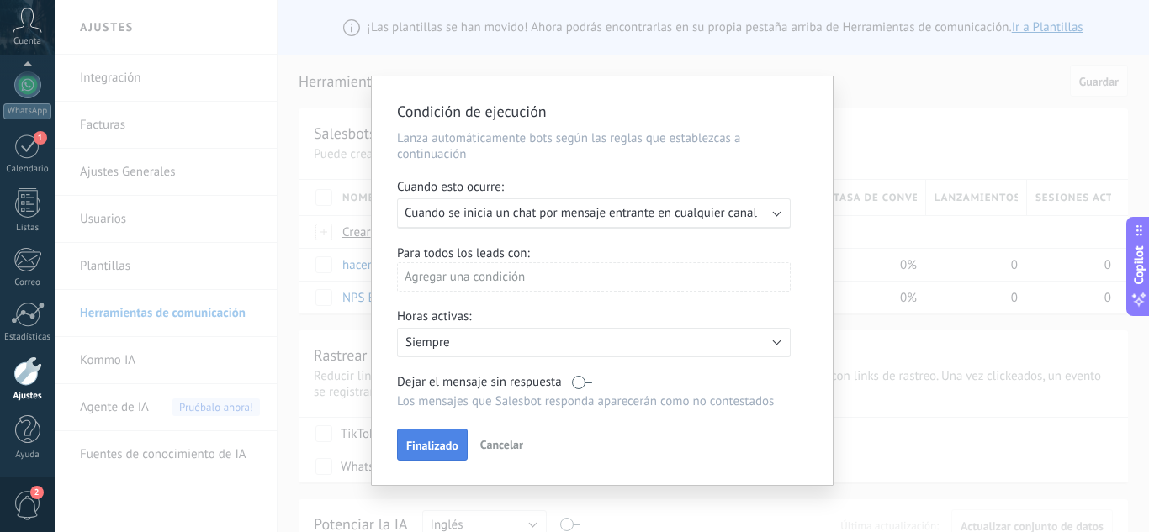
click at [430, 443] on span "Finalizado" at bounding box center [432, 446] width 52 height 12
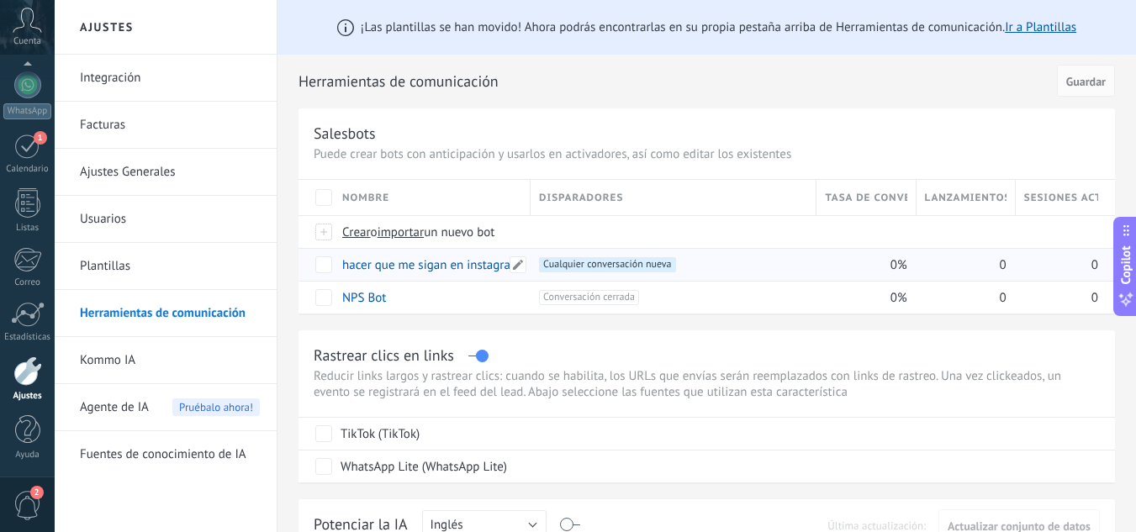
click at [455, 264] on link "hacer que me sigan en instagram" at bounding box center [431, 265] width 178 height 16
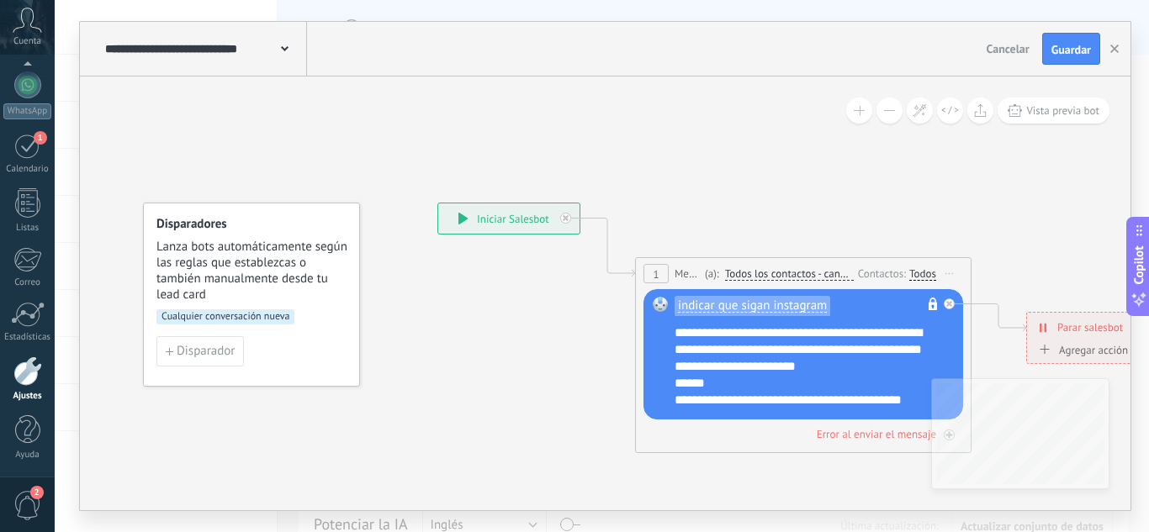
click at [252, 318] on span "Cualquier conversación nueva" at bounding box center [225, 316] width 138 height 15
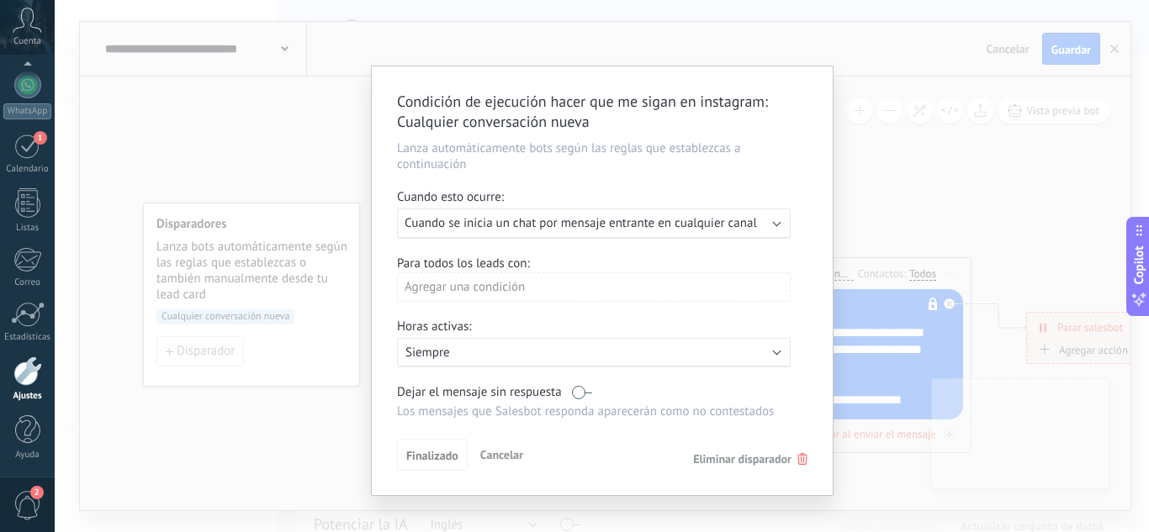
click at [769, 225] on div "Ejecutar: Cuando se inicia un chat por mensaje entrante en cualquier canal" at bounding box center [586, 223] width 365 height 16
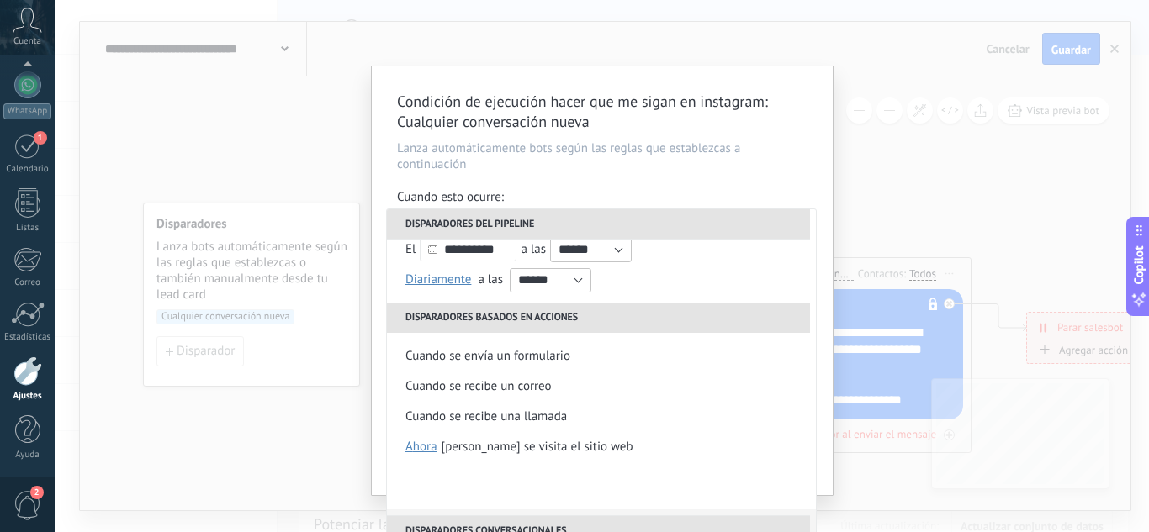
scroll to position [336, 0]
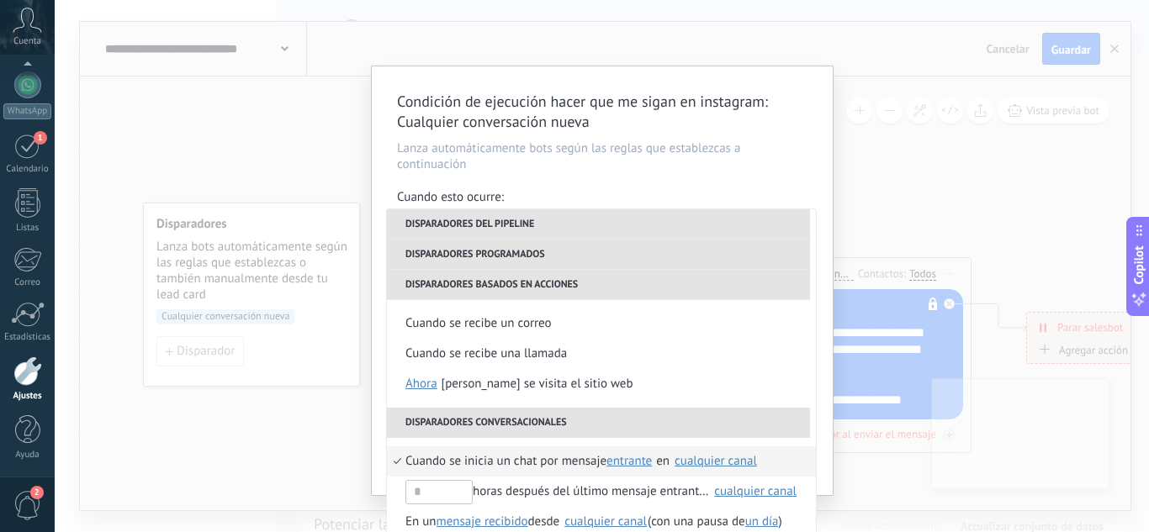
click at [594, 179] on div "Condición de ejecución hacer que me sigan en instagram : Cualquier conversación…" at bounding box center [602, 280] width 461 height 429
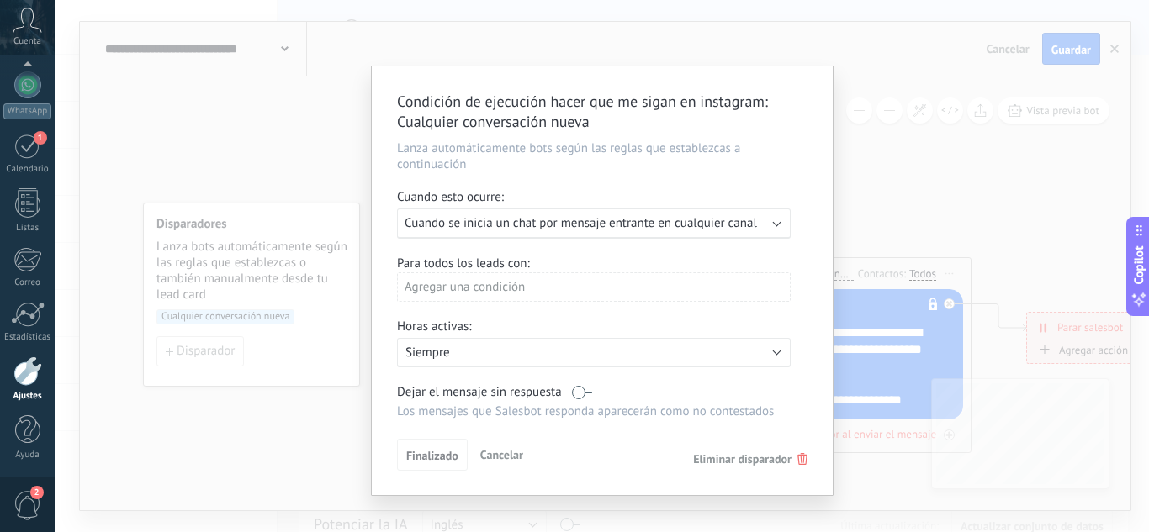
click at [750, 461] on span "Eliminar disparador" at bounding box center [742, 459] width 98 height 15
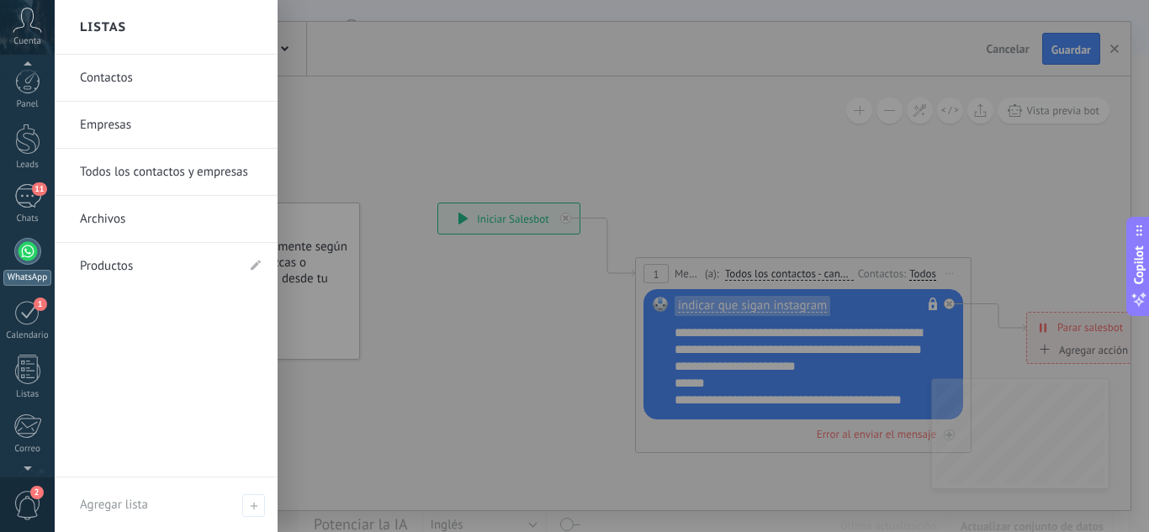
scroll to position [0, 0]
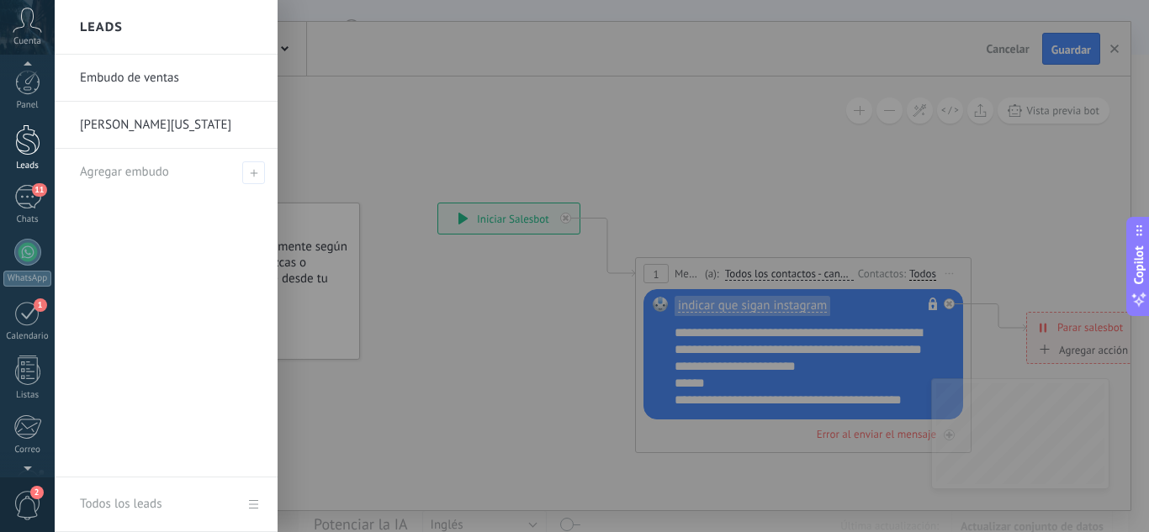
click at [32, 151] on div at bounding box center [27, 139] width 25 height 31
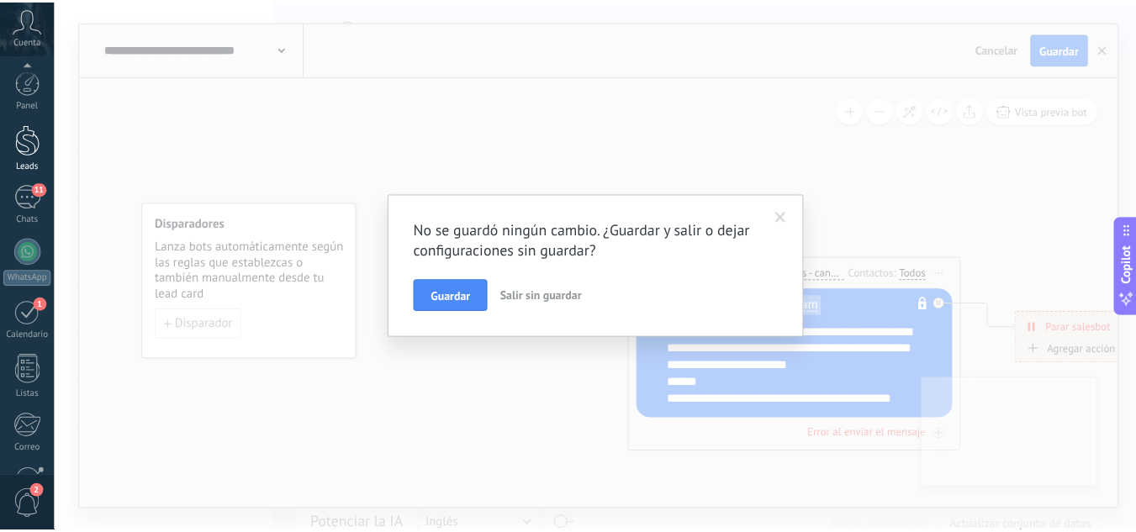
scroll to position [167, 0]
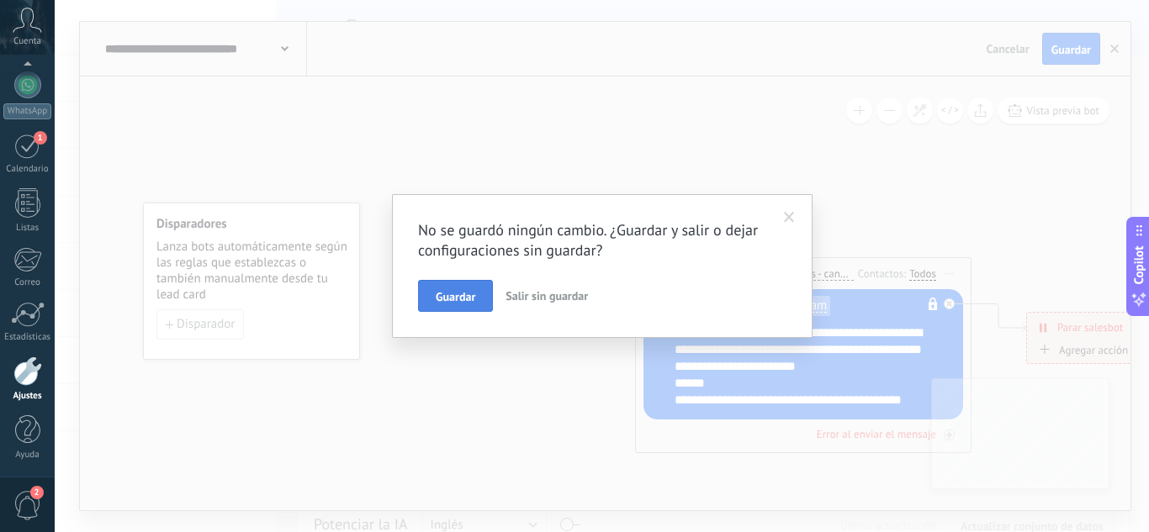
click at [476, 288] on button "Guardar" at bounding box center [455, 296] width 75 height 32
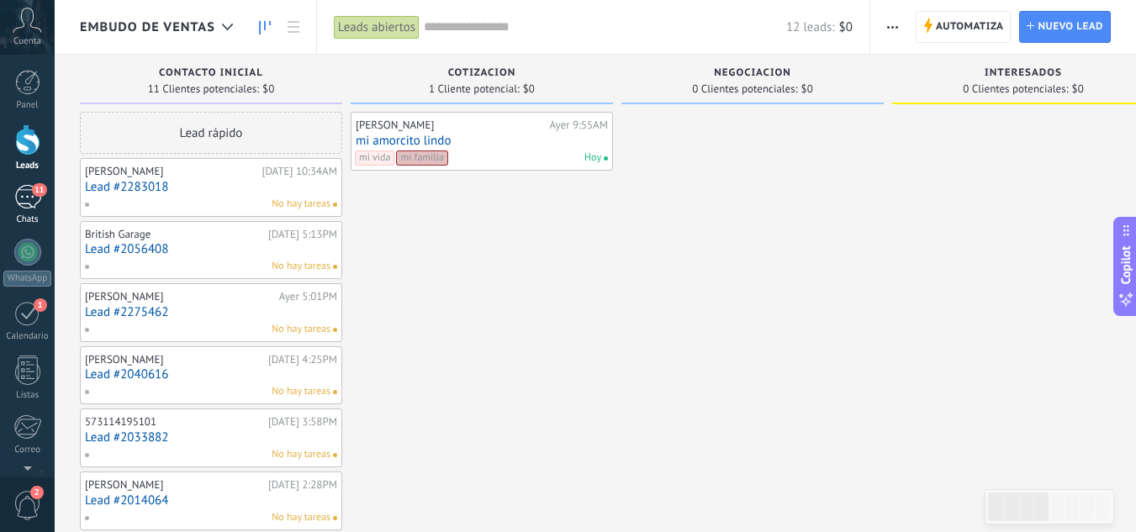
click at [33, 193] on span "11" at bounding box center [39, 189] width 14 height 13
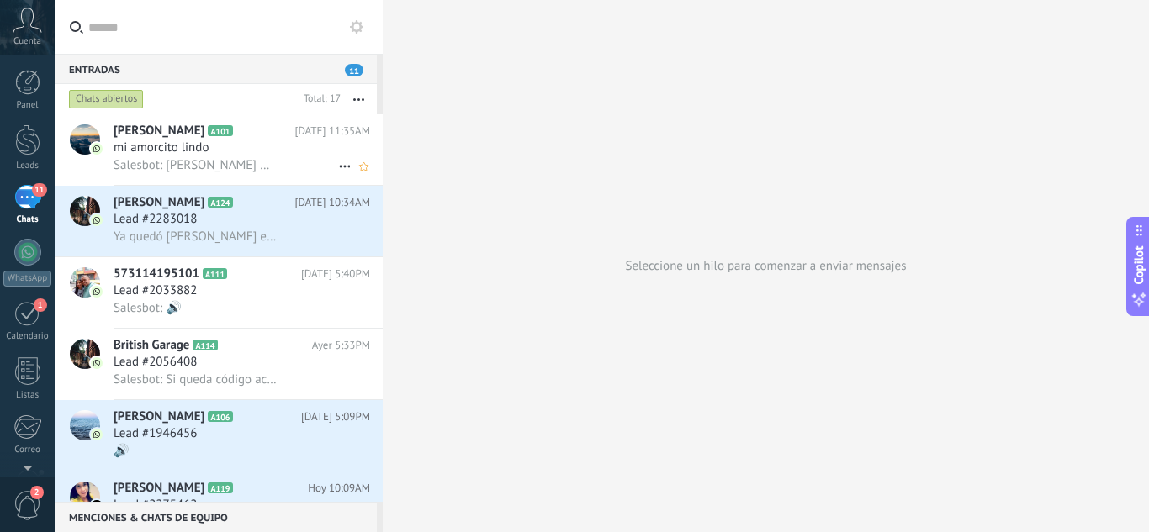
click at [272, 156] on div "mi amorcito lindo" at bounding box center [242, 148] width 256 height 17
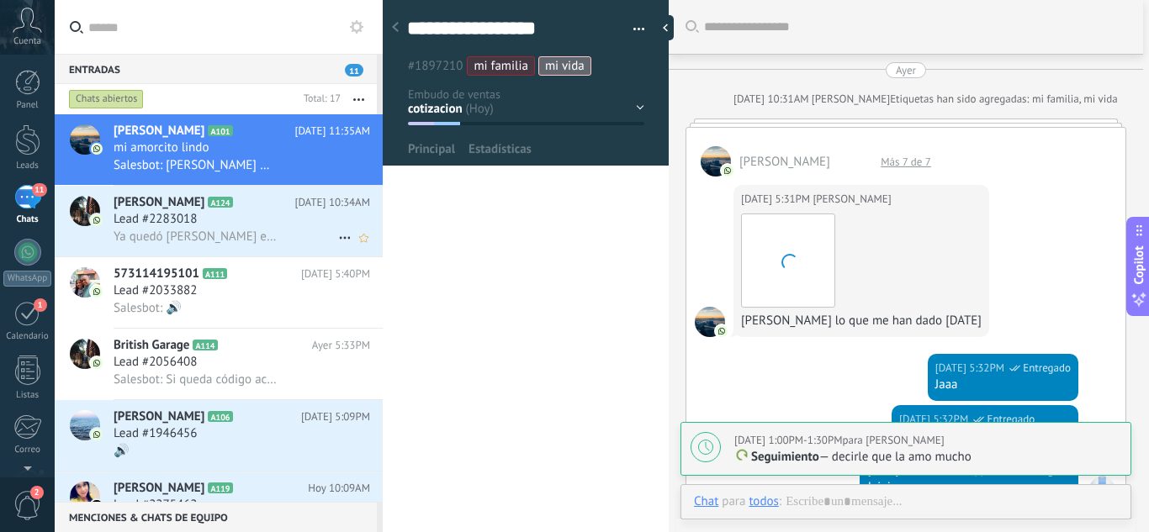
type textarea "**********"
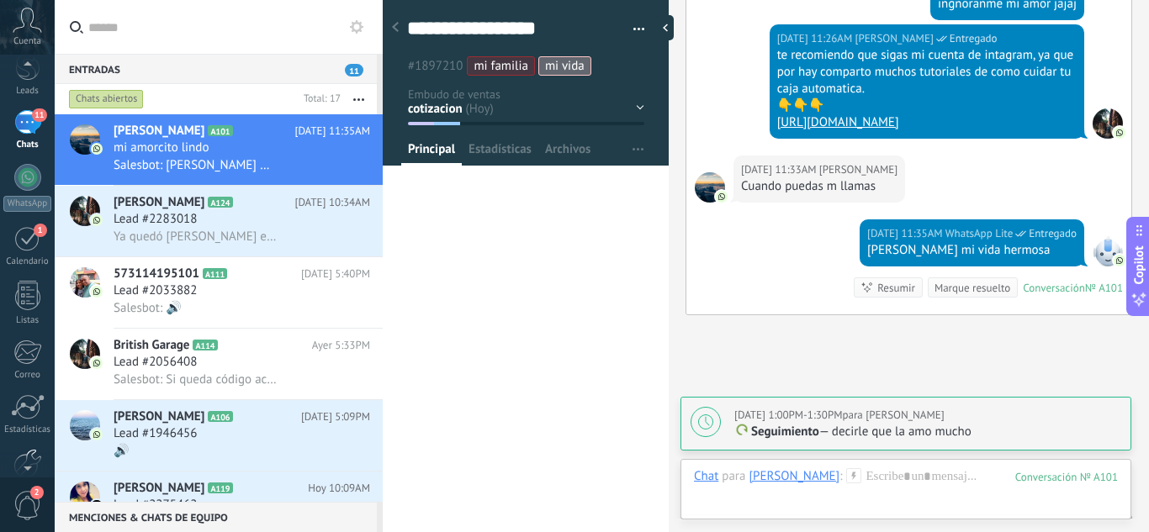
scroll to position [167, 0]
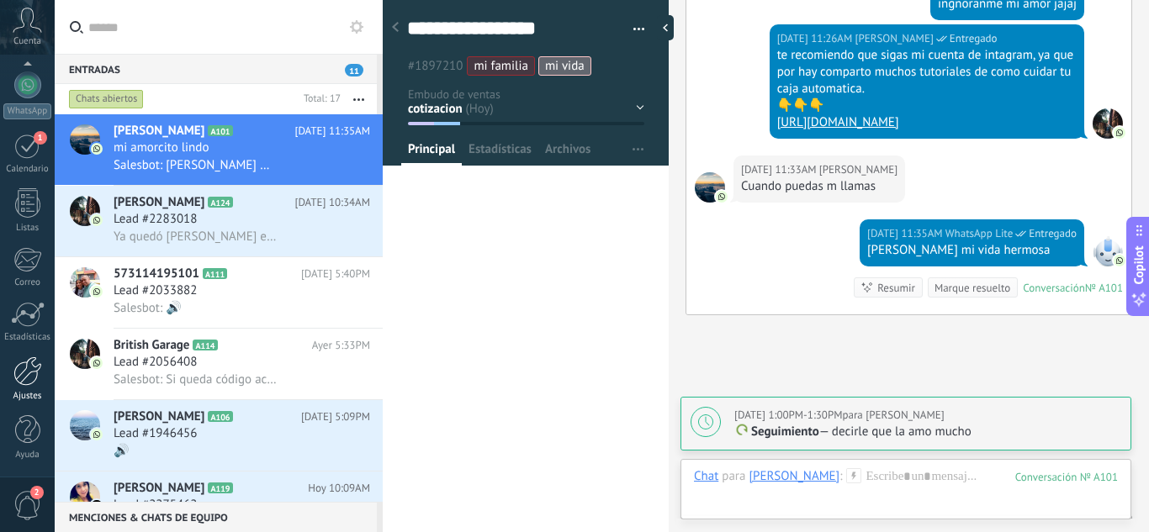
click at [34, 371] on div at bounding box center [27, 371] width 29 height 29
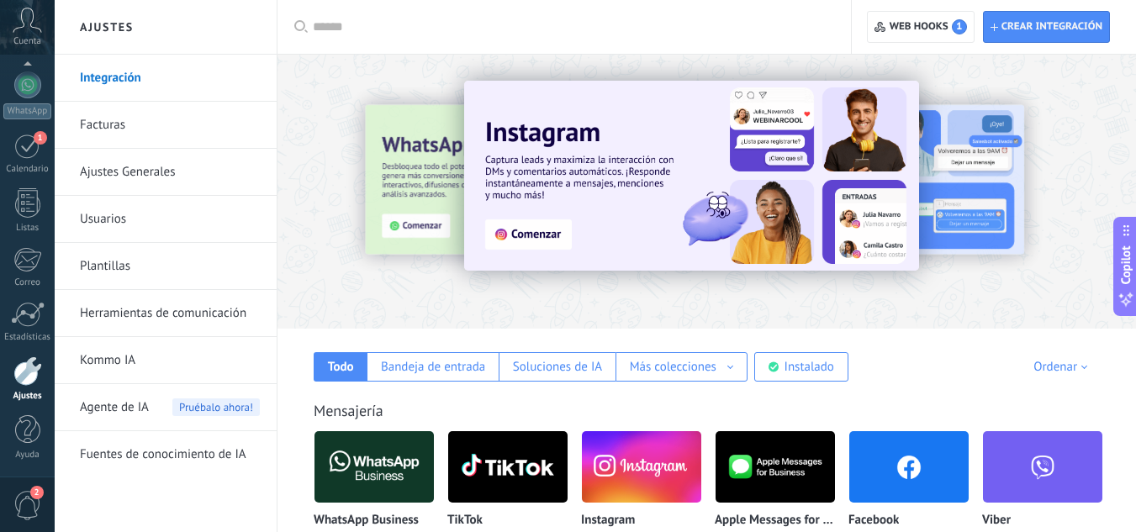
click at [166, 312] on link "Herramientas de comunicación" at bounding box center [170, 313] width 180 height 47
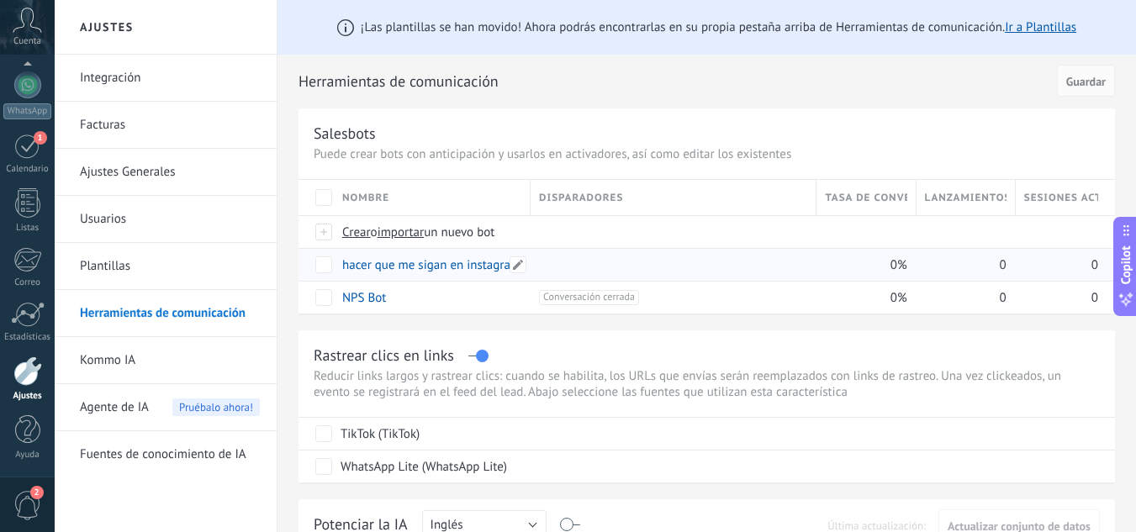
click at [465, 267] on link "hacer que me sigan en instagram" at bounding box center [431, 265] width 178 height 16
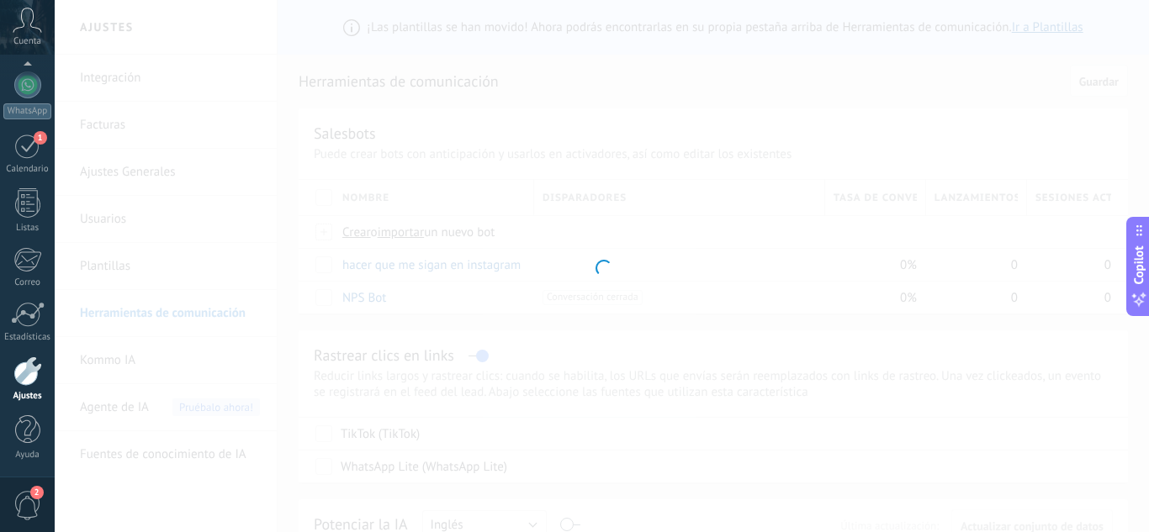
type input "**********"
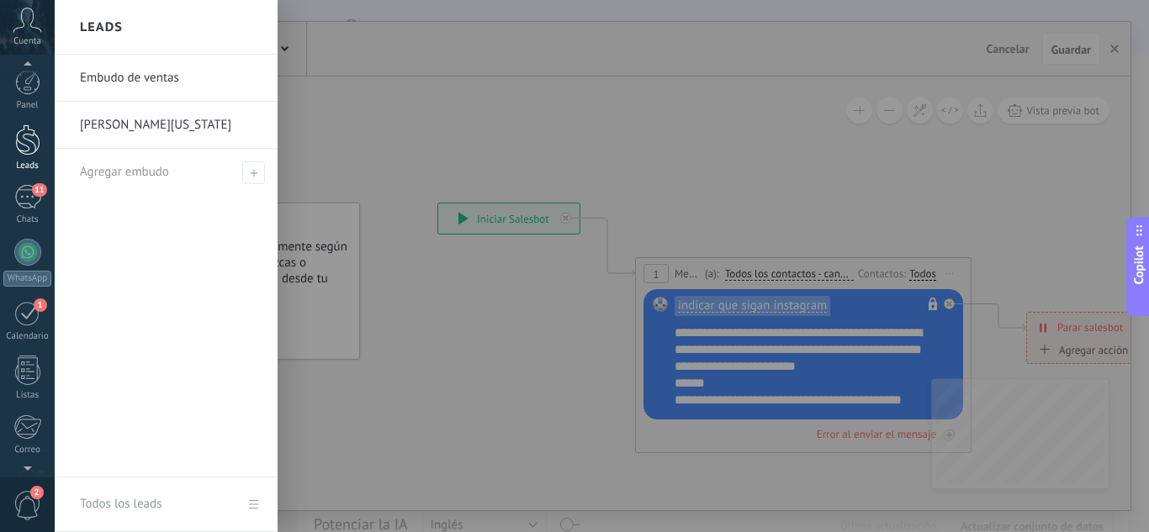
click at [33, 141] on div at bounding box center [27, 139] width 25 height 31
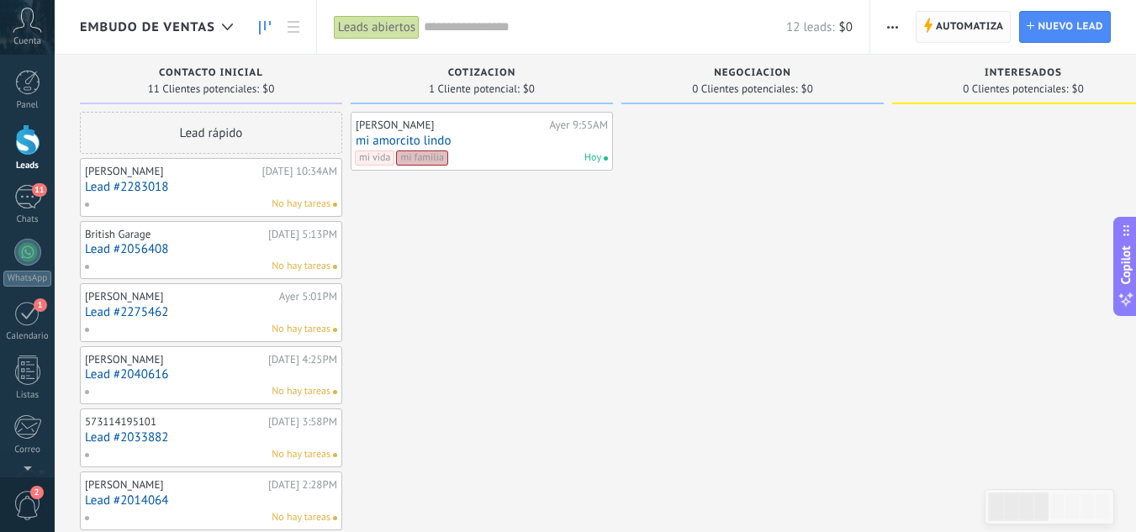
click at [954, 18] on span "Automatiza" at bounding box center [970, 27] width 68 height 30
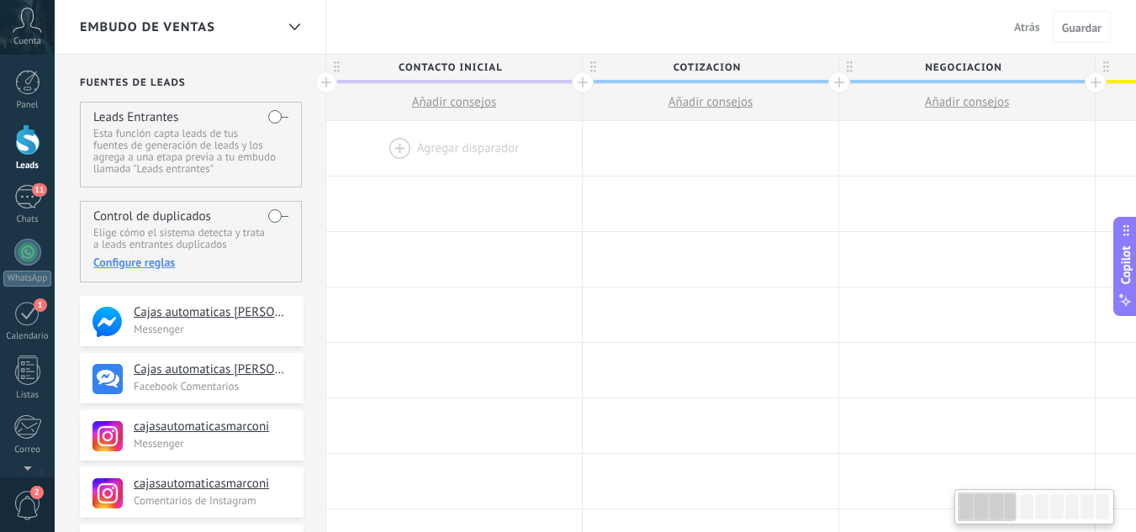
drag, startPoint x: 828, startPoint y: 274, endPoint x: 1133, endPoint y: 247, distance: 305.6
click at [1135, 252] on html ".abccls-1,.abccls-2{fill-rule:evenodd}.abccls-2{fill:#fff} .abfcls-1{fill:none}…" at bounding box center [568, 266] width 1136 height 532
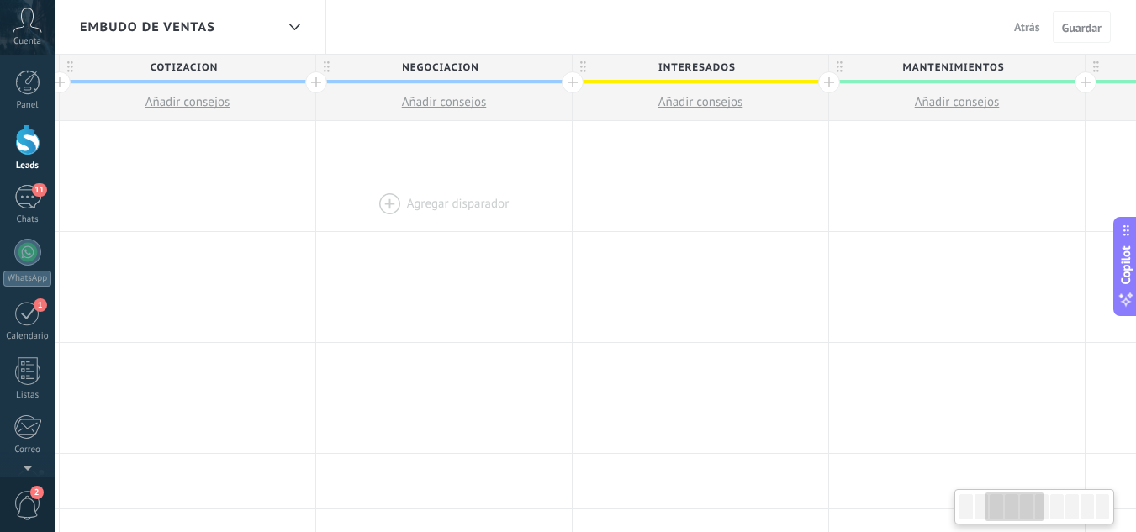
drag, startPoint x: 965, startPoint y: 278, endPoint x: 445, endPoint y: 207, distance: 525.4
click at [676, 150] on div at bounding box center [700, 148] width 256 height 55
click at [722, 156] on div at bounding box center [700, 148] width 256 height 55
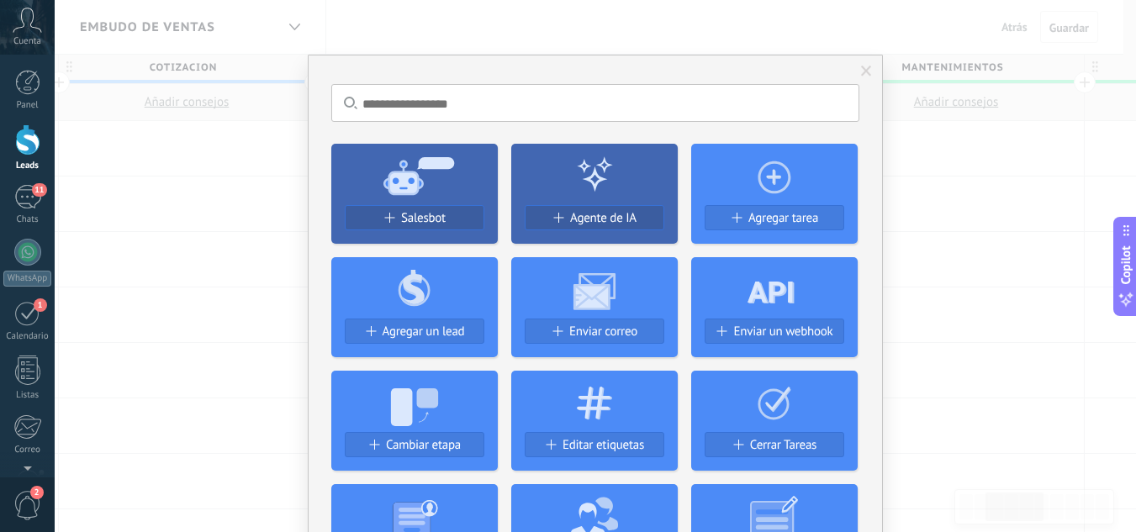
click at [722, 156] on icon at bounding box center [774, 175] width 166 height 61
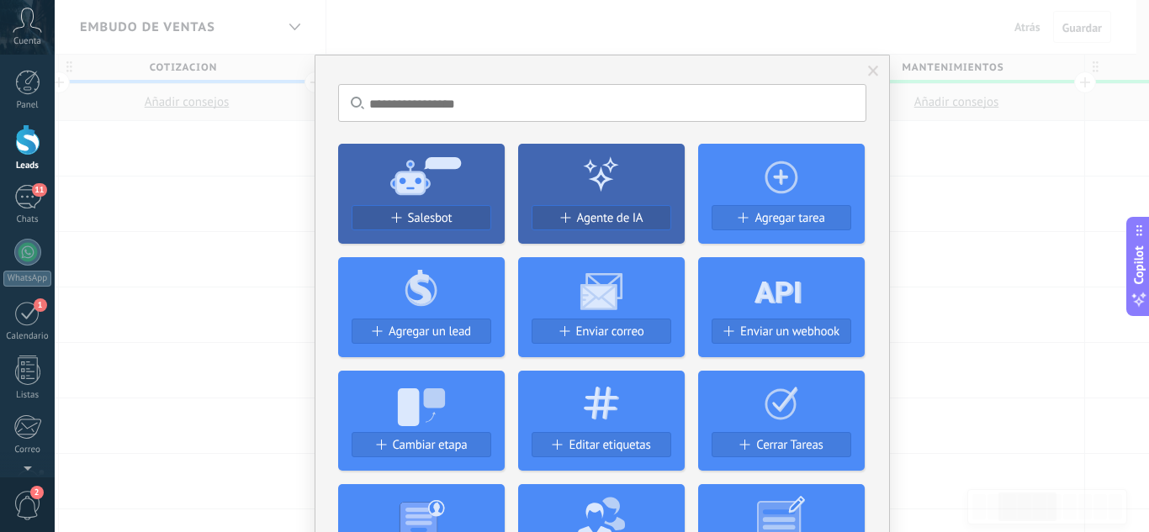
click at [437, 208] on button "Salesbot" at bounding box center [421, 217] width 140 height 25
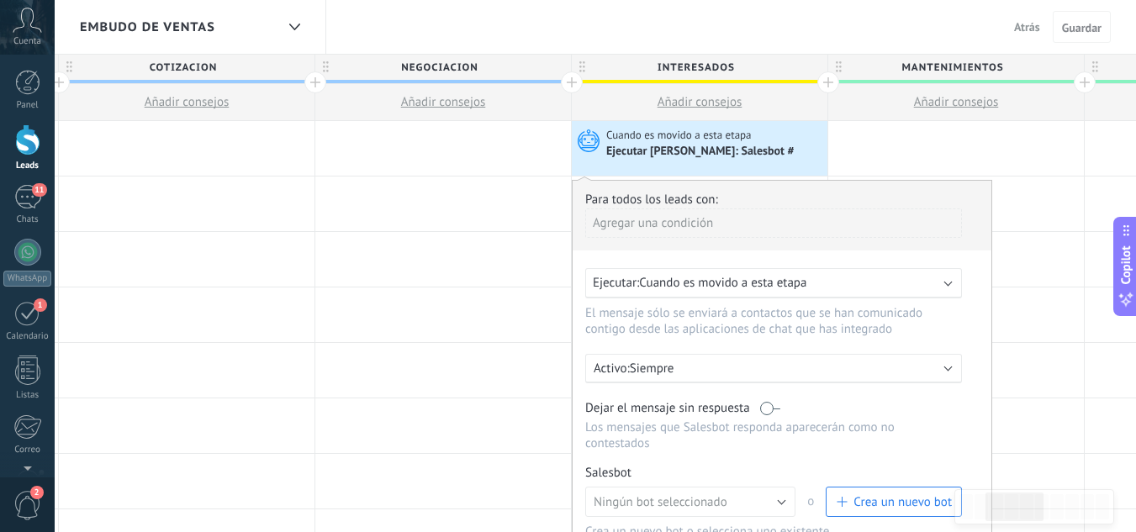
click at [822, 290] on div "Ejecutar: Cuando es movido a esta etapa" at bounding box center [767, 283] width 348 height 16
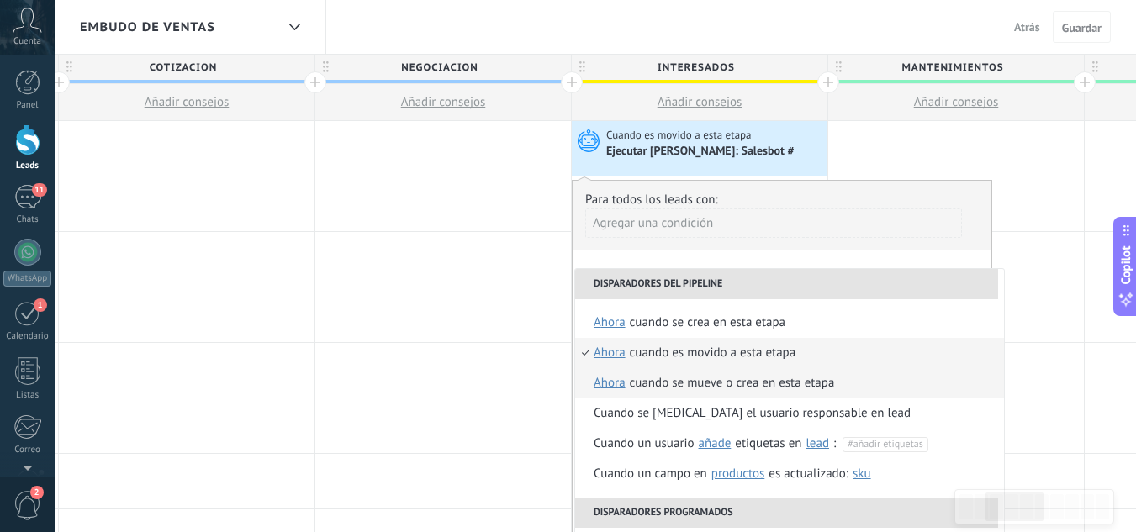
click at [716, 383] on div "Cuando se mueve o crea en esta etapa" at bounding box center [732, 383] width 205 height 30
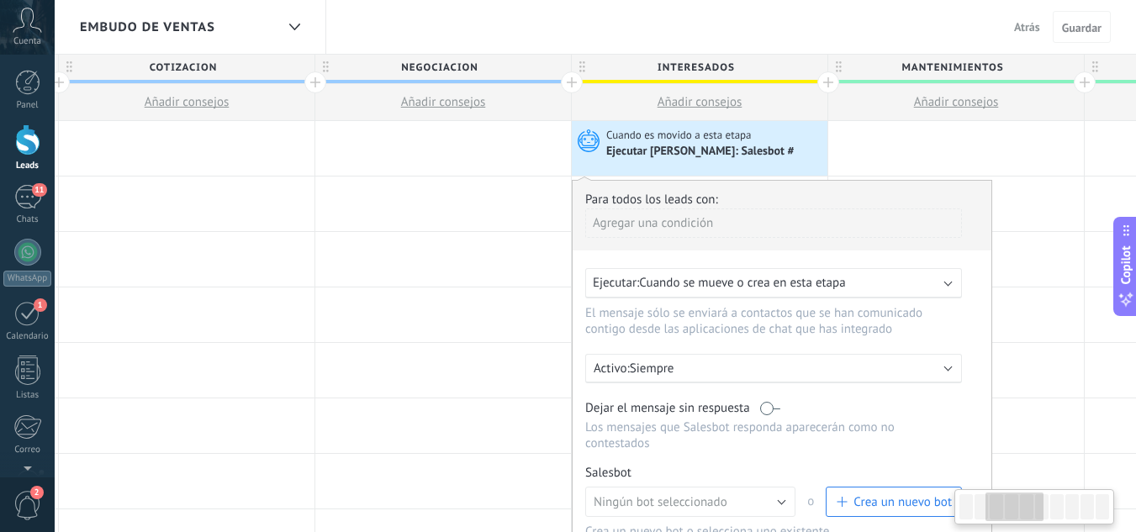
scroll to position [0, 523]
click at [953, 370] on div "Activo: Siempre" at bounding box center [774, 369] width 361 height 16
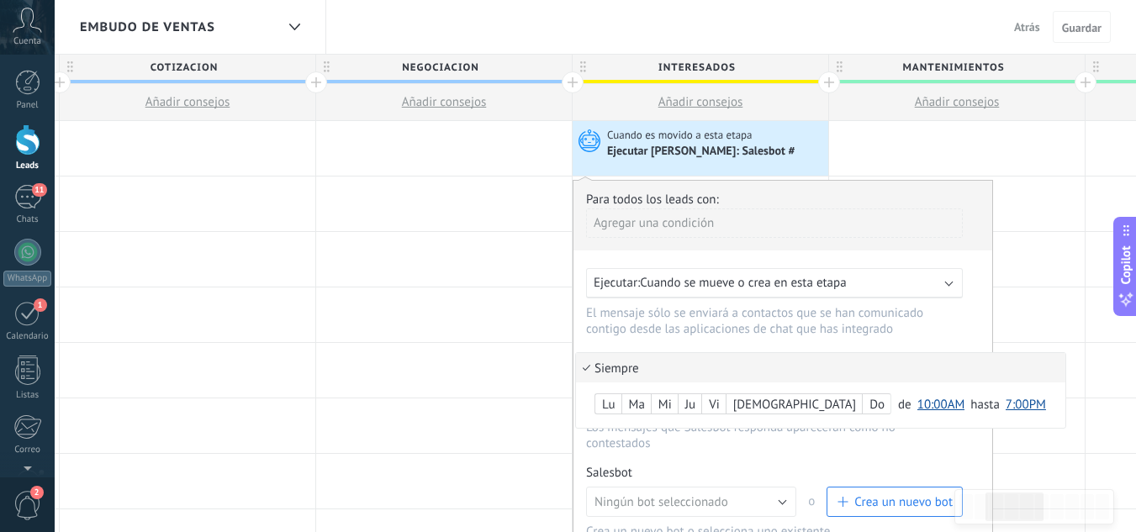
click at [758, 365] on li "Siempre" at bounding box center [820, 367] width 489 height 29
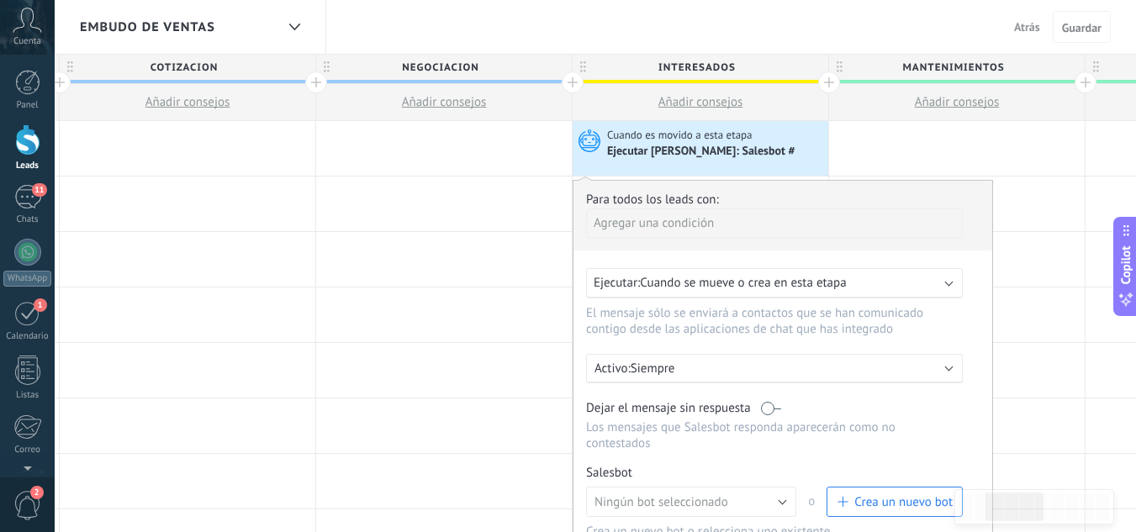
click at [827, 367] on p "Siempre" at bounding box center [778, 369] width 294 height 16
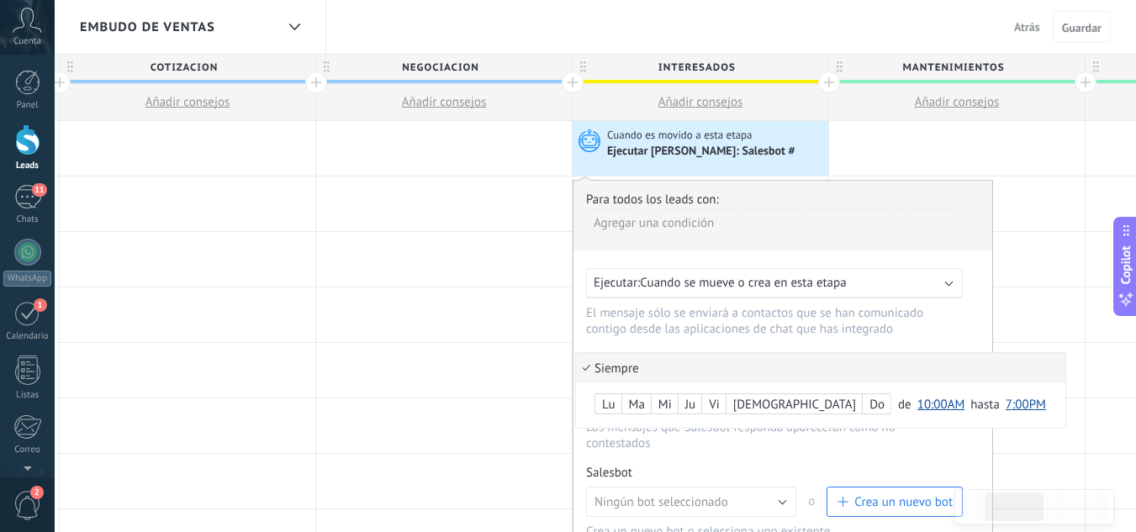
click at [917, 409] on span "10:00AM" at bounding box center [941, 405] width 48 height 16
click span "8:00AM"
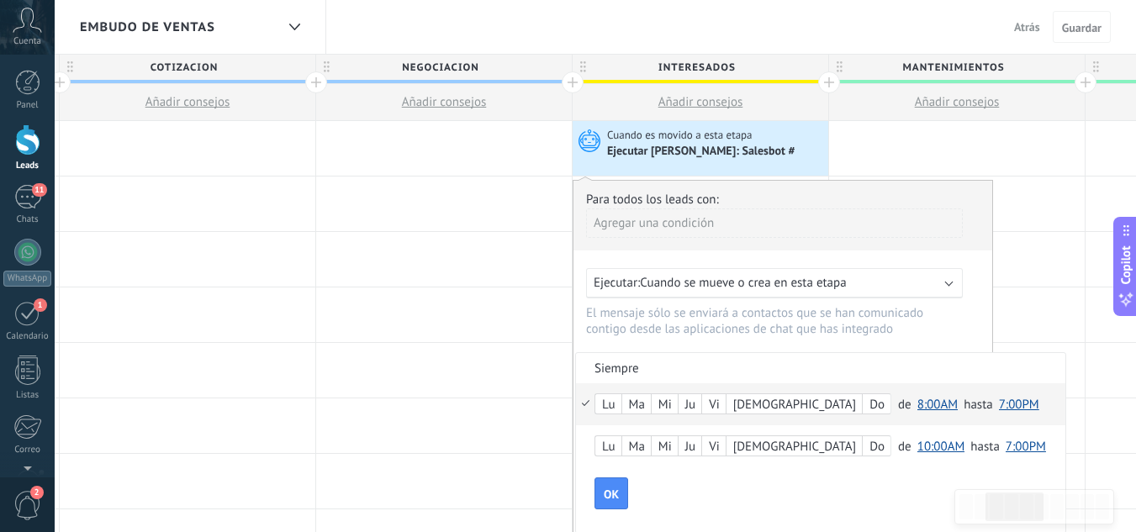
click span "7:00PM"
click span "6:00PM"
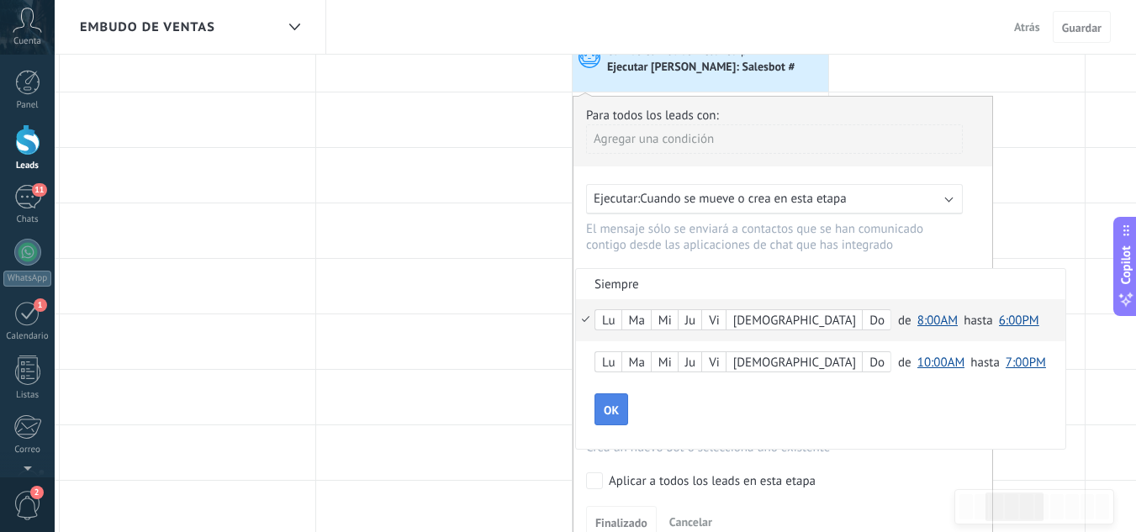
click button "OK"
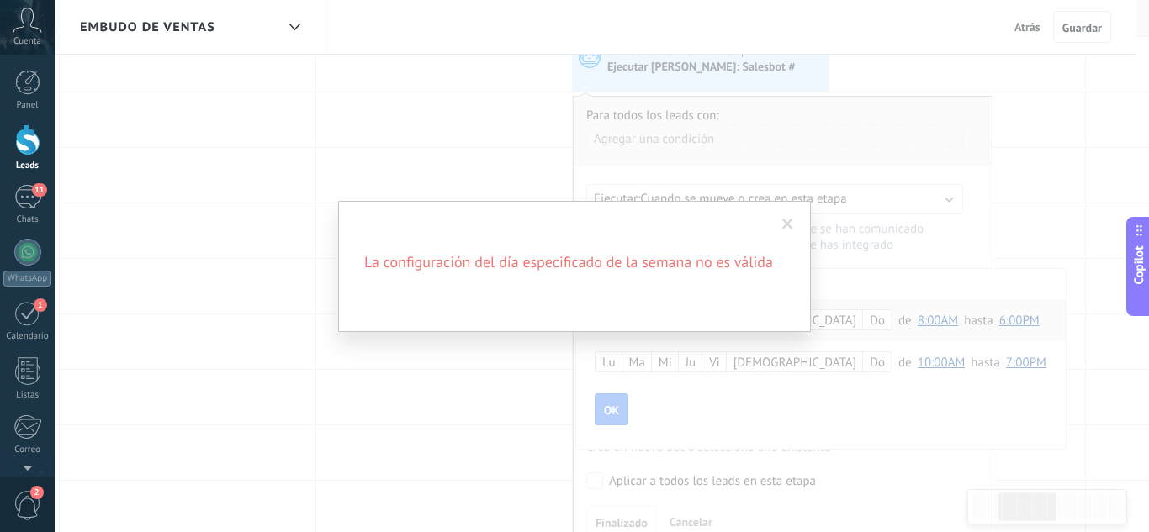
click div "La configuración del día especificado de la semana no es válida"
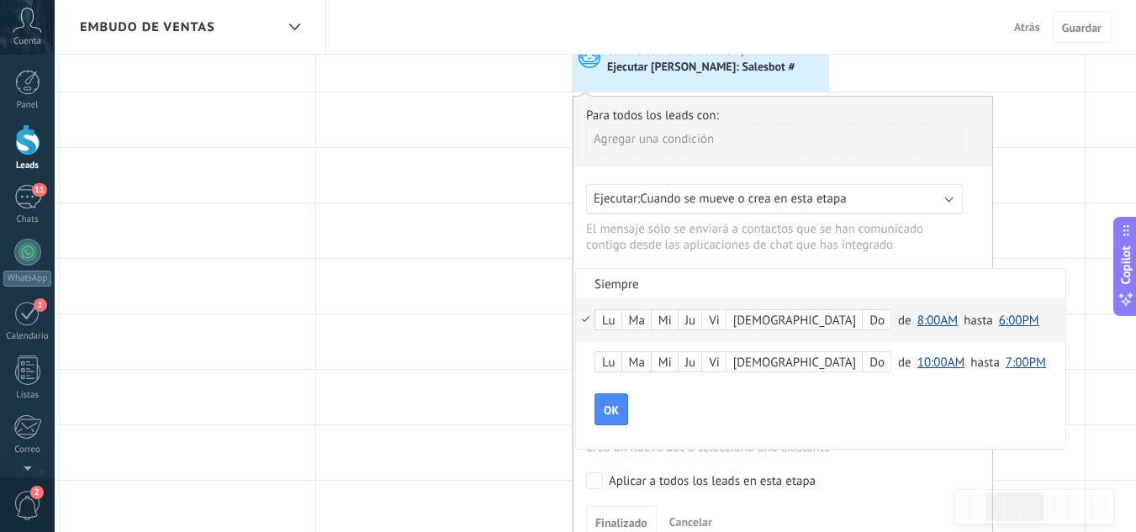
click li "Siempre"
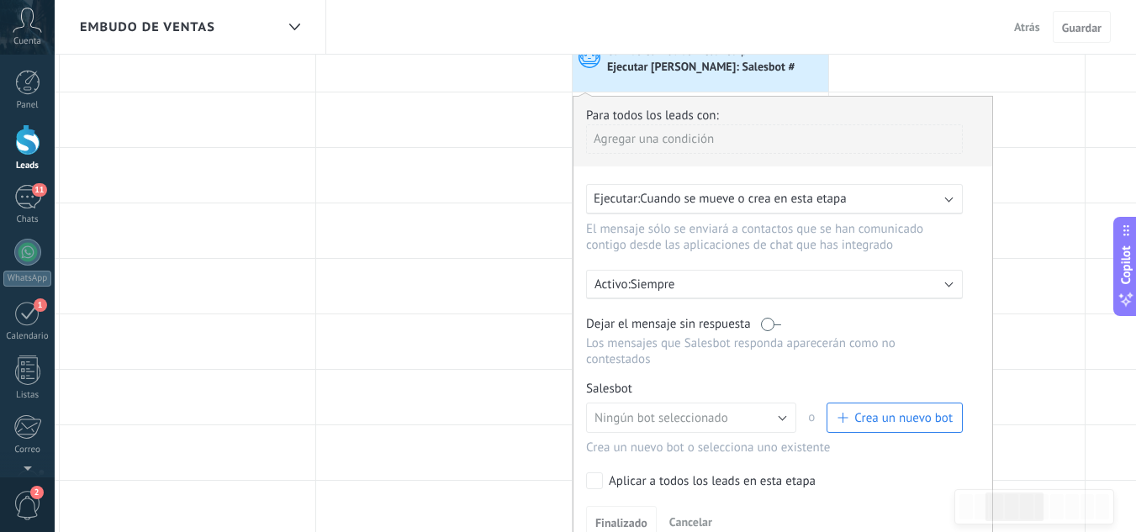
click p "Siempre"
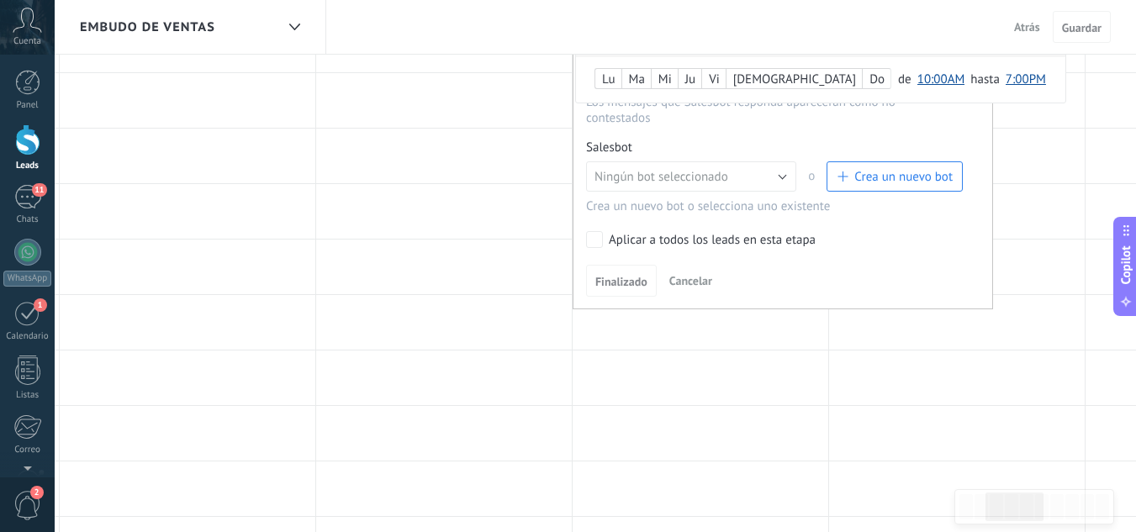
scroll to position [336, 0]
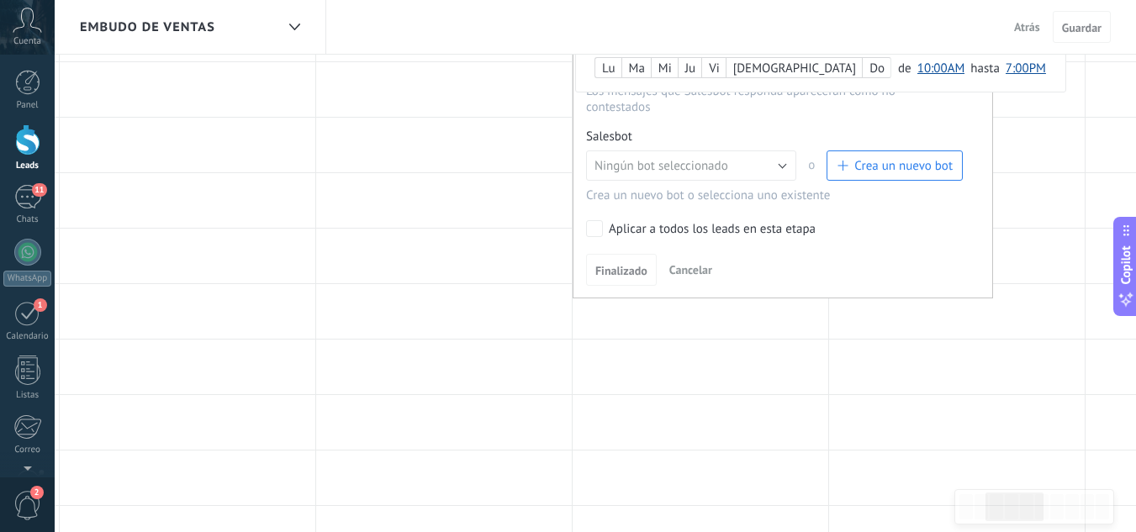
click div
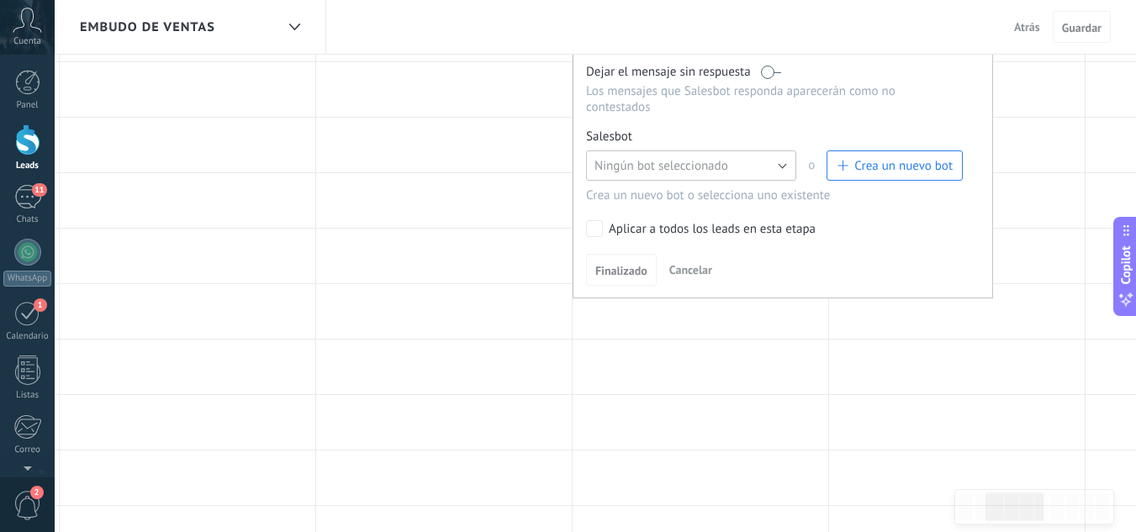
click button "Ningún bot seleccionado"
click span "hacer que me sigan en instagram"
click span "Finalizado"
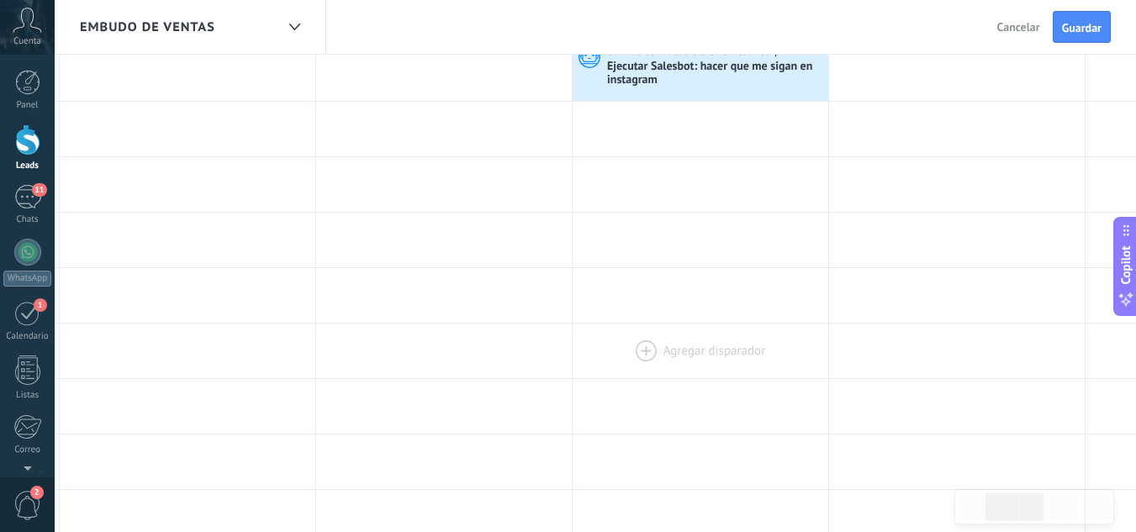
scroll to position [0, 0]
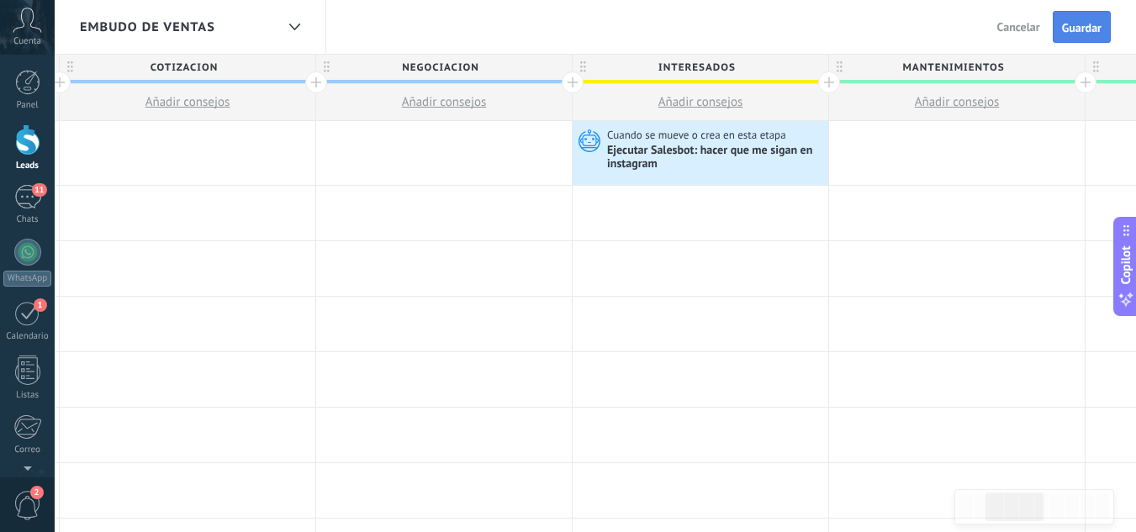
click span "Guardar"
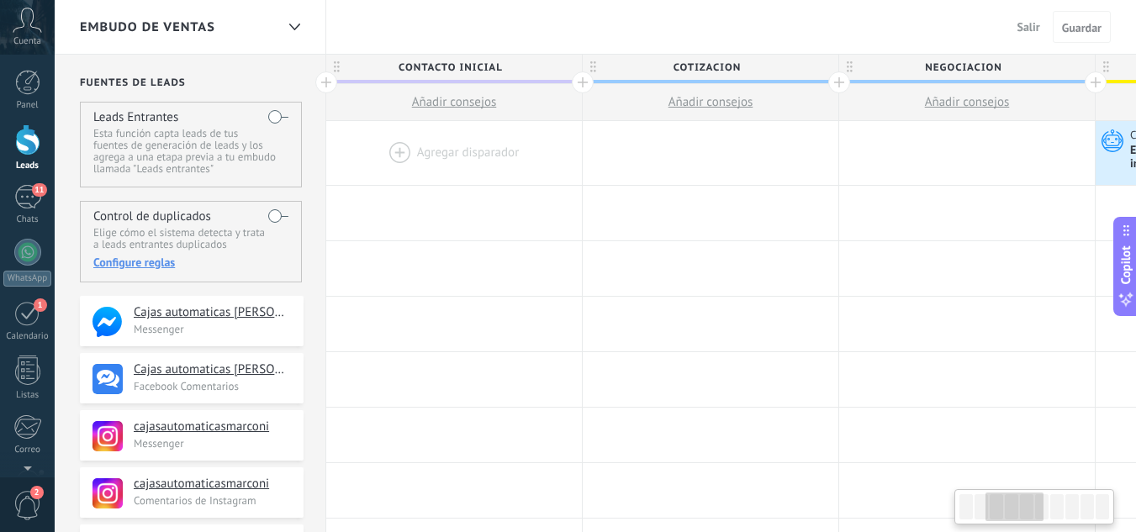
scroll to position [0, 523]
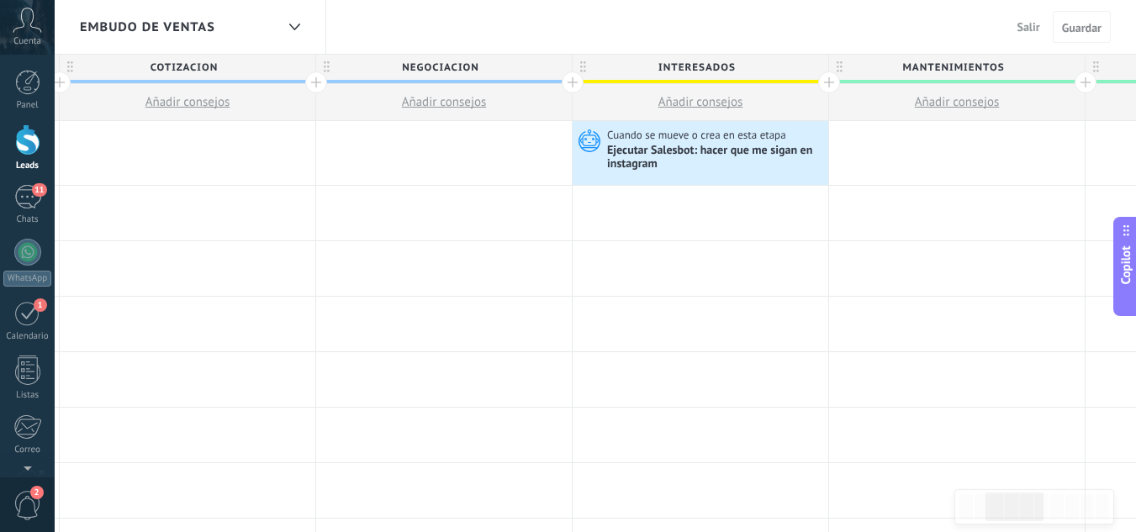
click button "Salir"
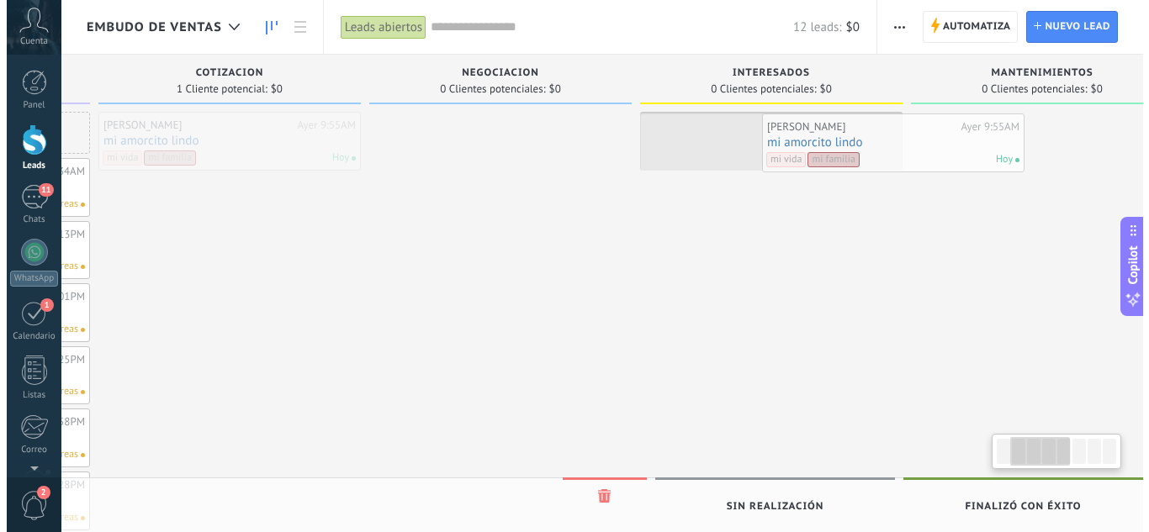
scroll to position [0, 267]
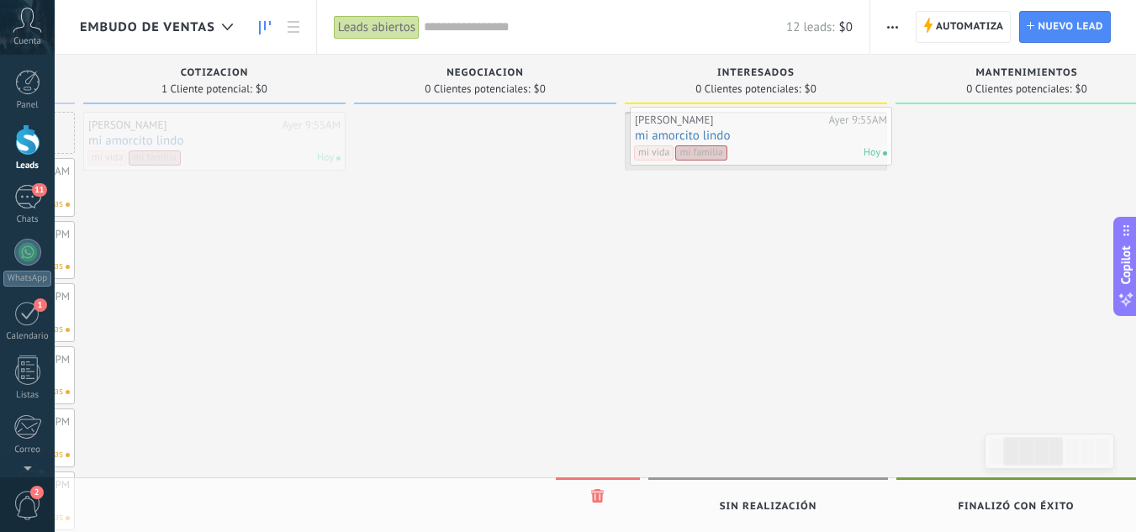
drag, startPoint x: 490, startPoint y: 156, endPoint x: 749, endPoint y: 155, distance: 259.0
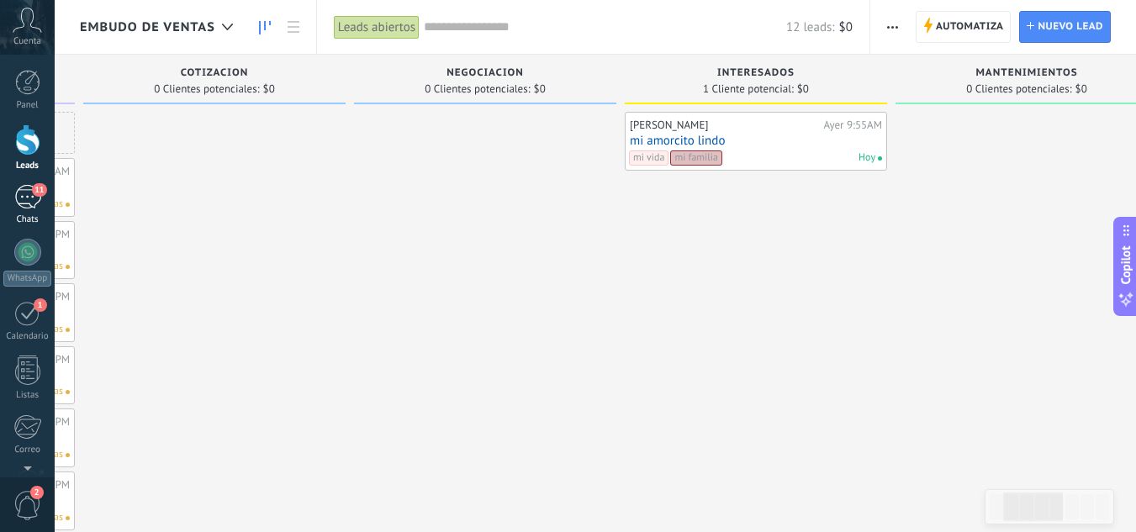
click at [30, 189] on div "11" at bounding box center [27, 197] width 27 height 24
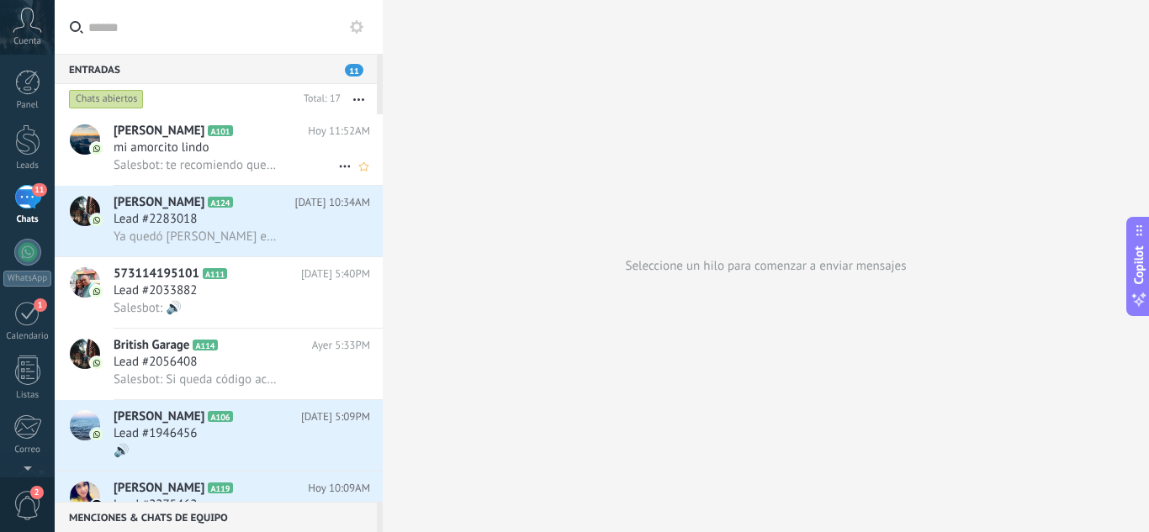
click at [219, 154] on div "mi amorcito lindo" at bounding box center [242, 148] width 256 height 17
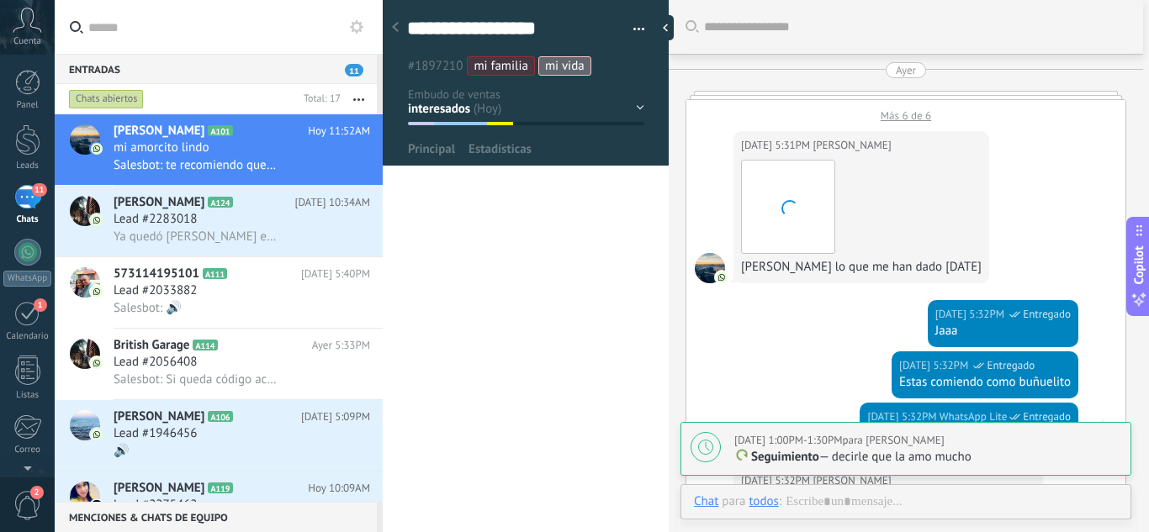
type textarea "**********"
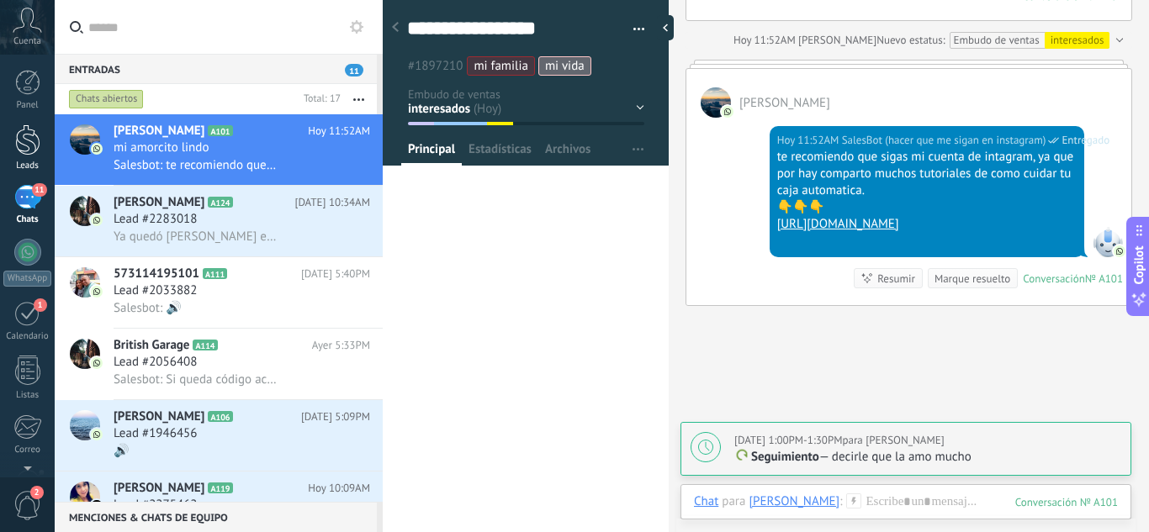
click at [29, 149] on div at bounding box center [27, 139] width 25 height 31
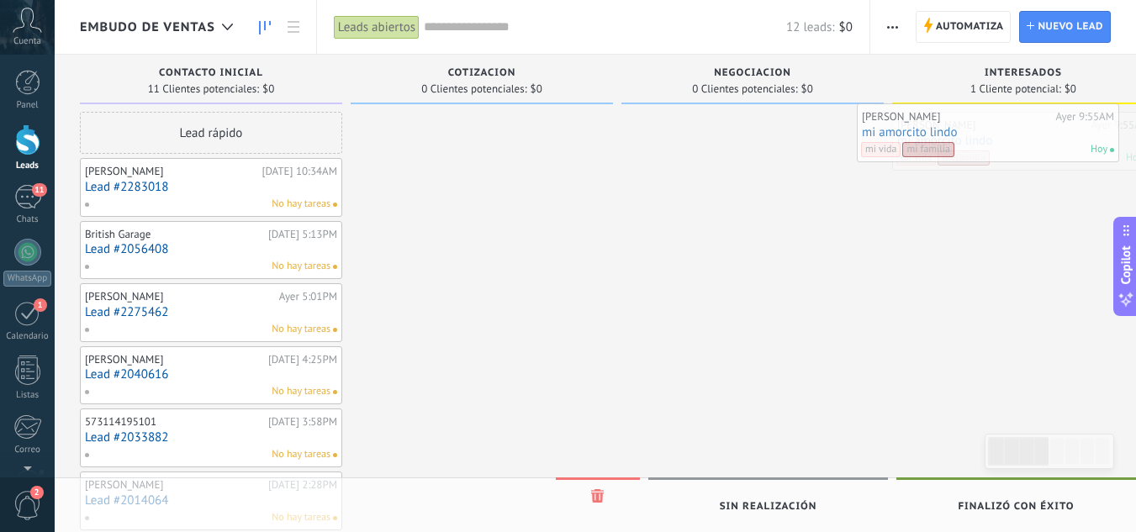
scroll to position [0, 28]
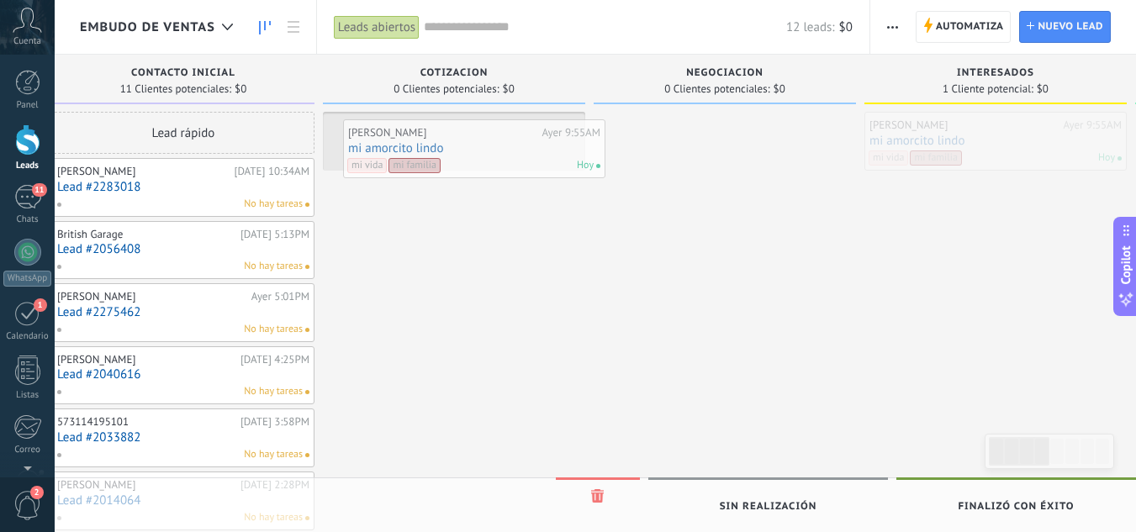
drag, startPoint x: 1005, startPoint y: 130, endPoint x: 446, endPoint y: 136, distance: 558.3
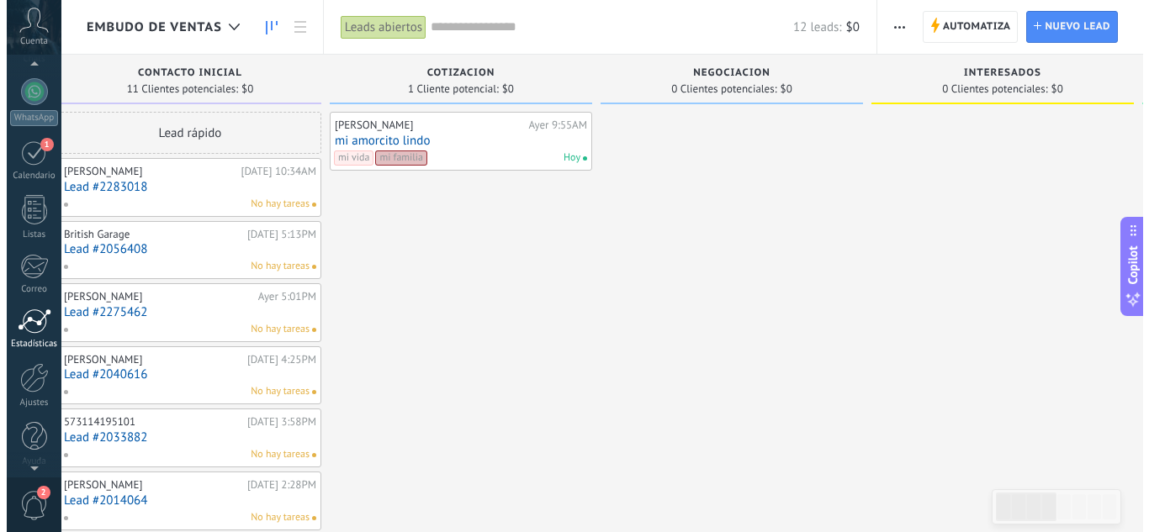
scroll to position [167, 0]
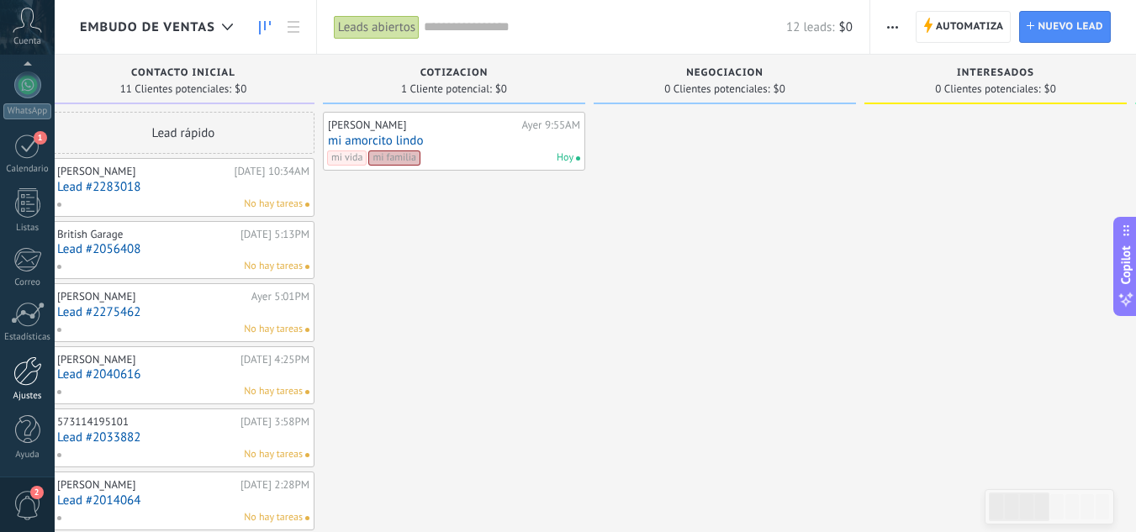
click at [20, 380] on div at bounding box center [27, 371] width 29 height 29
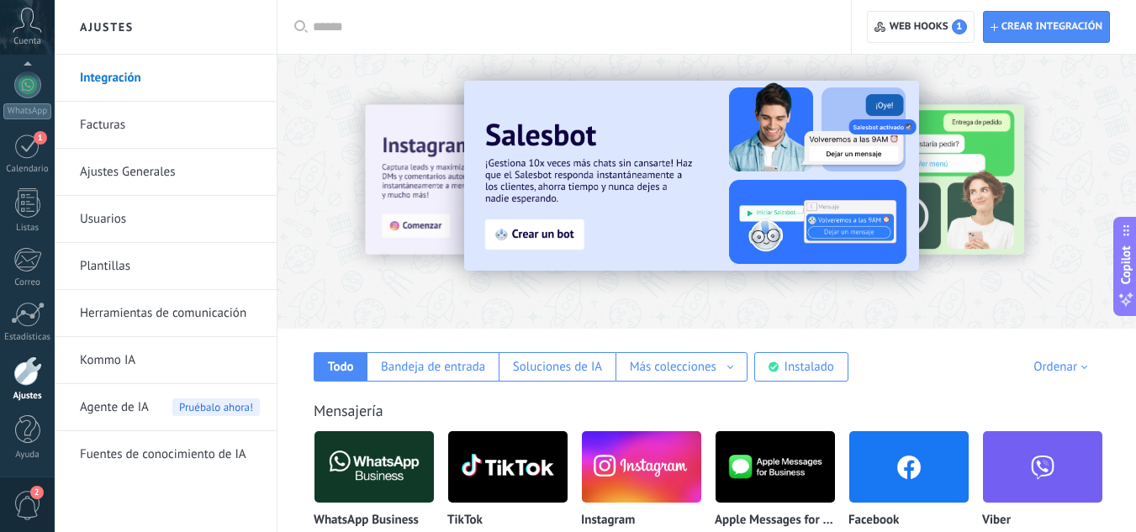
click at [186, 309] on link "Herramientas de comunicación" at bounding box center [170, 313] width 180 height 47
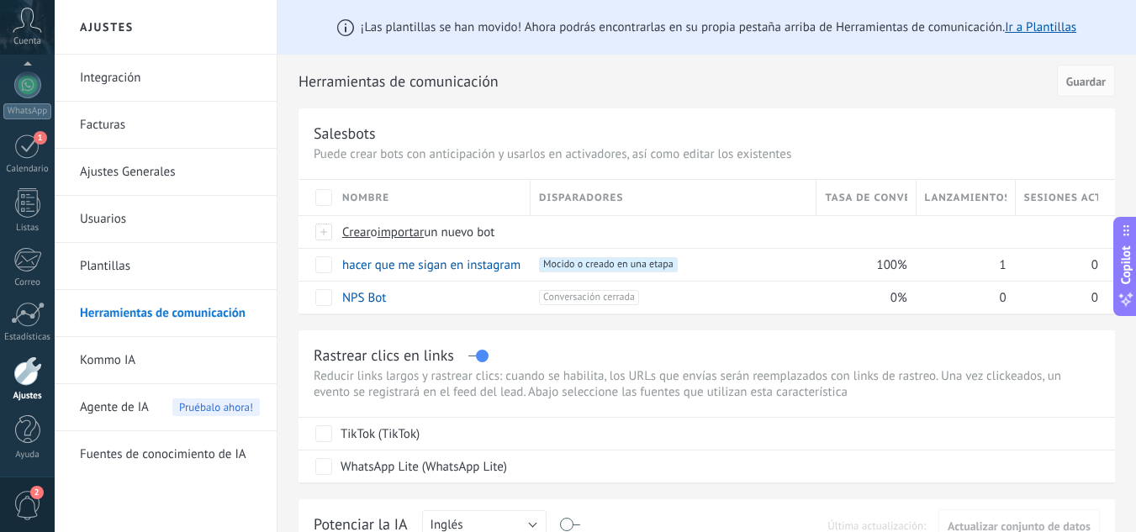
click at [220, 266] on link "Plantillas" at bounding box center [170, 266] width 180 height 47
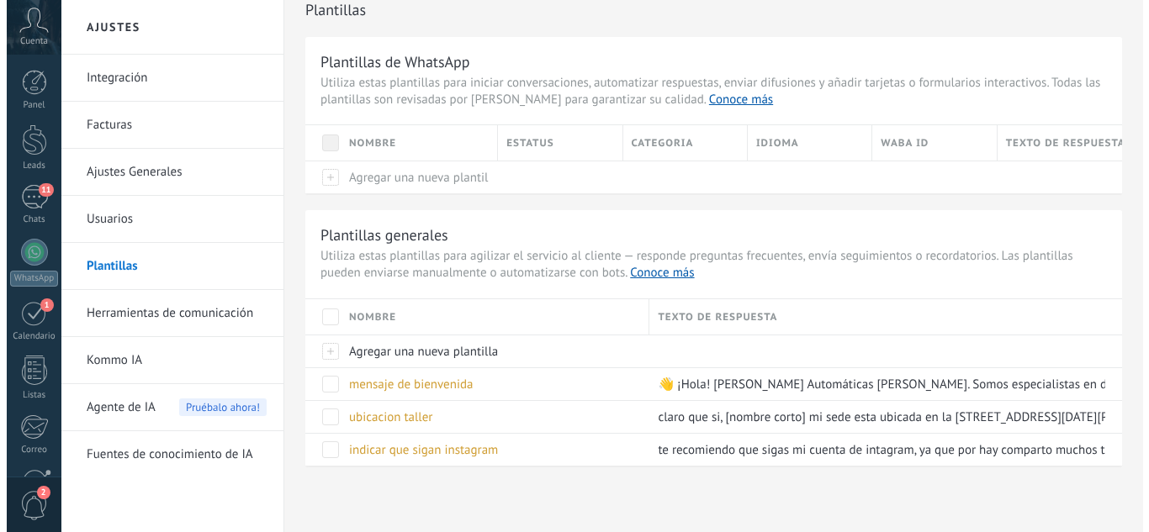
scroll to position [22, 0]
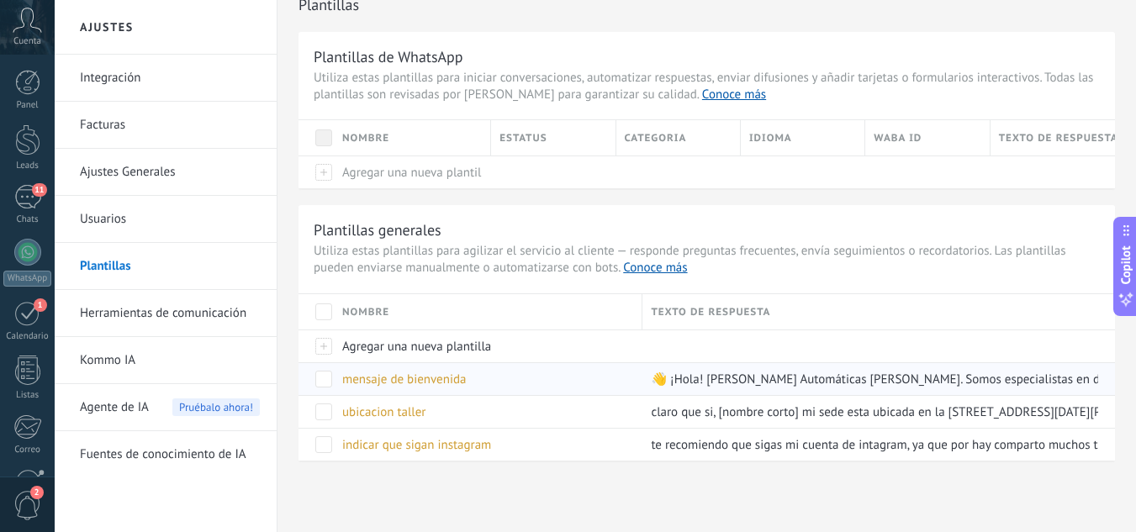
click at [409, 380] on span "mensaje de bienvenida" at bounding box center [404, 380] width 124 height 16
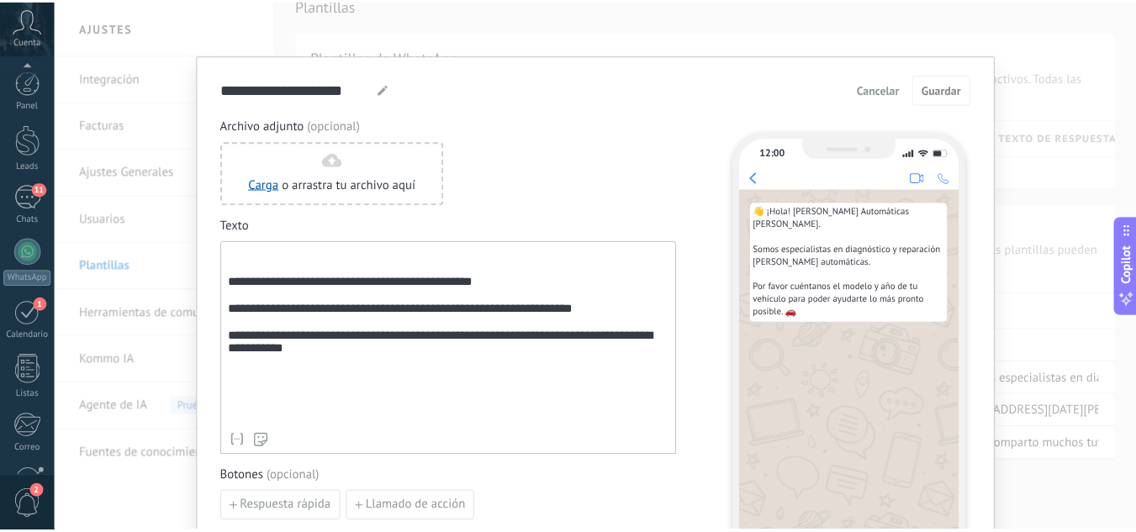
scroll to position [167, 0]
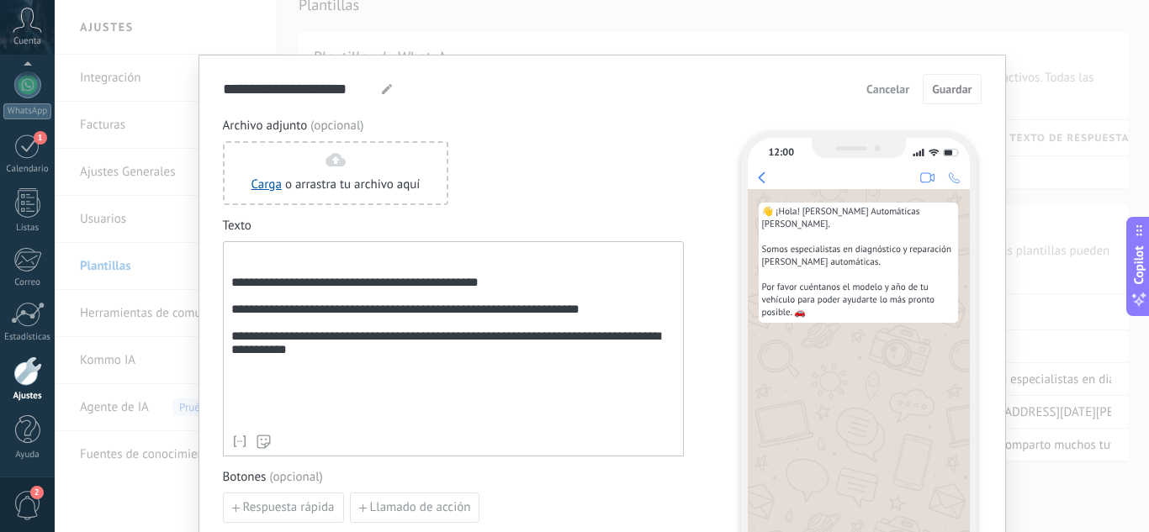
click at [117, 181] on div "**********" at bounding box center [602, 266] width 1094 height 532
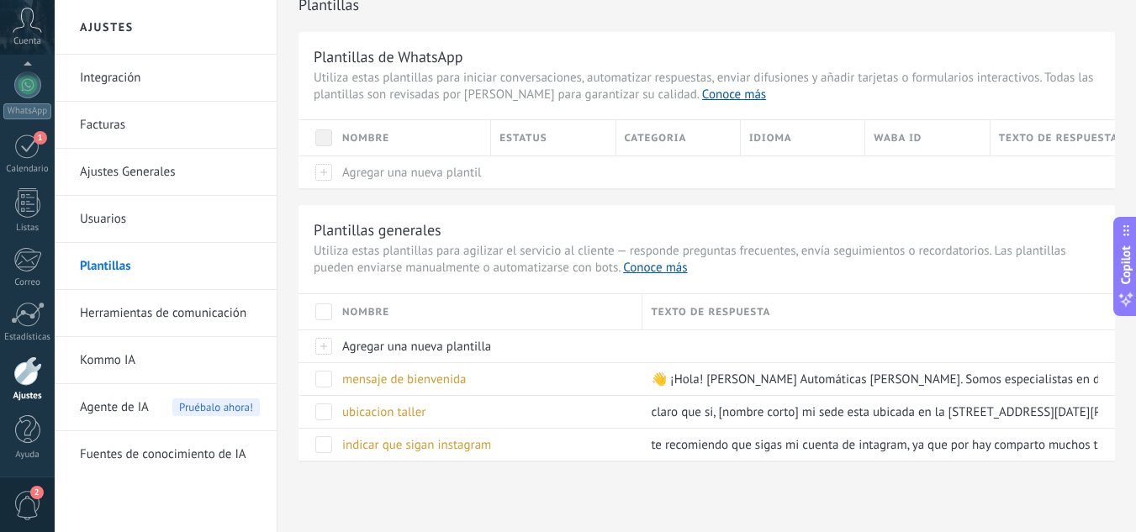
click at [162, 314] on link "Herramientas de comunicación" at bounding box center [170, 313] width 180 height 47
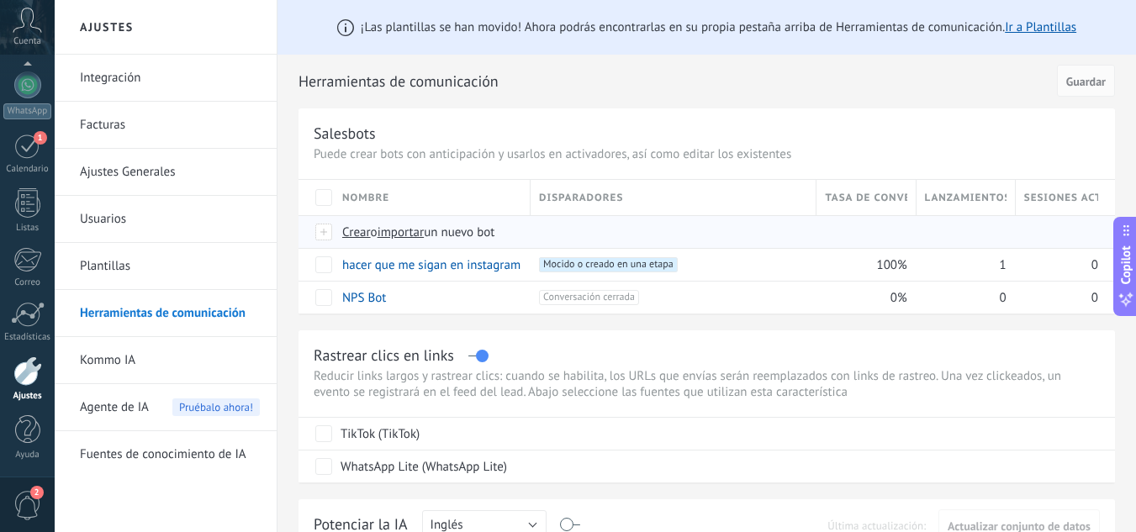
click at [352, 230] on span "Crear" at bounding box center [356, 233] width 29 height 16
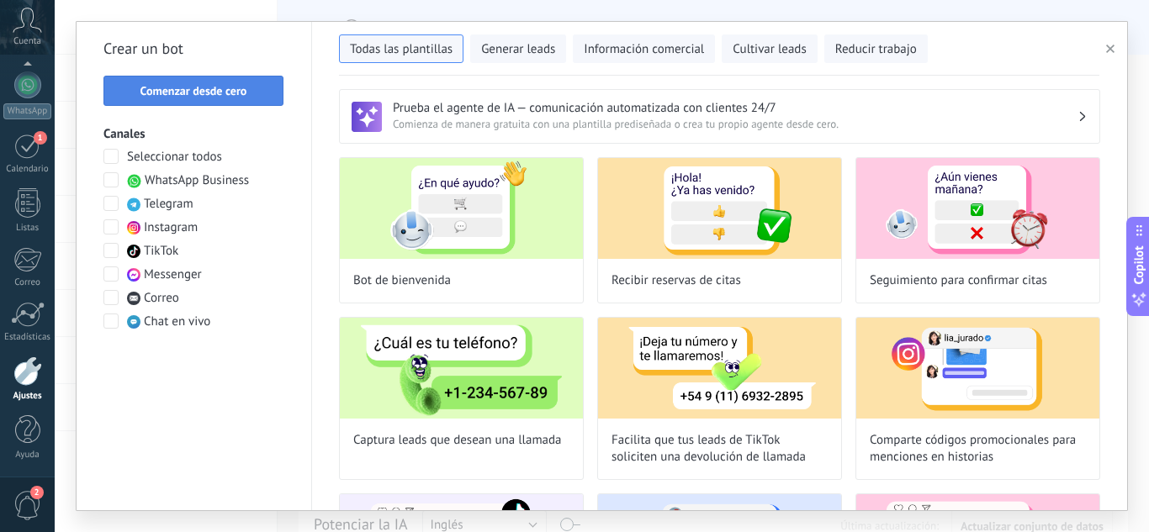
click at [243, 90] on span "Comenzar desde cero" at bounding box center [193, 91] width 107 height 12
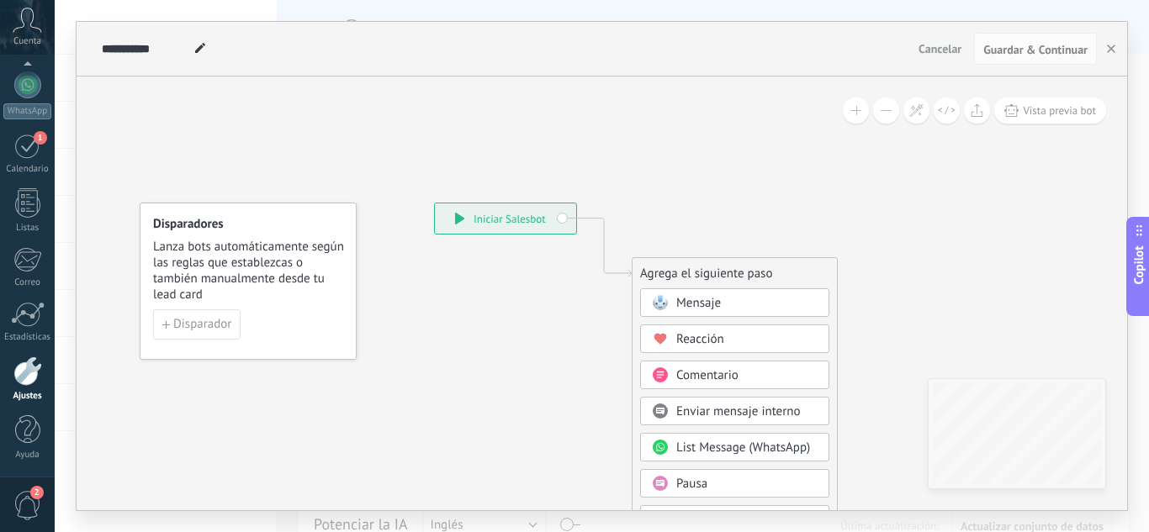
click at [748, 299] on div "Mensaje" at bounding box center [746, 303] width 141 height 17
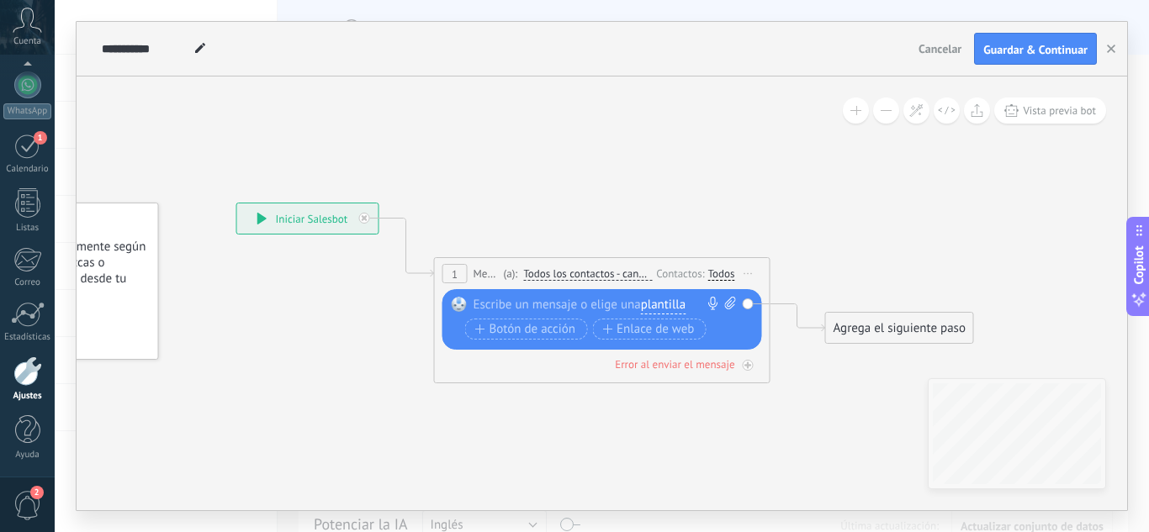
click at [663, 304] on span "plantilla" at bounding box center [663, 306] width 45 height 18
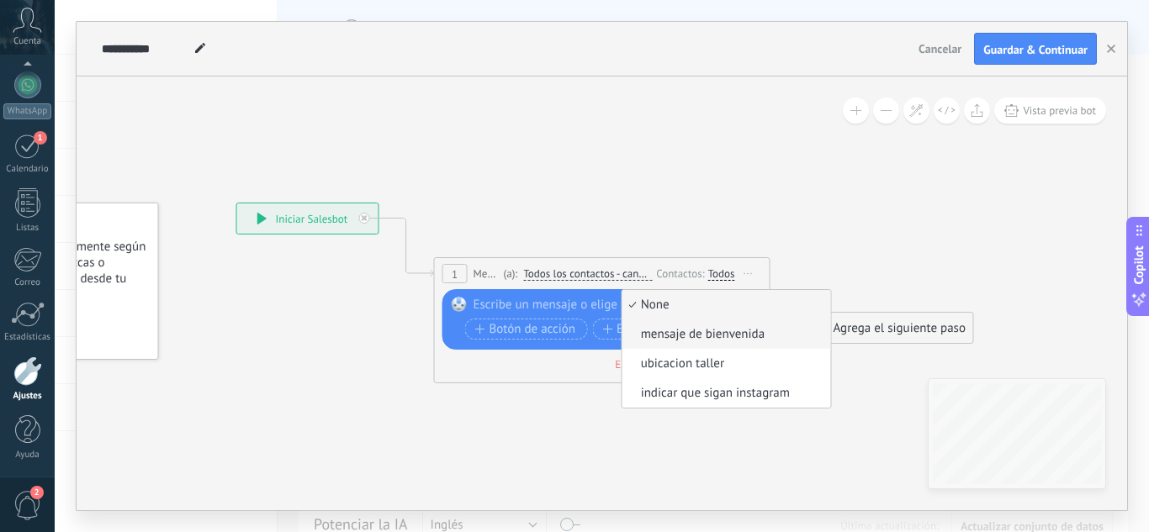
click at [722, 335] on span "mensaje de bienvenida" at bounding box center [723, 334] width 203 height 17
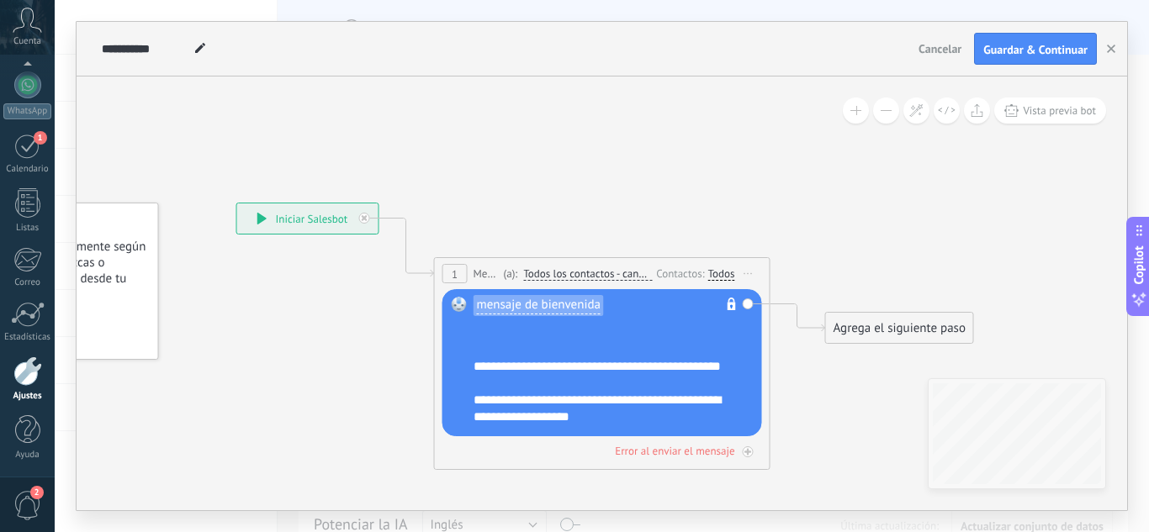
click at [199, 47] on use at bounding box center [200, 48] width 10 height 10
type input "*"
type input "**********"
click at [907, 322] on div "Agrega el siguiente paso" at bounding box center [899, 328] width 147 height 28
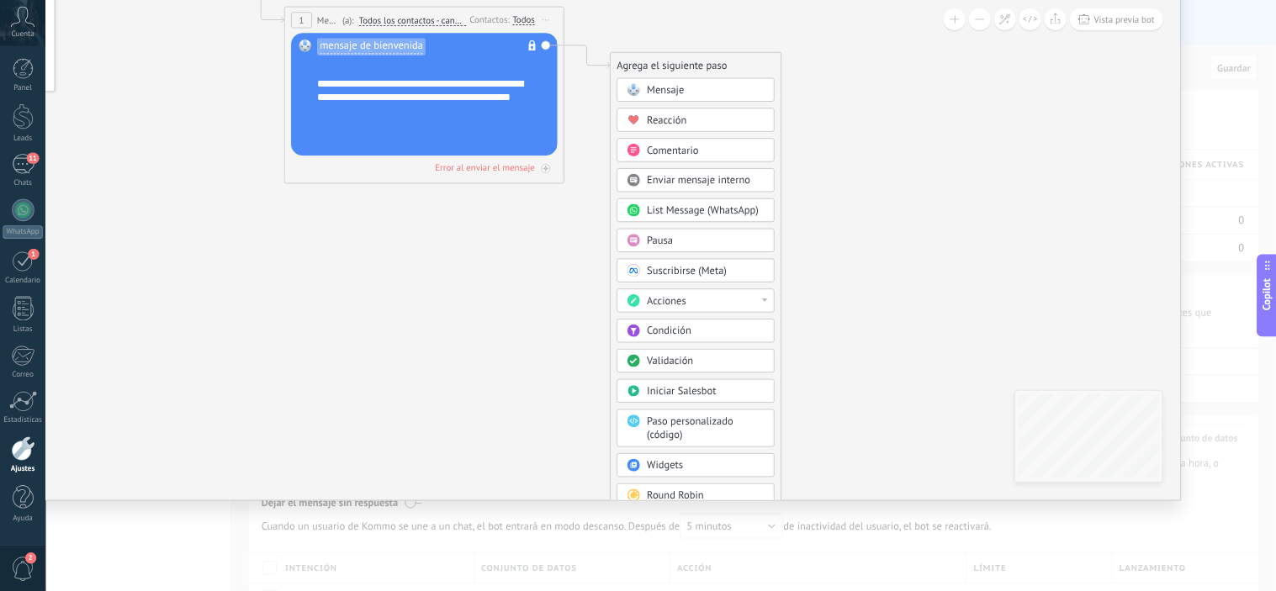
scroll to position [112, 0]
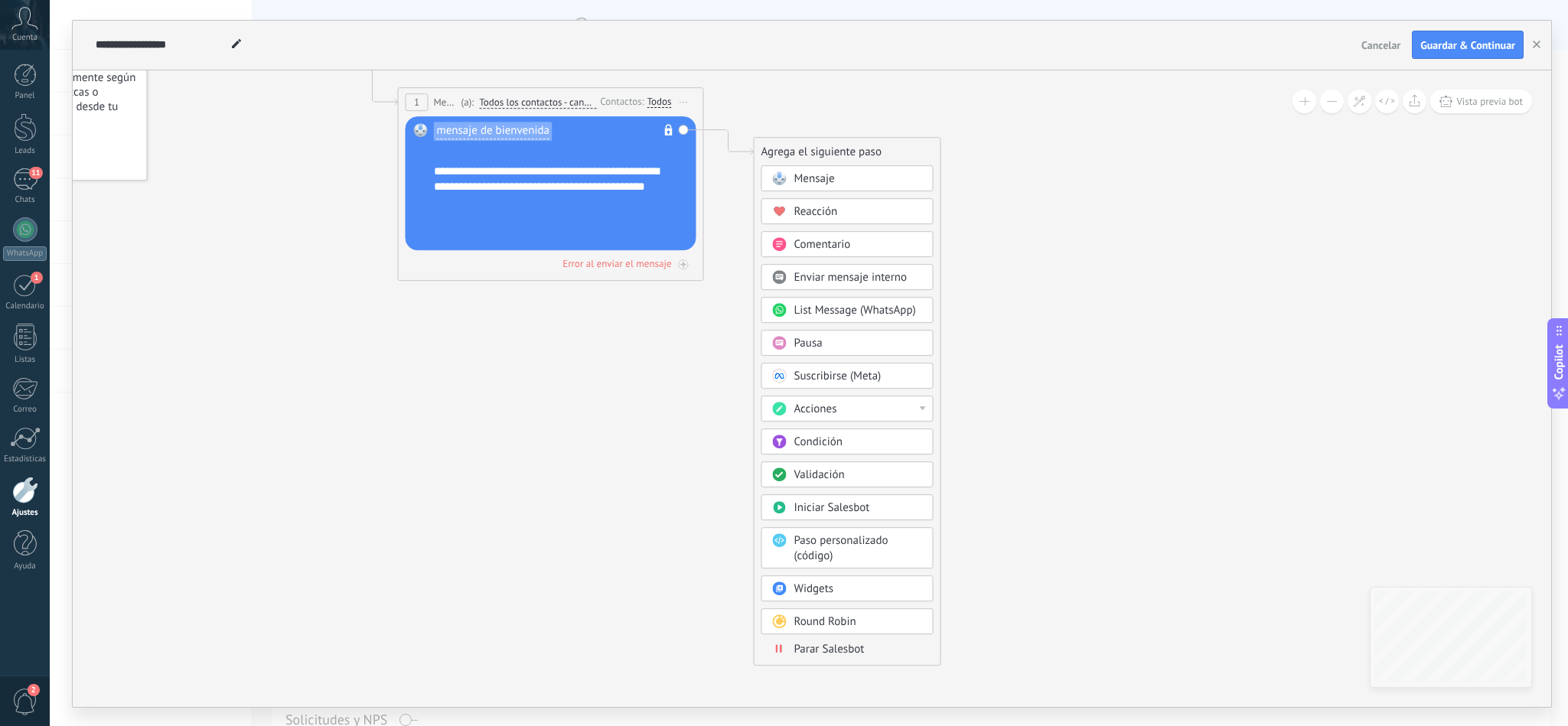
click at [843, 483] on span "Parar Salesbot" at bounding box center [829, 649] width 70 height 15
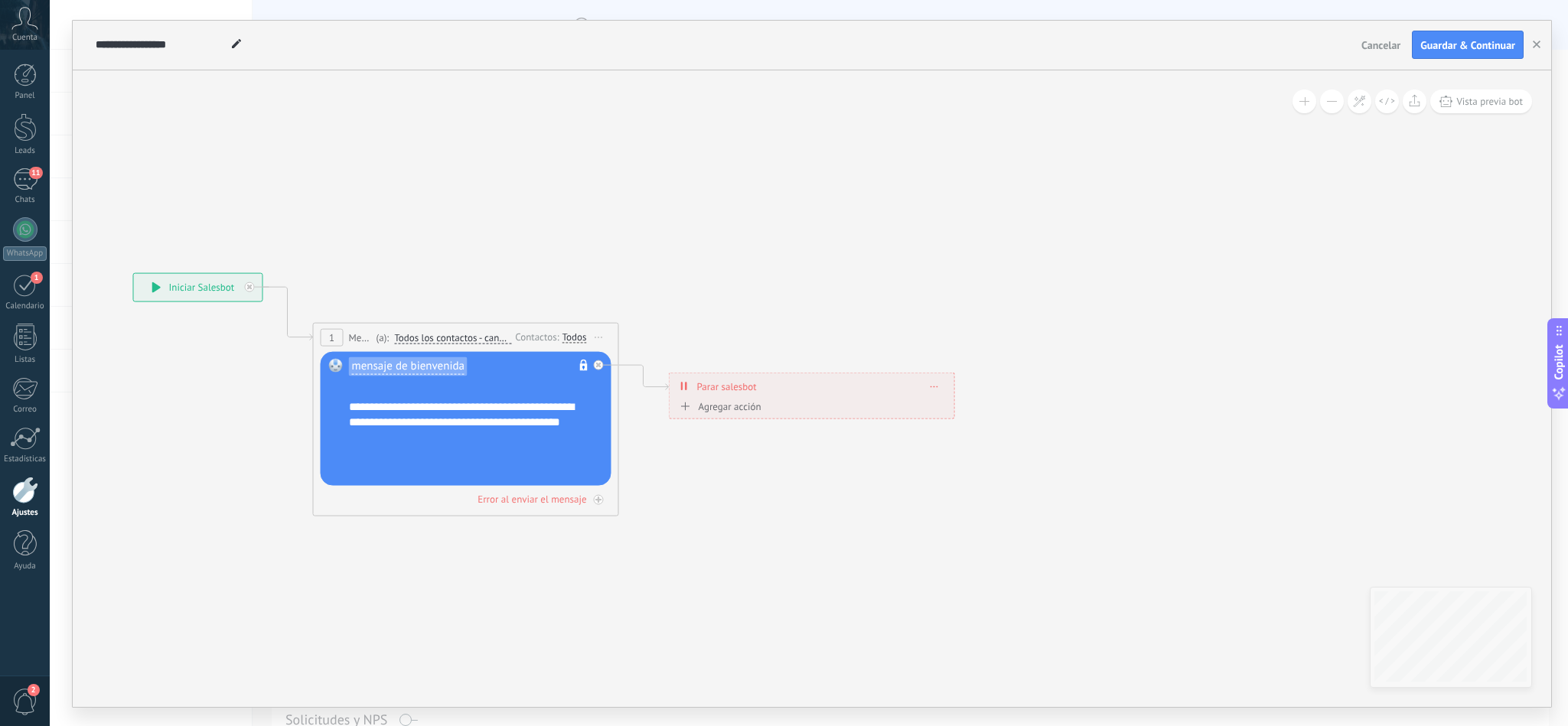
click at [1033, 35] on button "Guardar & Continuar" at bounding box center [1467, 45] width 112 height 29
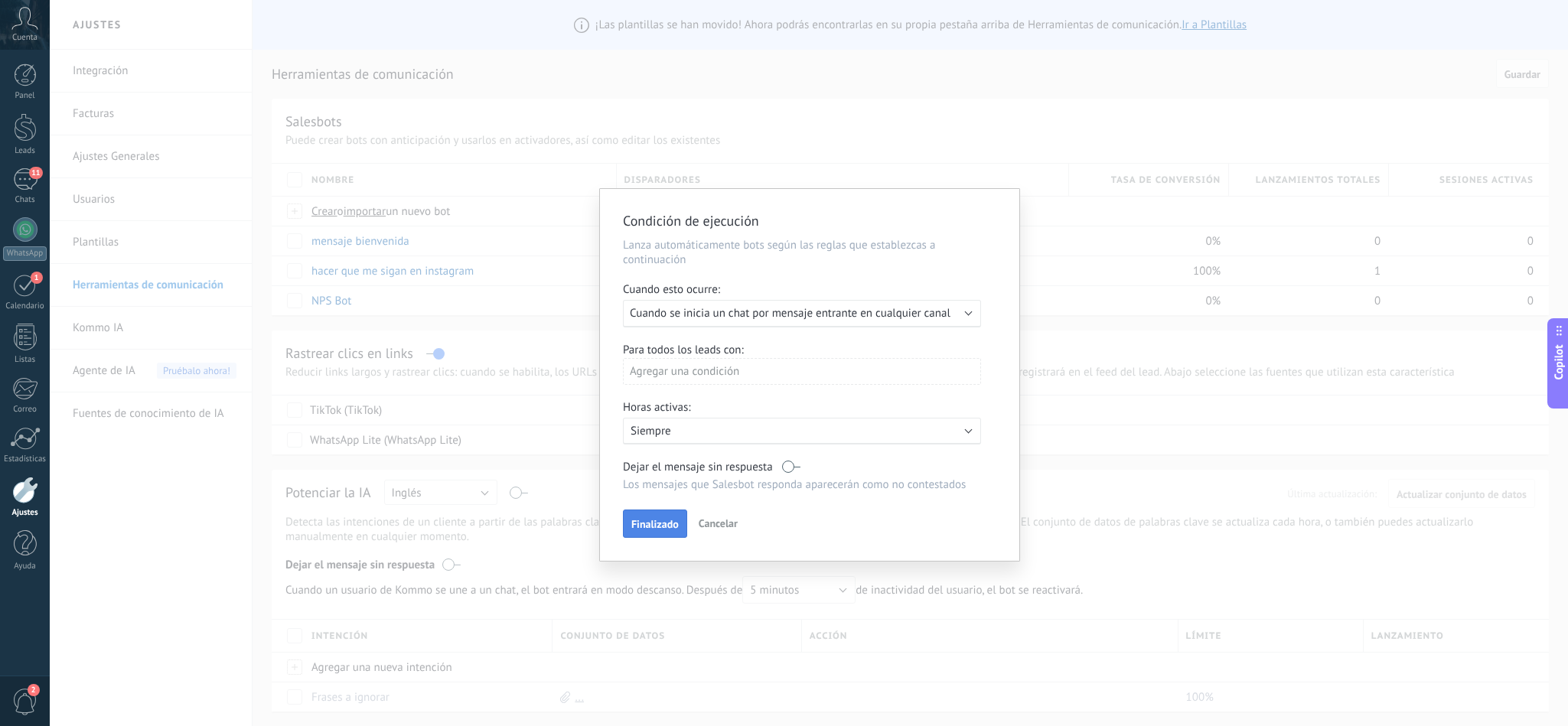
click at [671, 483] on span "Finalizado" at bounding box center [655, 524] width 47 height 11
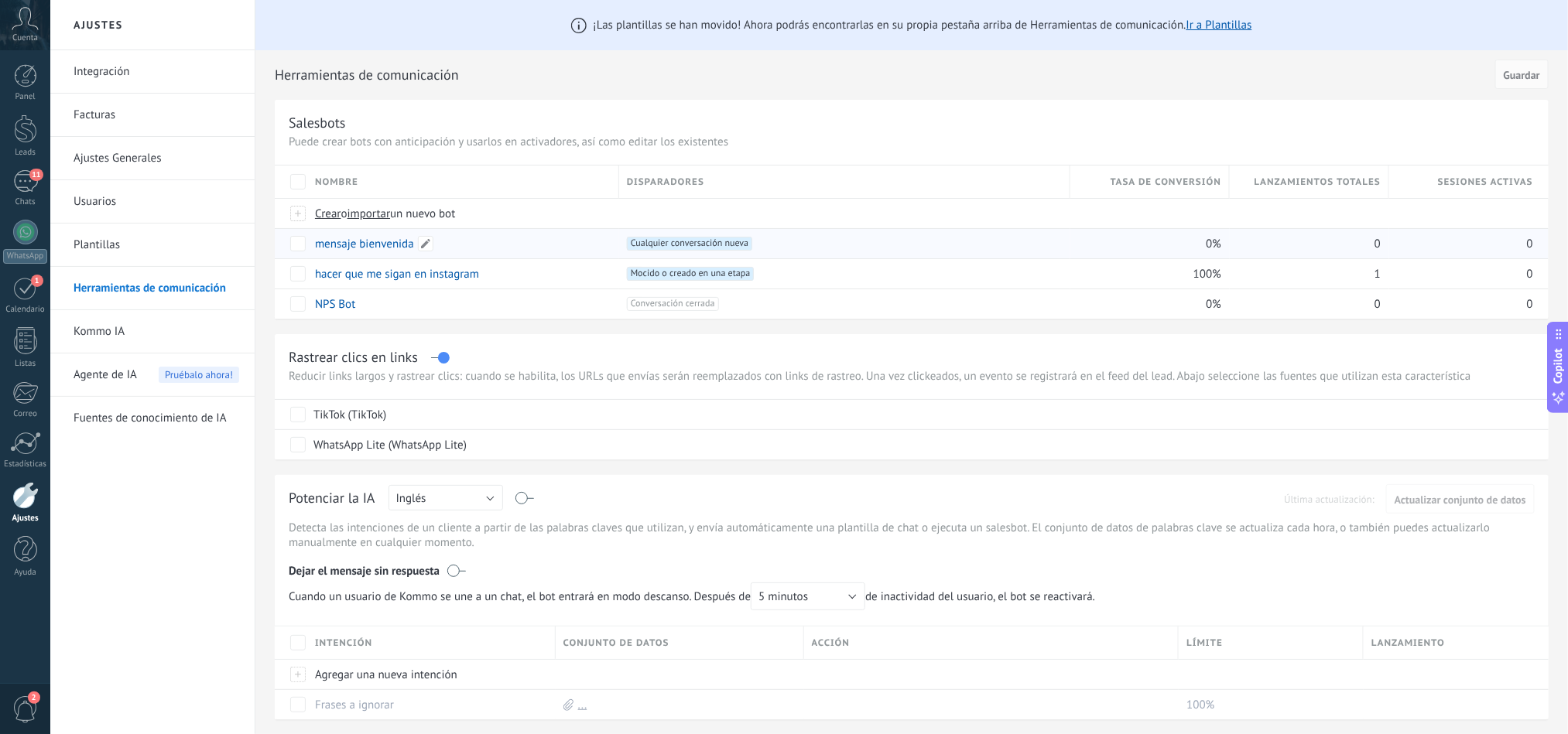
click at [381, 245] on link "mensaje bienvenida" at bounding box center [364, 244] width 99 height 15
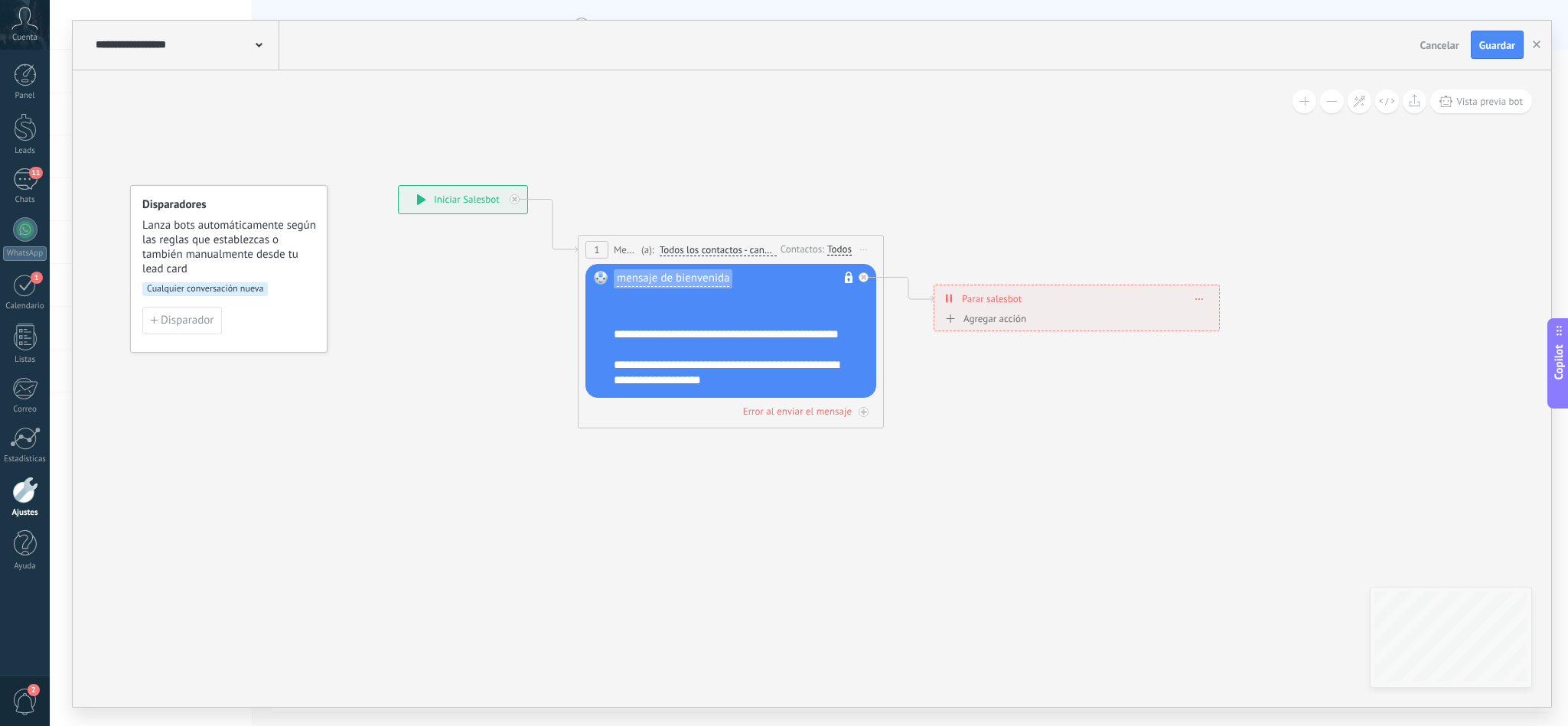
click at [228, 287] on span "Cualquier conversación nueva" at bounding box center [205, 288] width 126 height 14
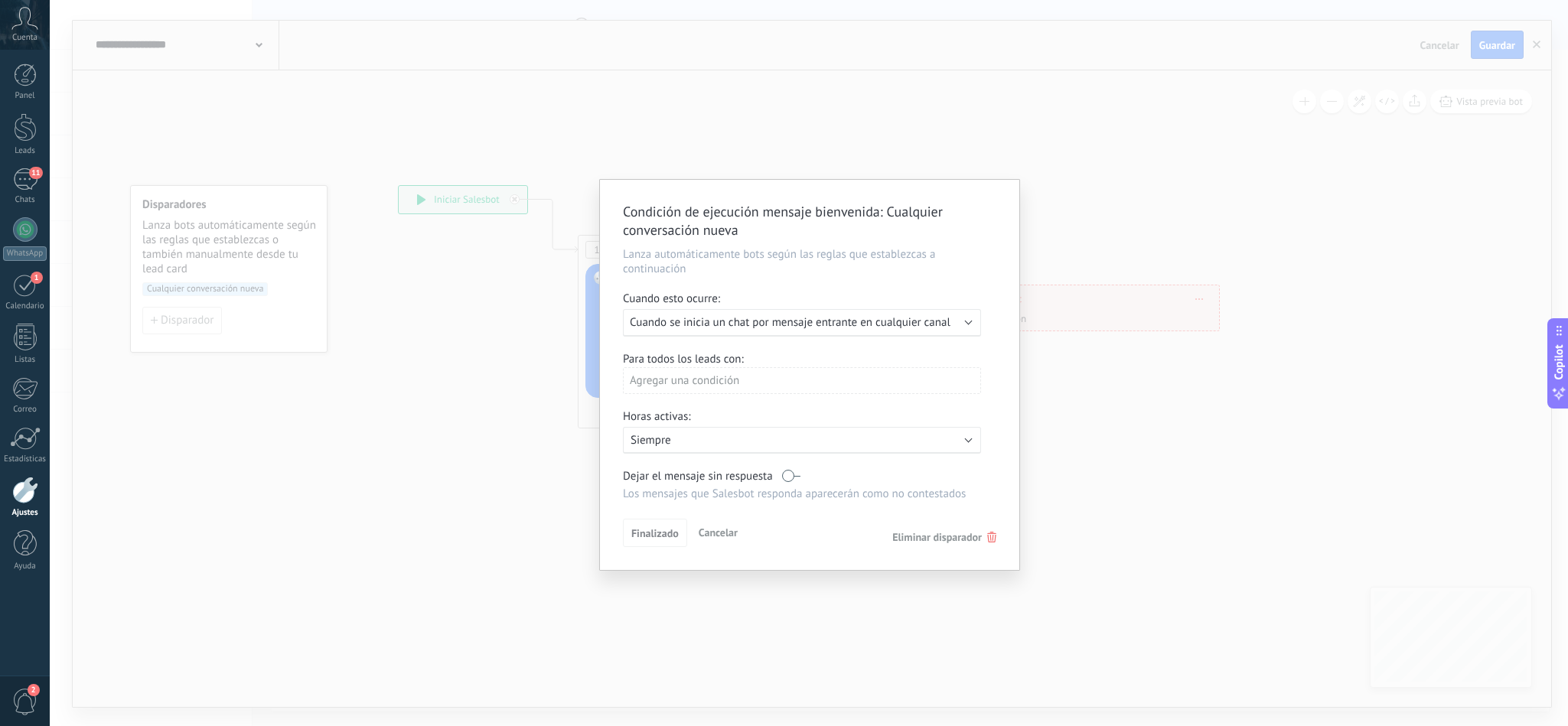
click at [911, 483] on span "Eliminar disparador" at bounding box center [936, 537] width 89 height 14
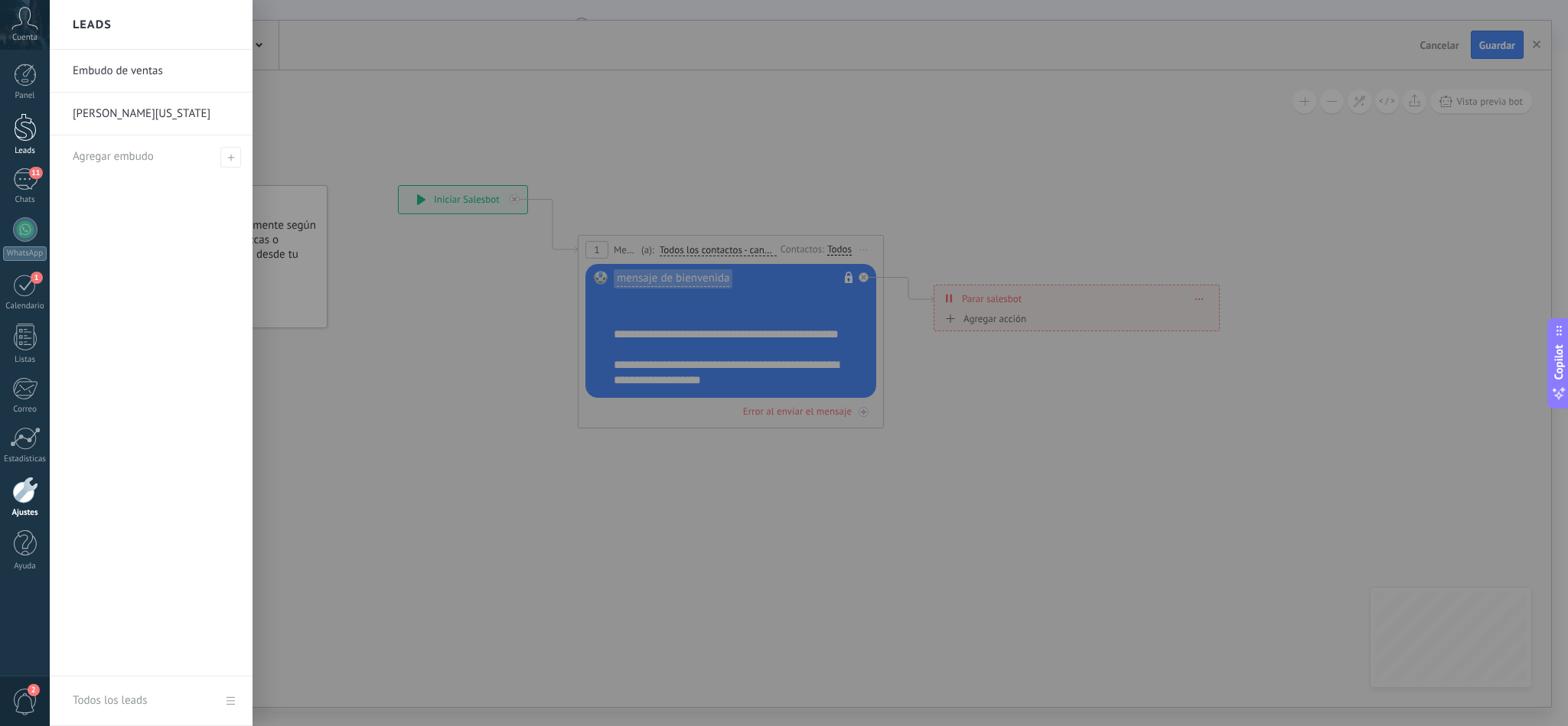
click at [22, 126] on div at bounding box center [25, 126] width 23 height 28
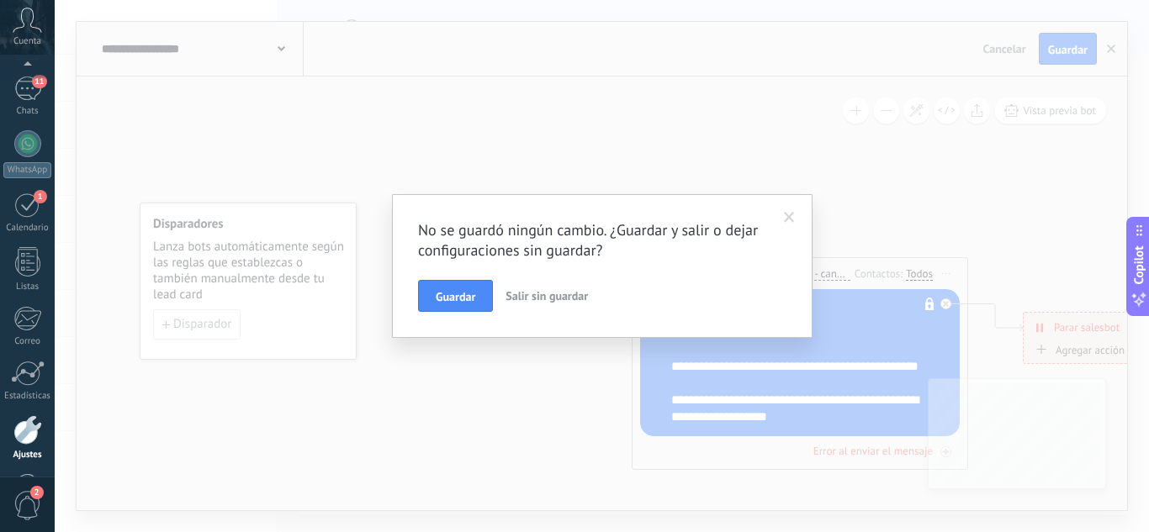
scroll to position [167, 0]
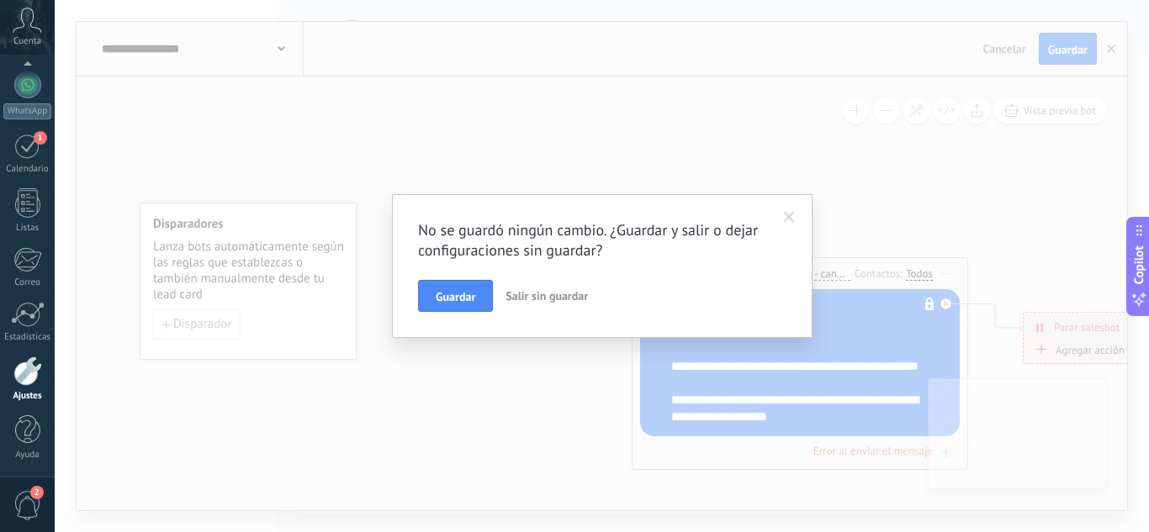
drag, startPoint x: 404, startPoint y: 252, endPoint x: 270, endPoint y: 168, distance: 158.6
click at [270, 168] on div "No se guardó ningún cambio. ¿Guardar y salir o dejar configuraciones sin guarda…" at bounding box center [602, 266] width 1094 height 532
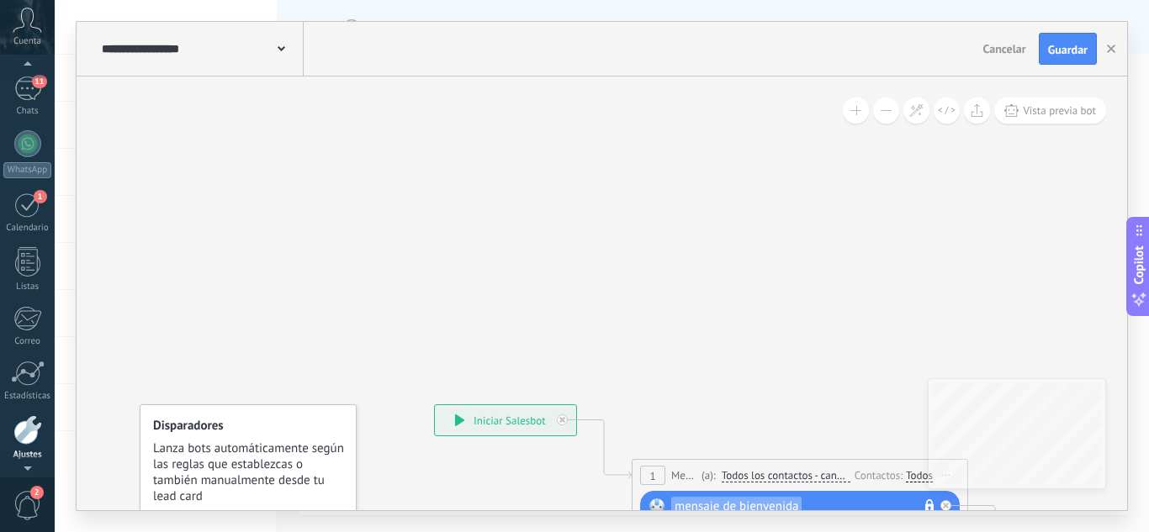
scroll to position [0, 0]
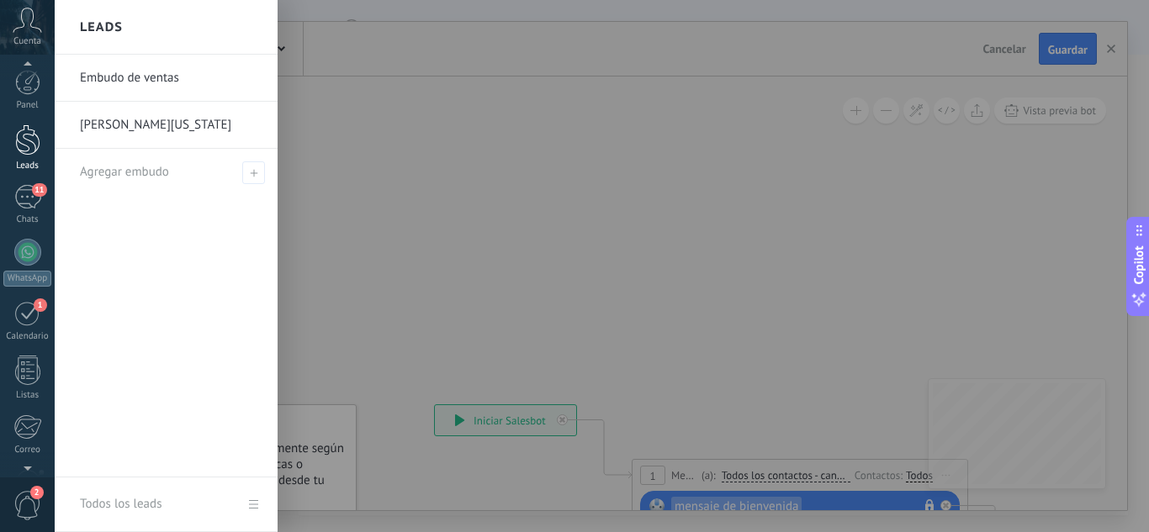
click at [27, 142] on div at bounding box center [27, 139] width 25 height 31
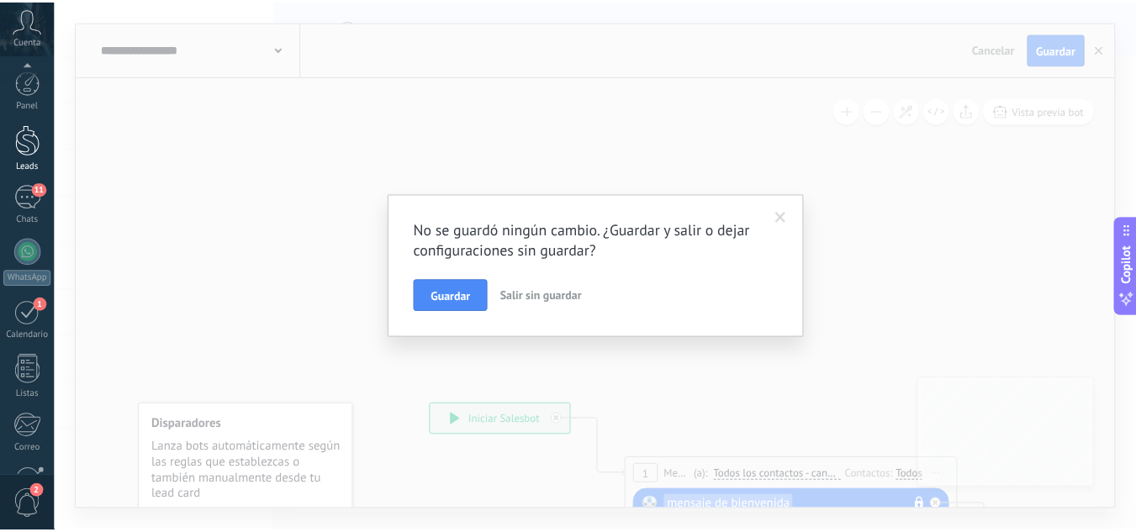
scroll to position [167, 0]
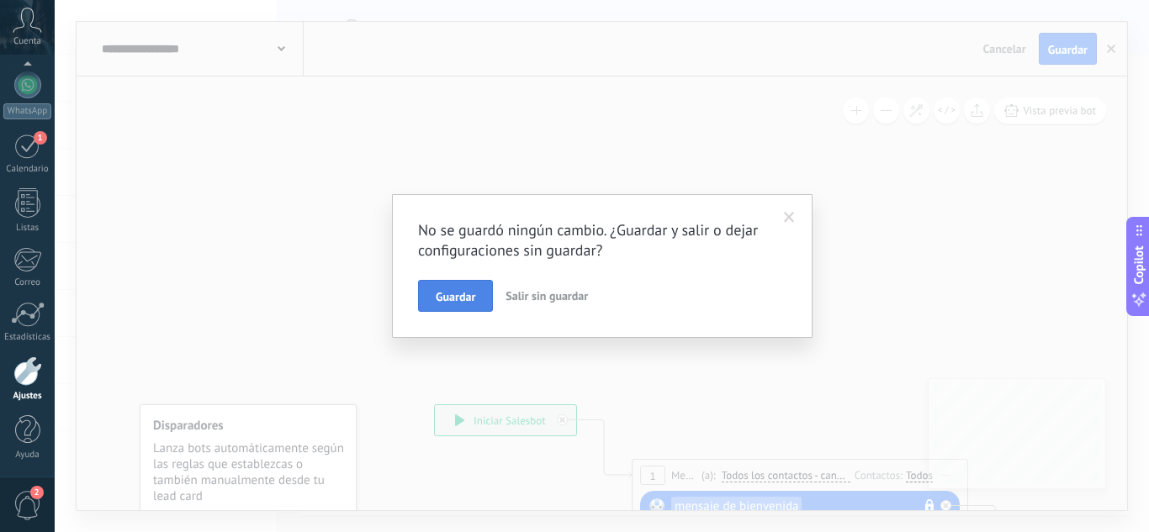
click at [461, 294] on span "Guardar" at bounding box center [456, 297] width 40 height 12
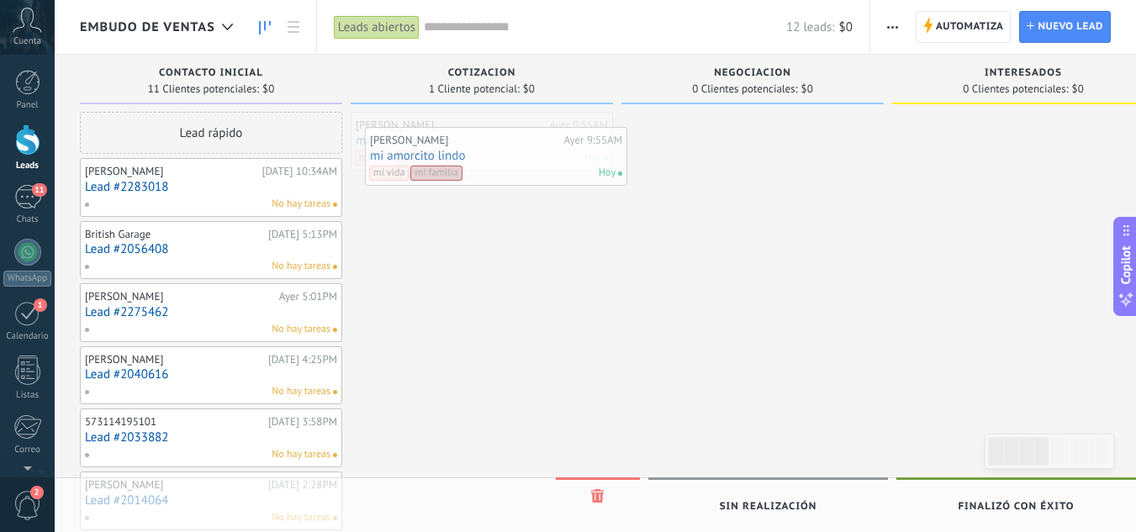
drag, startPoint x: 481, startPoint y: 151, endPoint x: 458, endPoint y: 163, distance: 26.0
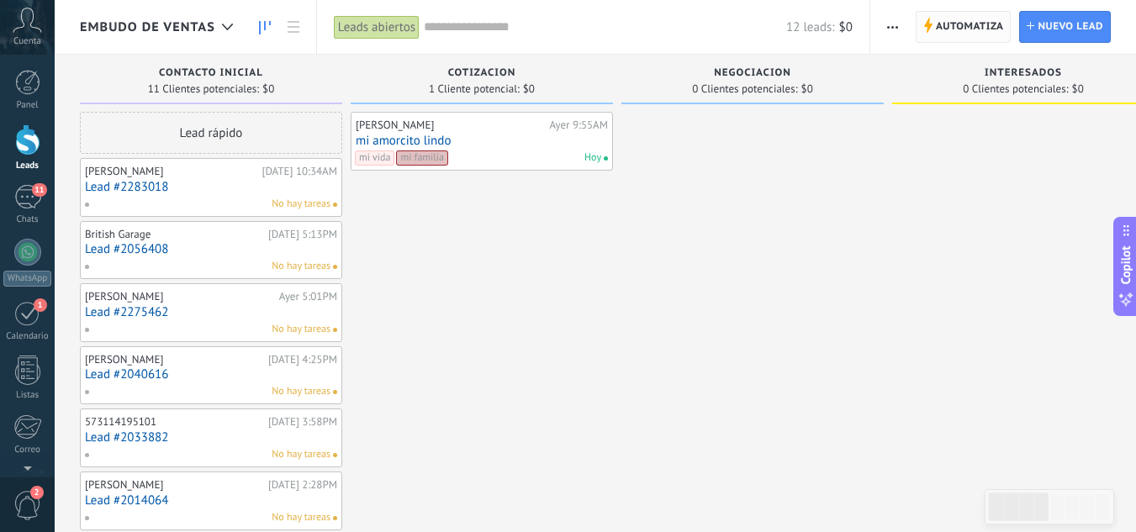
click at [966, 21] on span "Automatiza" at bounding box center [970, 27] width 68 height 30
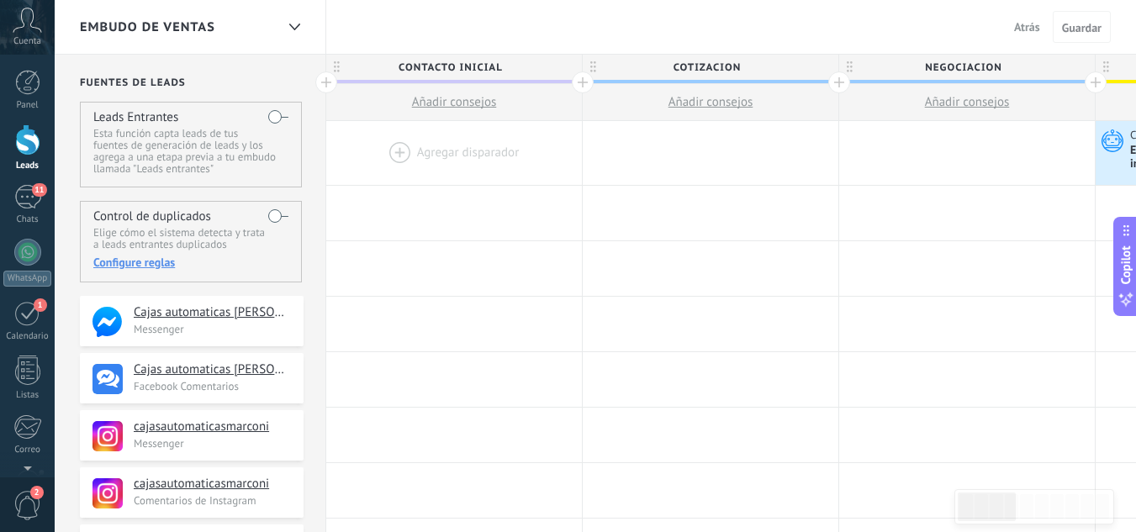
click at [442, 149] on div at bounding box center [454, 153] width 256 height 64
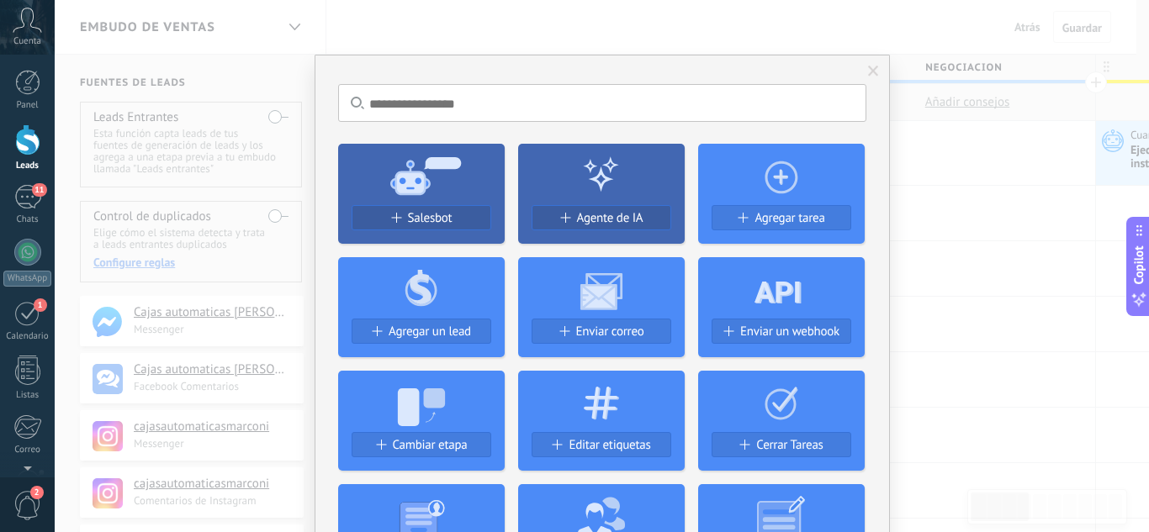
click at [431, 187] on icon at bounding box center [421, 175] width 166 height 61
click at [431, 216] on span "Salesbot" at bounding box center [430, 218] width 45 height 14
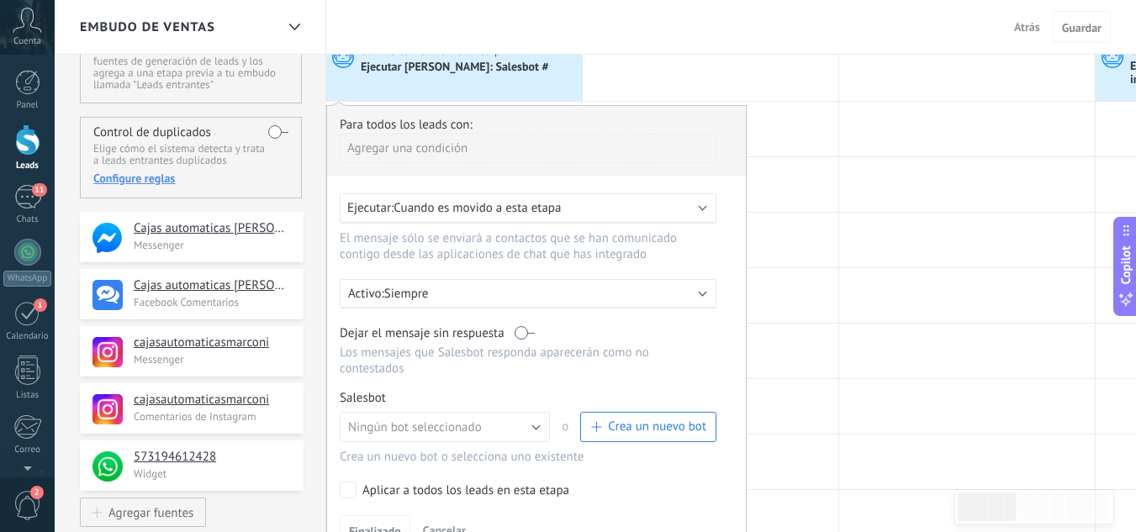
scroll to position [168, 0]
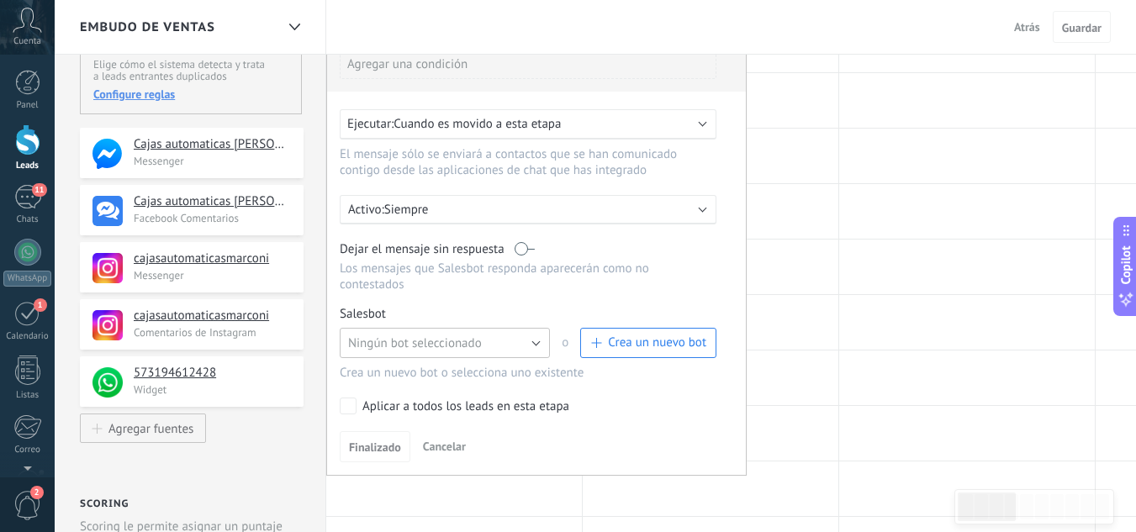
click at [543, 341] on button "Ningún bot seleccionado" at bounding box center [445, 343] width 210 height 30
click at [432, 370] on span "mensaje bienvenida" at bounding box center [437, 372] width 214 height 16
click at [383, 447] on span "Finalizado" at bounding box center [375, 447] width 52 height 12
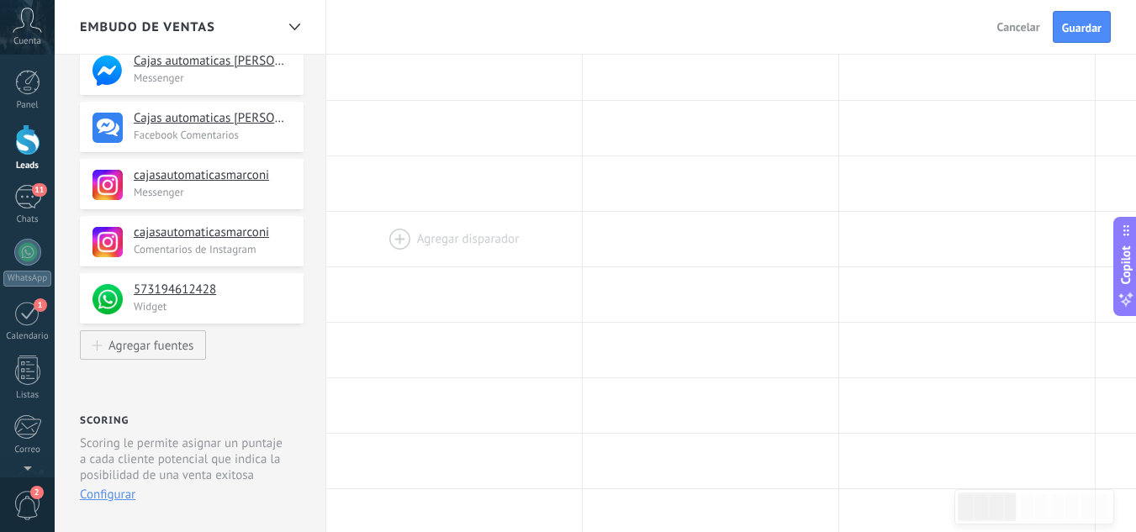
scroll to position [0, 0]
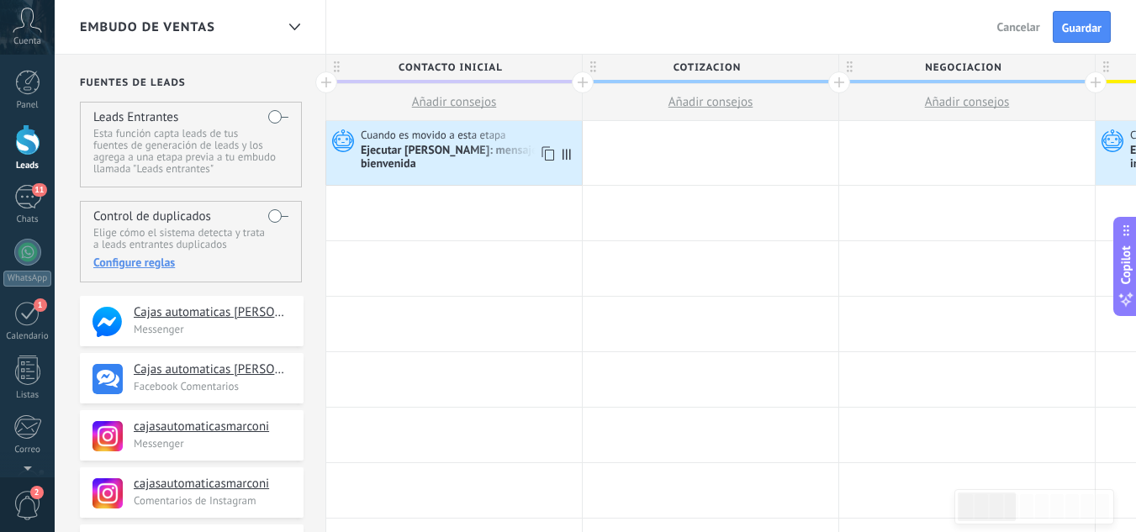
click at [567, 154] on icon at bounding box center [567, 154] width 8 height 11
click at [465, 151] on div "Ejecutar Salesbot: mensaje bienvenida" at bounding box center [469, 158] width 217 height 29
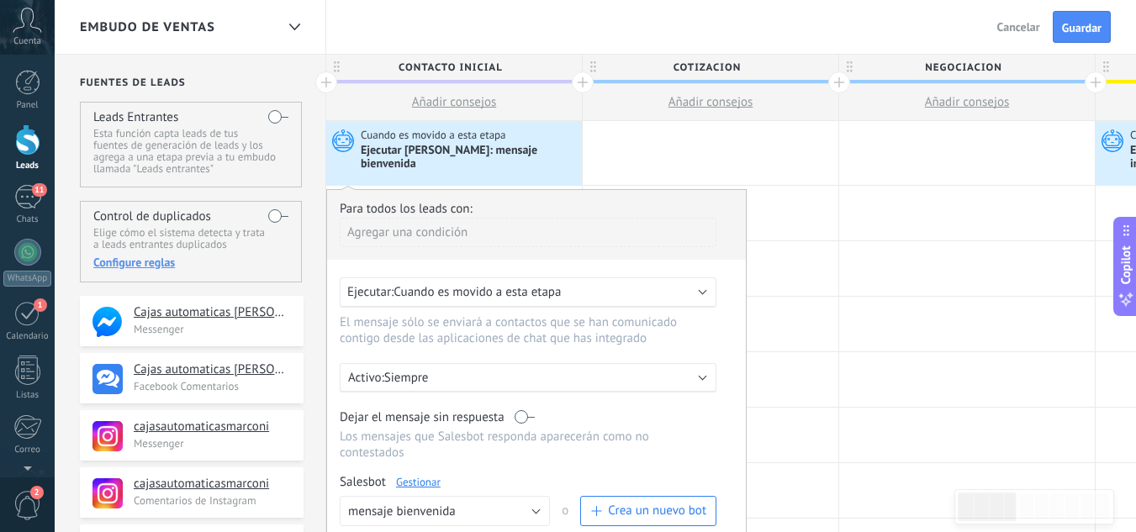
click at [609, 291] on div "Ejecutar: Cuando es movido a esta etapa" at bounding box center [521, 292] width 348 height 16
click at [704, 294] on div "Ejecutar: Cuando es movido a esta etapa" at bounding box center [528, 292] width 377 height 30
click at [702, 293] on b at bounding box center [703, 291] width 8 height 8
drag, startPoint x: 702, startPoint y: 293, endPoint x: 563, endPoint y: 290, distance: 138.8
click at [699, 291] on b at bounding box center [703, 291] width 8 height 8
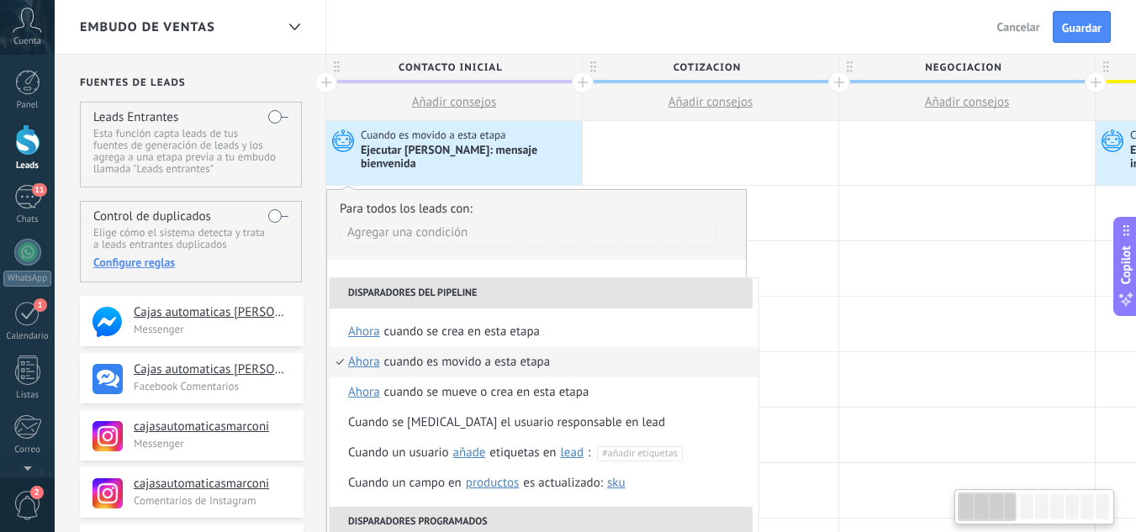
scroll to position [0, 12]
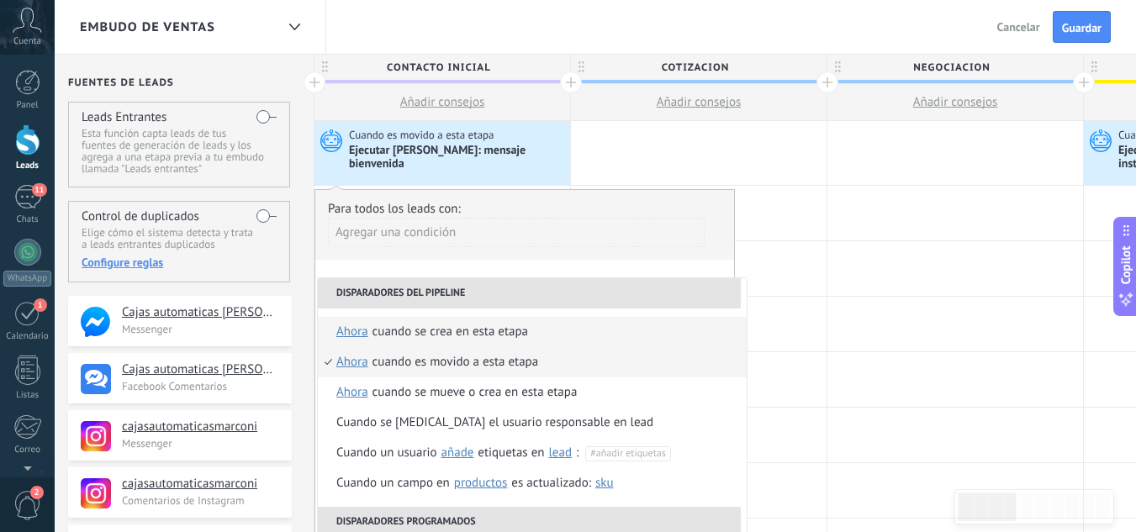
click at [496, 328] on div "Cuando se crea en esta etapa" at bounding box center [450, 332] width 156 height 30
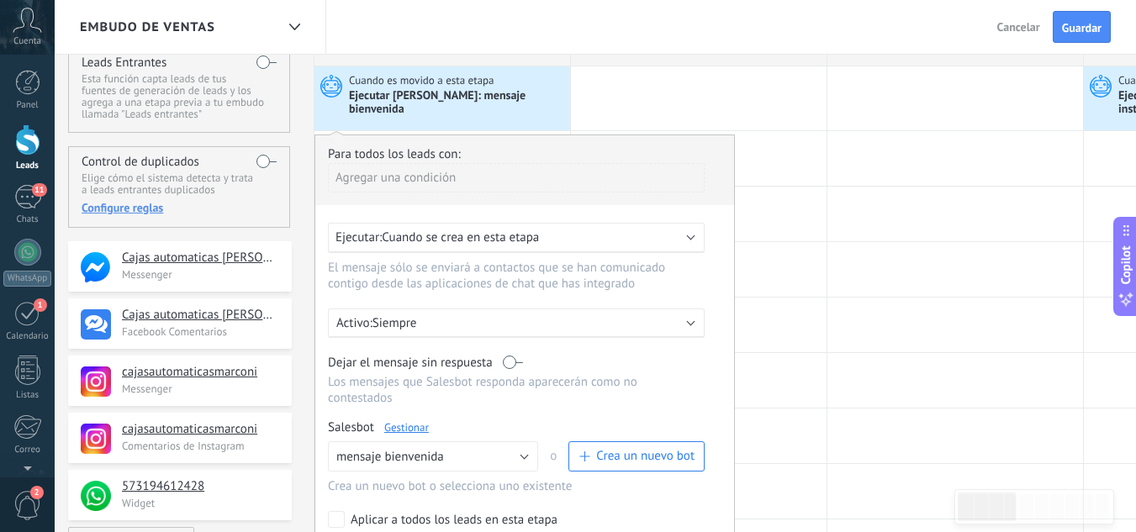
scroll to position [84, 0]
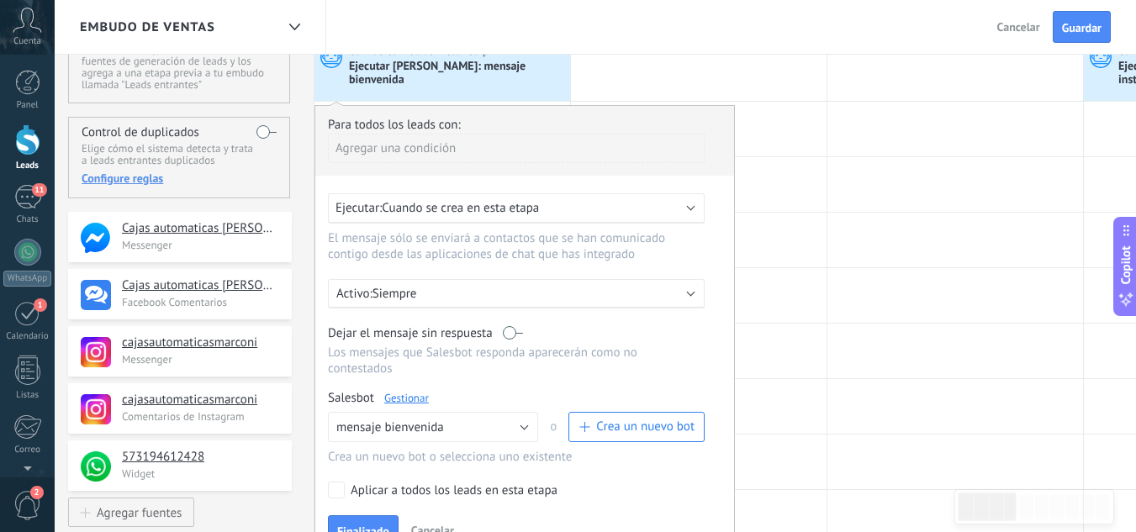
click at [685, 290] on div "Activo: Siempre" at bounding box center [516, 294] width 361 height 16
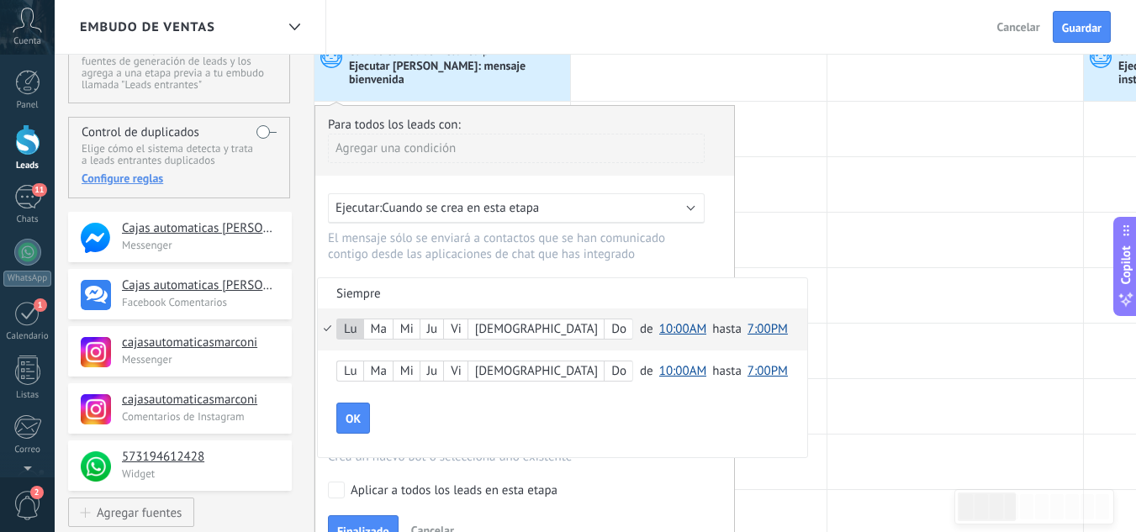
scroll to position [0, 0]
click at [440, 330] on div "Ju" at bounding box center [431, 330] width 23 height 24
click at [659, 325] on span "10:00AM" at bounding box center [683, 329] width 48 height 16
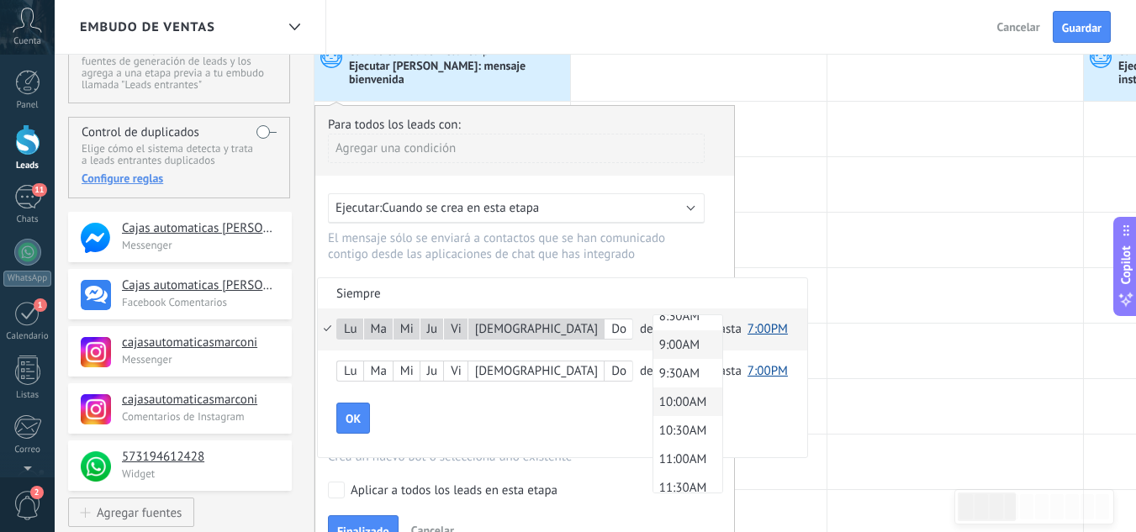
scroll to position [415, 0]
click at [653, 368] on span "8:00AM" at bounding box center [685, 372] width 65 height 16
click at [741, 326] on span "7:00PM" at bounding box center [761, 329] width 40 height 16
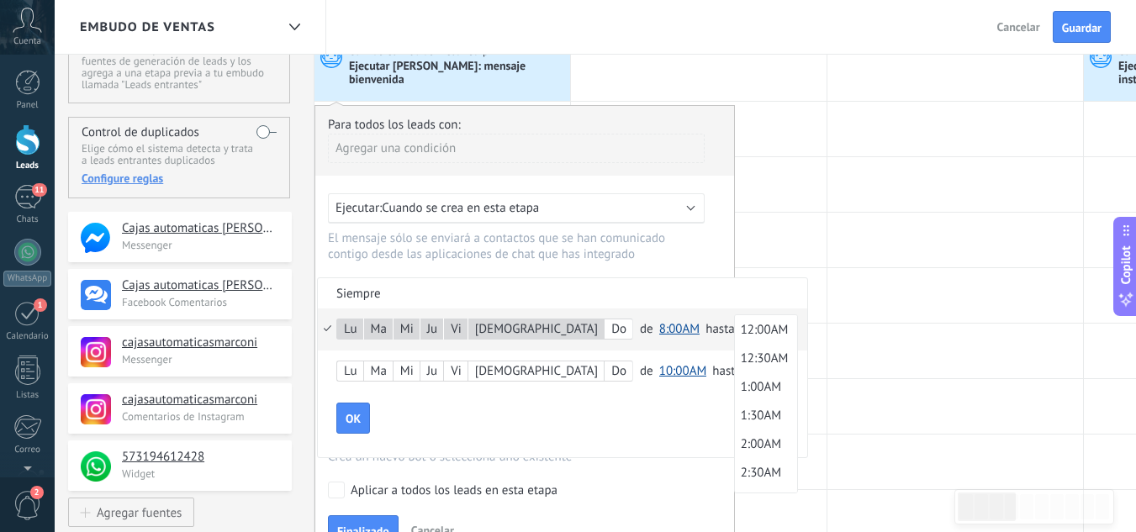
scroll to position [1014, 0]
click at [735, 345] on span "6:00PM" at bounding box center [763, 345] width 57 height 16
click at [366, 419] on button "OK" at bounding box center [353, 419] width 34 height 32
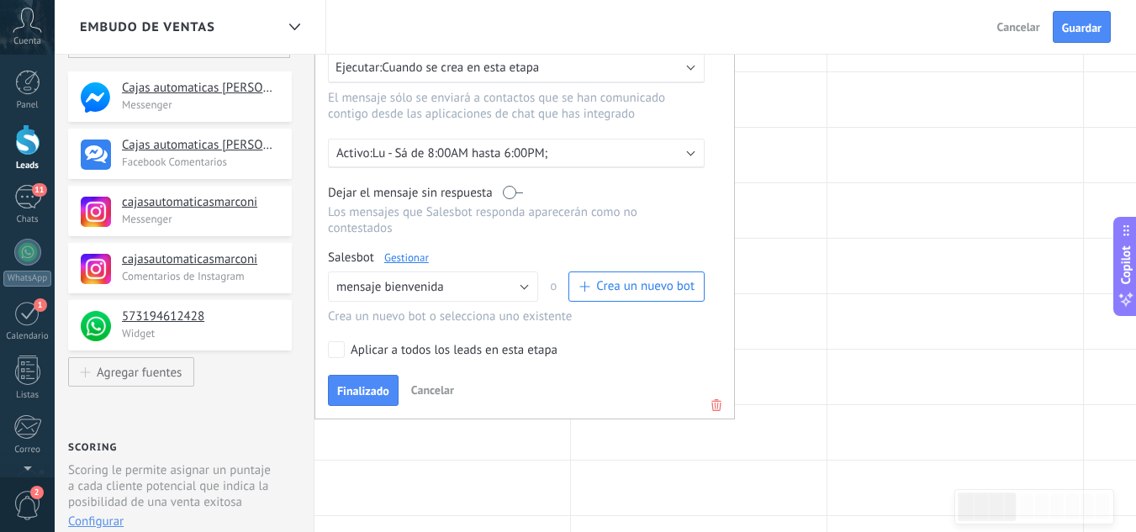
scroll to position [252, 0]
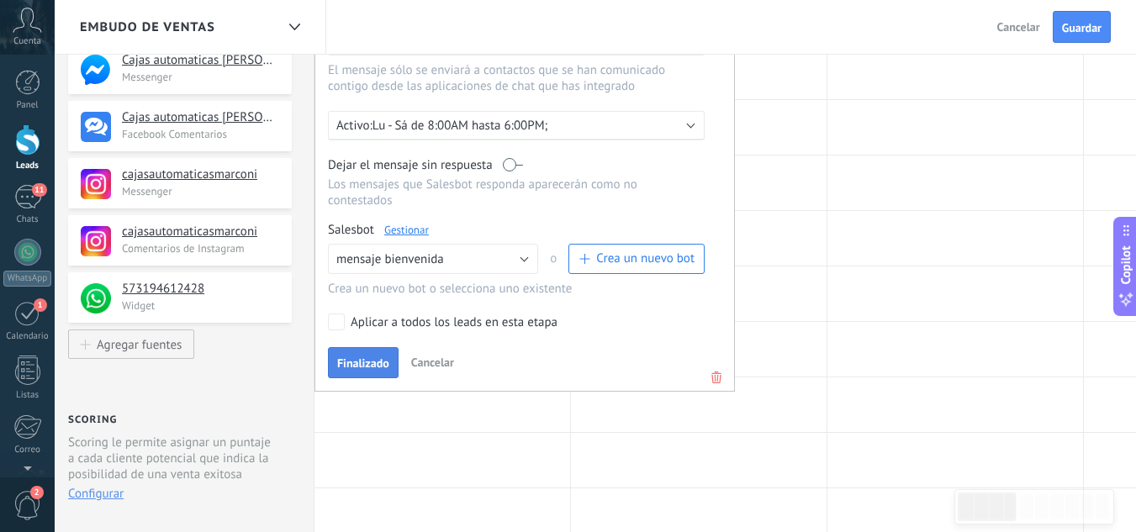
click at [382, 361] on span "Finalizado" at bounding box center [363, 363] width 52 height 12
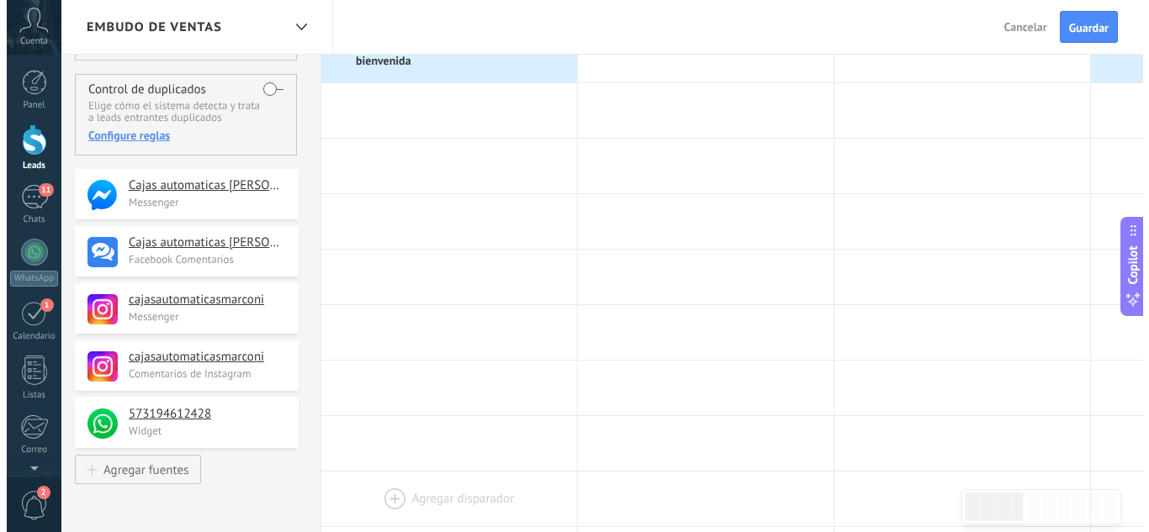
scroll to position [0, 0]
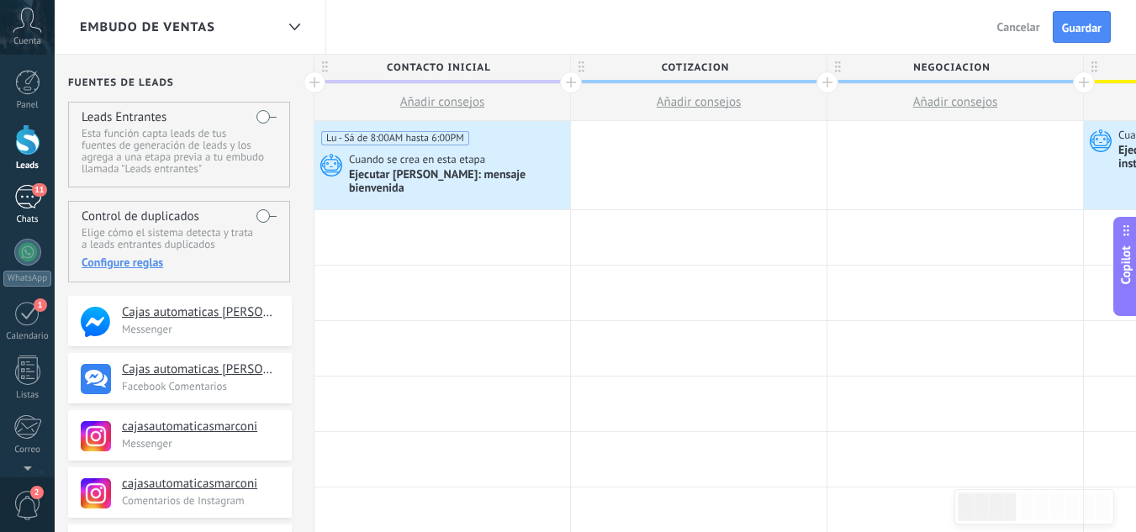
click at [22, 202] on div "11" at bounding box center [27, 197] width 27 height 24
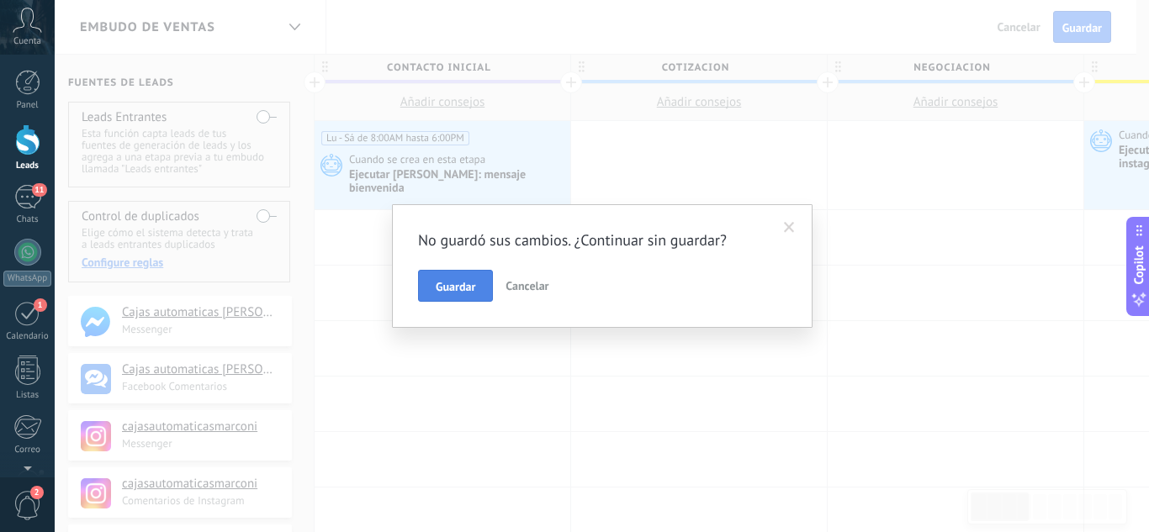
click at [468, 282] on span "Guardar" at bounding box center [456, 287] width 40 height 12
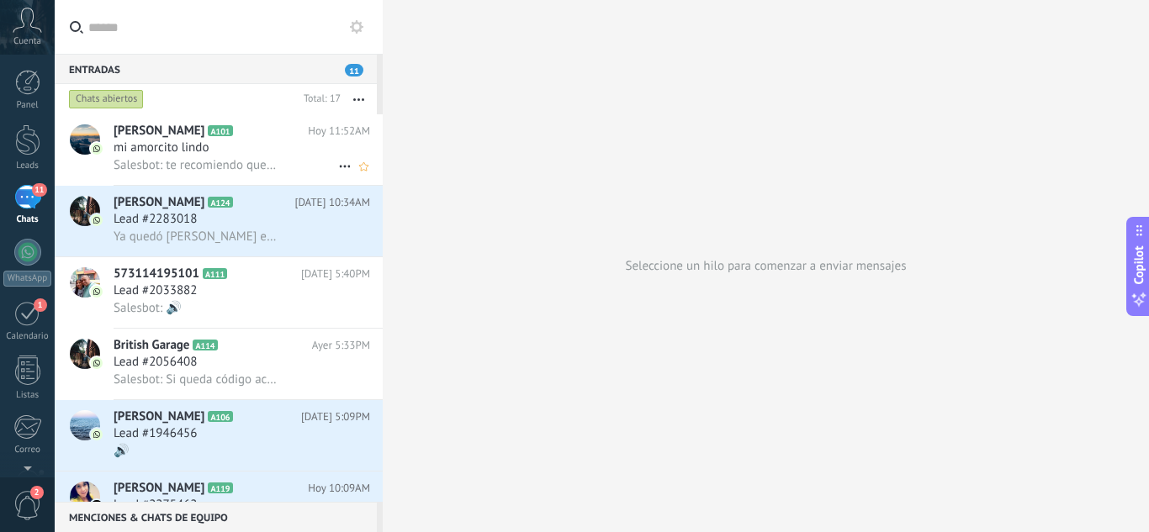
click at [226, 156] on div "mi amorcito lindo" at bounding box center [242, 148] width 256 height 17
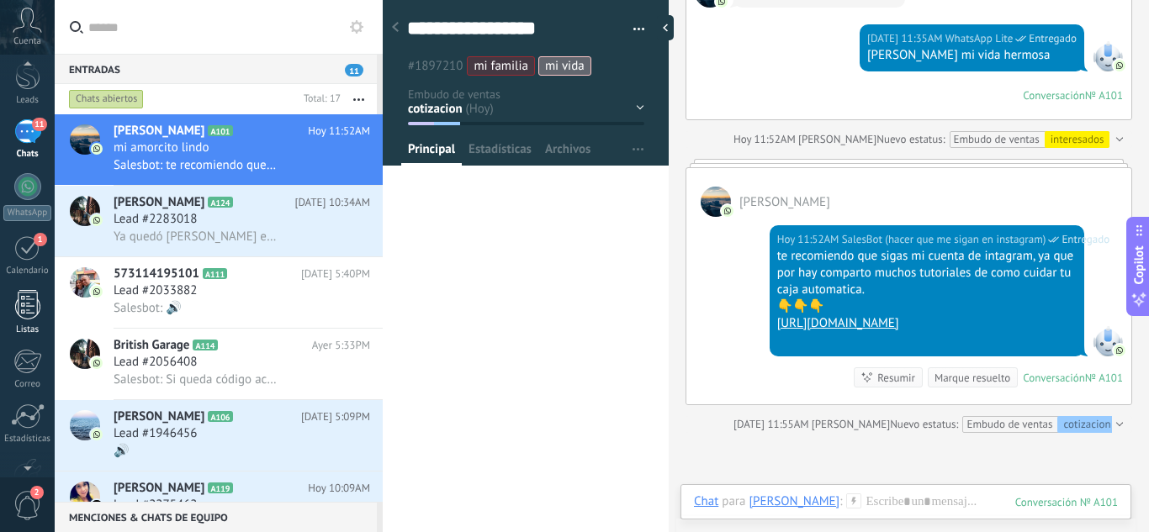
scroll to position [167, 0]
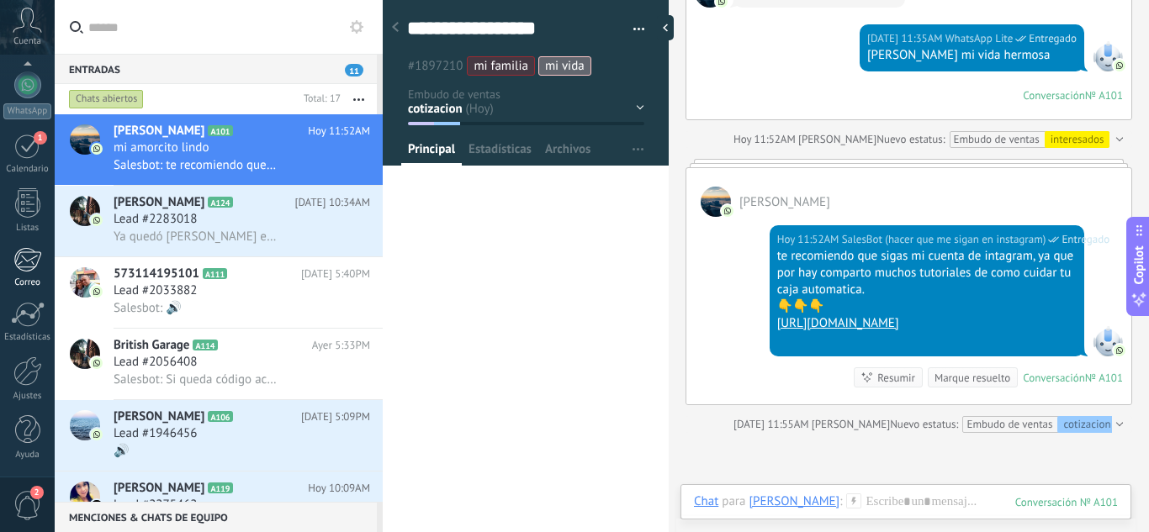
click at [27, 262] on div at bounding box center [27, 259] width 28 height 25
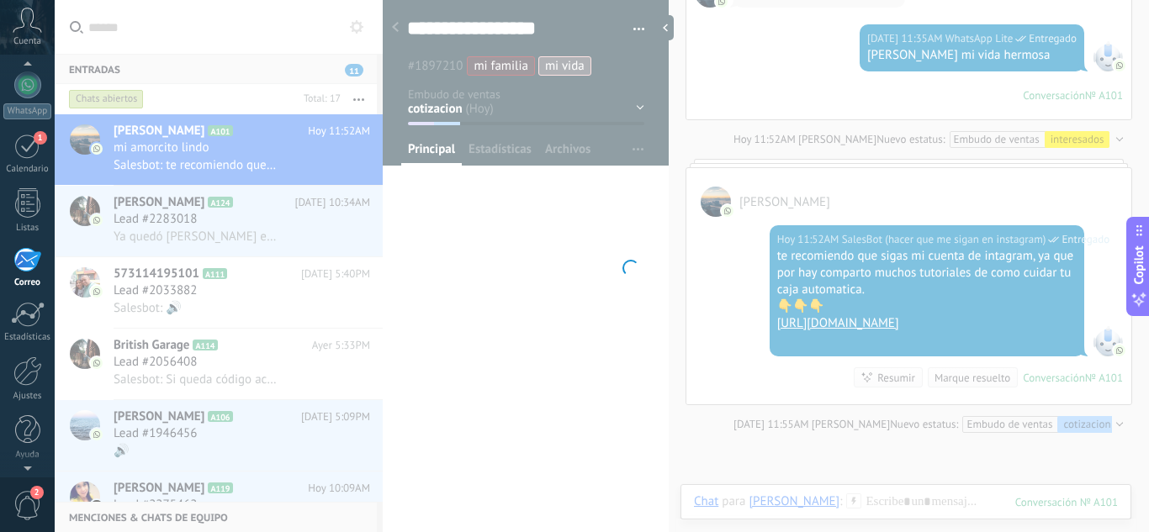
scroll to position [163, 0]
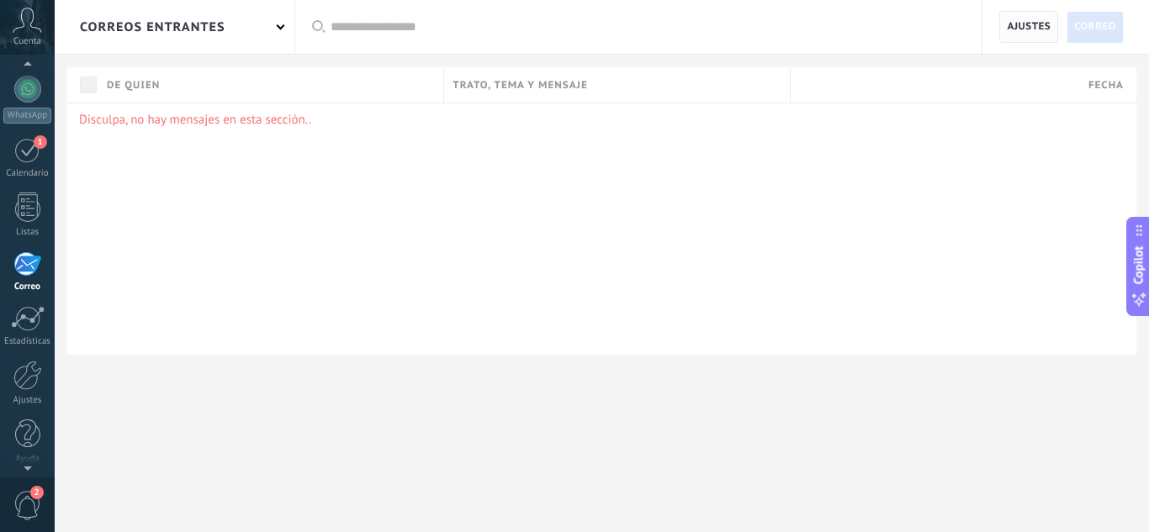
click at [1011, 28] on span "Ajustes" at bounding box center [1028, 27] width 44 height 30
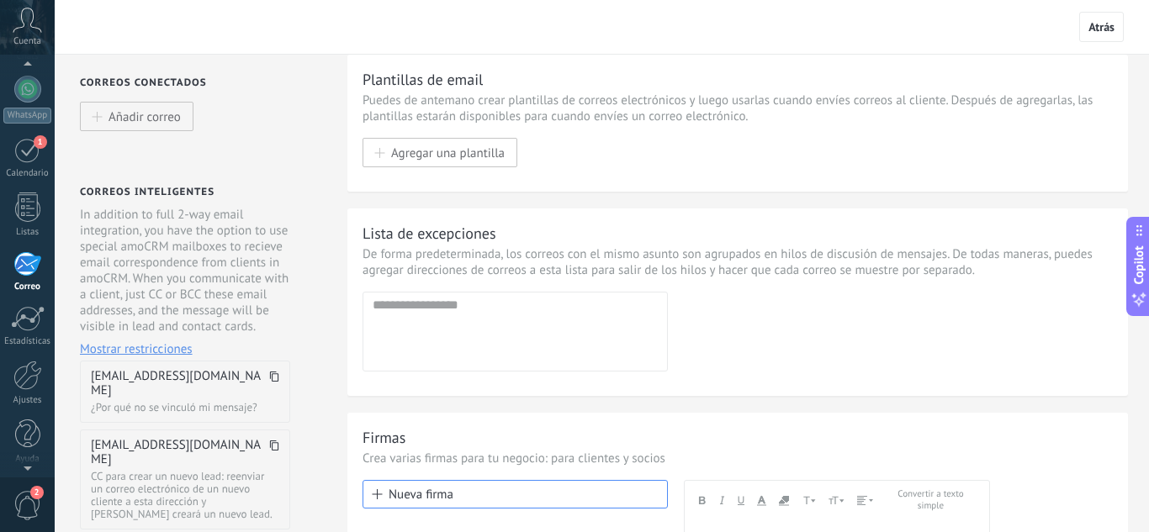
scroll to position [2, 0]
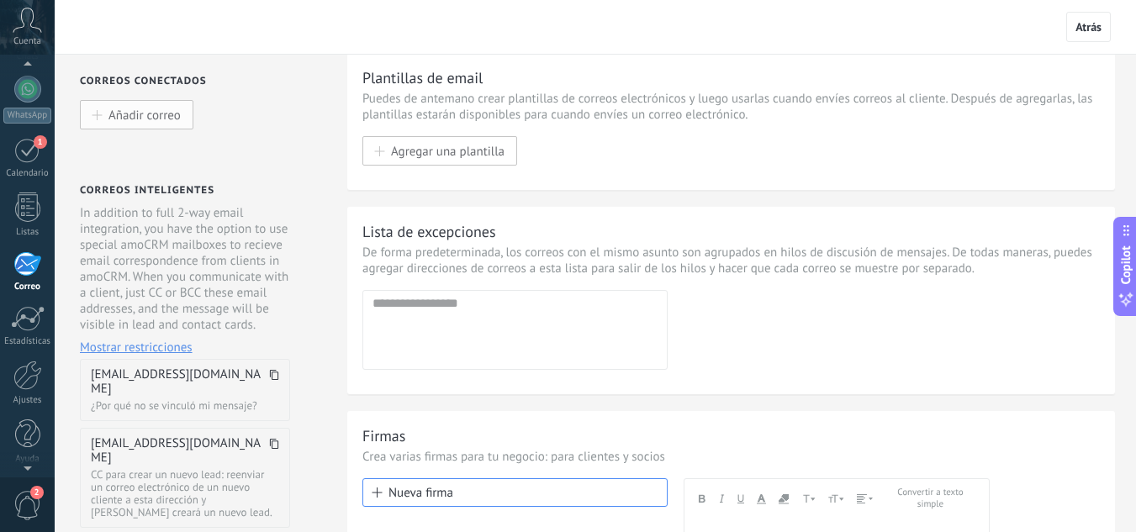
click at [132, 117] on span "Añadir correo" at bounding box center [144, 115] width 72 height 14
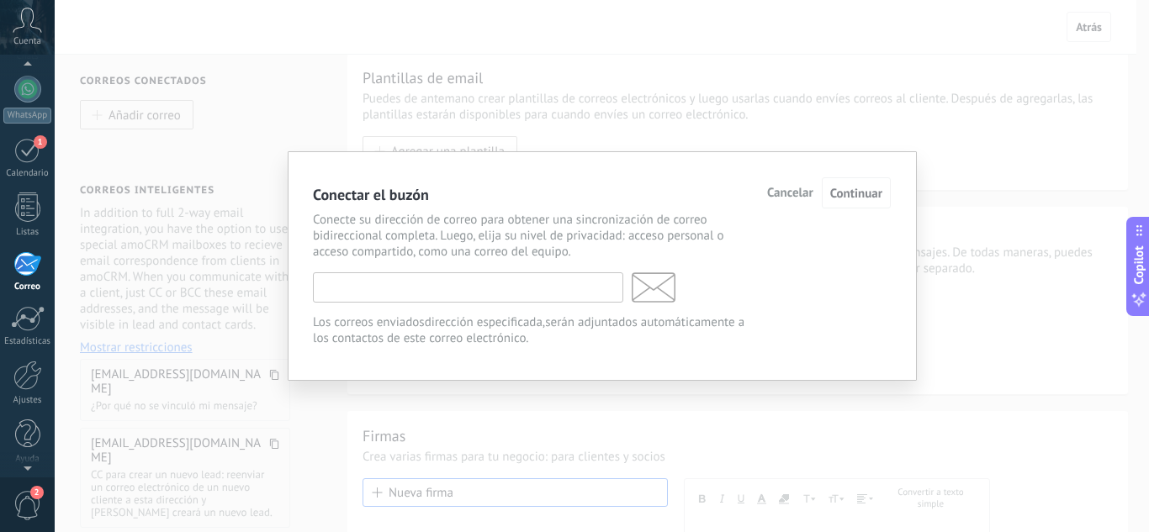
click at [498, 291] on input "text" at bounding box center [468, 287] width 310 height 30
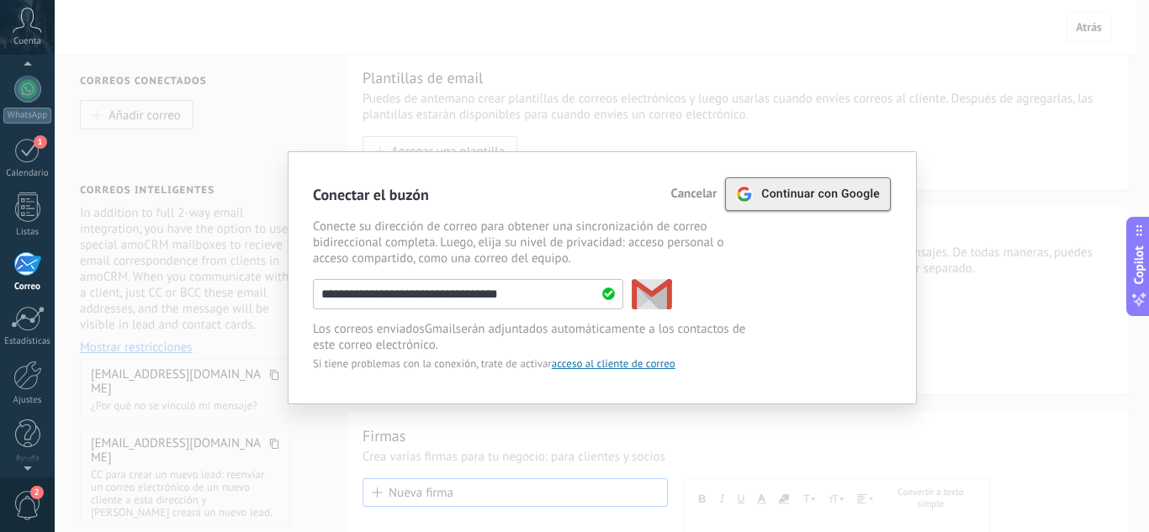
type input "**********"
click at [827, 199] on span "Continuar con Google" at bounding box center [820, 194] width 119 height 13
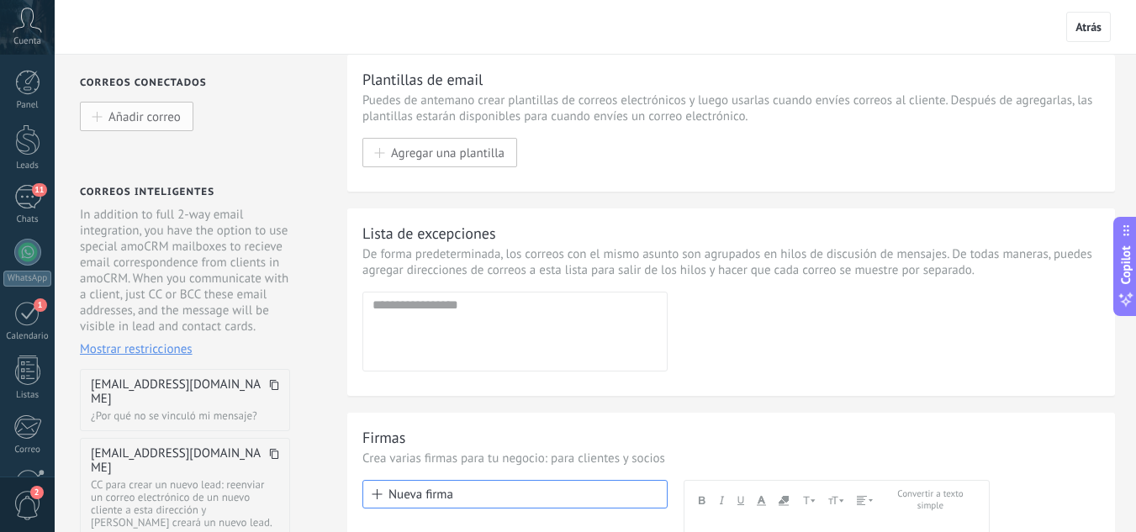
click at [131, 119] on span "Añadir correo" at bounding box center [144, 116] width 72 height 14
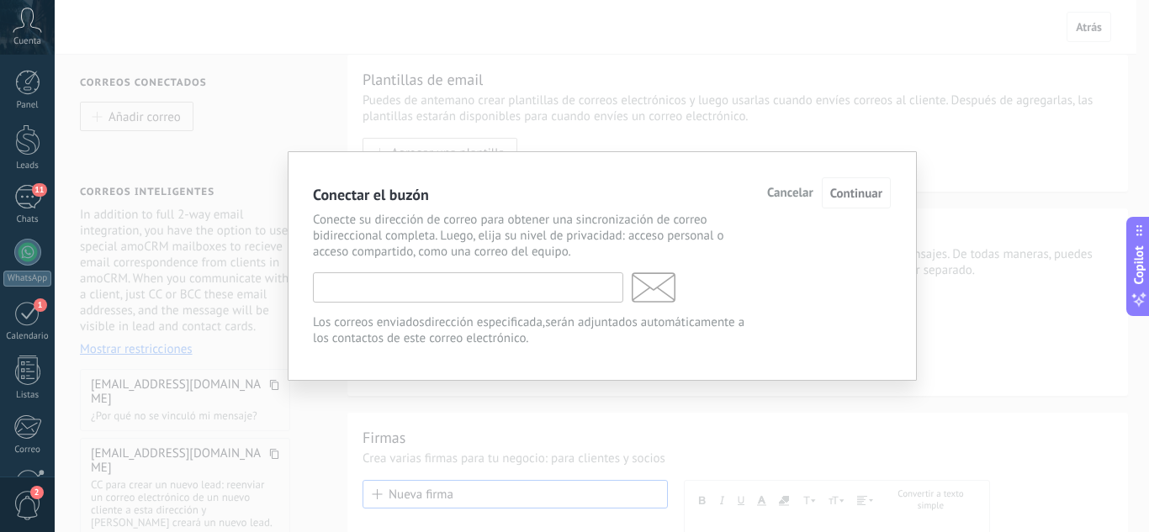
click at [425, 291] on input "text" at bounding box center [468, 287] width 310 height 30
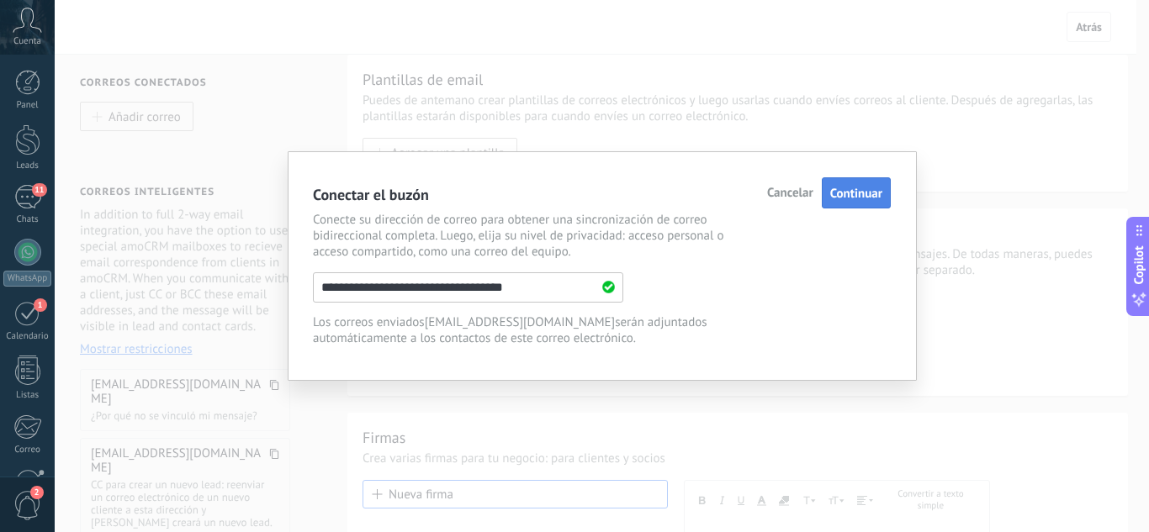
type input "**********"
click at [874, 193] on span "Continuar" at bounding box center [856, 194] width 52 height 16
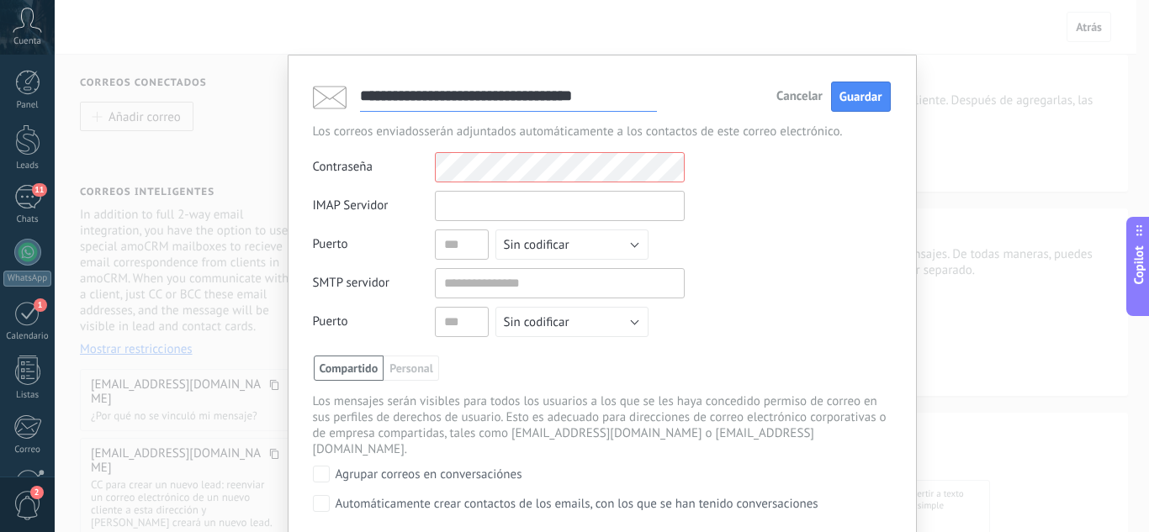
click at [494, 209] on input "text" at bounding box center [560, 206] width 250 height 30
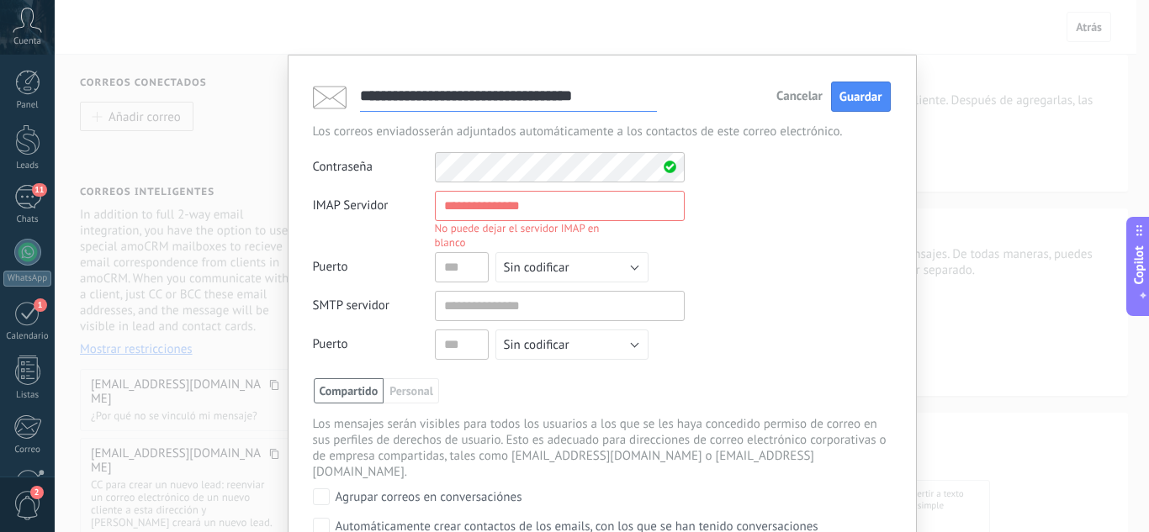
click at [557, 208] on input "text" at bounding box center [560, 206] width 250 height 30
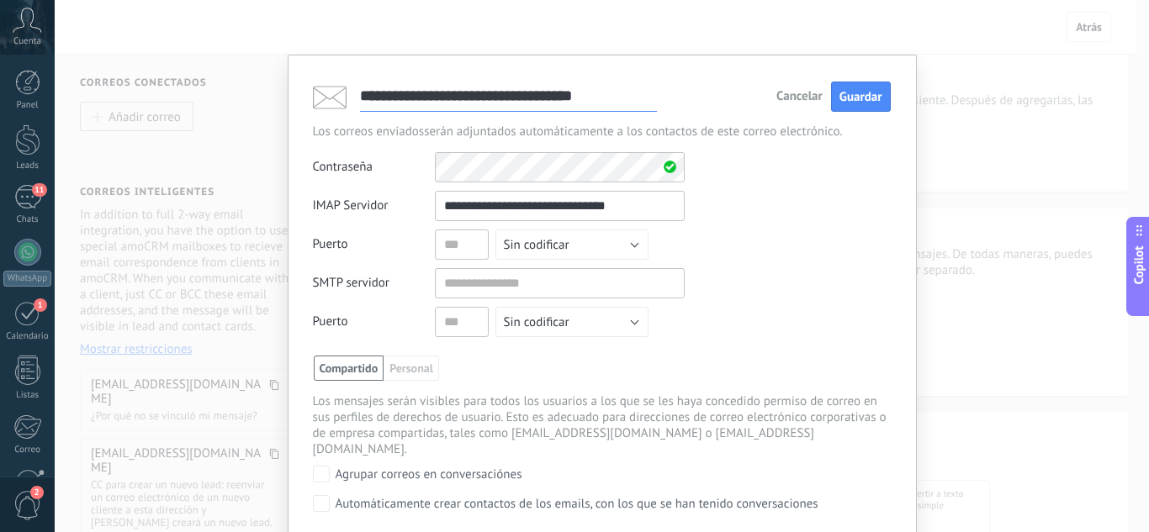
type input "**********"
drag, startPoint x: 475, startPoint y: 253, endPoint x: 370, endPoint y: 251, distance: 105.1
click at [370, 251] on div "Puerto Sin codificar SSL STARTTLS TLS Sin codificar" at bounding box center [499, 245] width 372 height 30
type input "***"
click at [637, 246] on button "Sin codificar" at bounding box center [571, 245] width 153 height 30
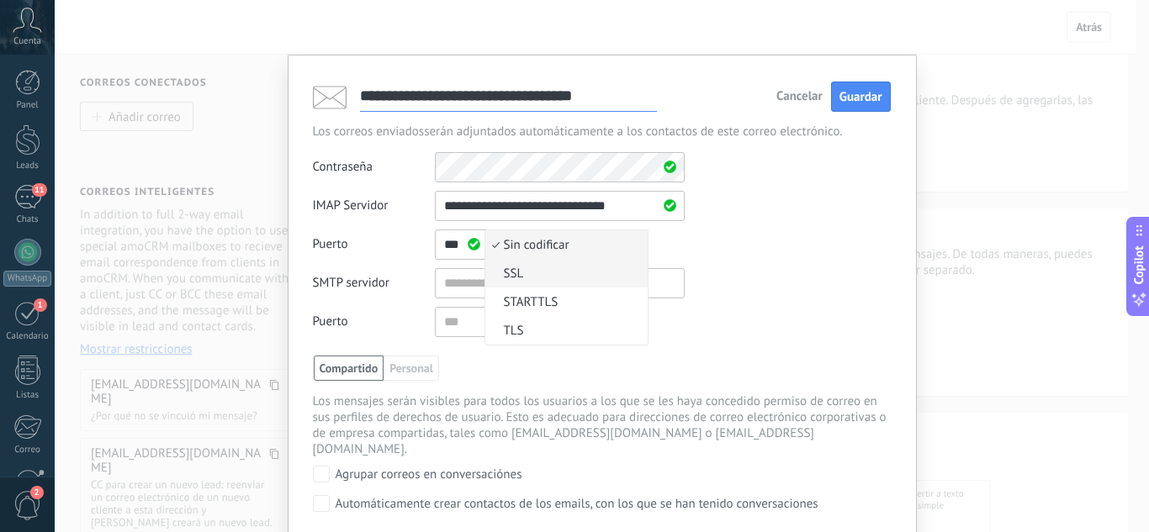
click at [519, 276] on span "SSL" at bounding box center [563, 274] width 157 height 16
click at [465, 282] on input "text" at bounding box center [560, 283] width 250 height 30
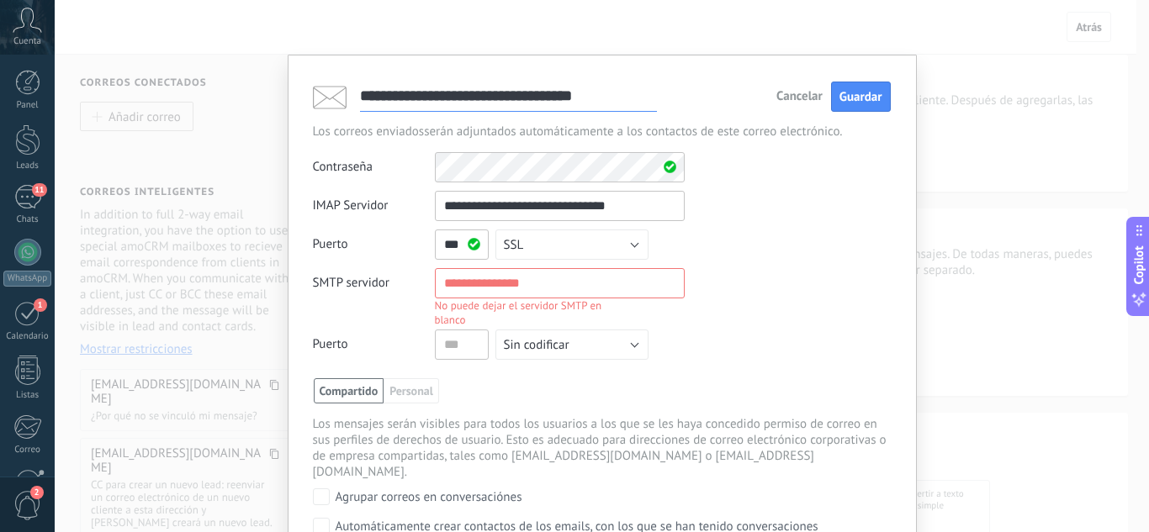
drag, startPoint x: 439, startPoint y: 209, endPoint x: 640, endPoint y: 209, distance: 201.0
click at [642, 209] on input "**********" at bounding box center [560, 206] width 250 height 30
click at [549, 288] on input "text" at bounding box center [560, 283] width 250 height 30
paste input "**********"
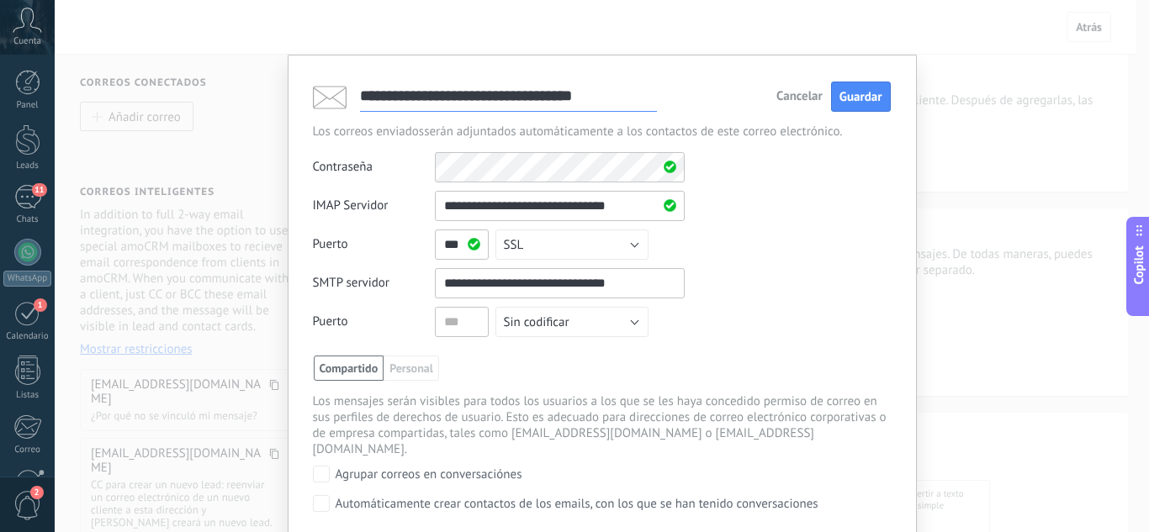
type input "**********"
click at [609, 323] on button "Sin codificar" at bounding box center [571, 322] width 153 height 30
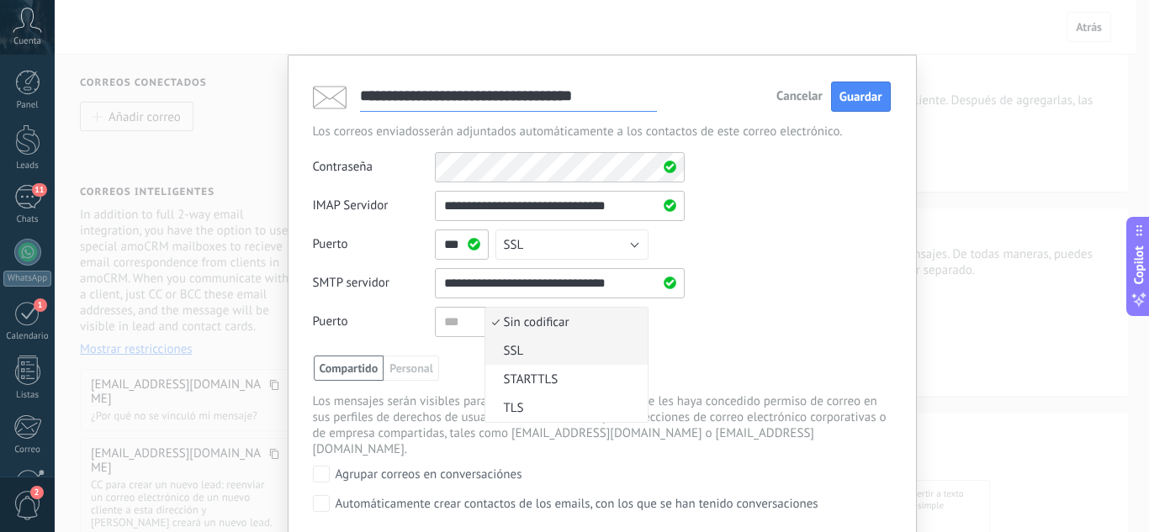
click at [549, 354] on span "SSL" at bounding box center [563, 351] width 157 height 16
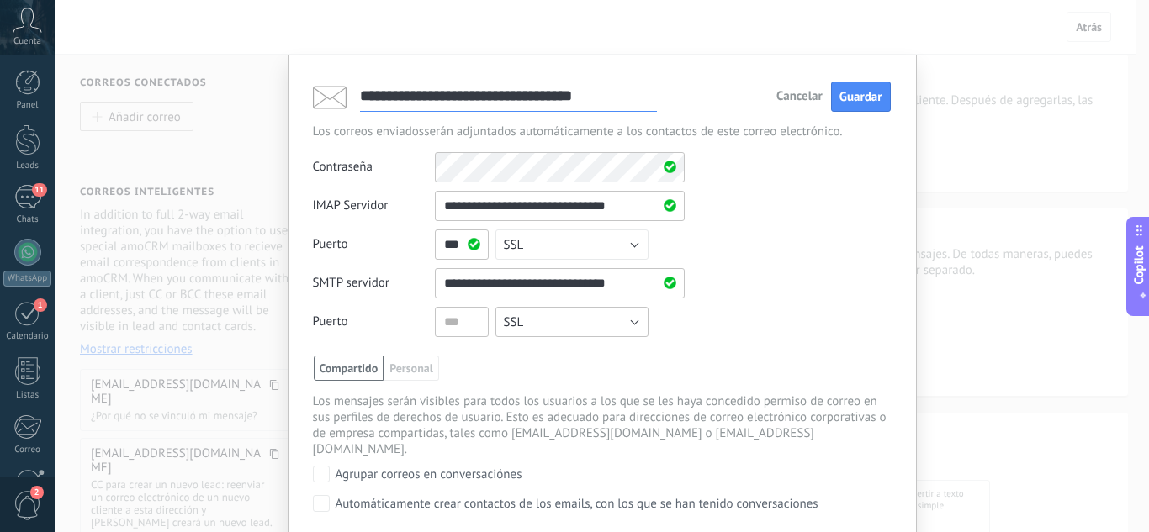
click at [588, 320] on button "SSL" at bounding box center [571, 322] width 153 height 30
click at [593, 350] on span "SSL" at bounding box center [563, 351] width 157 height 16
click at [309, 457] on div "**********" at bounding box center [602, 310] width 629 height 511
click at [863, 89] on button "Guardar" at bounding box center [861, 97] width 60 height 31
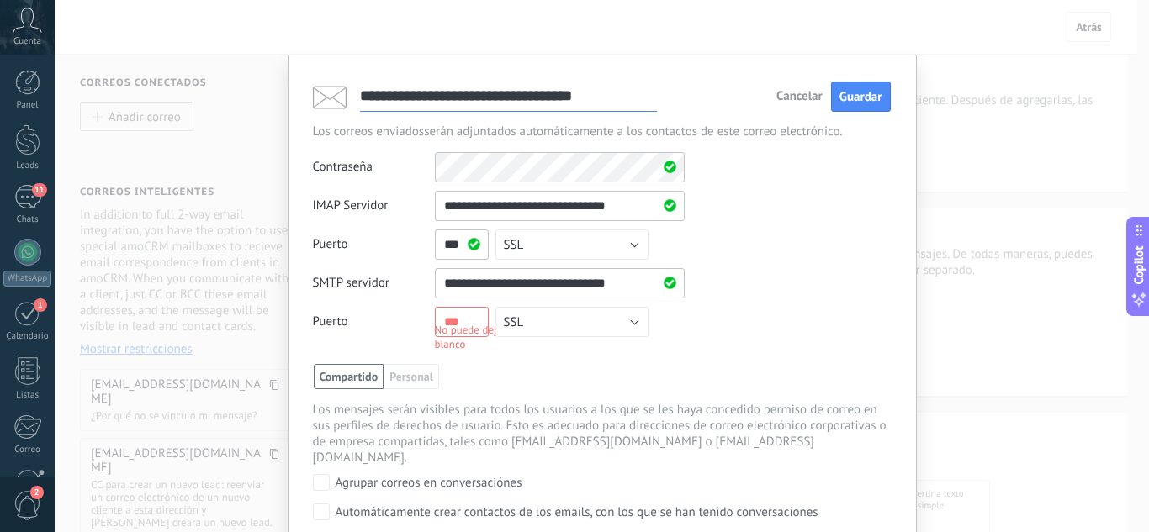
click at [473, 328] on div "No puede dejar el puerto SMTP en blanco" at bounding box center [531, 337] width 192 height 29
drag, startPoint x: 468, startPoint y: 321, endPoint x: 407, endPoint y: 321, distance: 60.5
click at [407, 321] on div "Puerto No puede dejar el puerto SMTP en blanco Sin codificar SSL STARTTLS TLS S…" at bounding box center [499, 326] width 372 height 39
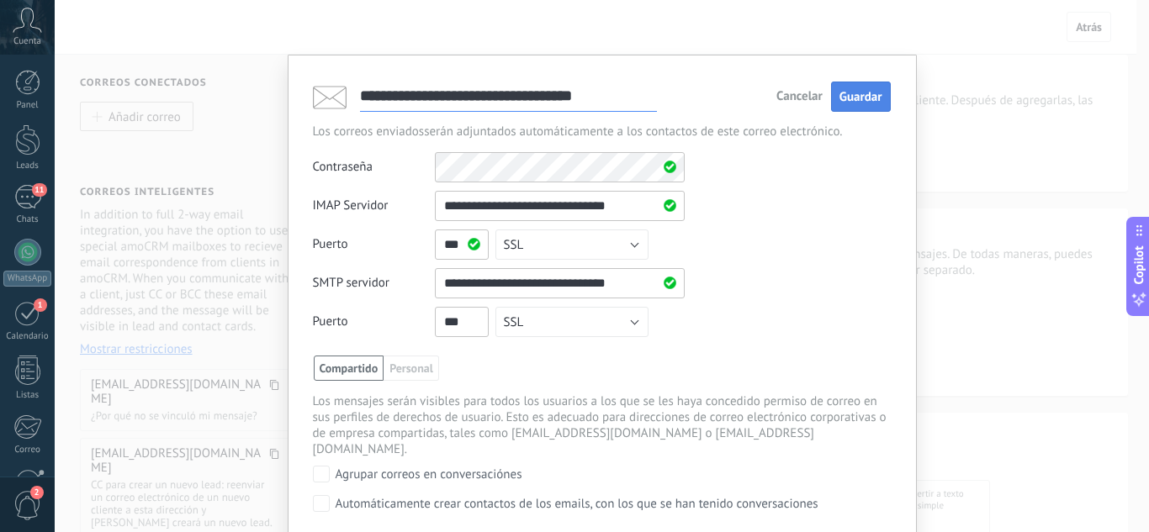
type input "***"
click at [854, 95] on span "Guardar" at bounding box center [860, 97] width 43 height 16
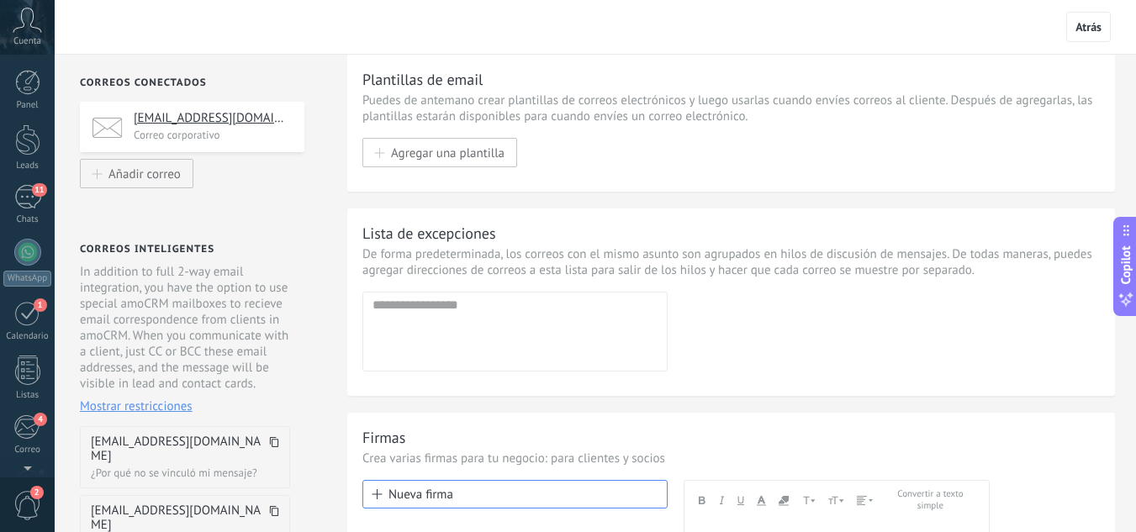
click at [227, 124] on h4 "[EMAIL_ADDRESS][DOMAIN_NAME]" at bounding box center [213, 118] width 158 height 17
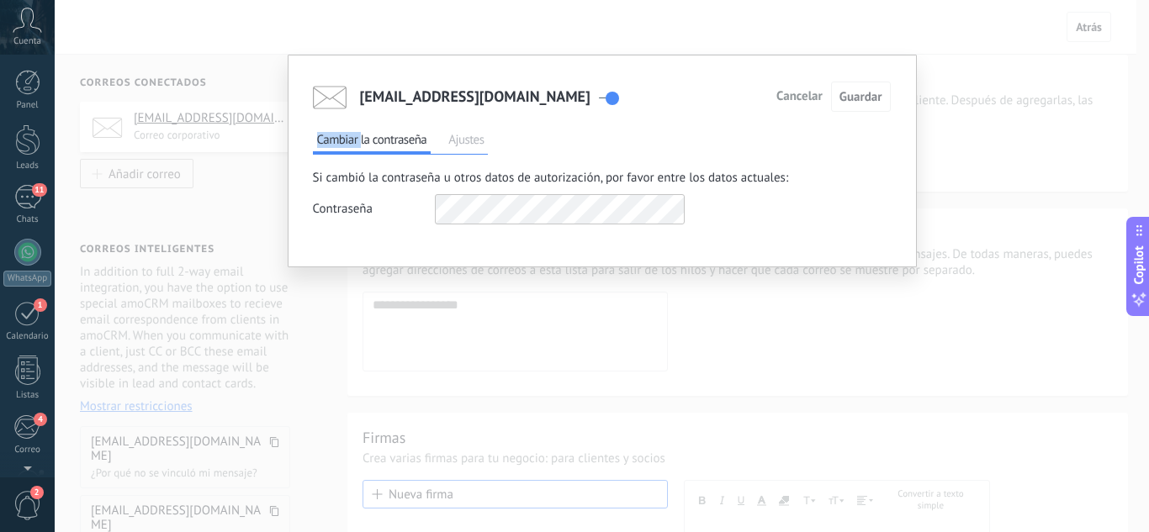
click at [227, 124] on div "[EMAIL_ADDRESS][DOMAIN_NAME] Cancelar Guardar Cambiar la contraseña Ajustes Si …" at bounding box center [602, 266] width 1094 height 532
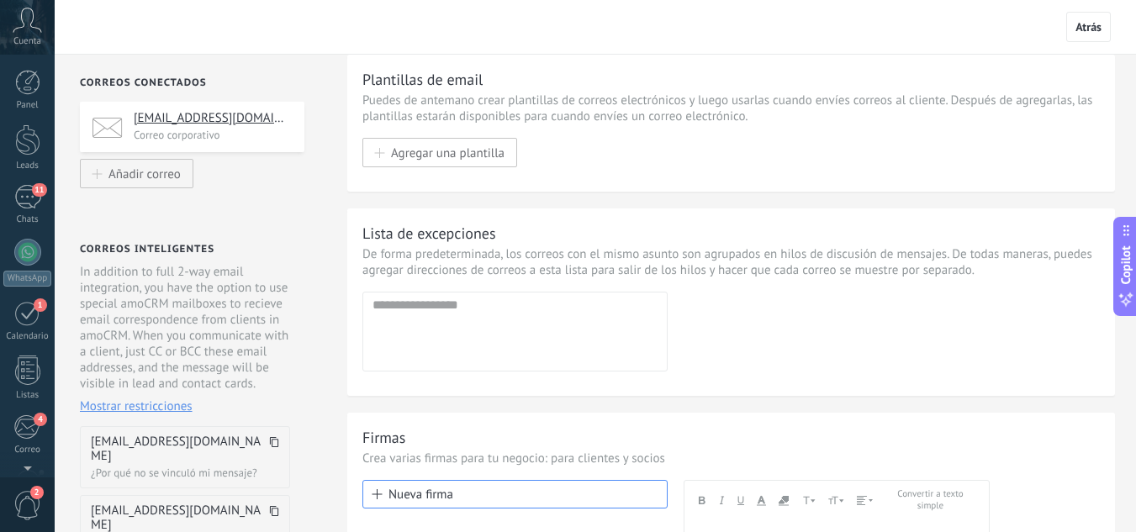
click at [227, 124] on h4 "[EMAIL_ADDRESS][DOMAIN_NAME]" at bounding box center [213, 118] width 158 height 17
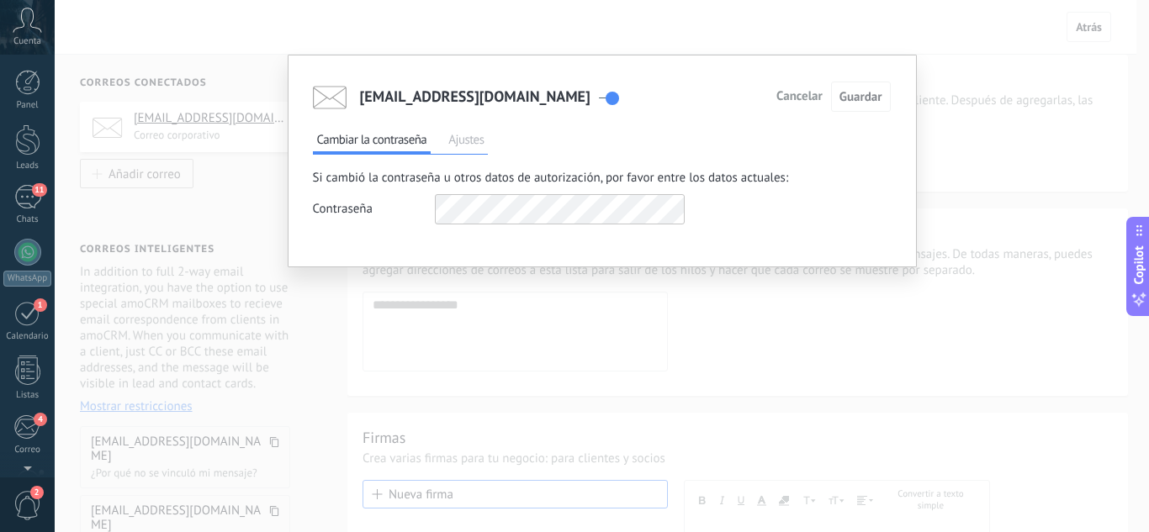
click at [229, 122] on div "[EMAIL_ADDRESS][DOMAIN_NAME] Cancelar Guardar Cambiar la contraseña Ajustes Si …" at bounding box center [602, 266] width 1094 height 532
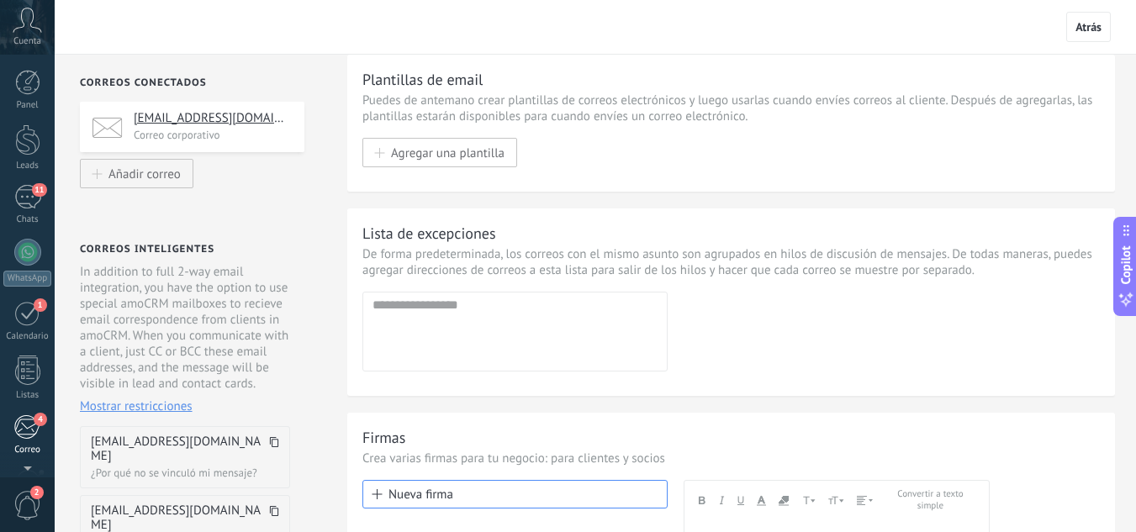
click at [38, 448] on div "Correo" at bounding box center [27, 450] width 49 height 11
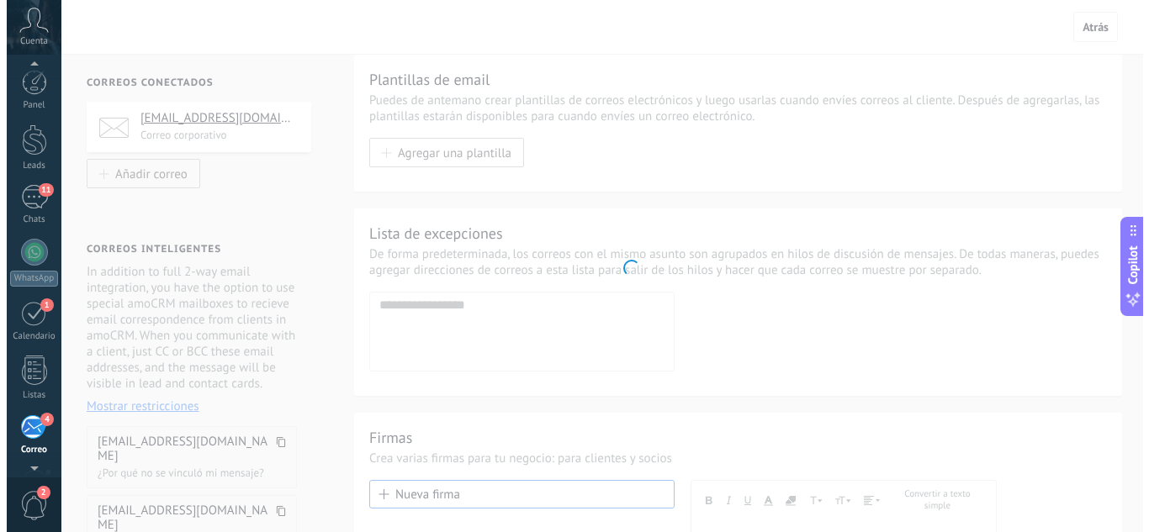
scroll to position [163, 0]
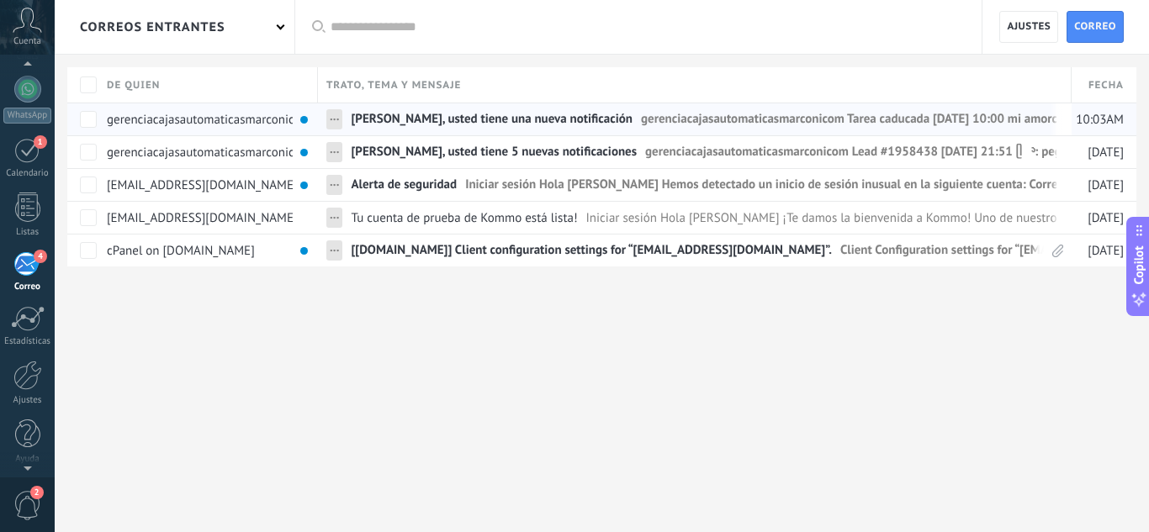
click at [353, 120] on span "[PERSON_NAME], usted tiene una nueva notificación" at bounding box center [492, 123] width 282 height 24
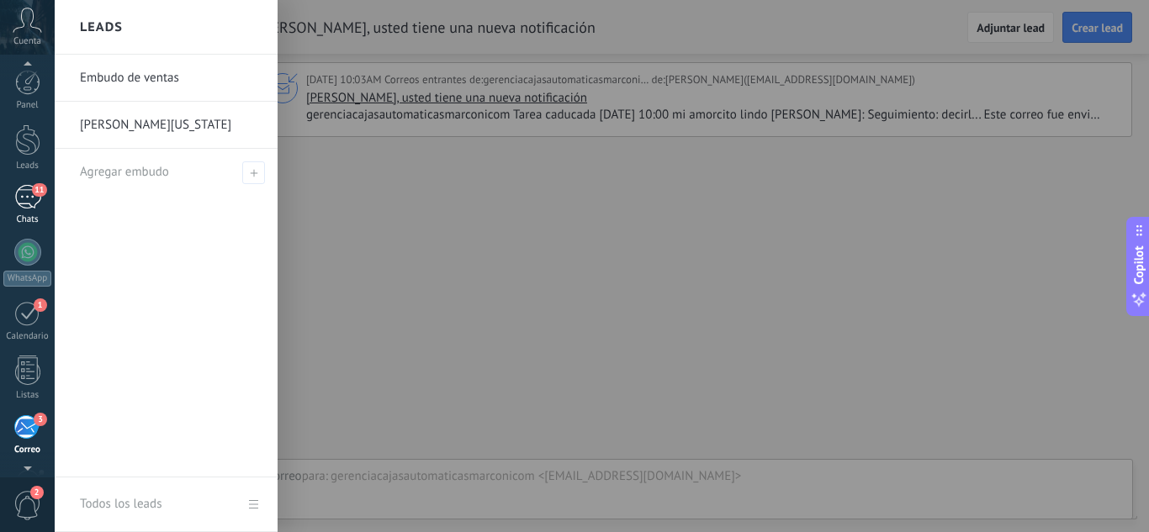
click at [25, 196] on div "11" at bounding box center [27, 197] width 27 height 24
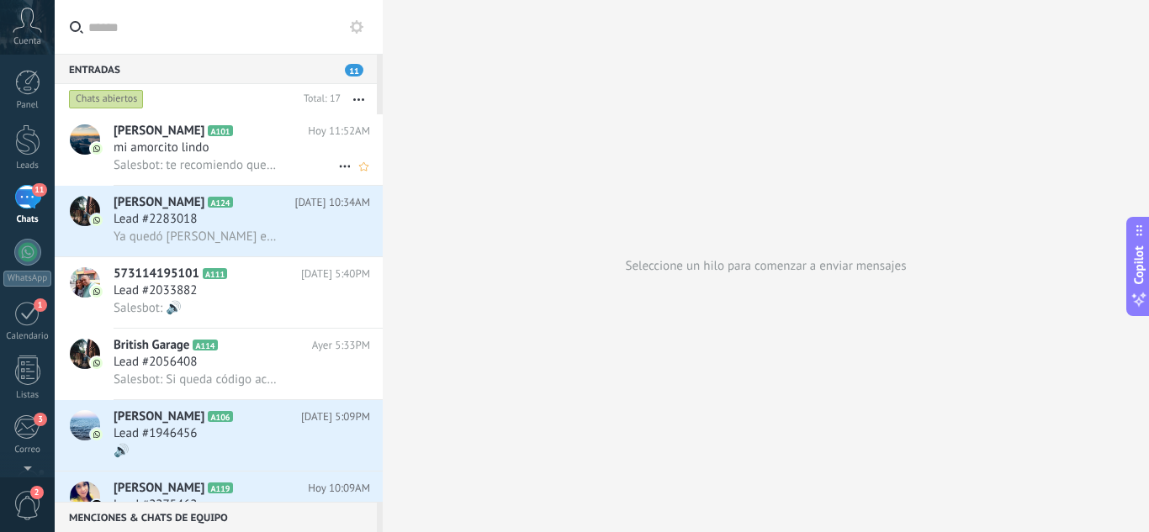
click at [243, 151] on div "mi amorcito lindo" at bounding box center [242, 148] width 256 height 17
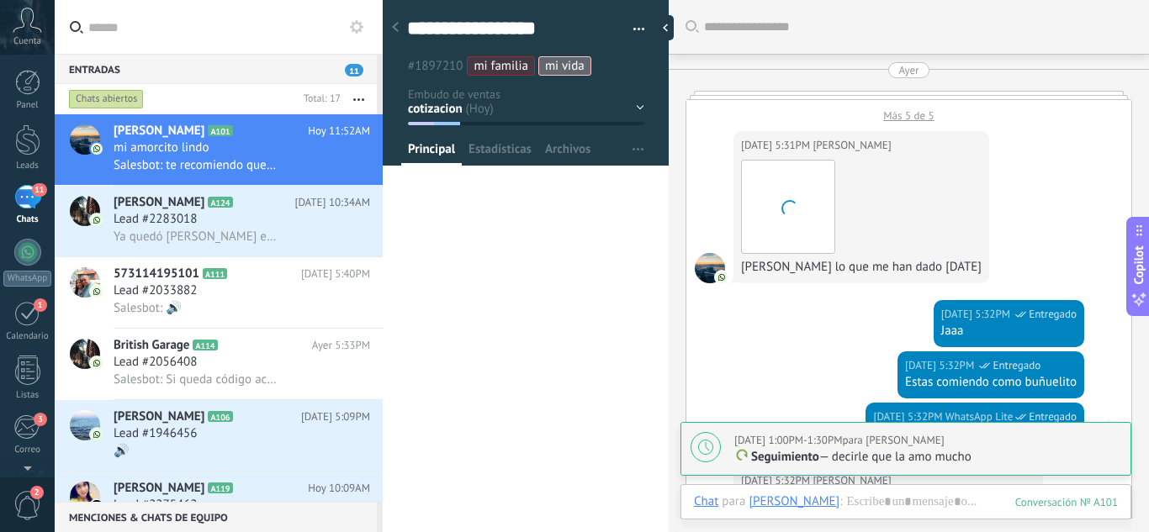
scroll to position [3668, 0]
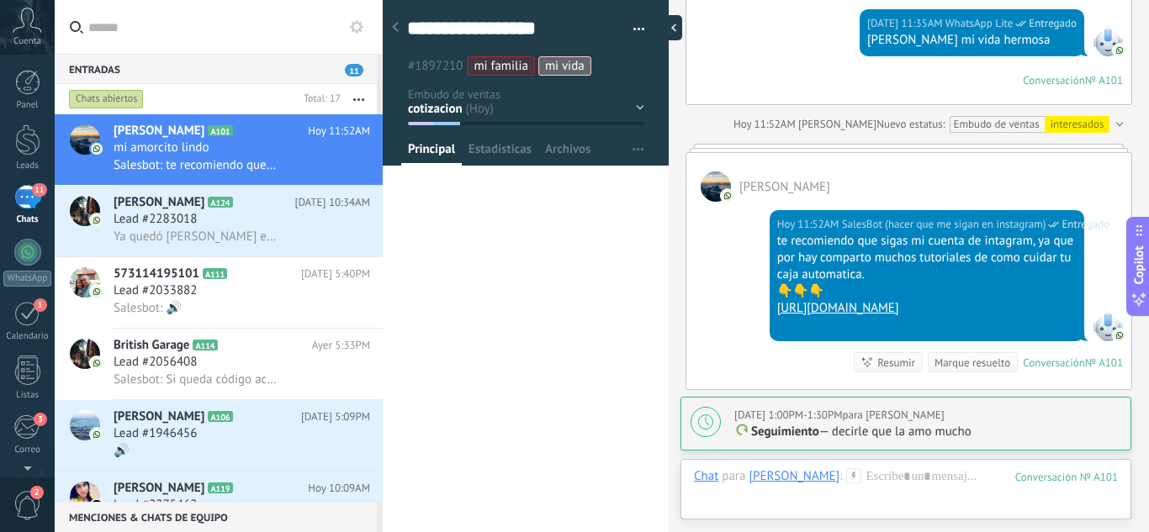
click at [669, 27] on div at bounding box center [669, 27] width 25 height 25
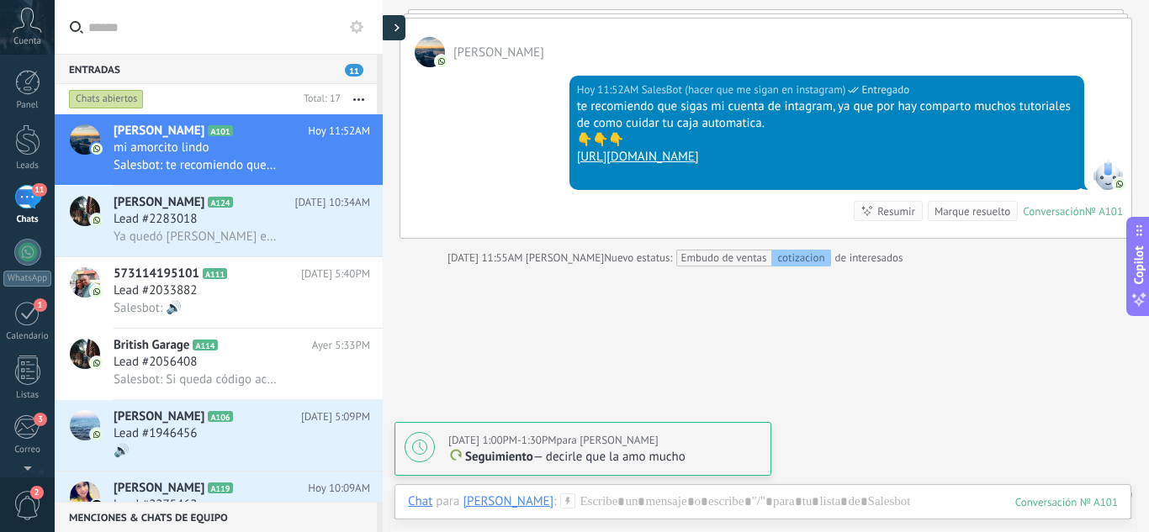
click at [399, 33] on div at bounding box center [392, 27] width 25 height 25
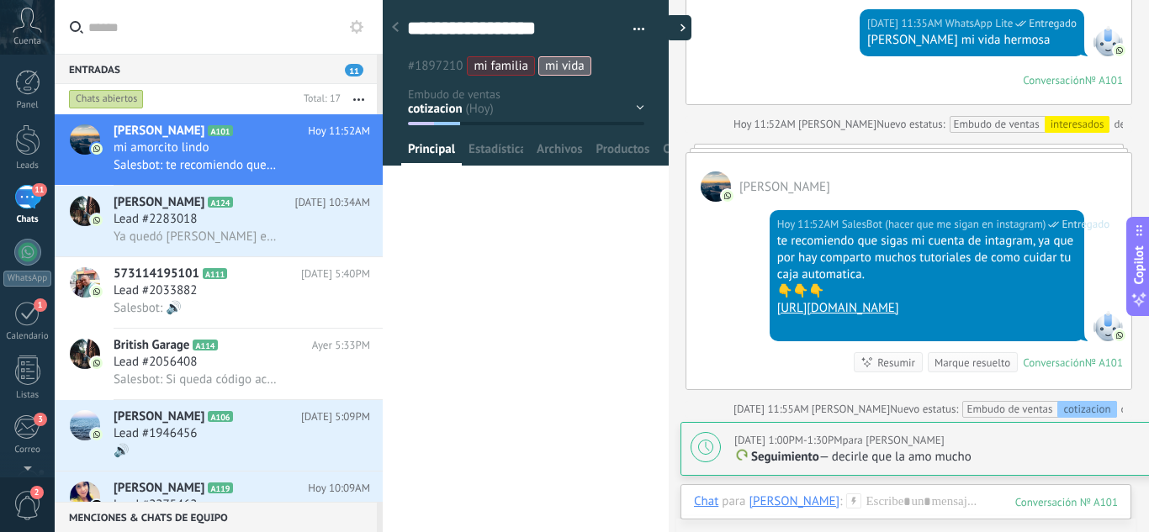
scroll to position [25, 0]
click at [670, 24] on div at bounding box center [669, 27] width 25 height 25
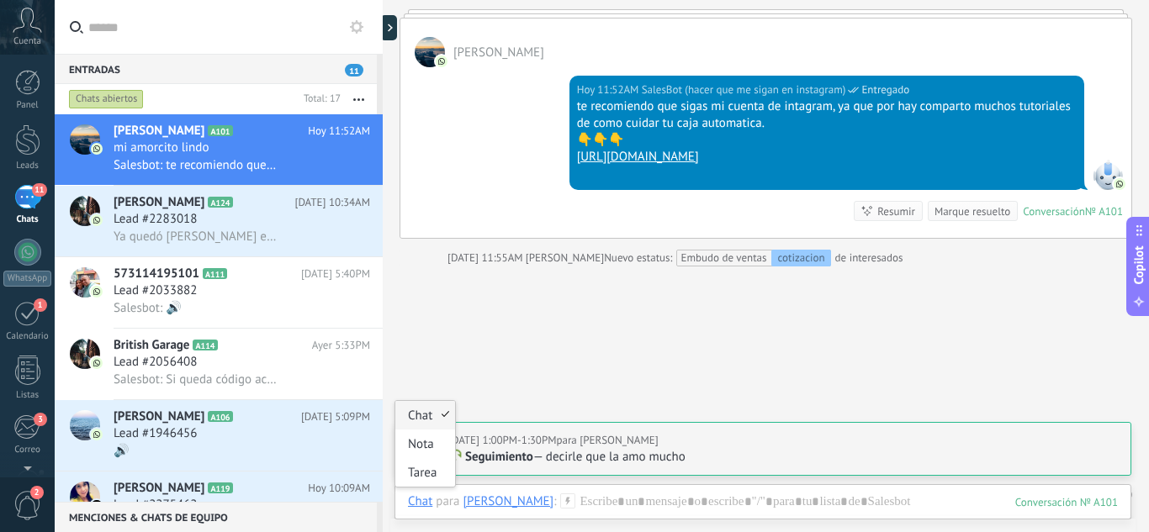
click at [416, 501] on div "Chat" at bounding box center [420, 501] width 24 height 15
click at [394, 21] on div at bounding box center [392, 27] width 25 height 25
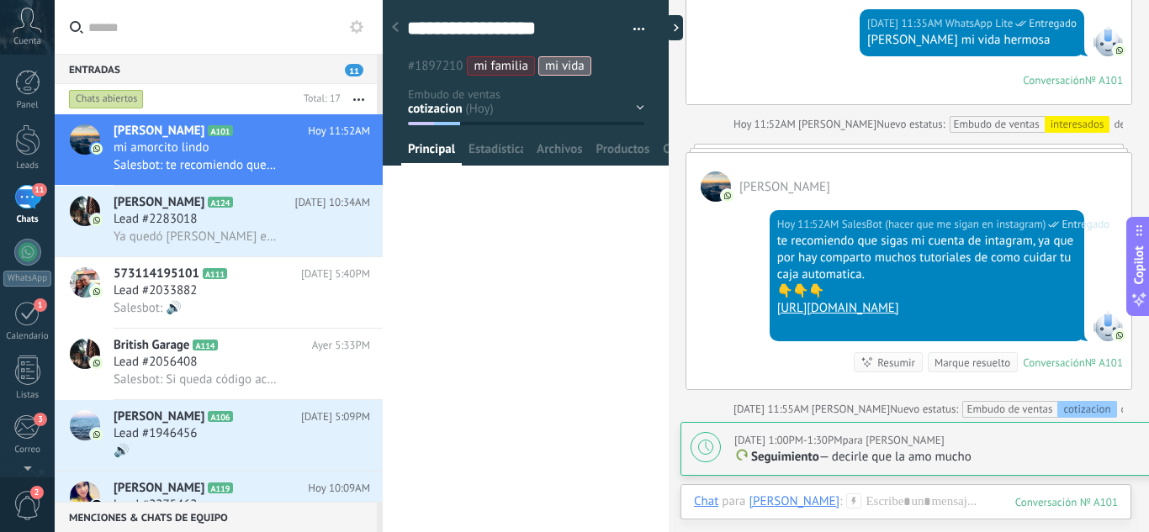
type textarea "**********"
click at [444, 147] on span "Principal" at bounding box center [431, 153] width 47 height 24
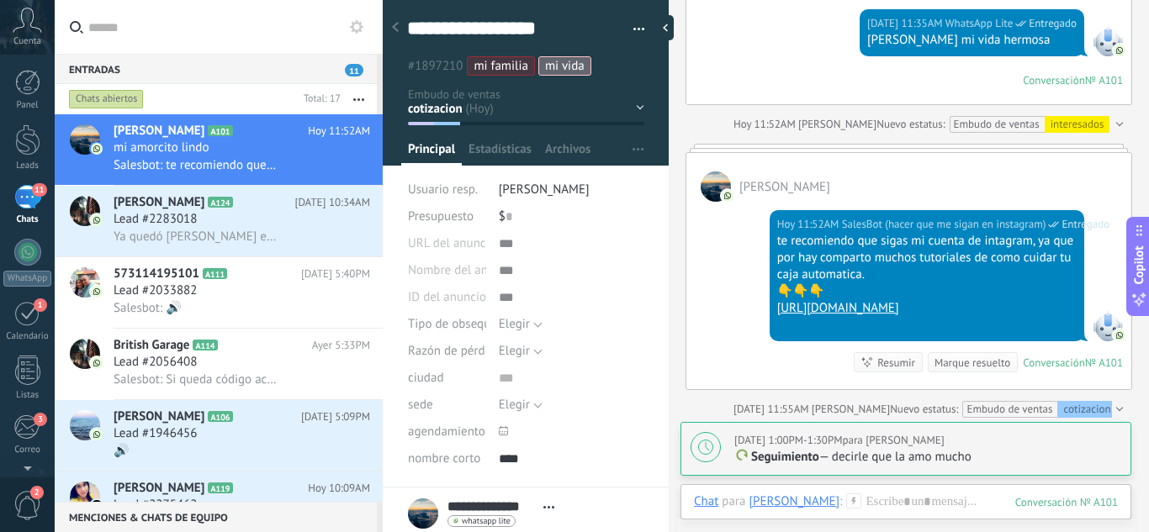
click at [444, 147] on span "Principal" at bounding box center [431, 153] width 47 height 24
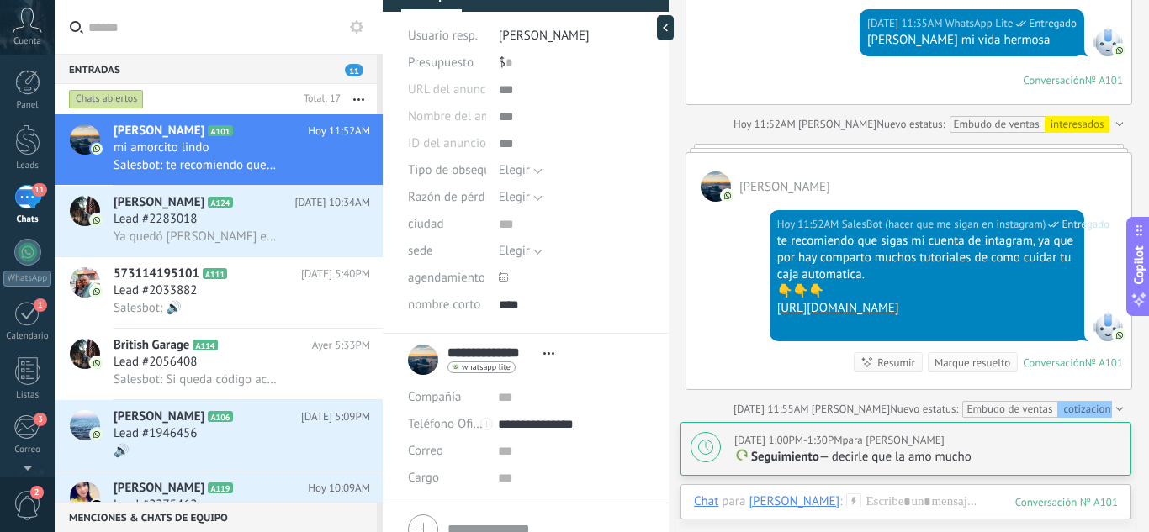
scroll to position [231, 0]
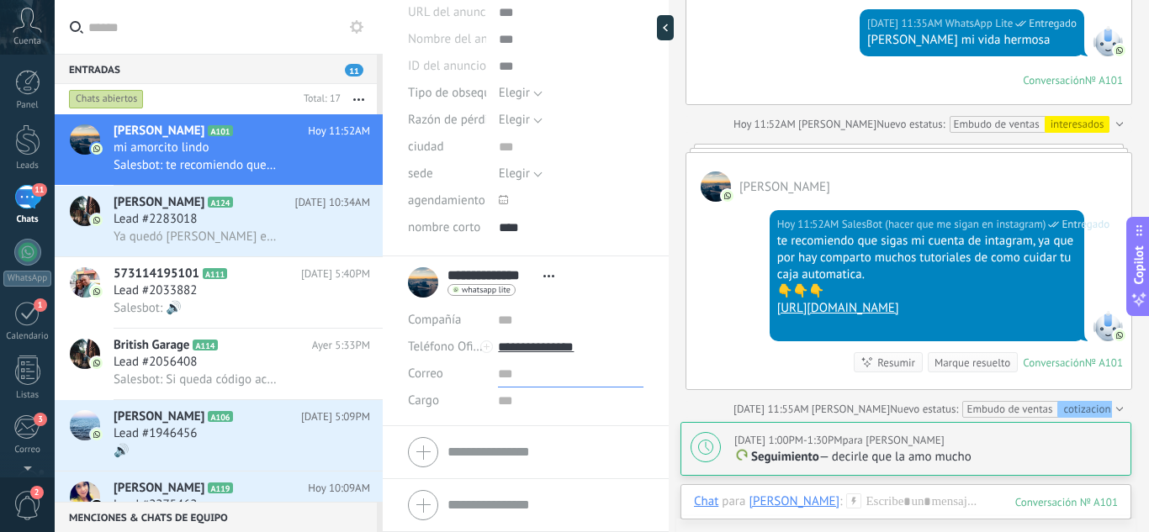
click at [504, 375] on input "text" at bounding box center [570, 374] width 145 height 27
type input "**********"
click at [439, 504] on span "Guardar" at bounding box center [437, 506] width 40 height 12
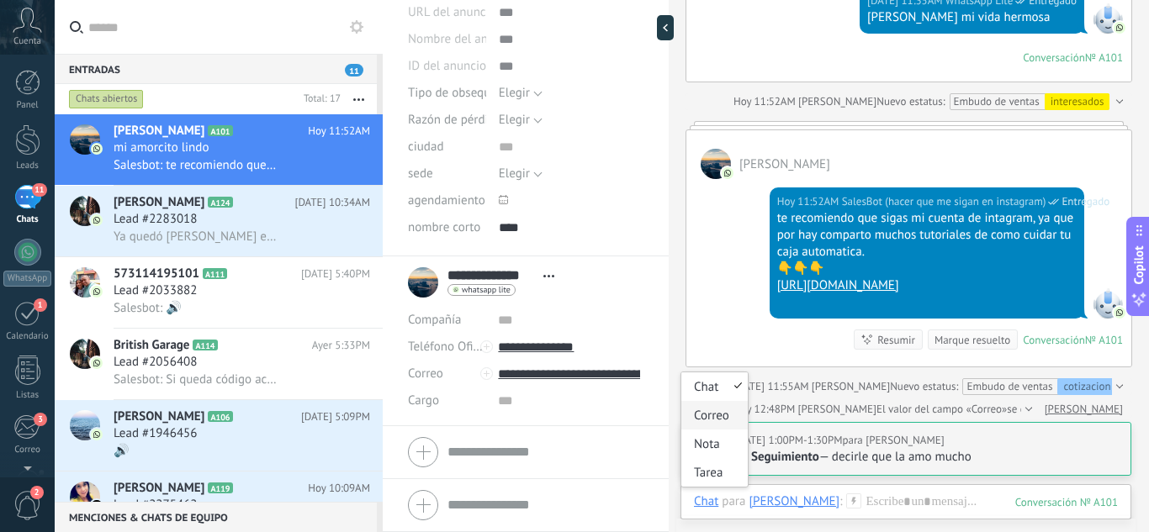
click at [713, 412] on div "Correo" at bounding box center [714, 415] width 66 height 29
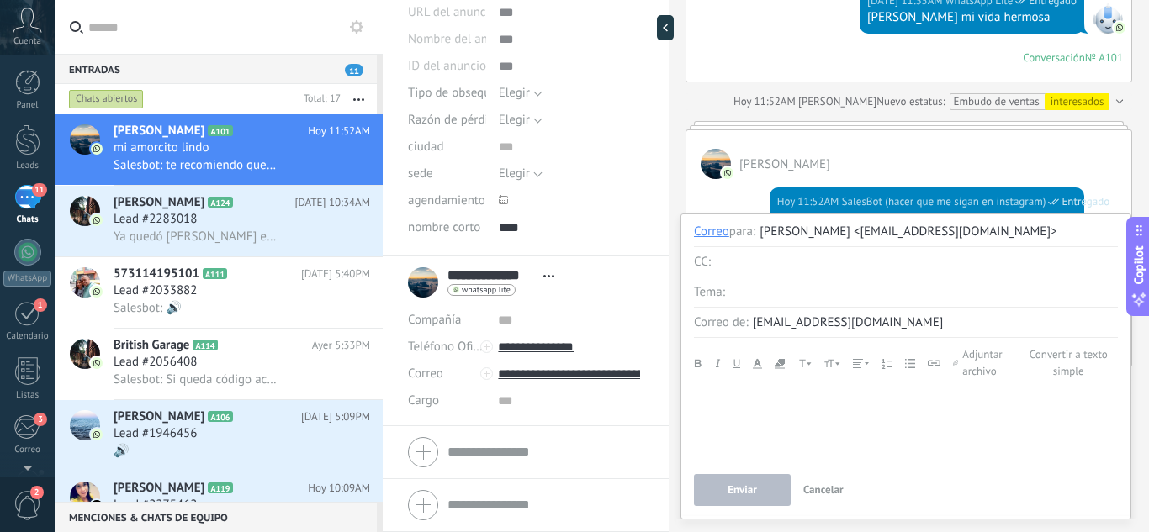
click at [750, 484] on span "Enviar" at bounding box center [741, 490] width 29 height 12
click at [750, 413] on div at bounding box center [906, 424] width 424 height 73
click at [759, 487] on button "Enviar" at bounding box center [742, 490] width 97 height 32
click at [736, 407] on div "****" at bounding box center [906, 424] width 424 height 73
click at [775, 288] on input "text" at bounding box center [923, 292] width 388 height 30
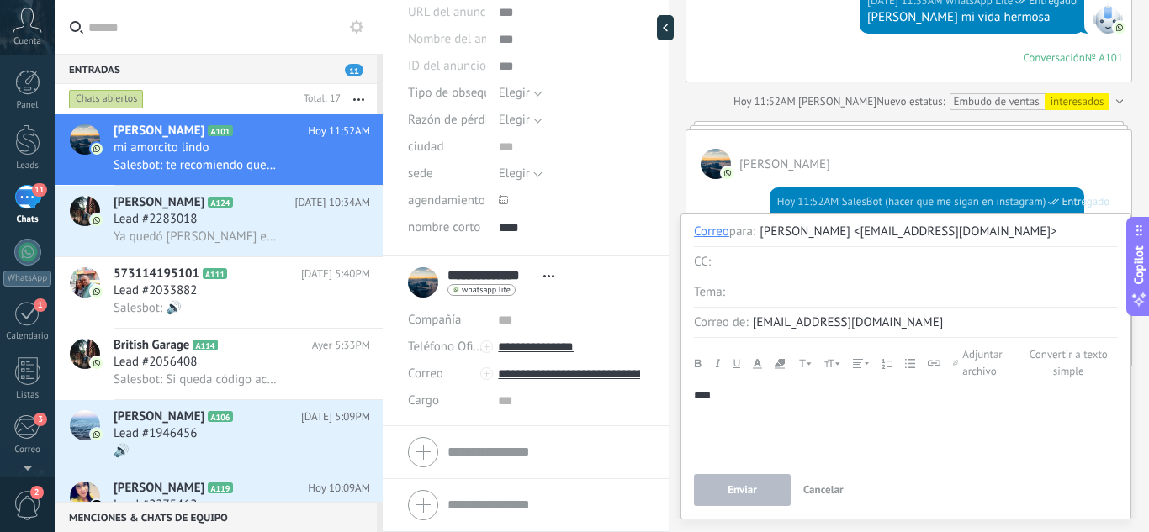
click at [774, 273] on input "4" at bounding box center [916, 262] width 403 height 30
click at [753, 490] on span "Enviar" at bounding box center [741, 490] width 29 height 12
click at [755, 489] on span "Enviar" at bounding box center [741, 490] width 29 height 12
click at [758, 489] on button "Enviar" at bounding box center [742, 490] width 97 height 32
click at [760, 488] on button "Enviar" at bounding box center [742, 490] width 97 height 32
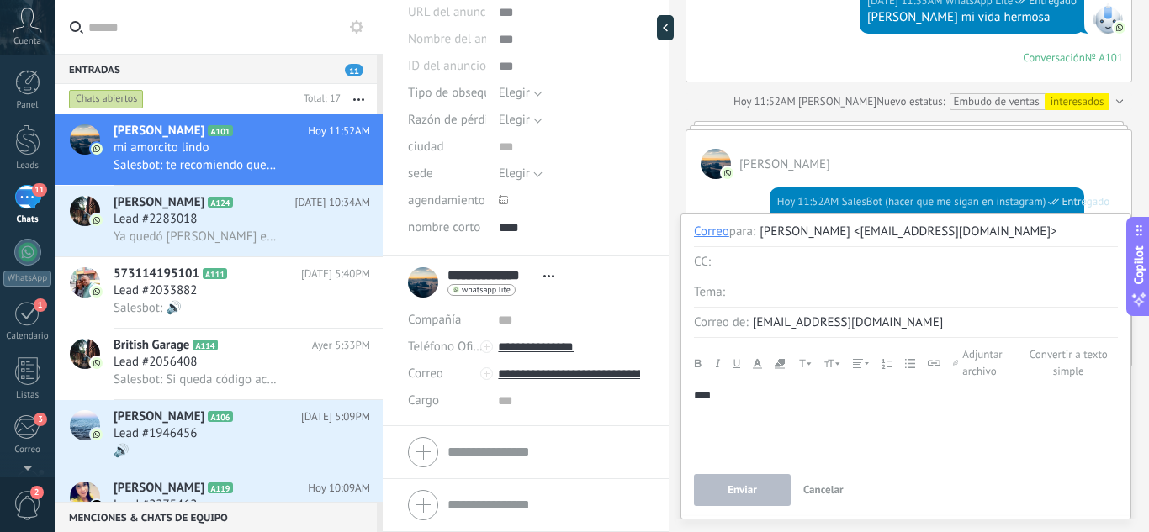
click at [760, 488] on button "Enviar" at bounding box center [742, 490] width 97 height 32
click at [827, 258] on input "4" at bounding box center [916, 262] width 403 height 30
type input "*"
click at [822, 295] on input "text" at bounding box center [923, 292] width 388 height 30
type input "*"
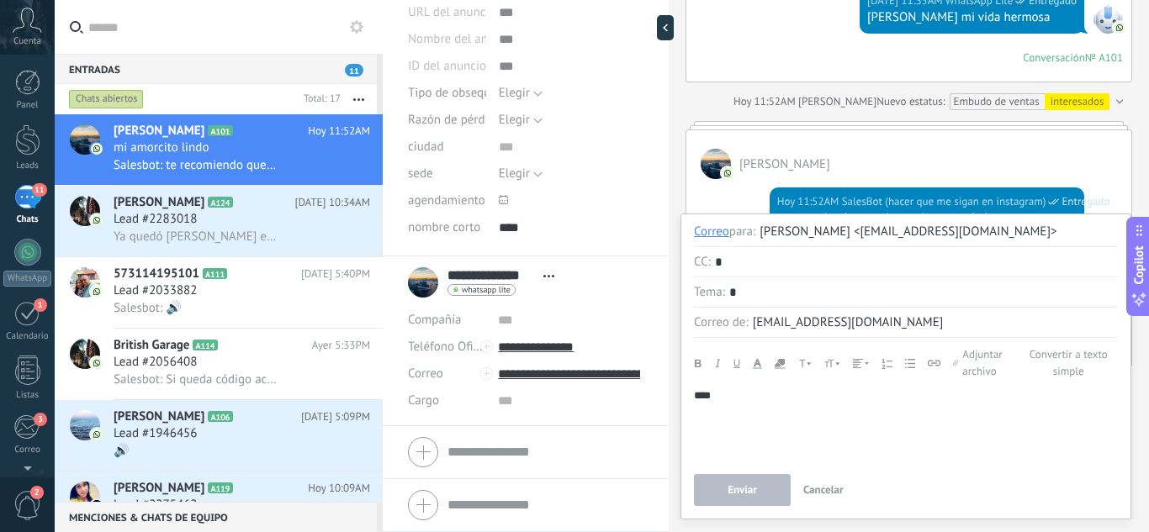
click at [721, 498] on button "Enviar" at bounding box center [742, 490] width 97 height 32
click at [776, 383] on div "Andale Mono Arial Arial Black Book Antiqua Comic Sans MS Courier New Helvetica …" at bounding box center [906, 403] width 424 height 115
click at [765, 403] on div "****" at bounding box center [906, 395] width 424 height 15
click at [746, 504] on button "Enviar" at bounding box center [742, 490] width 97 height 32
drag, startPoint x: 746, startPoint y: 499, endPoint x: 765, endPoint y: 445, distance: 57.2
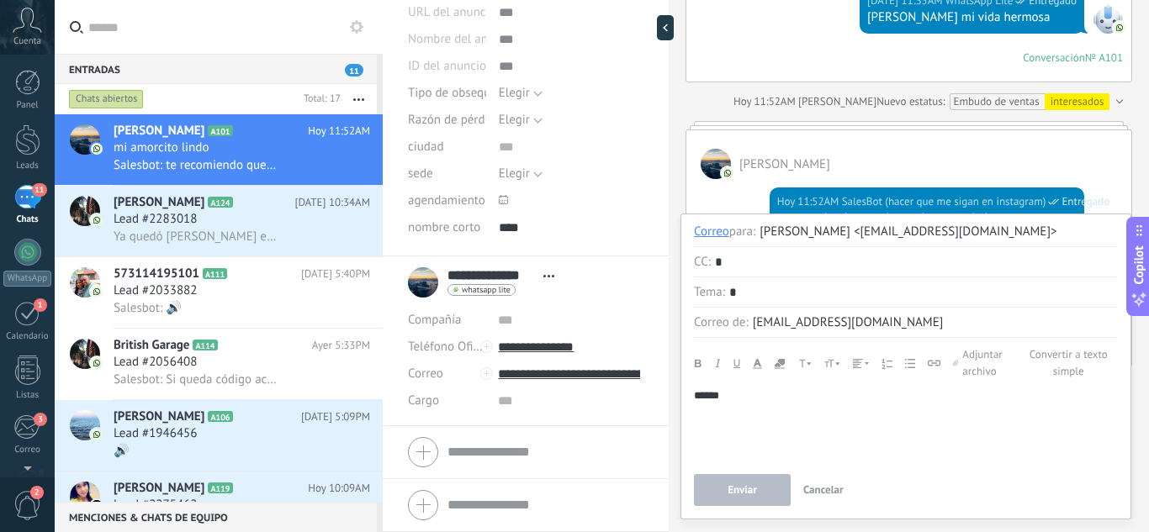
click at [746, 497] on button "Enviar" at bounding box center [742, 490] width 97 height 32
drag, startPoint x: 827, startPoint y: 404, endPoint x: 796, endPoint y: 398, distance: 31.8
click at [796, 399] on div "******" at bounding box center [906, 424] width 424 height 73
drag, startPoint x: 816, startPoint y: 269, endPoint x: 600, endPoint y: 273, distance: 216.1
click at [600, 273] on div "**********" at bounding box center [766, 266] width 766 height 532
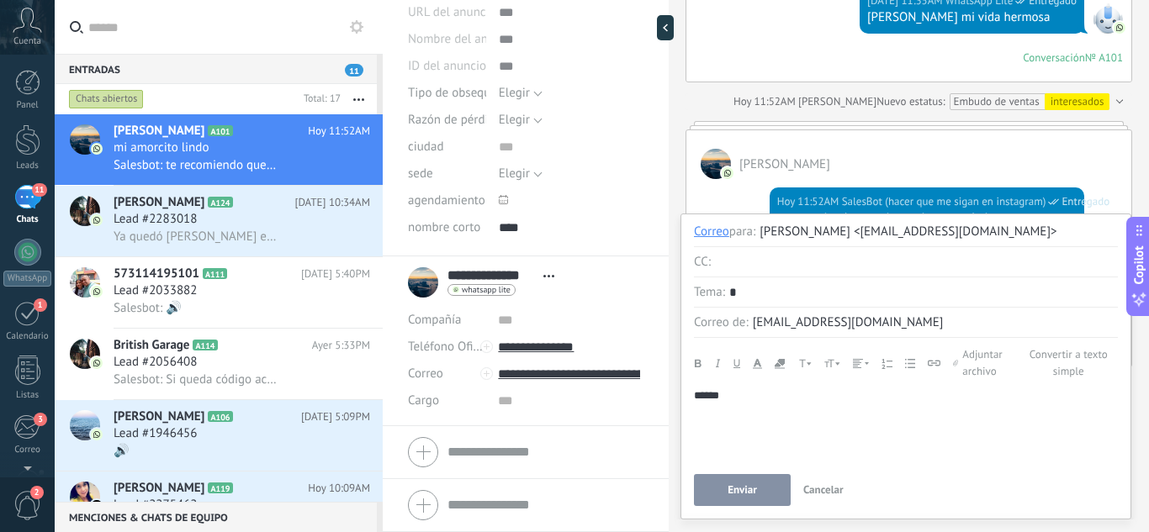
click at [782, 289] on input "*" at bounding box center [923, 292] width 388 height 30
click at [885, 230] on div "[PERSON_NAME] <[EMAIL_ADDRESS][DOMAIN_NAME]>" at bounding box center [938, 232] width 358 height 30
click at [761, 239] on div "Correo para : [PERSON_NAME] <[EMAIL_ADDRESS][DOMAIN_NAME]>" at bounding box center [906, 232] width 424 height 30
click at [744, 234] on div "para :" at bounding box center [742, 232] width 26 height 17
click at [820, 483] on button "Cancelar" at bounding box center [823, 490] width 54 height 32
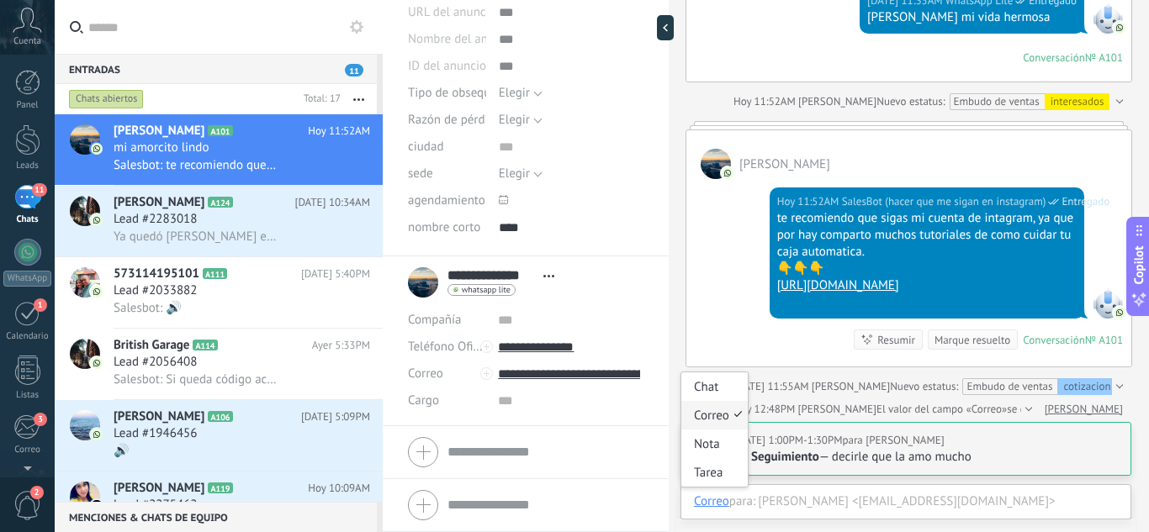
click at [719, 412] on div "Correo" at bounding box center [714, 415] width 66 height 29
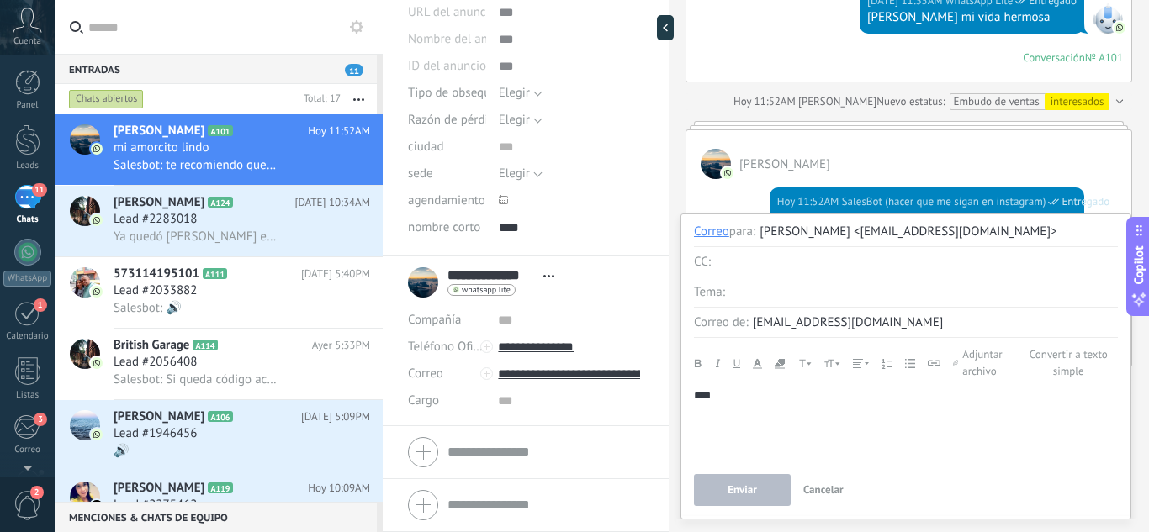
click at [706, 496] on button "Enviar" at bounding box center [742, 490] width 97 height 32
click at [706, 498] on button "Enviar" at bounding box center [742, 490] width 97 height 32
click at [708, 498] on button "Enviar" at bounding box center [742, 490] width 97 height 32
click at [709, 498] on button "Enviar" at bounding box center [742, 490] width 97 height 32
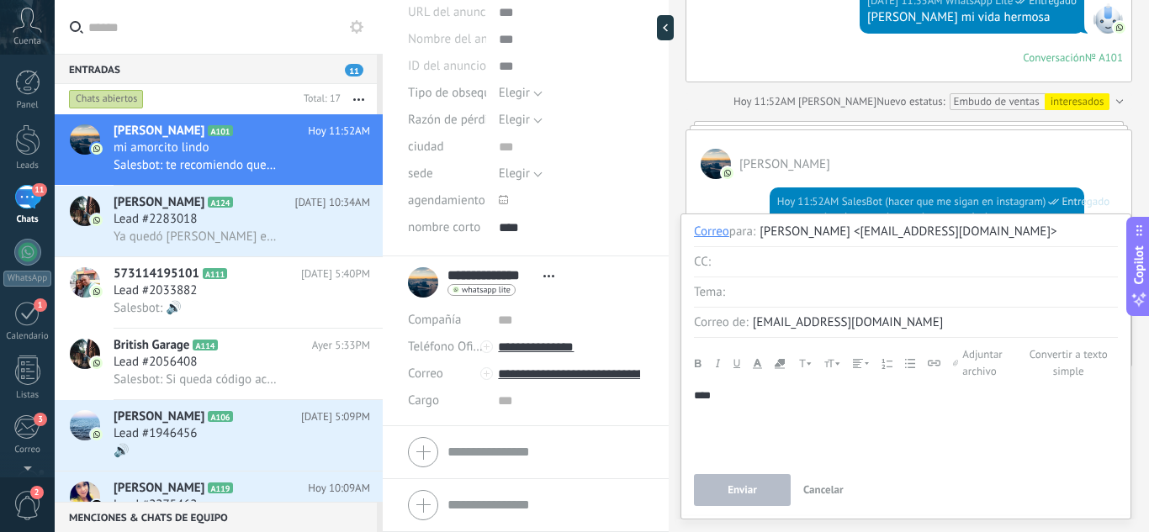
click at [830, 419] on div "****" at bounding box center [906, 424] width 424 height 73
click at [769, 431] on div "****" at bounding box center [906, 424] width 424 height 73
click at [753, 491] on span "Enviar" at bounding box center [741, 490] width 29 height 12
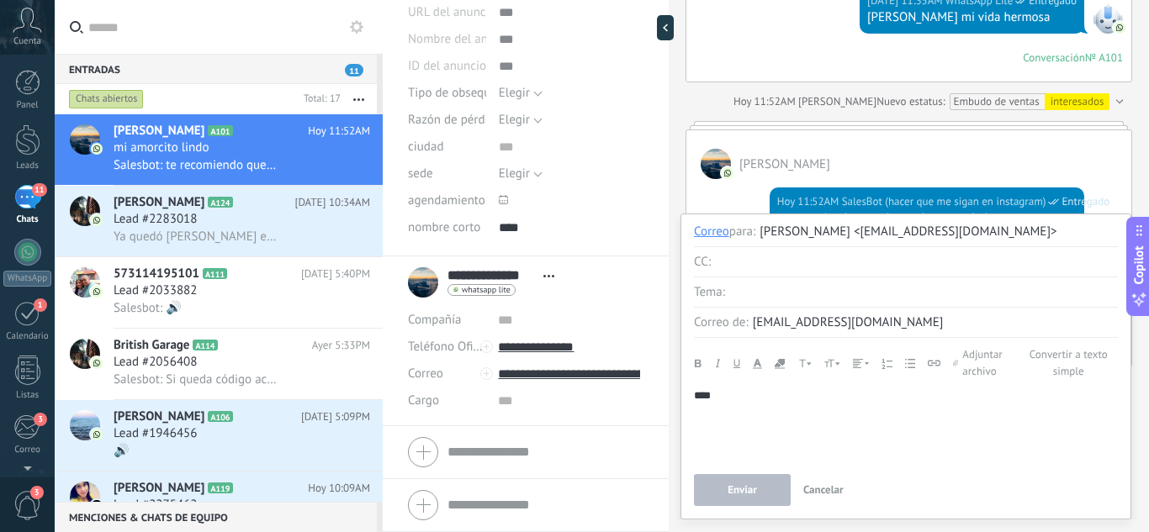
click at [753, 491] on span "Enviar" at bounding box center [741, 490] width 29 height 12
click at [26, 150] on div at bounding box center [27, 139] width 25 height 31
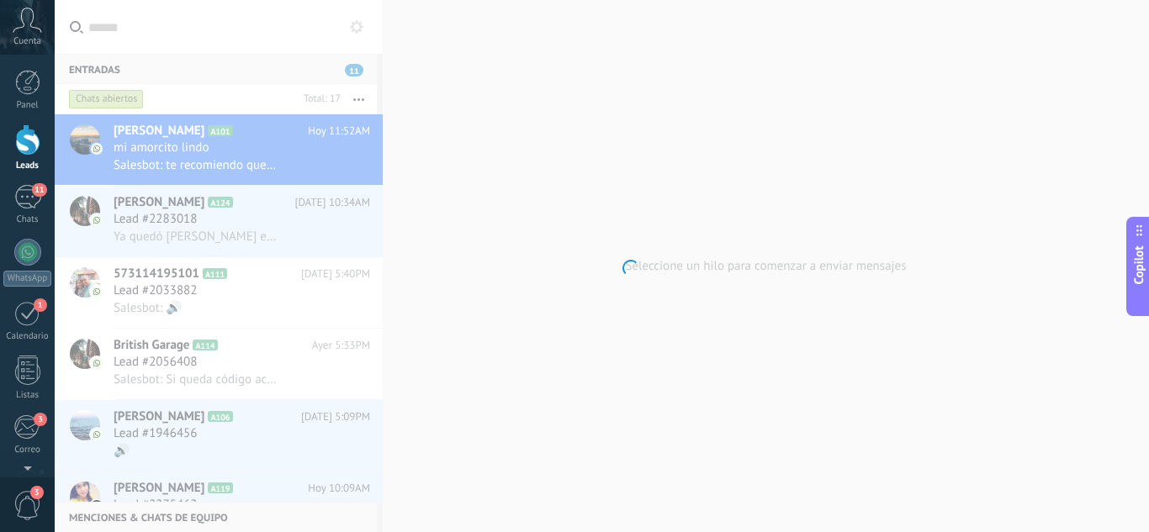
click at [26, 150] on div at bounding box center [27, 139] width 25 height 31
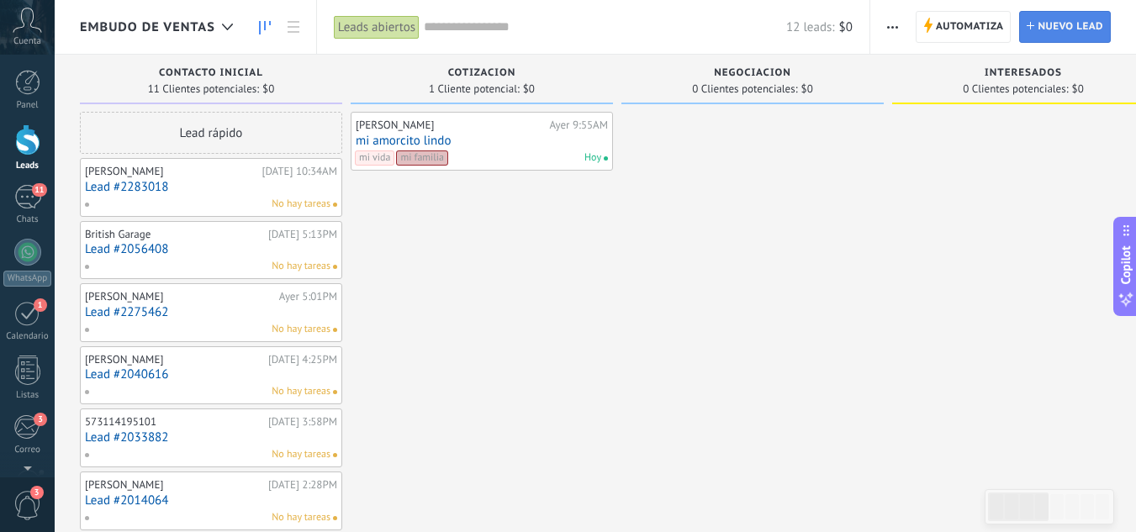
click at [1044, 22] on span "Nuevo lead" at bounding box center [1071, 27] width 66 height 30
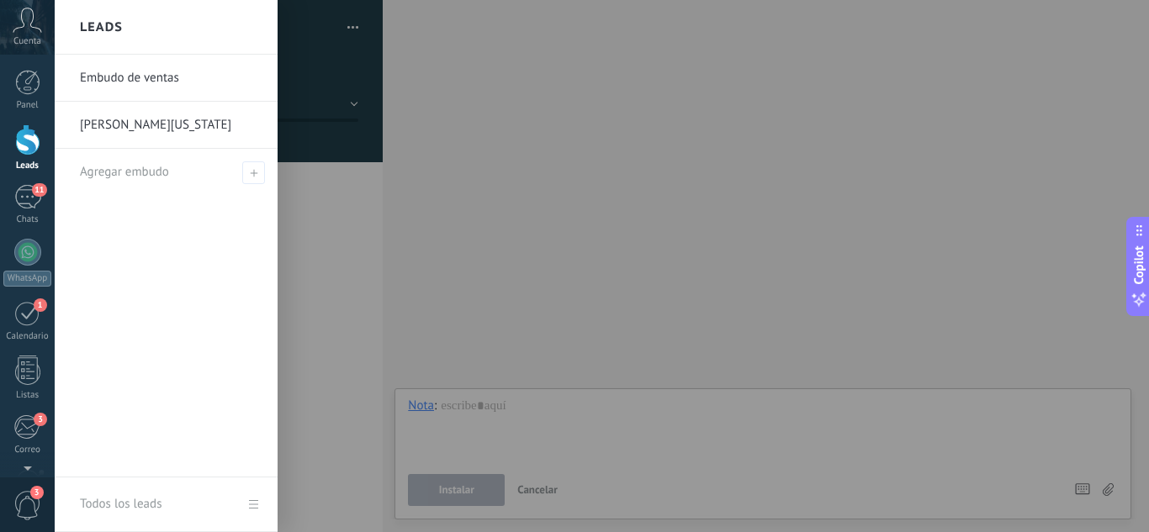
click at [33, 146] on div at bounding box center [27, 139] width 25 height 31
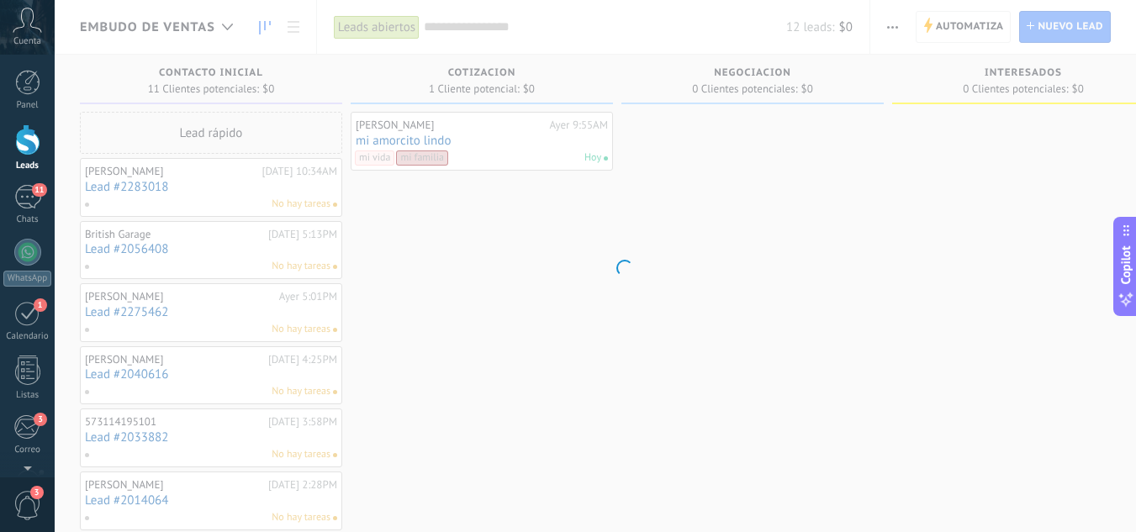
click at [33, 146] on div at bounding box center [27, 139] width 25 height 31
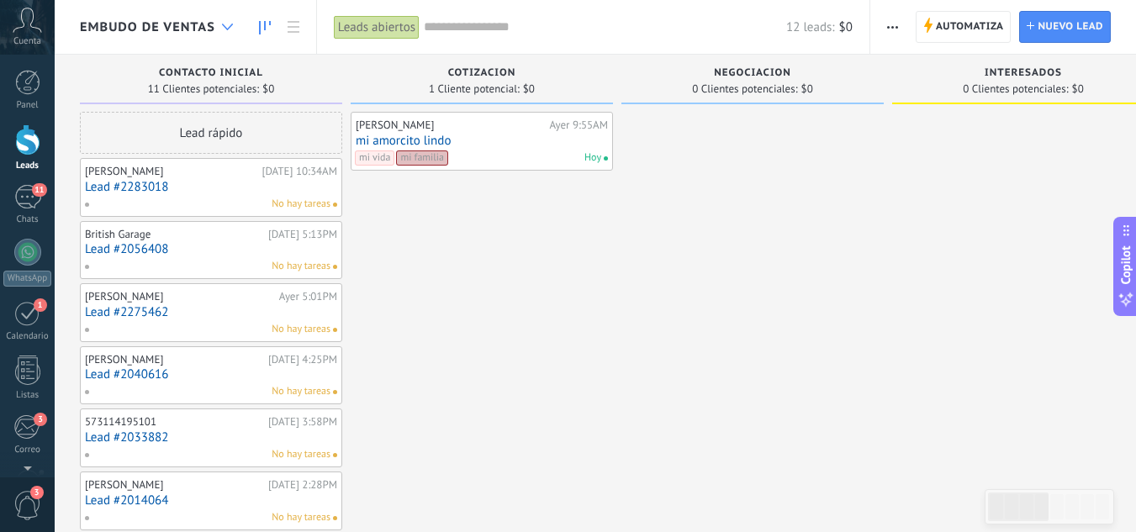
click at [225, 28] on use at bounding box center [227, 27] width 11 height 7
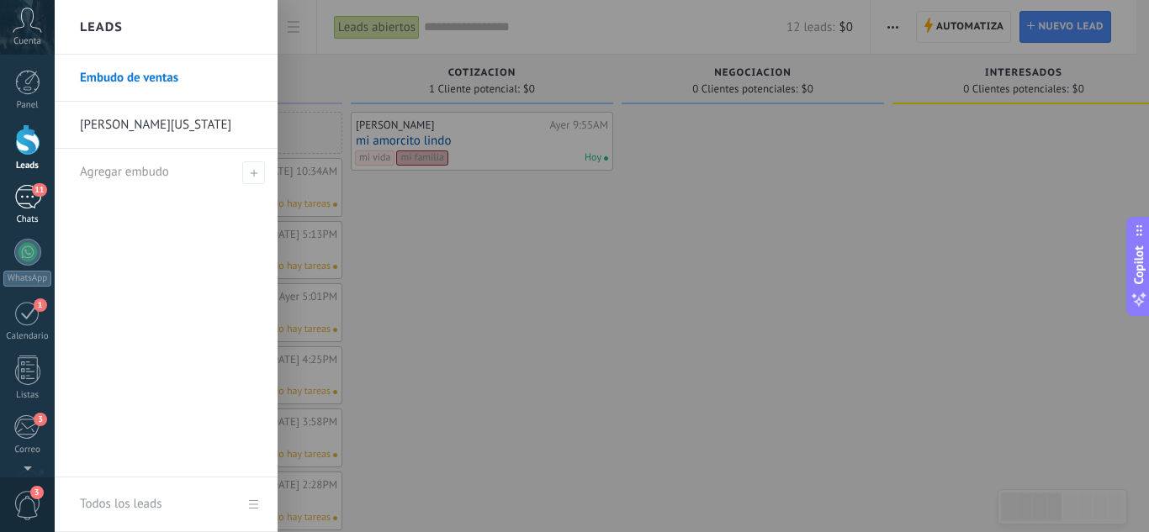
click at [30, 198] on div "11" at bounding box center [27, 197] width 27 height 24
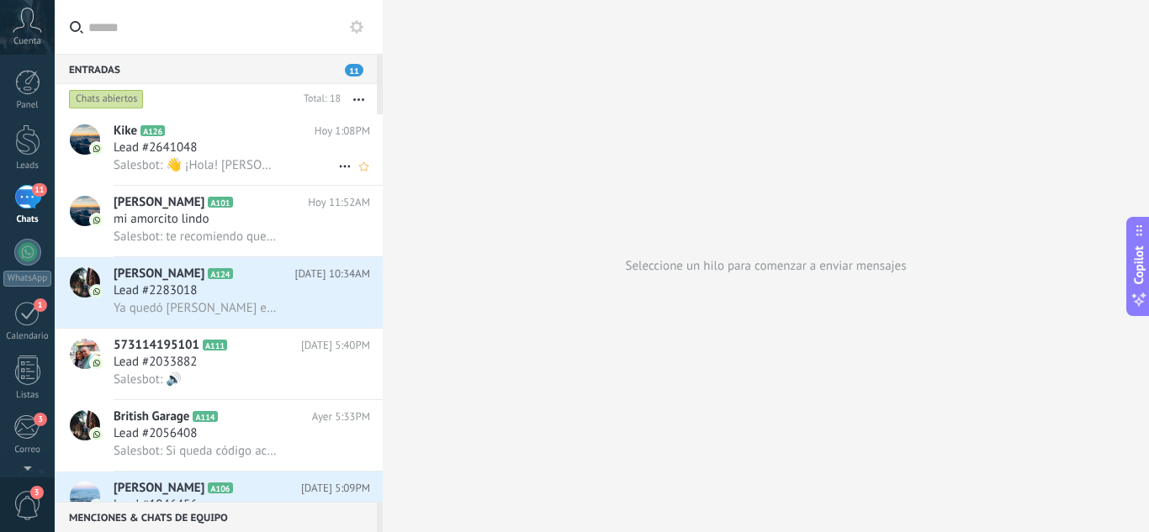
click at [235, 149] on div "Lead #2641048" at bounding box center [242, 148] width 256 height 17
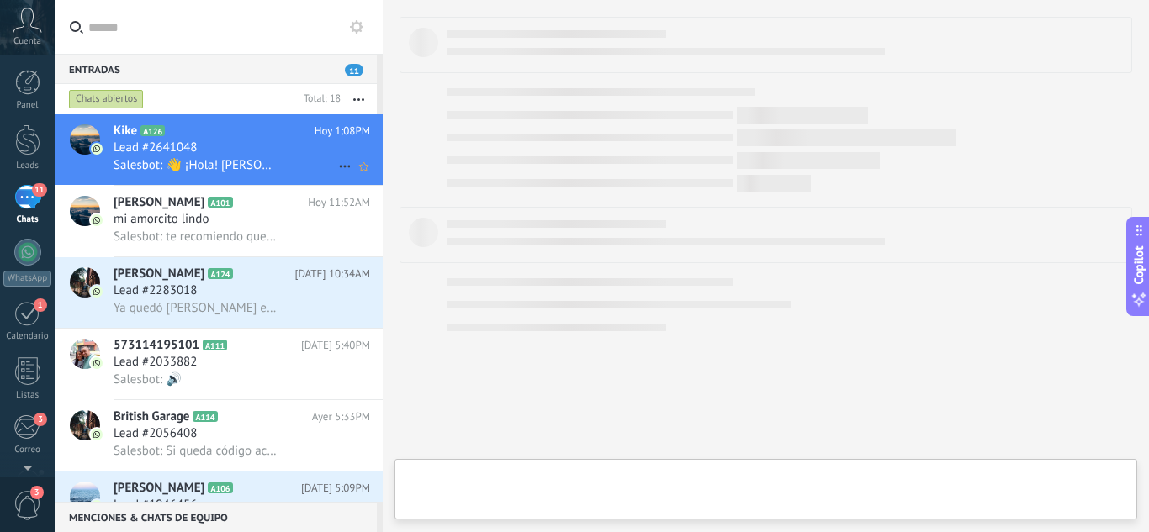
type textarea "**********"
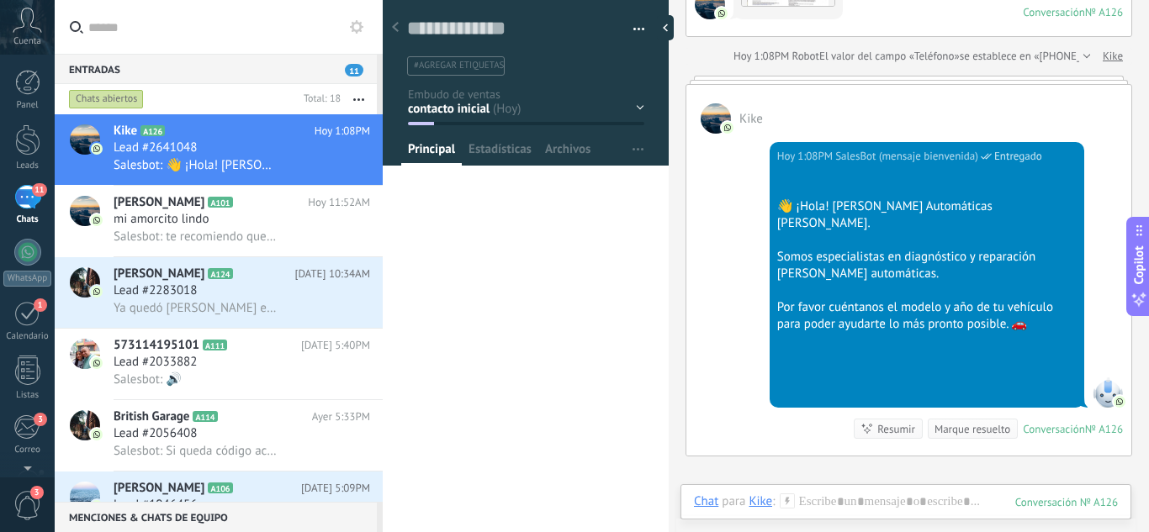
scroll to position [84, 0]
